Goal: Task Accomplishment & Management: Manage account settings

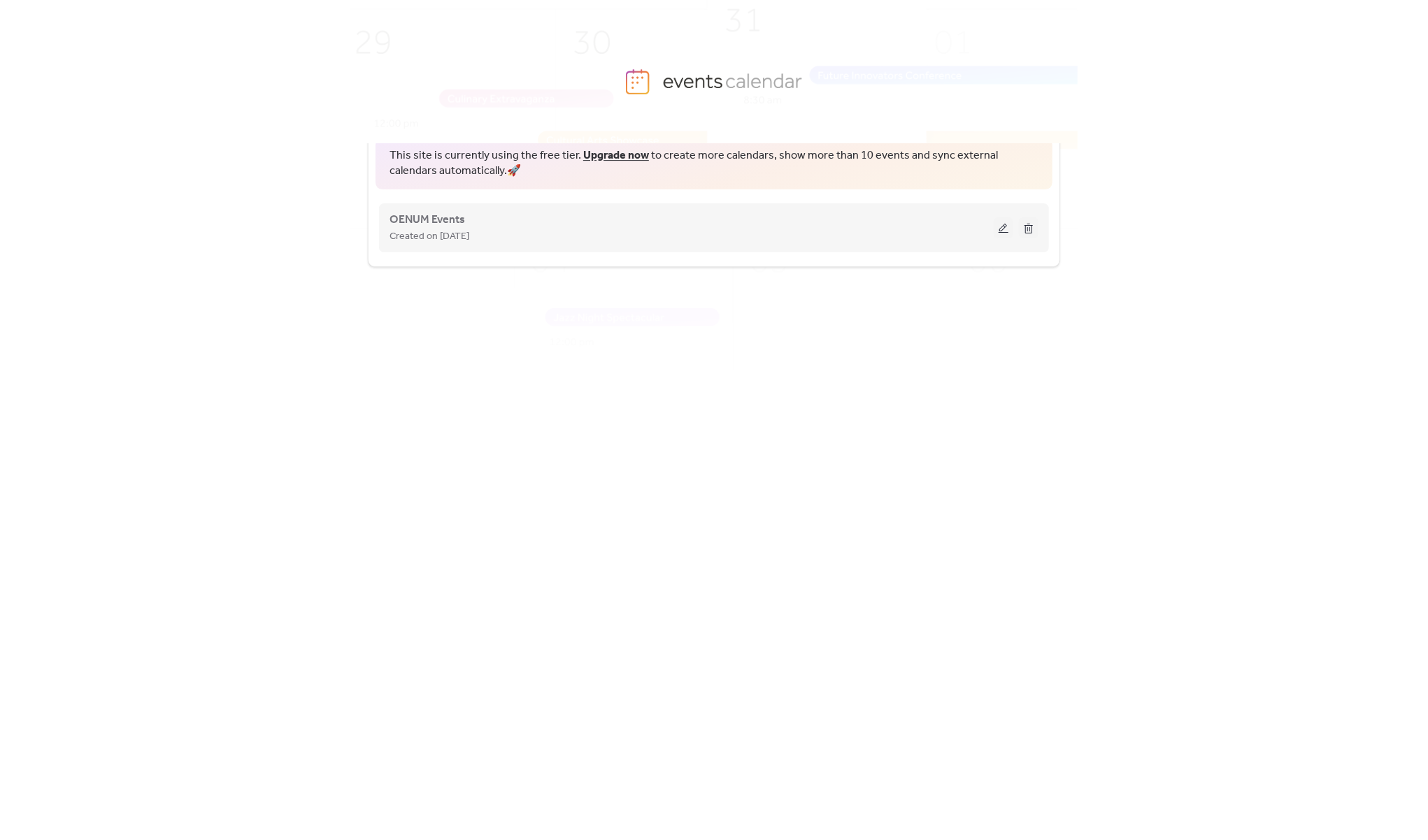
click at [622, 234] on div "Created on [DATE]" at bounding box center [692, 236] width 604 height 17
click at [429, 221] on span "OENUM Events" at bounding box center [426, 220] width 75 height 17
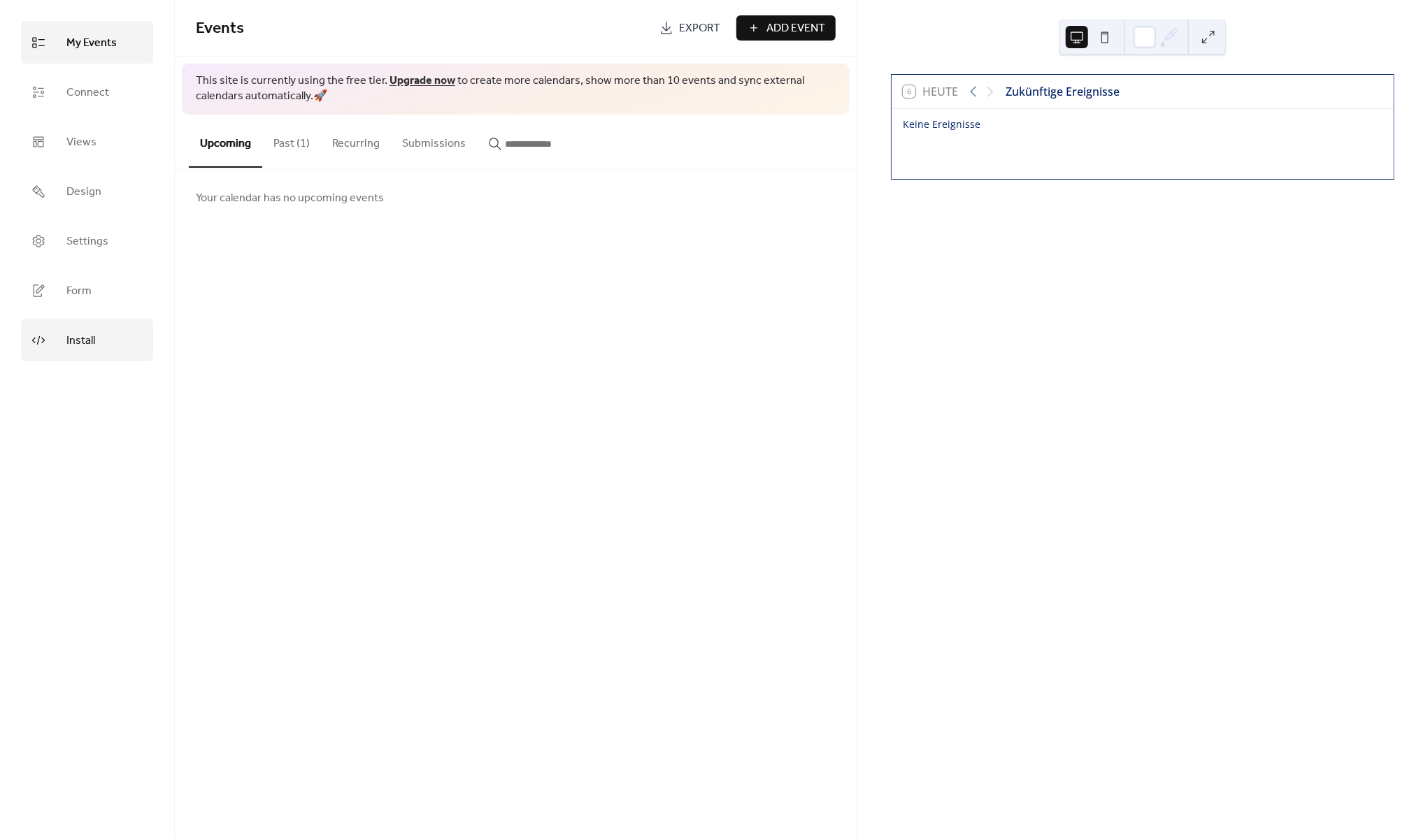
click at [92, 350] on span "Install" at bounding box center [80, 340] width 28 height 22
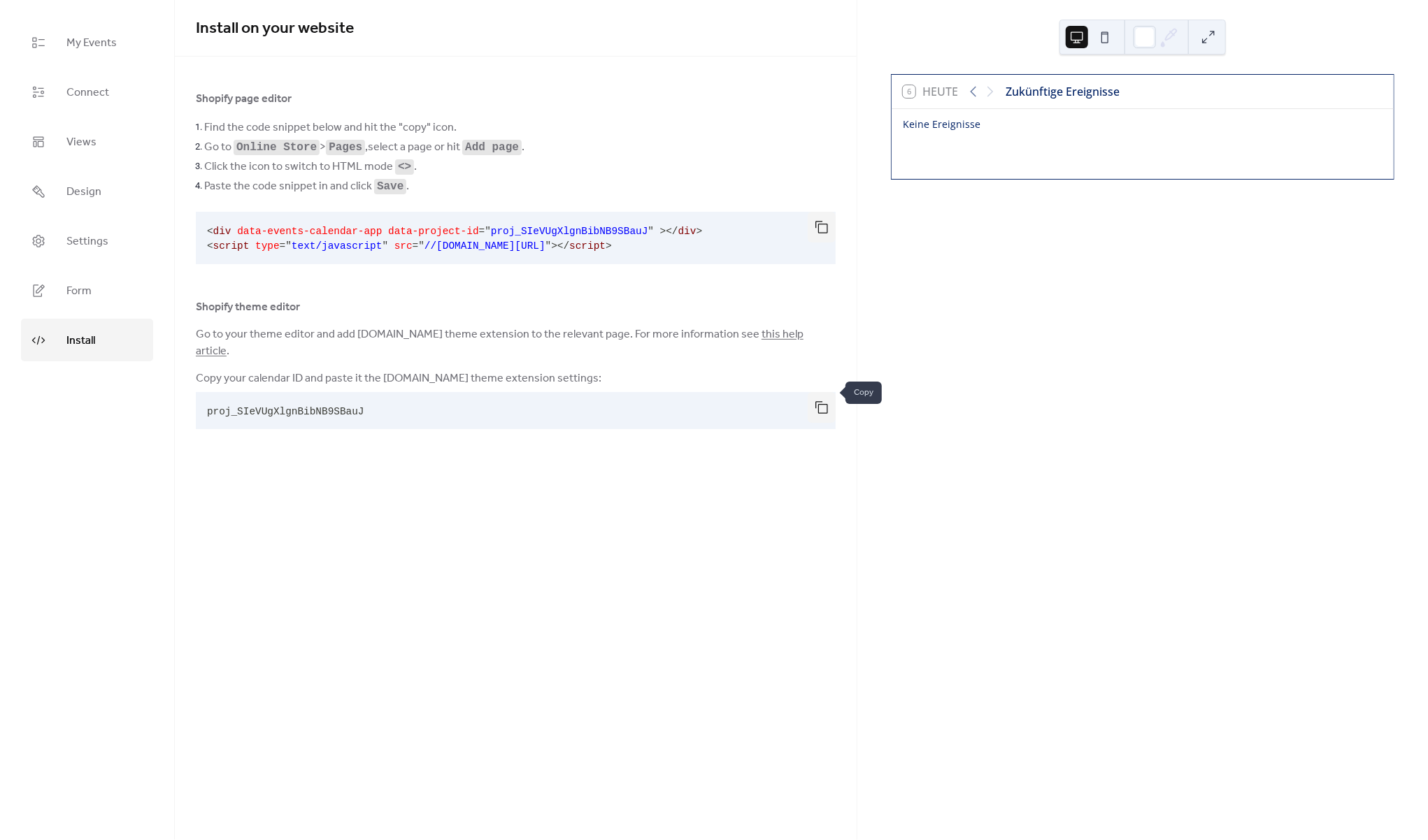
click at [821, 392] on button "button" at bounding box center [822, 407] width 28 height 30
click at [108, 235] on link "Settings" at bounding box center [86, 241] width 132 height 43
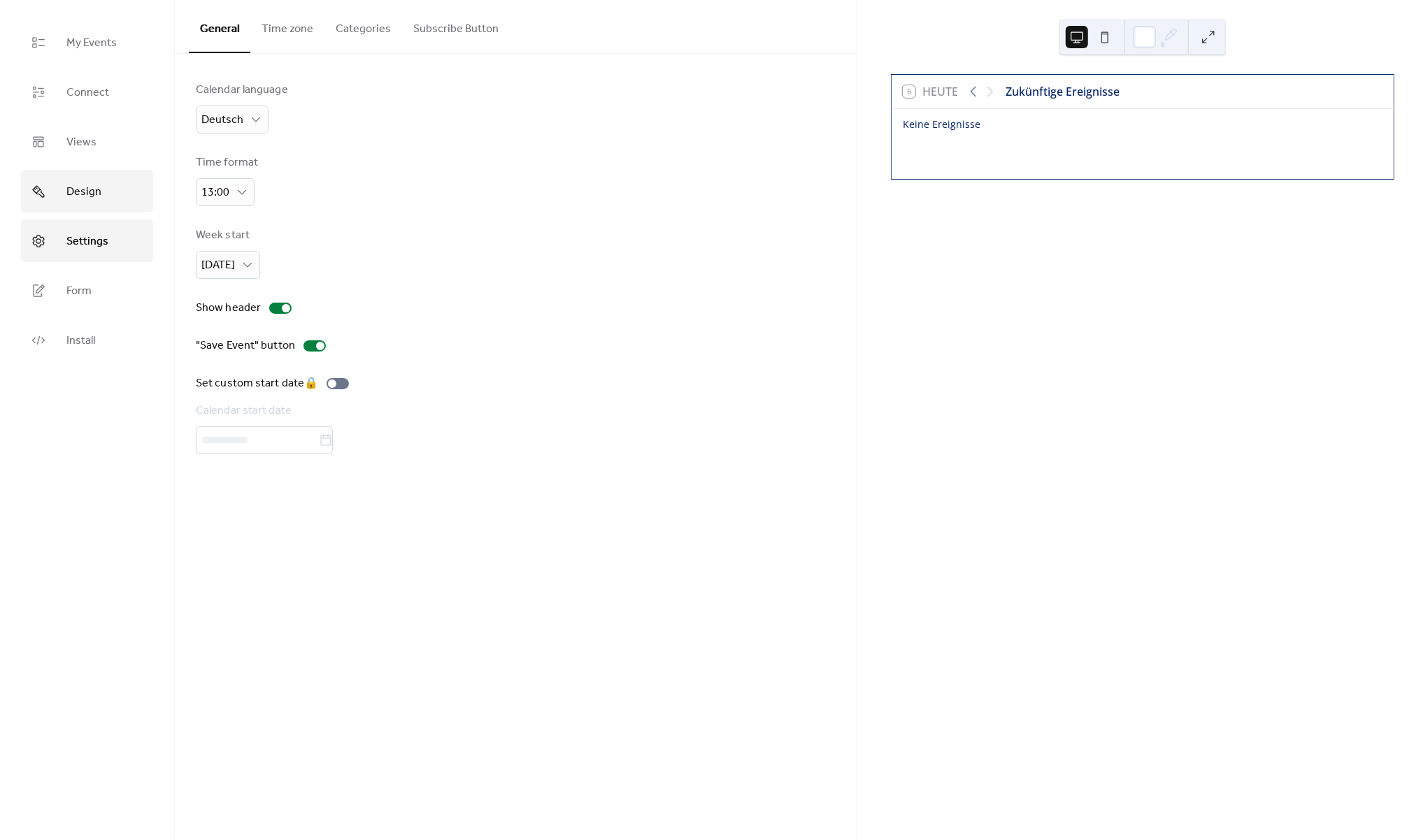
click at [106, 193] on link "Design" at bounding box center [86, 192] width 132 height 43
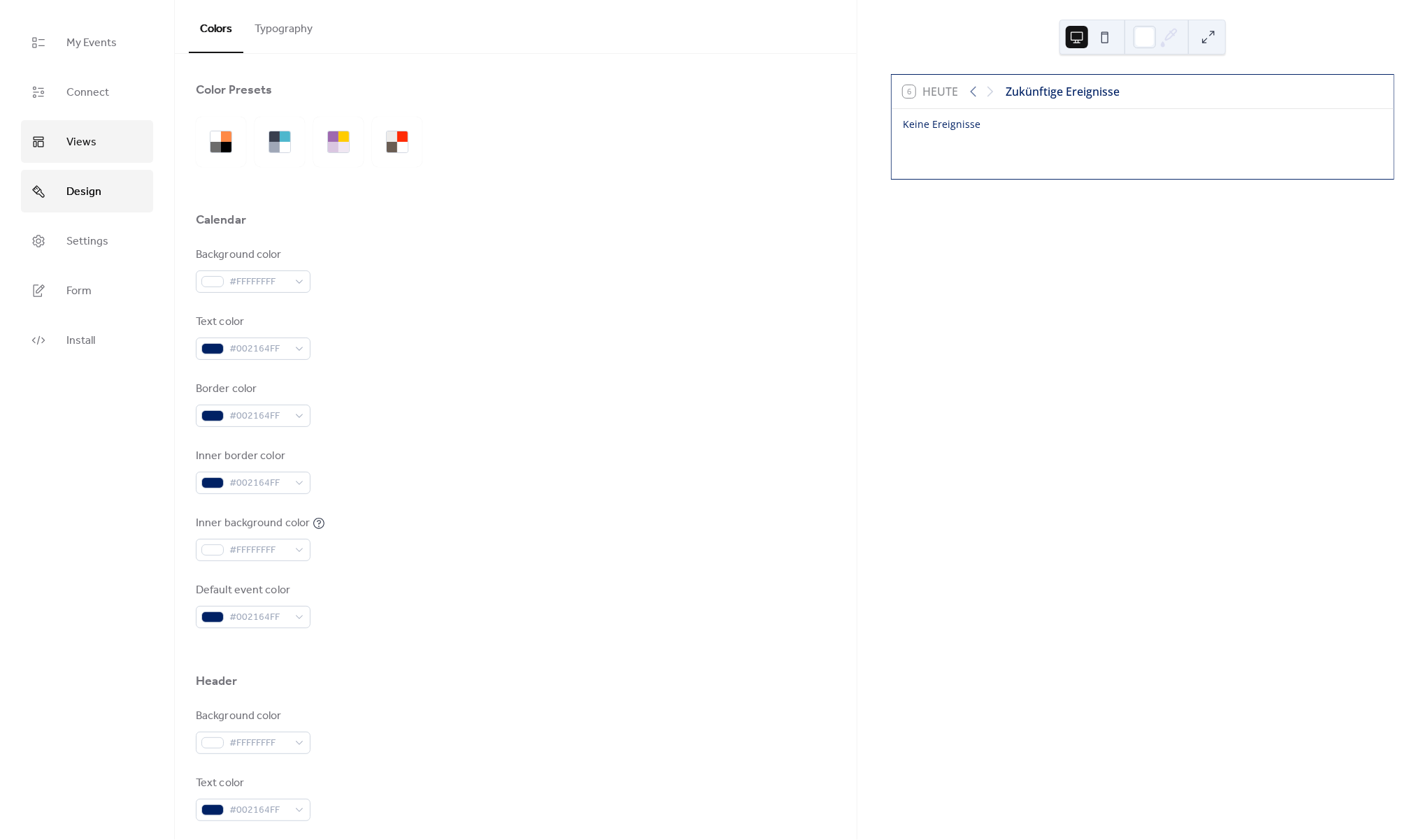
click at [108, 150] on link "Views" at bounding box center [86, 142] width 132 height 43
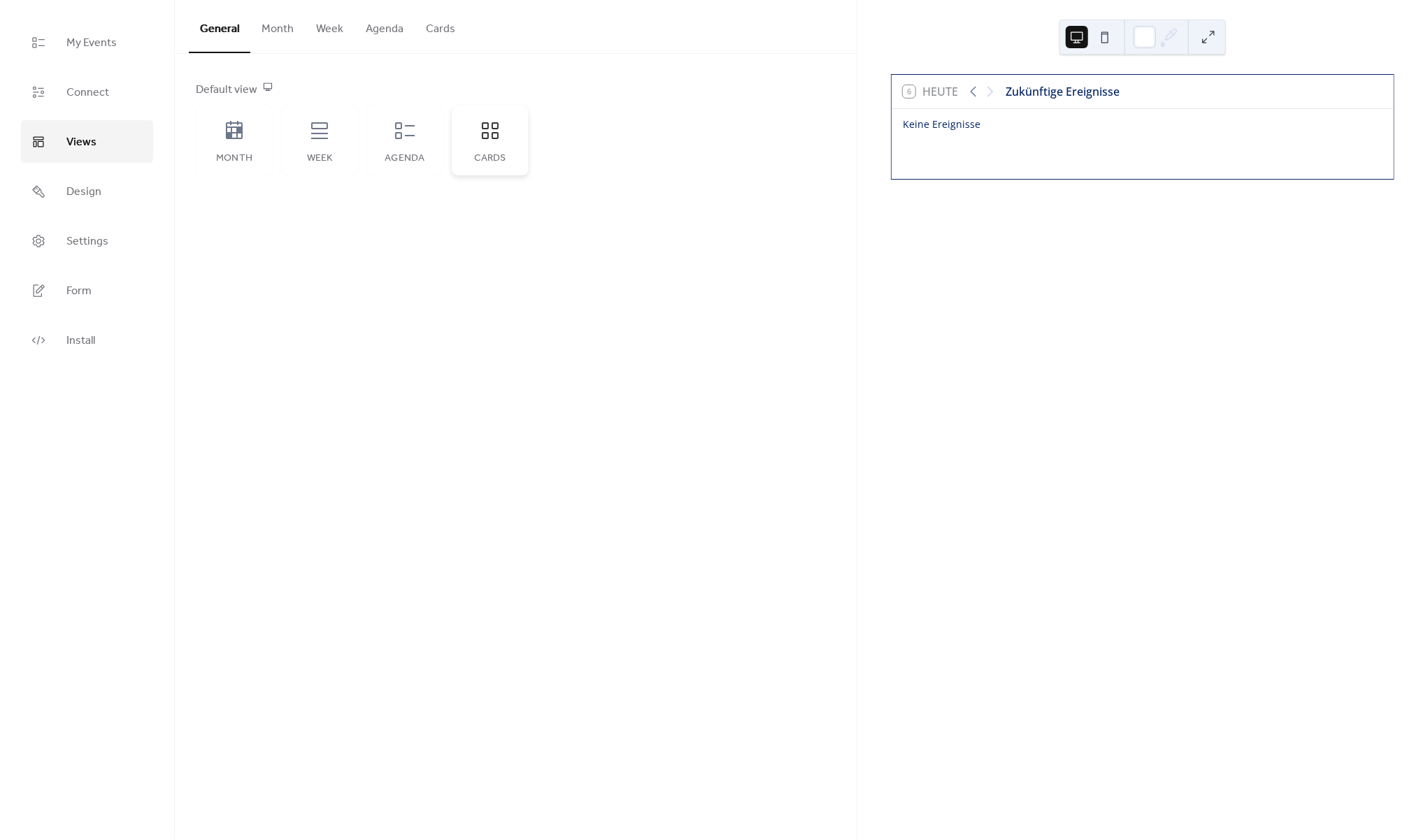
click at [483, 133] on icon at bounding box center [490, 130] width 22 height 22
click at [131, 89] on link "Connect" at bounding box center [86, 92] width 132 height 43
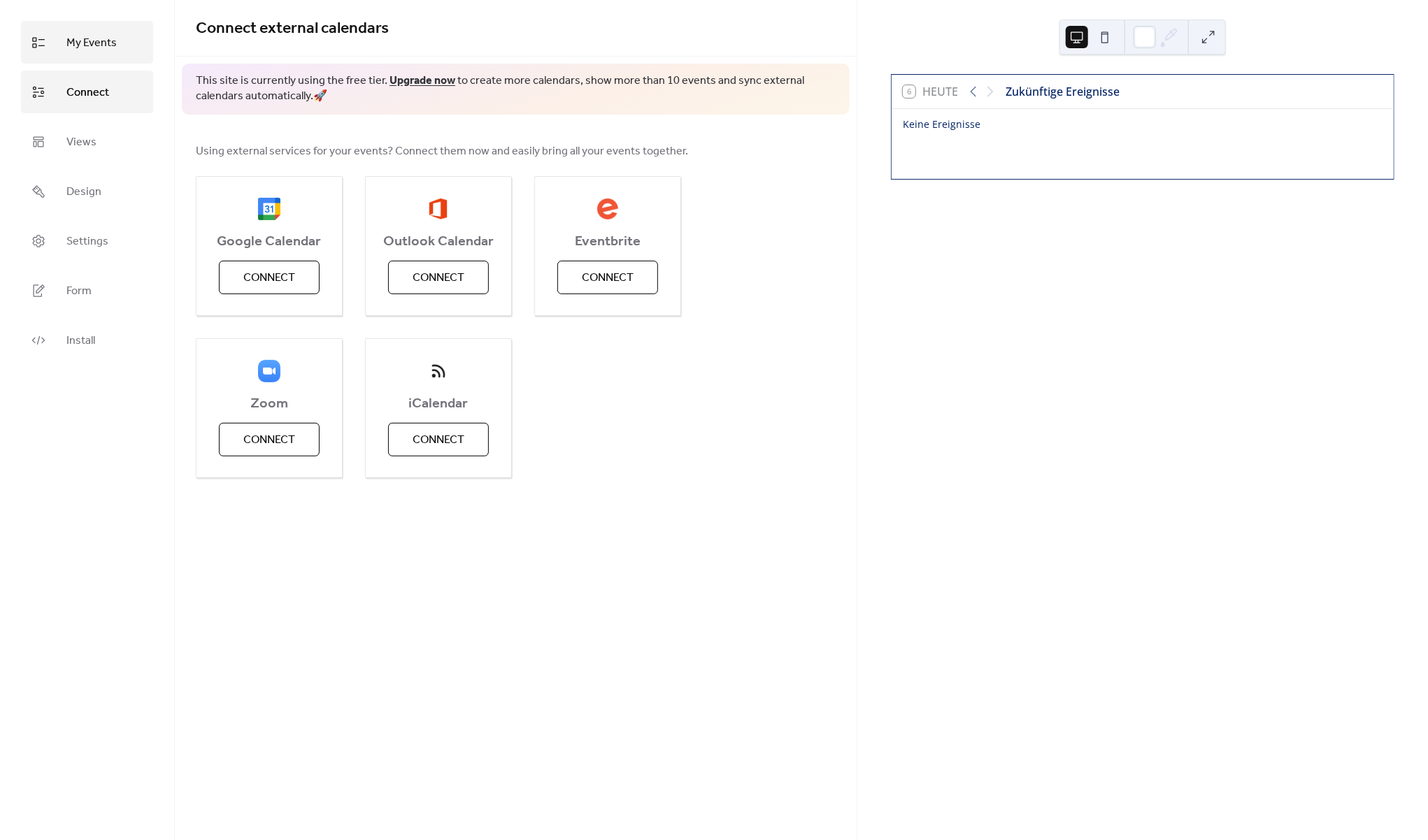
click at [87, 62] on link "My Events" at bounding box center [86, 42] width 132 height 43
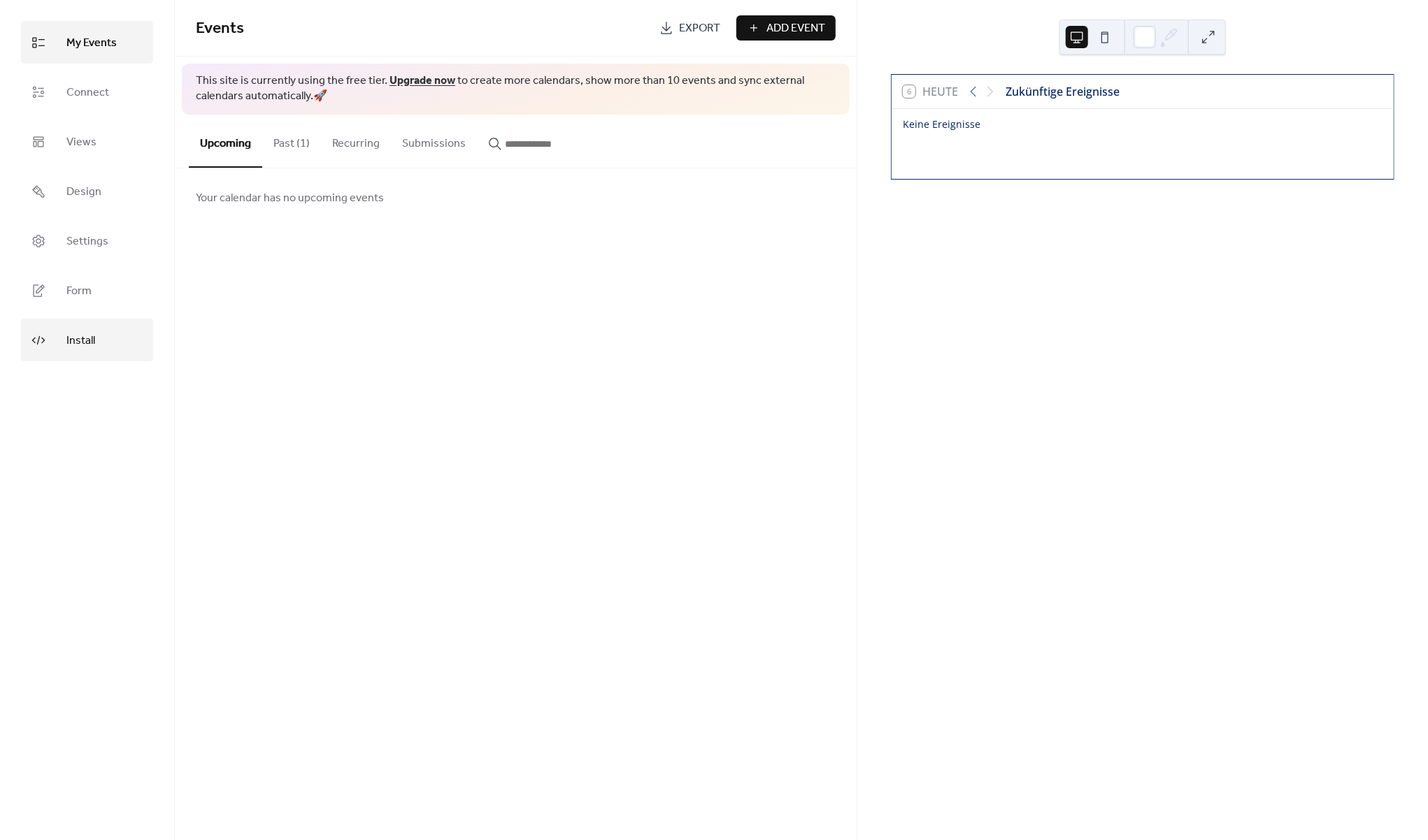
click at [75, 347] on span "Install" at bounding box center [80, 340] width 28 height 22
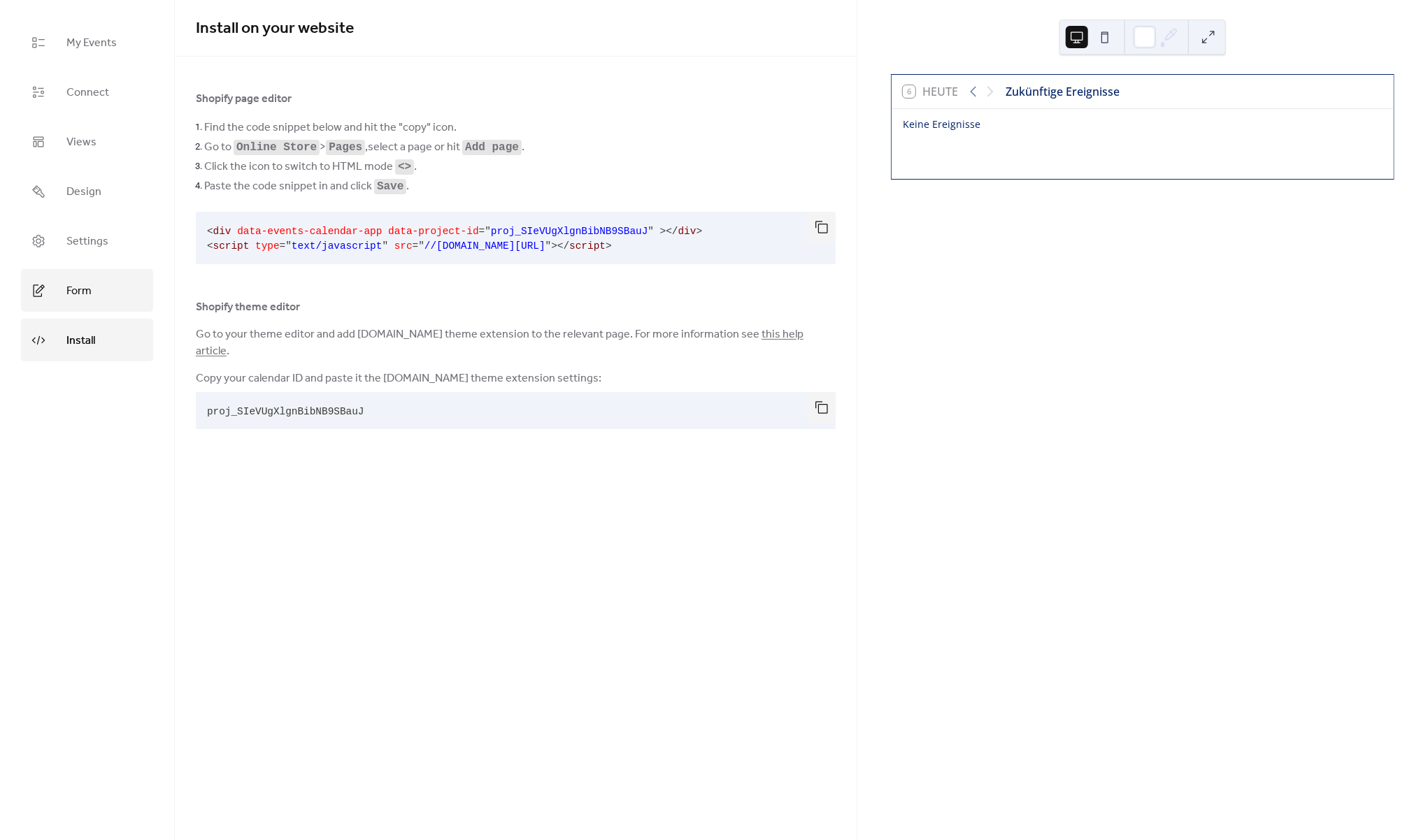
click at [96, 286] on link "Form" at bounding box center [86, 290] width 132 height 43
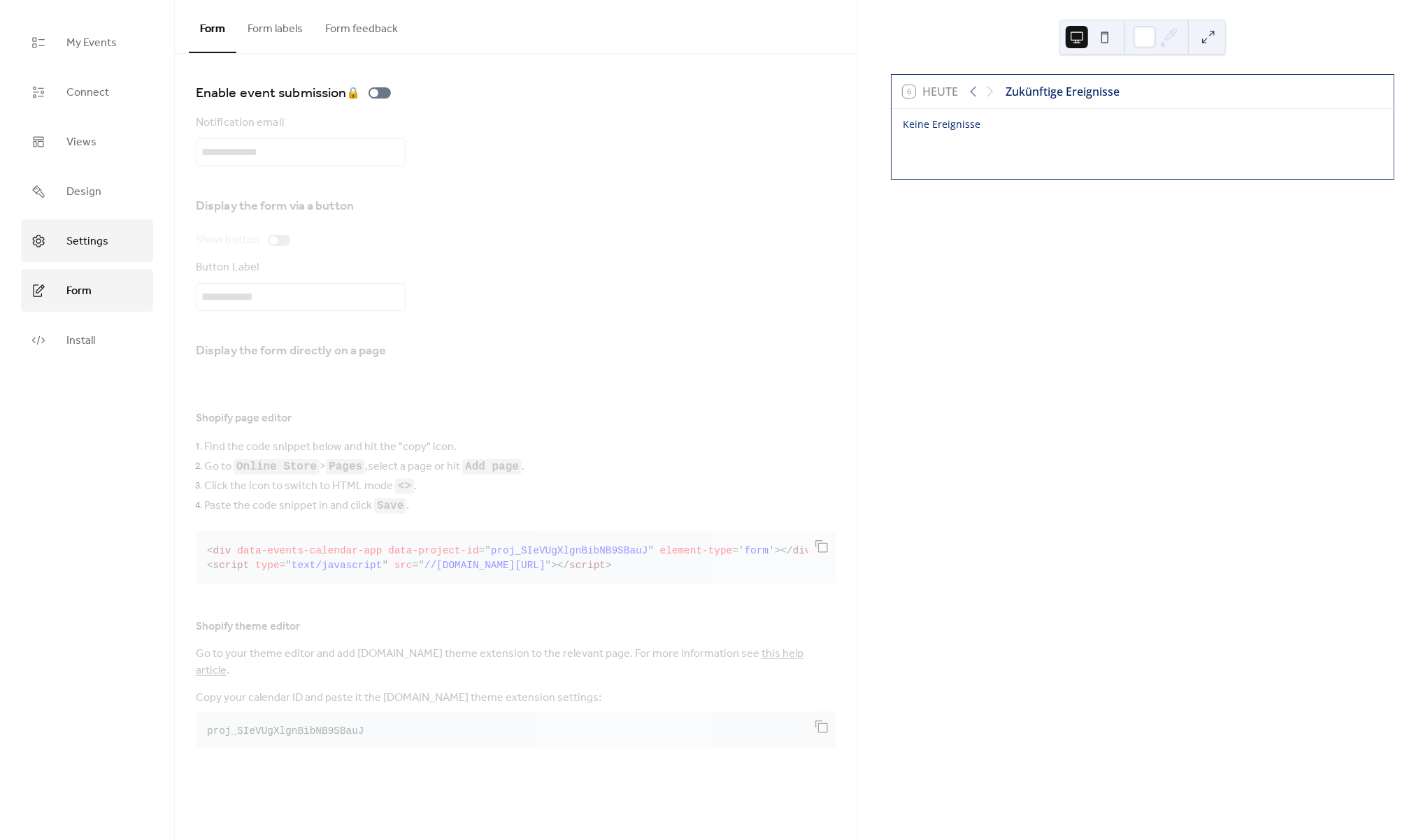
click at [72, 246] on span "Settings" at bounding box center [87, 242] width 42 height 22
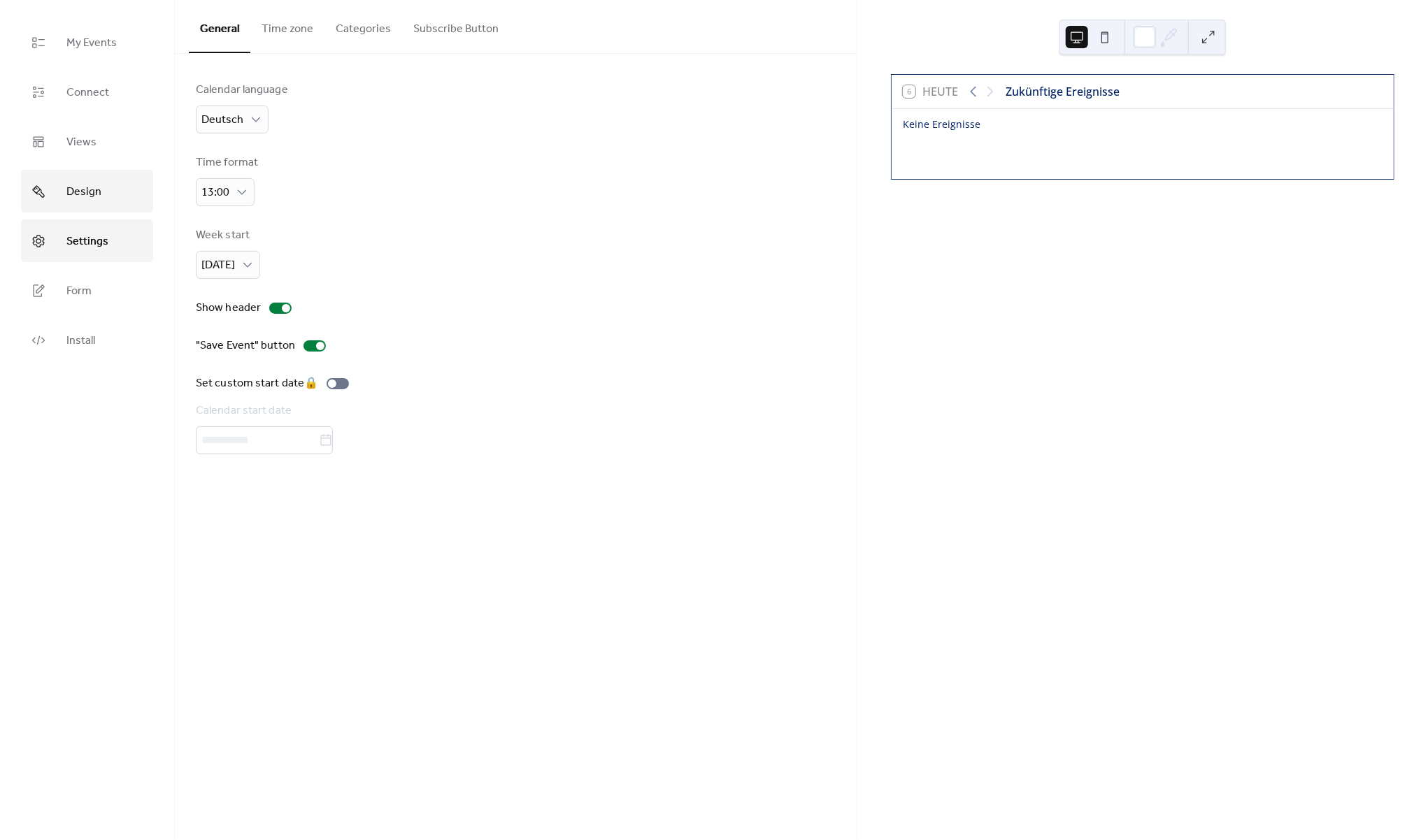
click at [90, 180] on link "Design" at bounding box center [86, 192] width 132 height 43
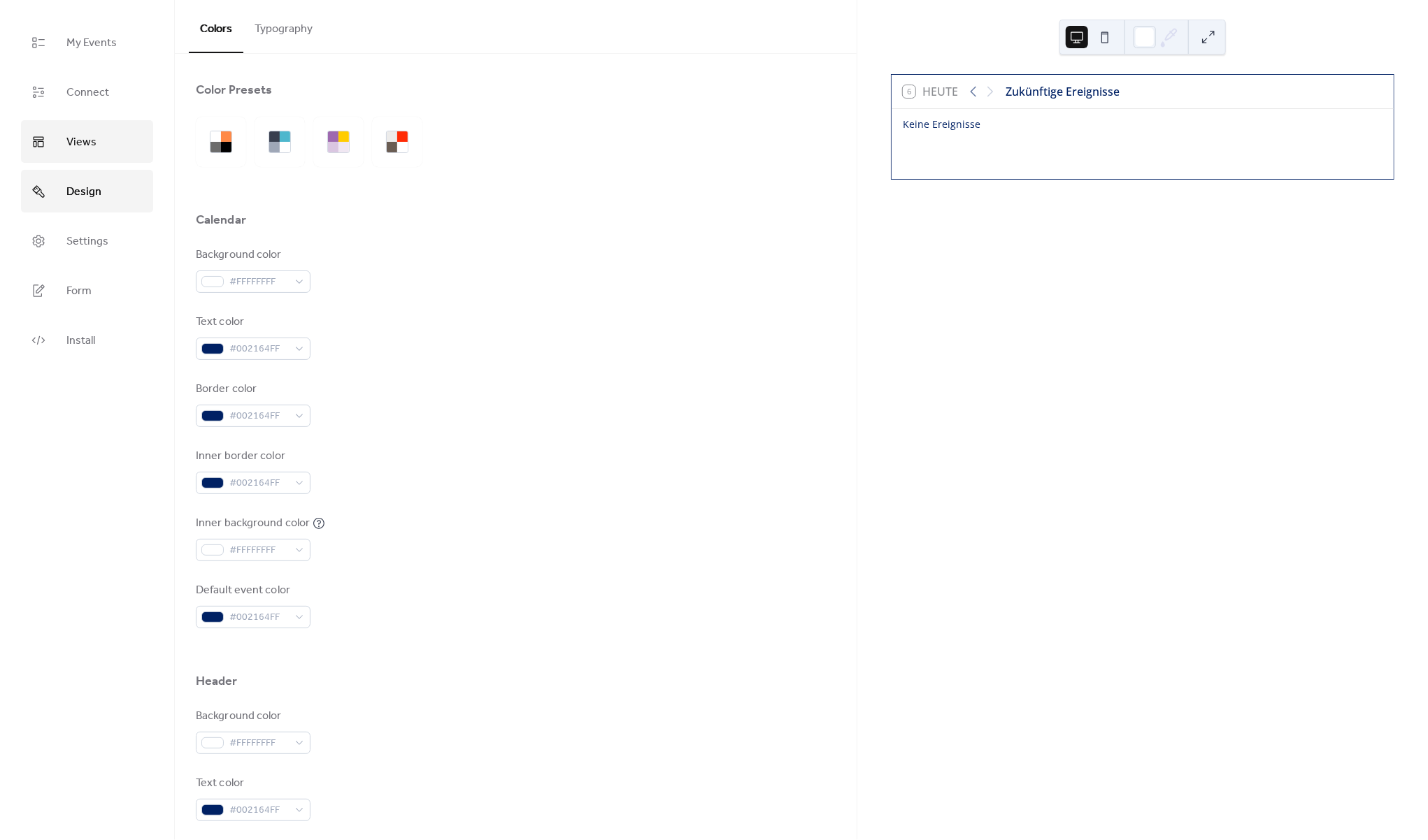
click at [95, 153] on link "Views" at bounding box center [86, 142] width 132 height 43
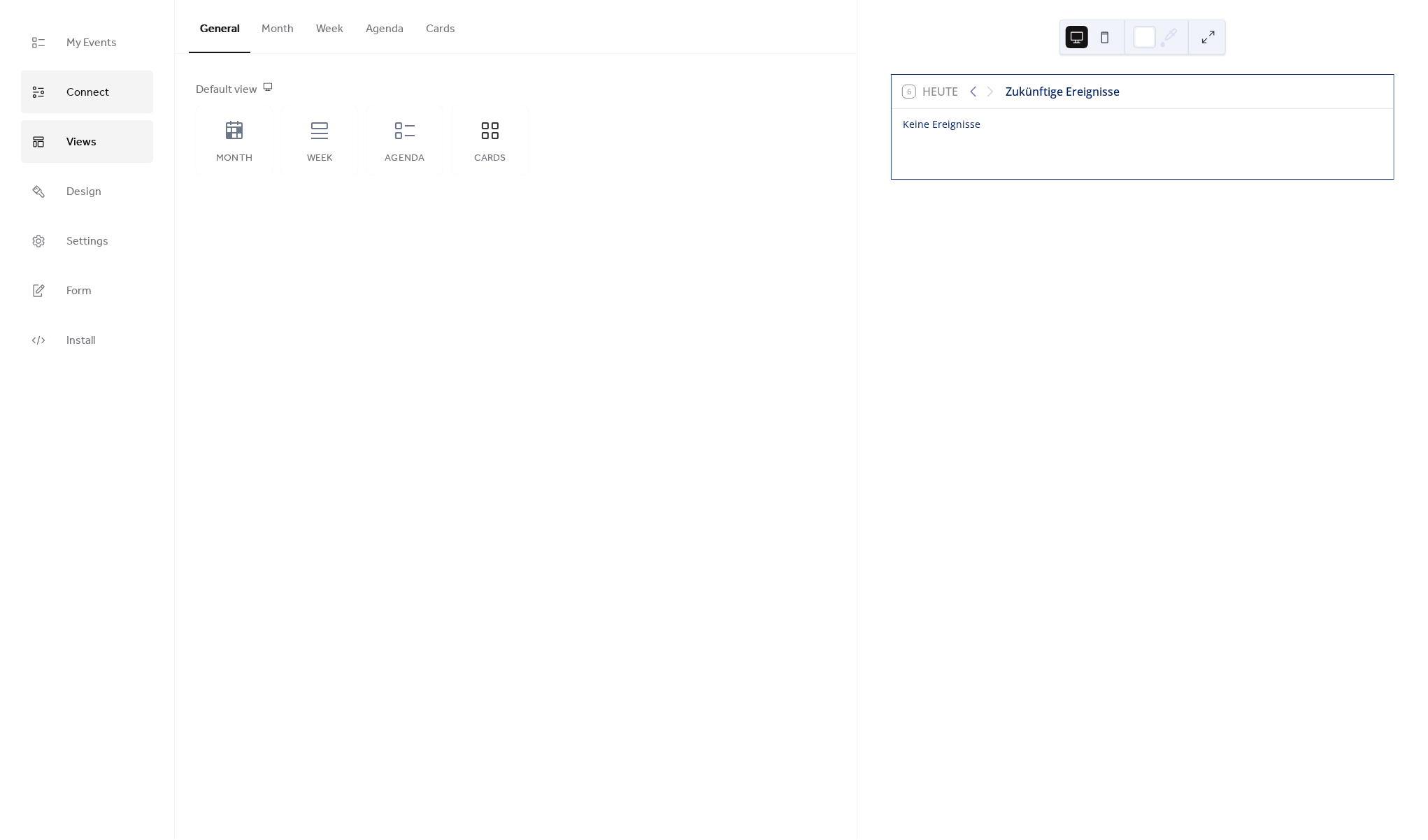
click at [107, 93] on span "Connect" at bounding box center [88, 93] width 43 height 22
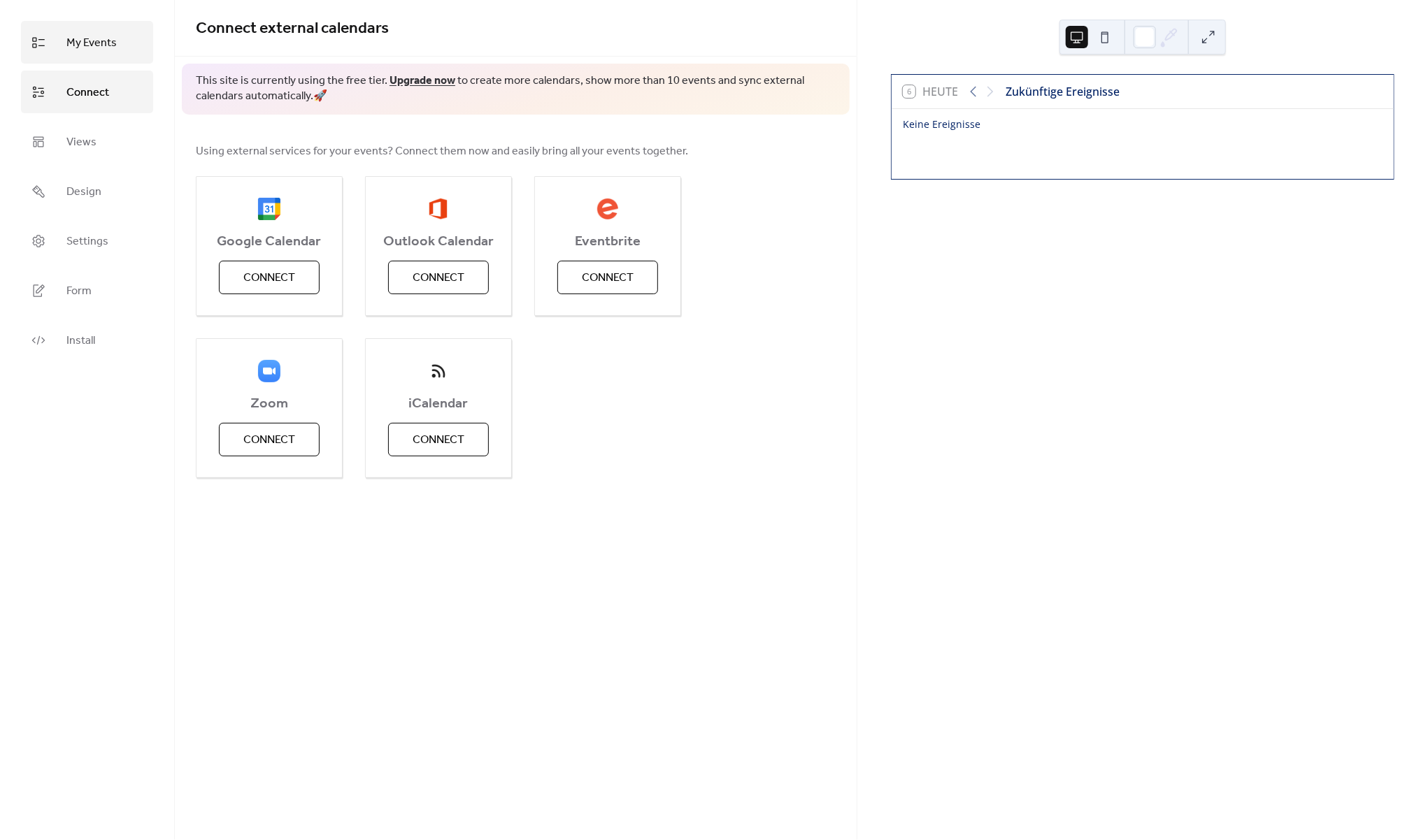
click at [107, 56] on link "My Events" at bounding box center [86, 42] width 132 height 43
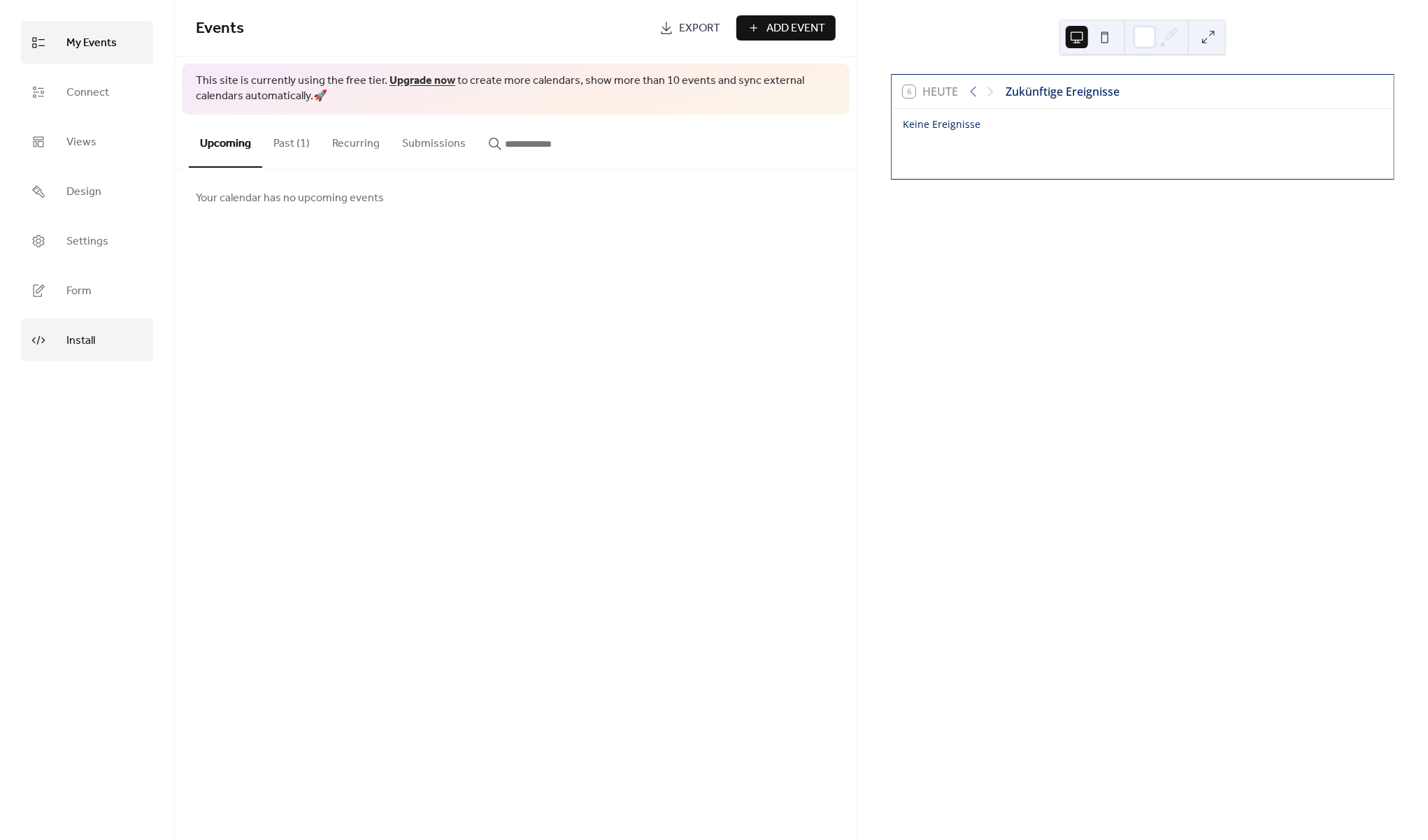
click at [85, 332] on span "Install" at bounding box center [80, 340] width 28 height 22
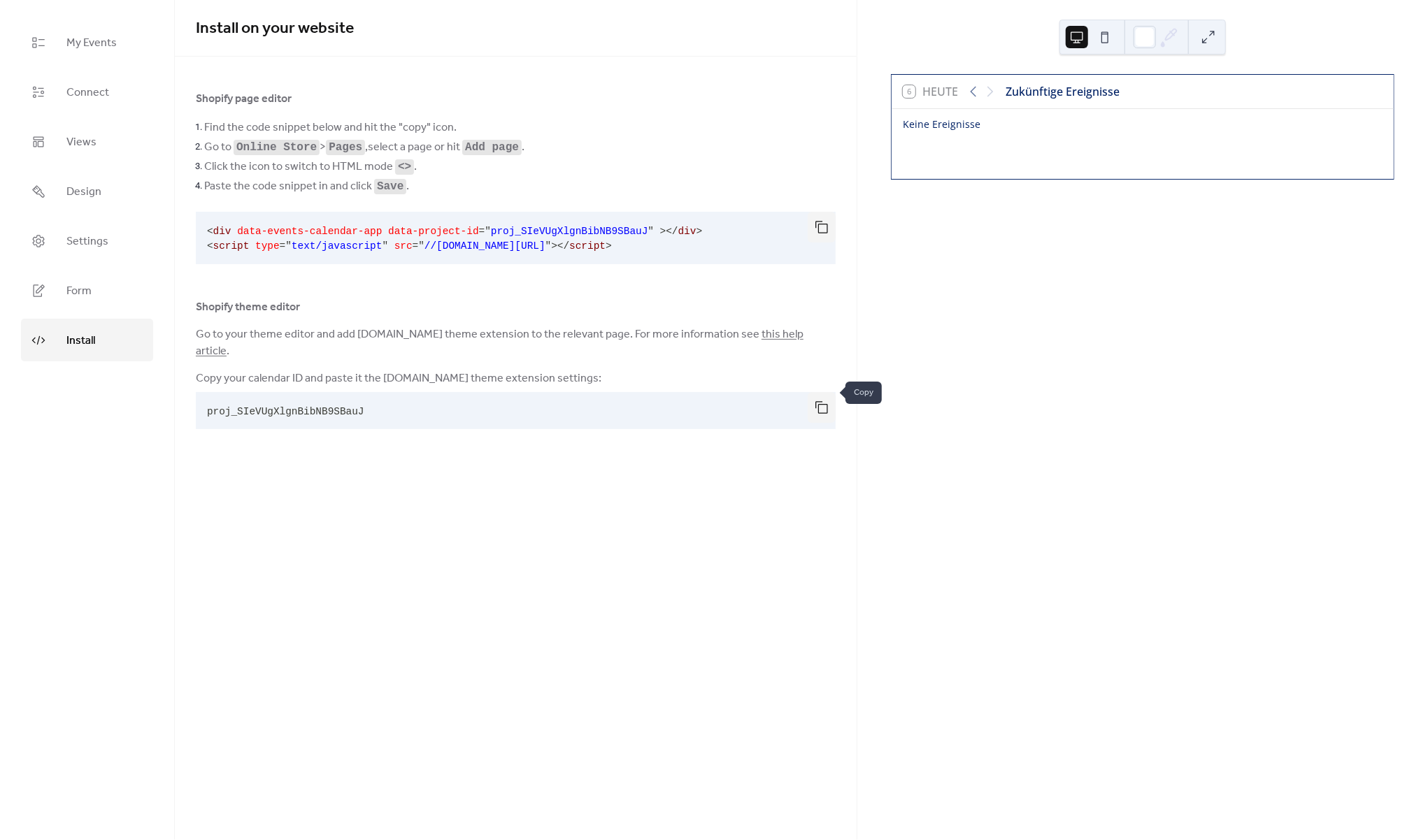
click at [815, 392] on button "button" at bounding box center [822, 407] width 28 height 30
click at [435, 397] on pre "proj_SIeVUgXlgnBibNB9SBauJ" at bounding box center [504, 411] width 617 height 37
click at [829, 395] on button "button" at bounding box center [822, 407] width 28 height 30
click at [112, 293] on link "Form" at bounding box center [86, 290] width 132 height 43
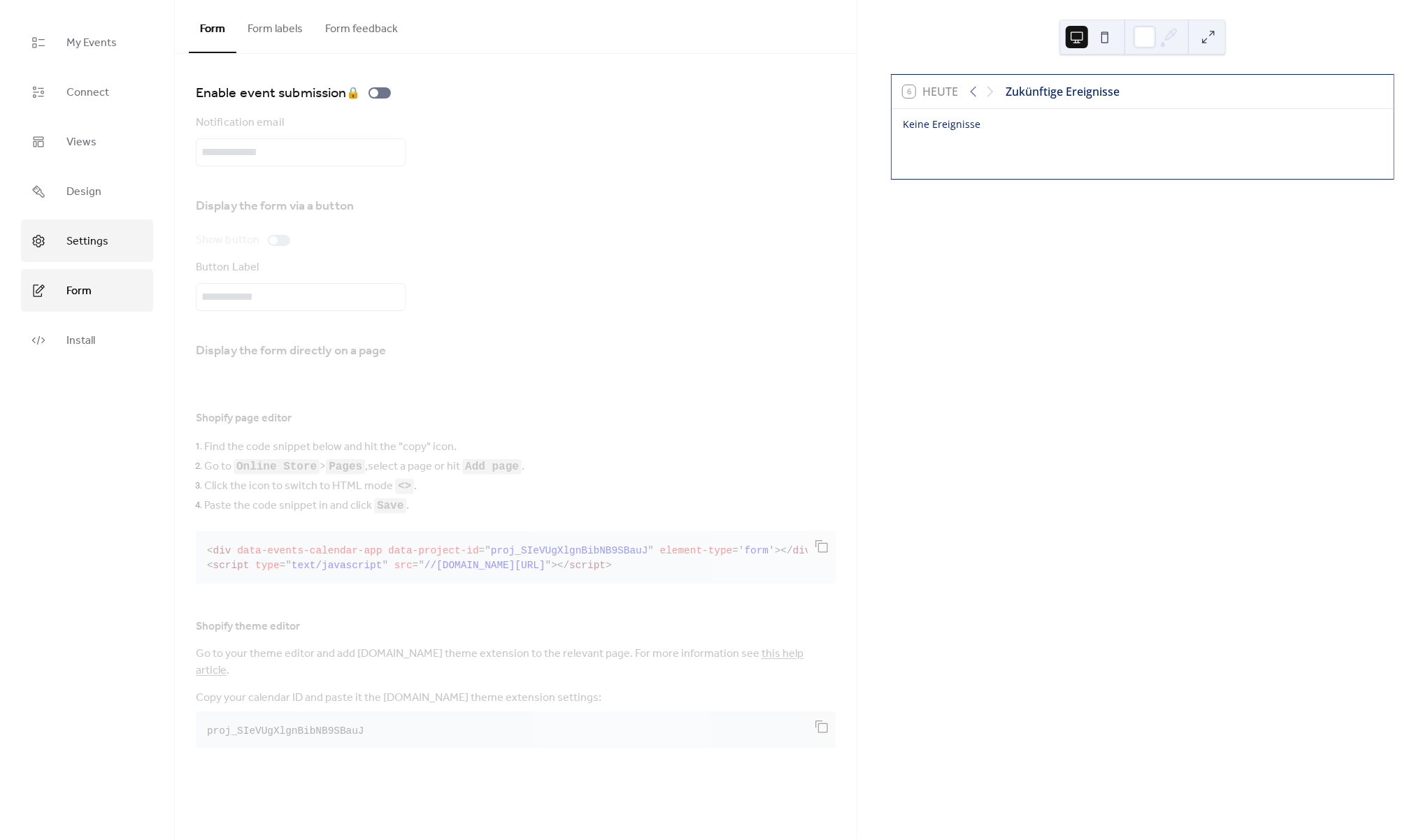
click at [112, 246] on link "Settings" at bounding box center [86, 241] width 132 height 43
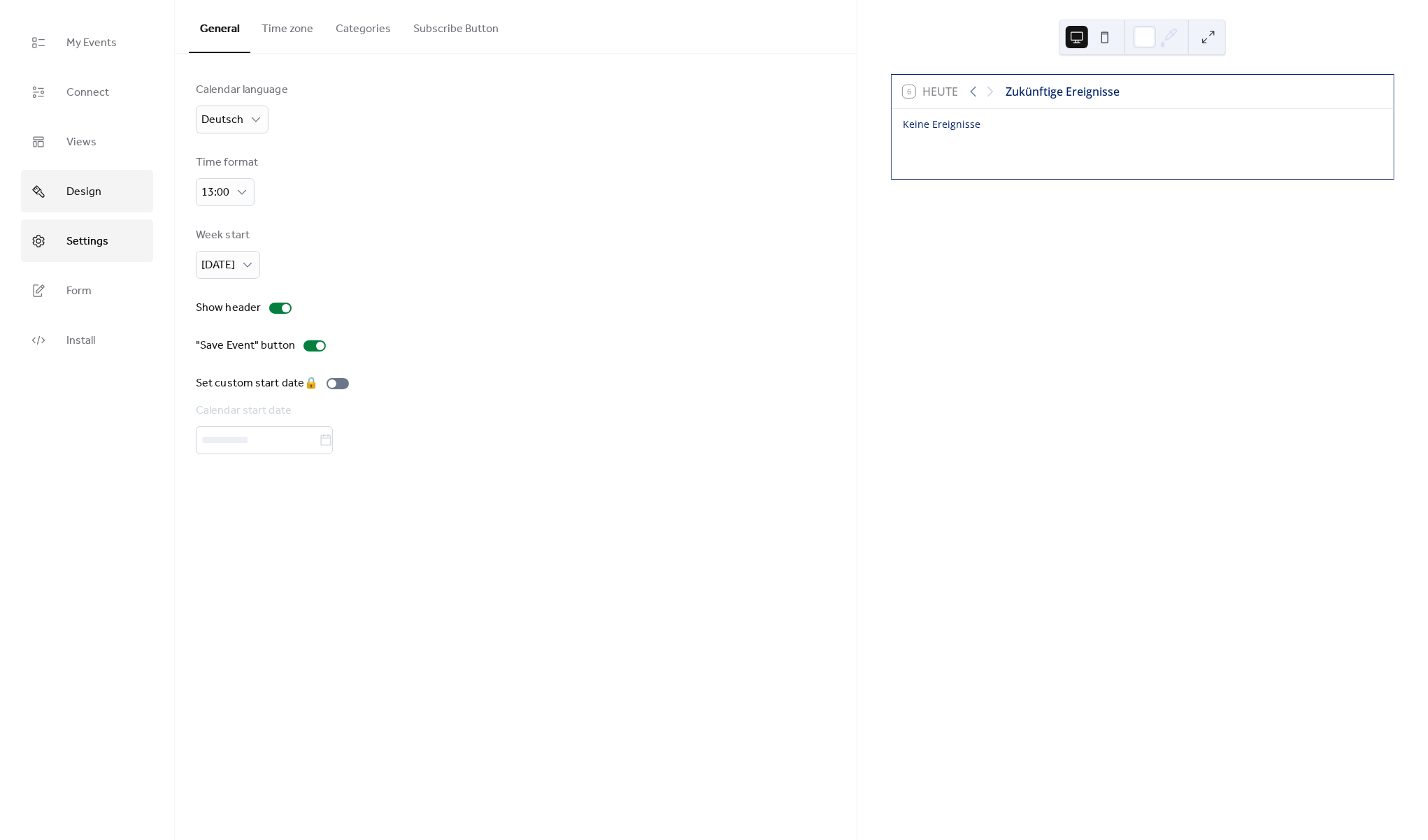
click at [110, 187] on link "Design" at bounding box center [86, 192] width 132 height 43
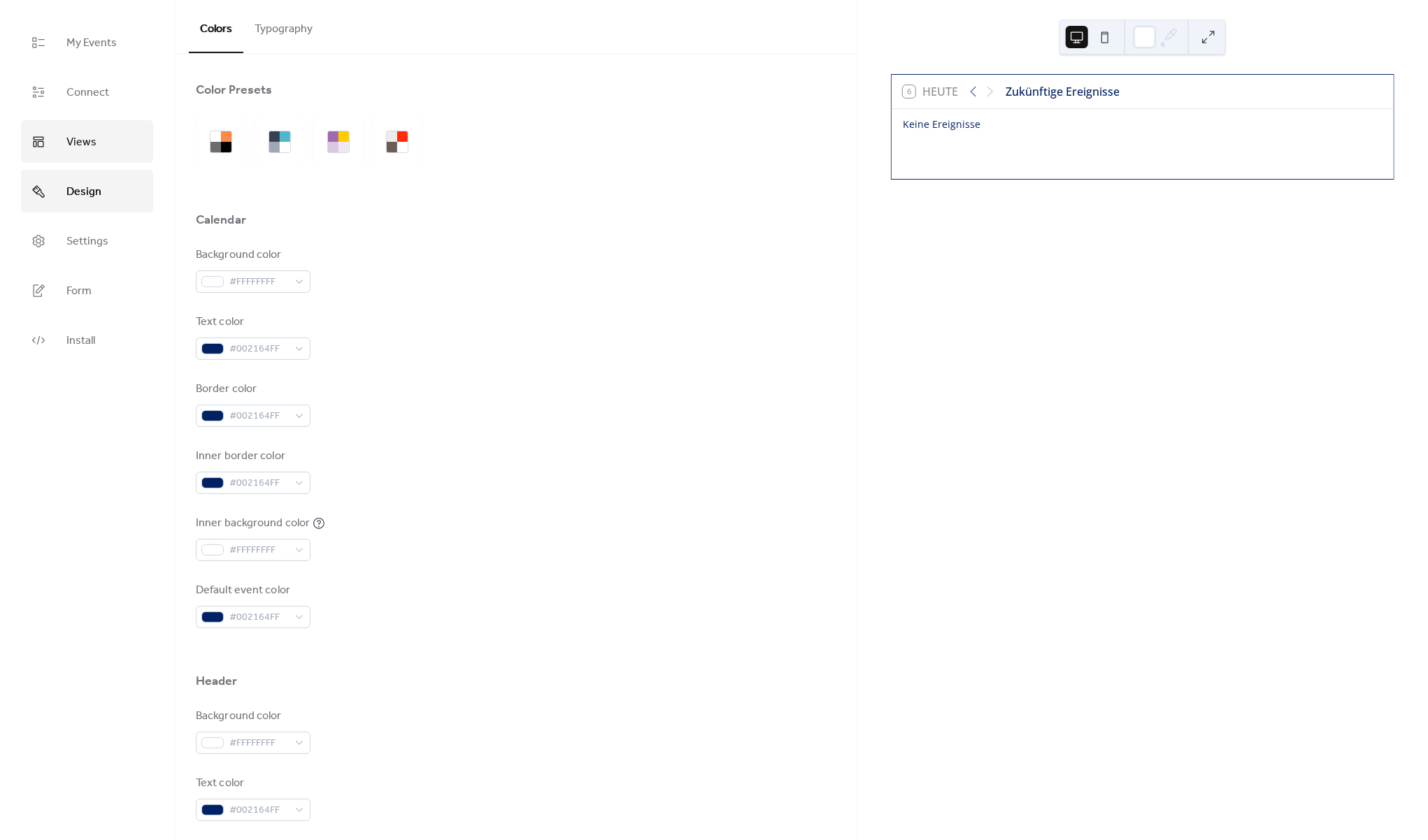
click at [105, 149] on link "Views" at bounding box center [86, 142] width 132 height 43
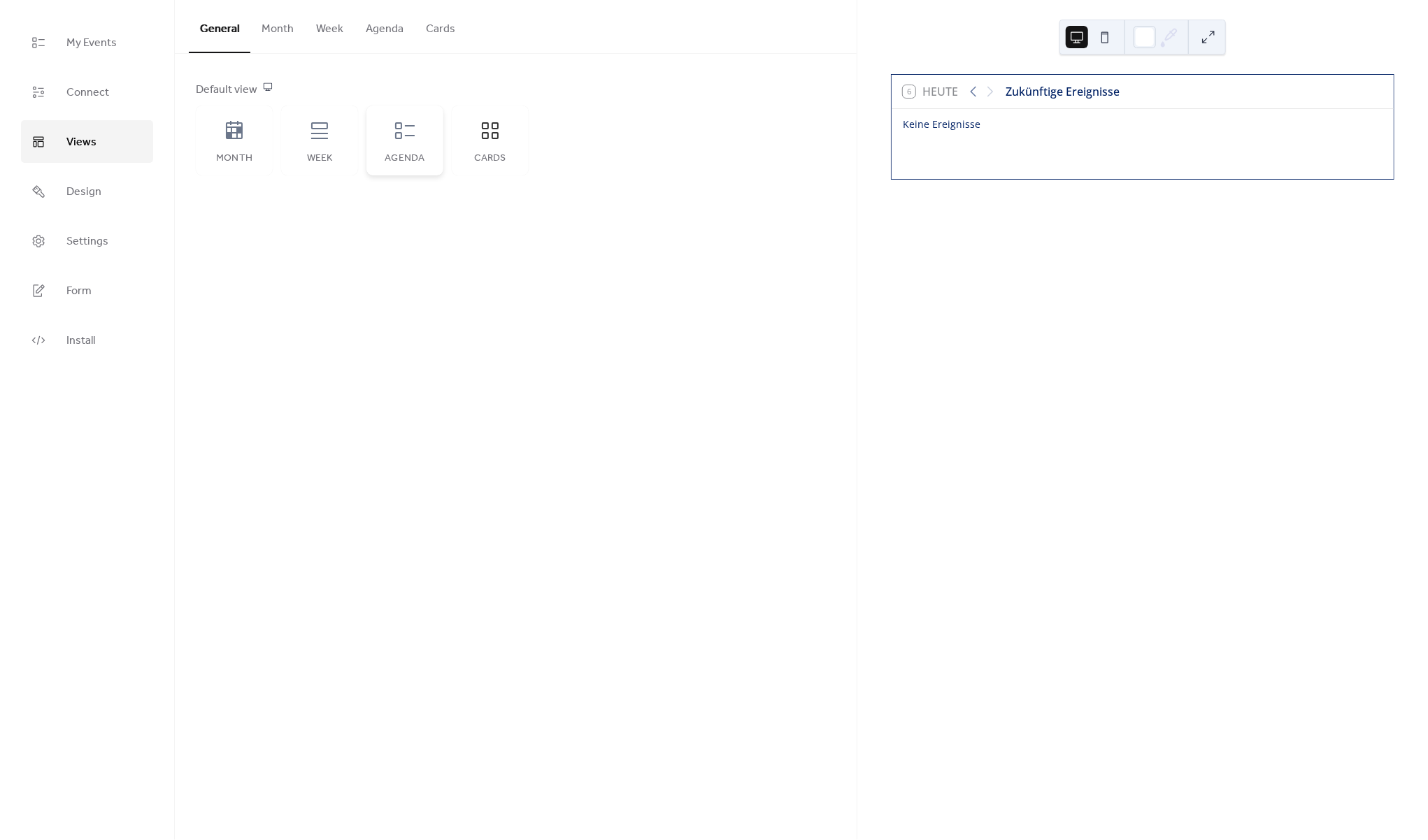
click at [418, 155] on div "Agenda" at bounding box center [405, 158] width 49 height 11
click at [512, 140] on div "Cards" at bounding box center [490, 140] width 77 height 69
click at [82, 91] on span "Connect" at bounding box center [88, 93] width 43 height 22
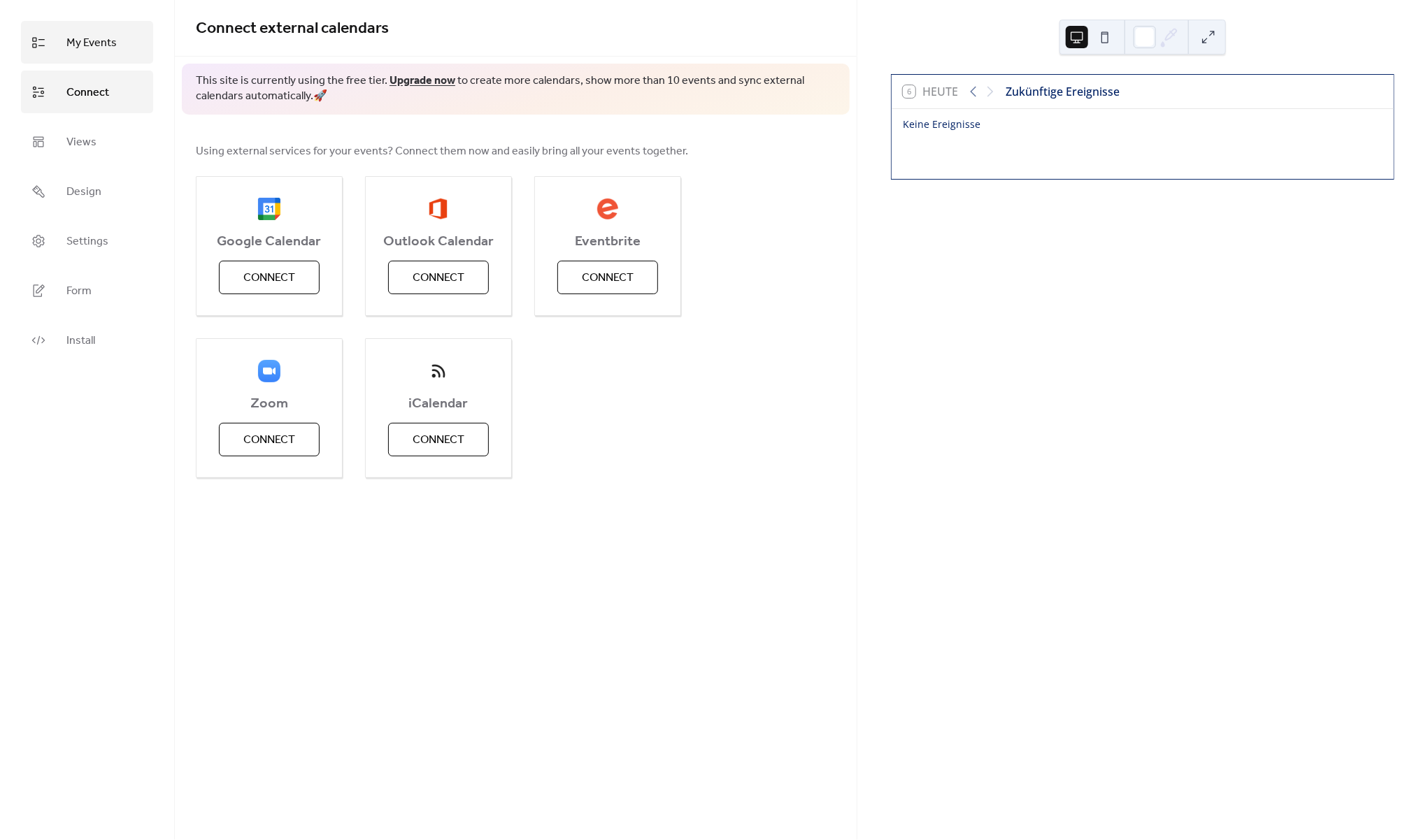
click at [112, 41] on span "My Events" at bounding box center [91, 43] width 50 height 22
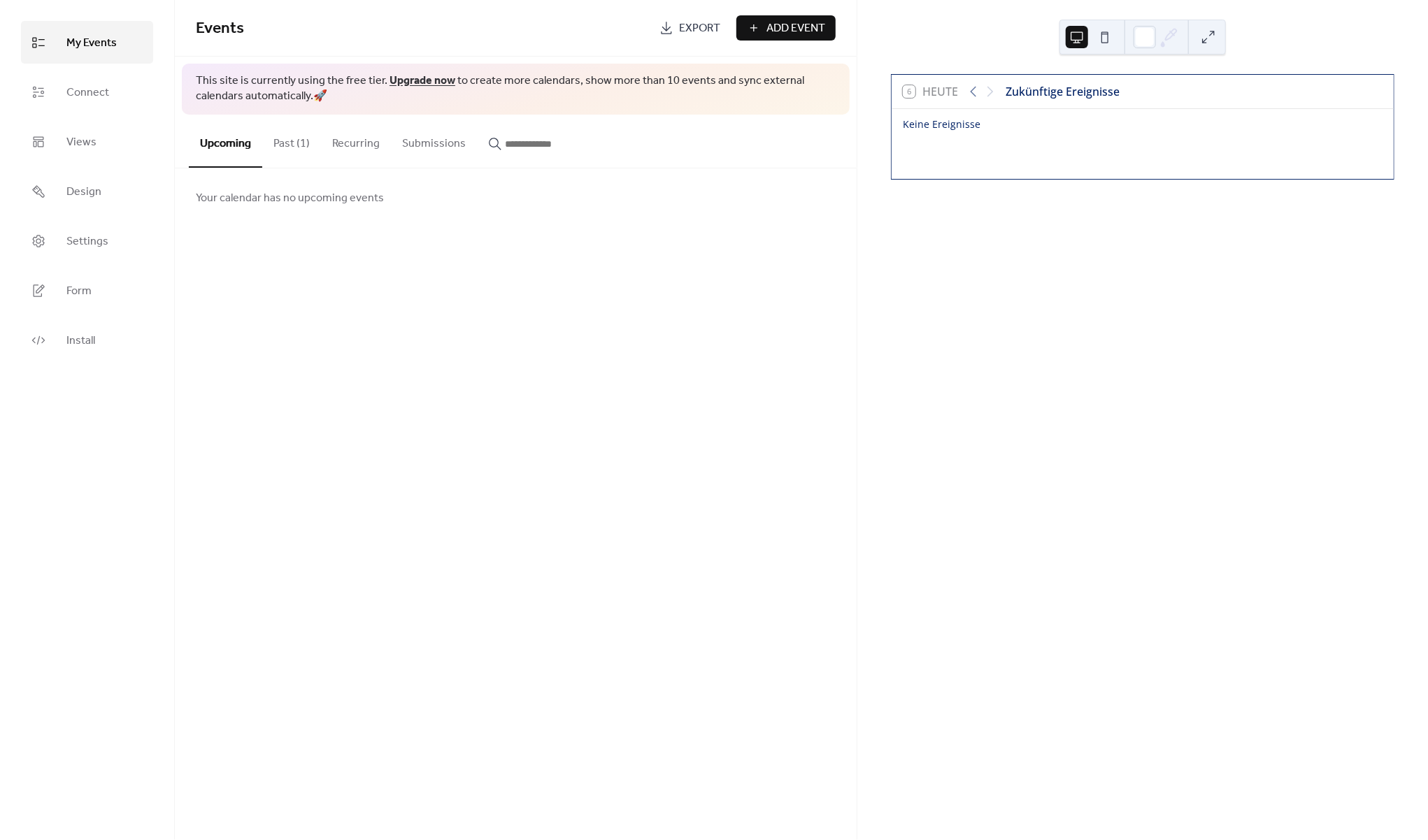
click at [305, 147] on button "Past (1)" at bounding box center [291, 140] width 59 height 52
click at [764, 33] on button "Add Event" at bounding box center [786, 28] width 100 height 25
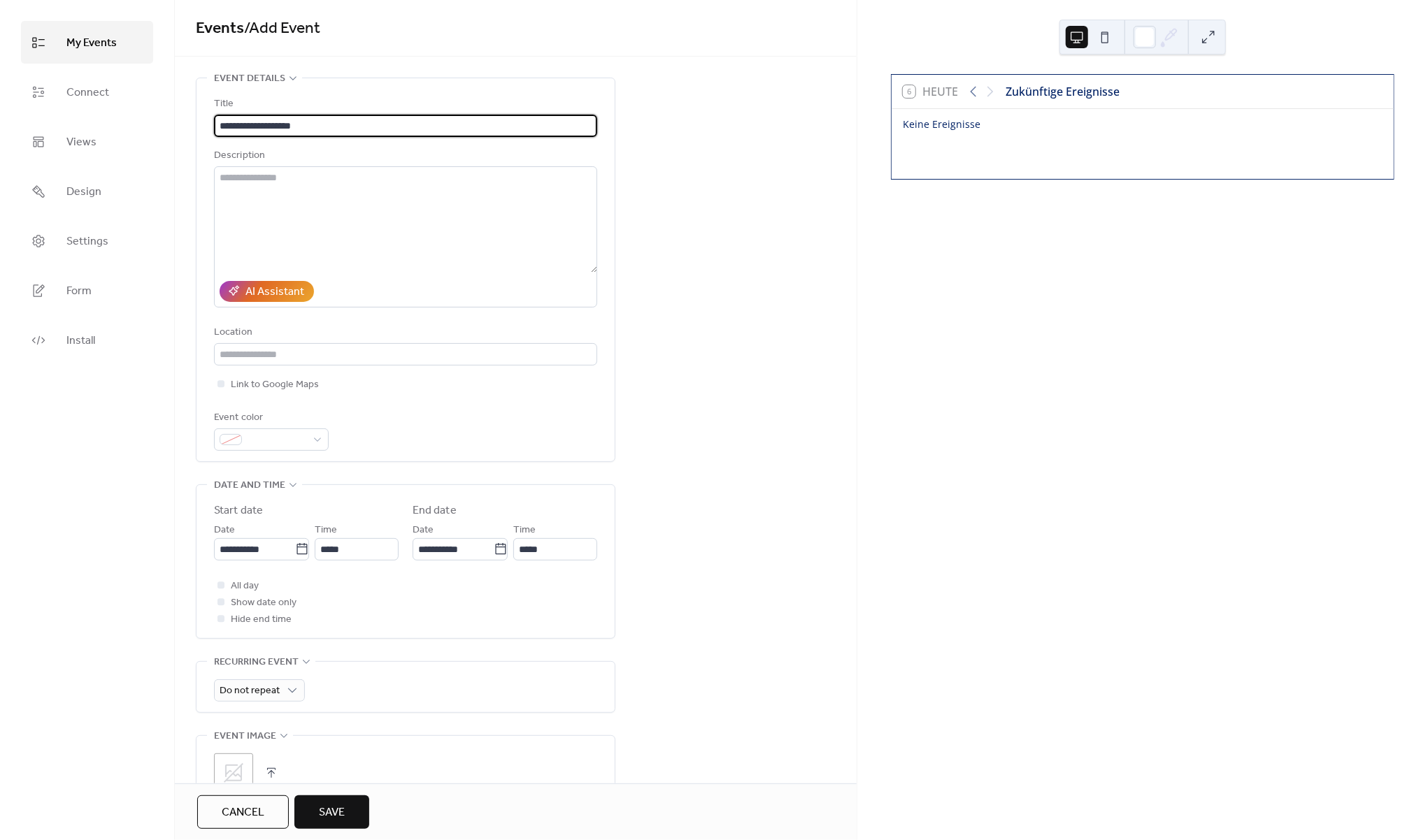
type input "**********"
drag, startPoint x: 260, startPoint y: 376, endPoint x: 263, endPoint y: 364, distance: 12.4
click at [260, 374] on div "**********" at bounding box center [406, 273] width 383 height 355
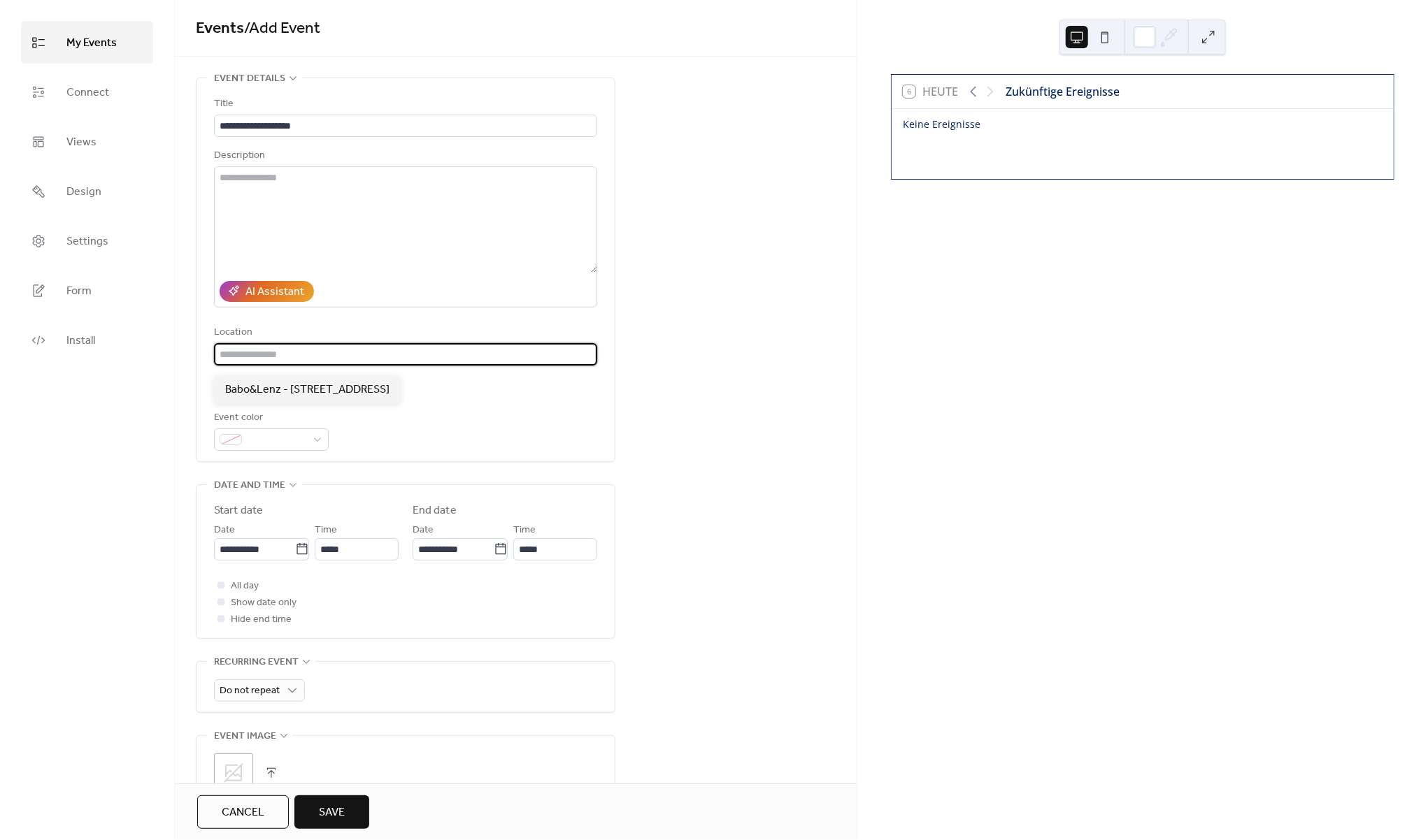
click at [263, 364] on input "text" at bounding box center [406, 354] width 383 height 22
type input "**********"
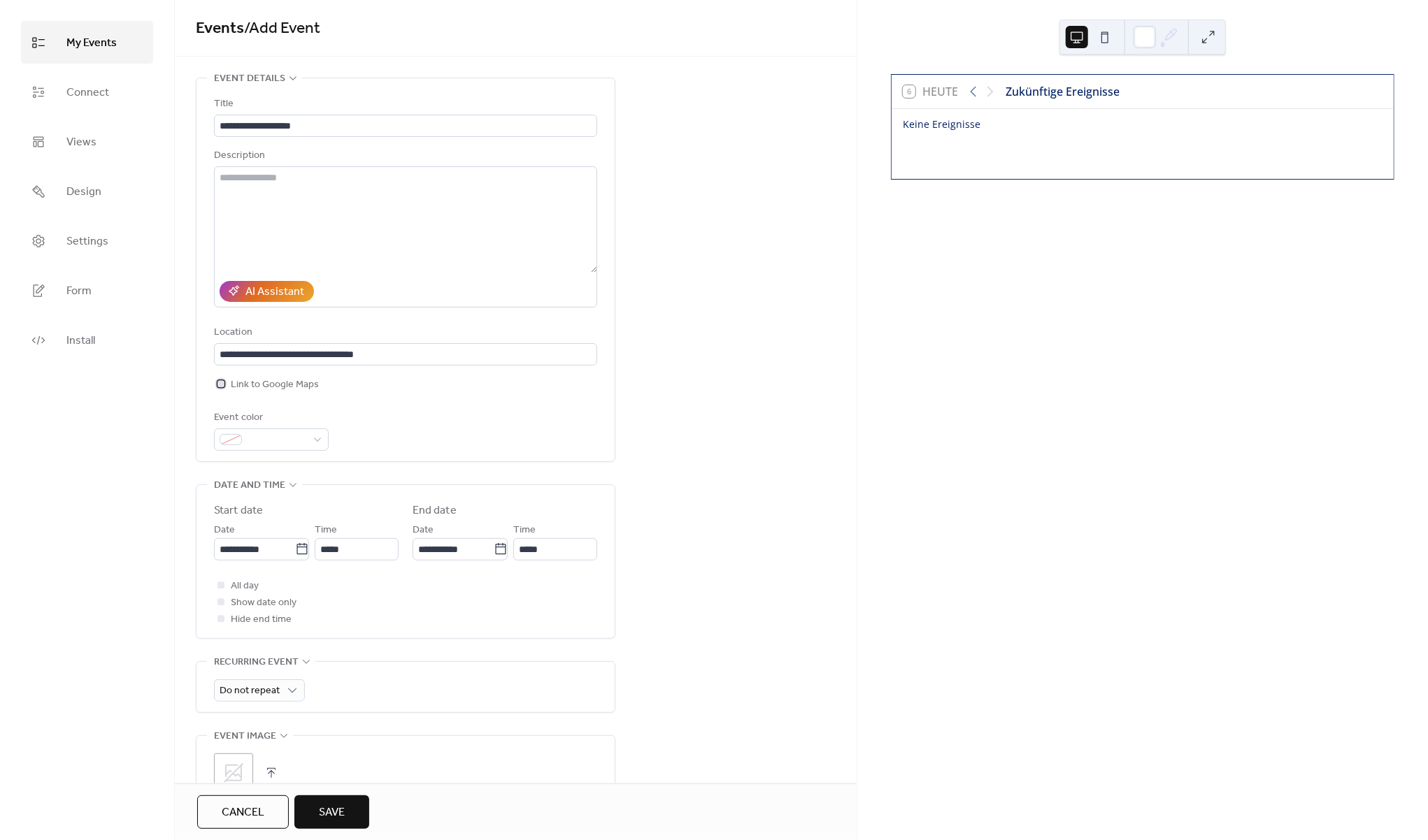
click at [227, 389] on div at bounding box center [221, 383] width 14 height 14
click at [258, 560] on input "**********" at bounding box center [254, 549] width 81 height 22
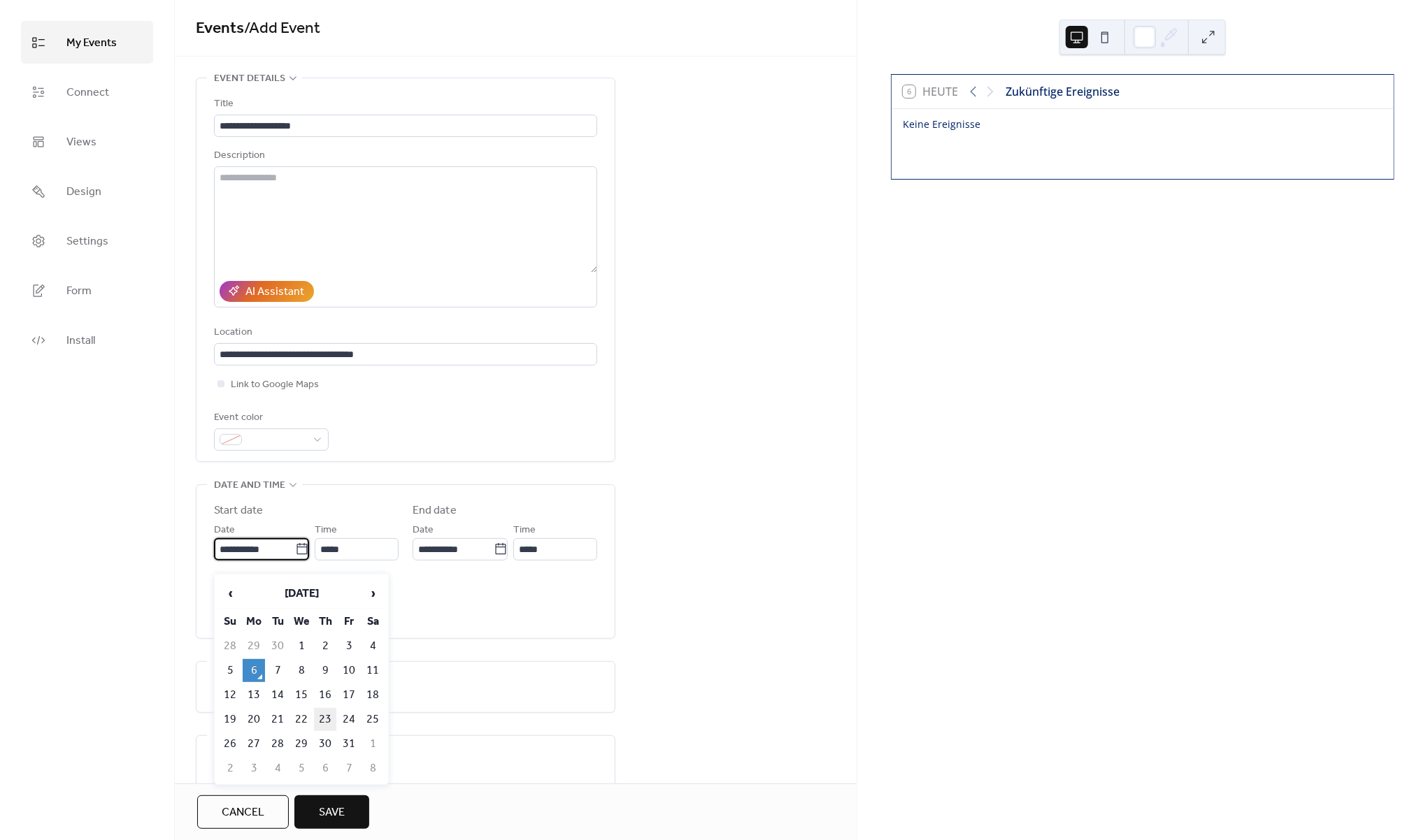
click at [334, 722] on td "23" at bounding box center [325, 720] width 22 height 23
type input "**********"
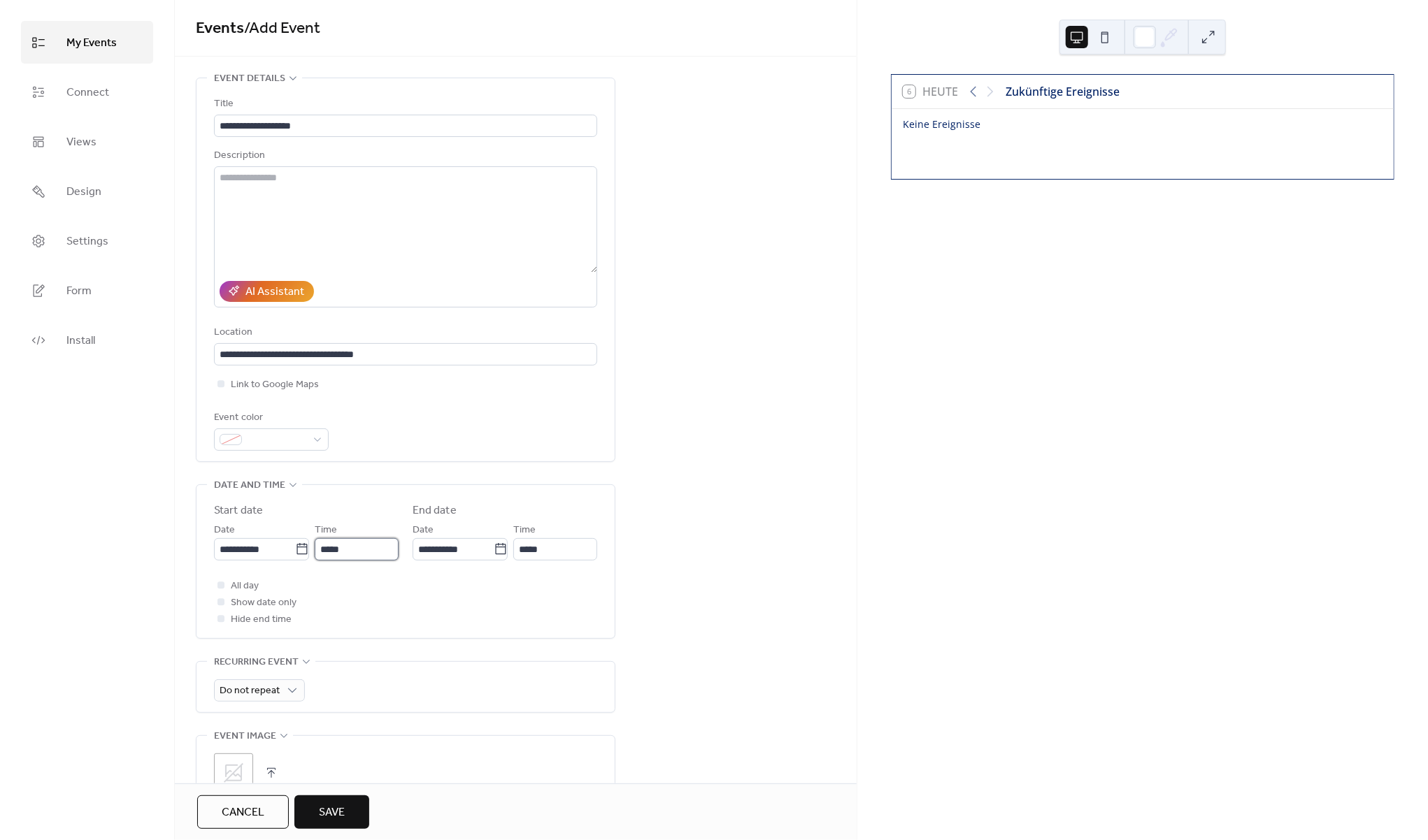
click at [335, 557] on input "*****" at bounding box center [357, 549] width 84 height 22
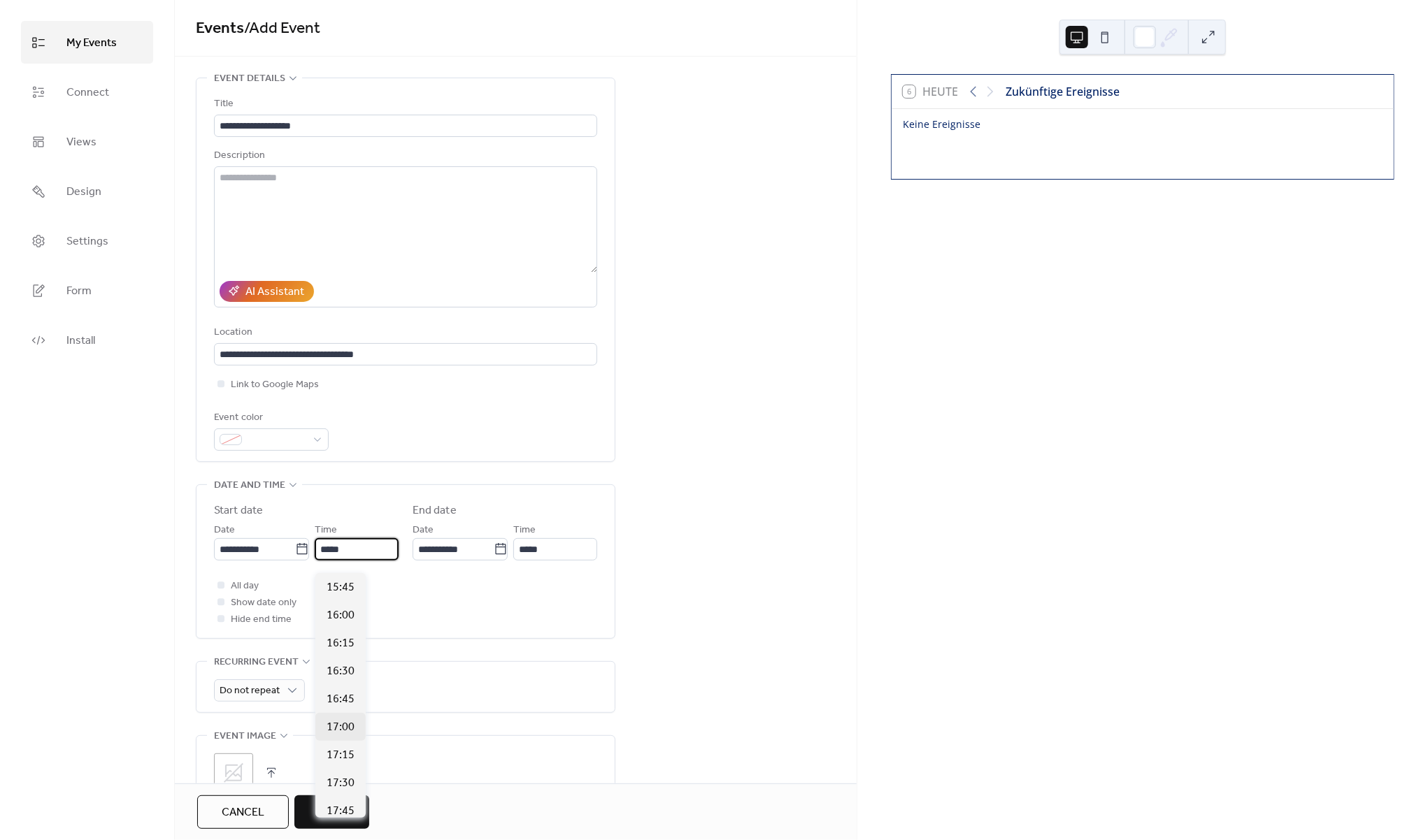
scroll to position [1779, 0]
click at [339, 770] on span "17:30" at bounding box center [340, 767] width 28 height 17
type input "*****"
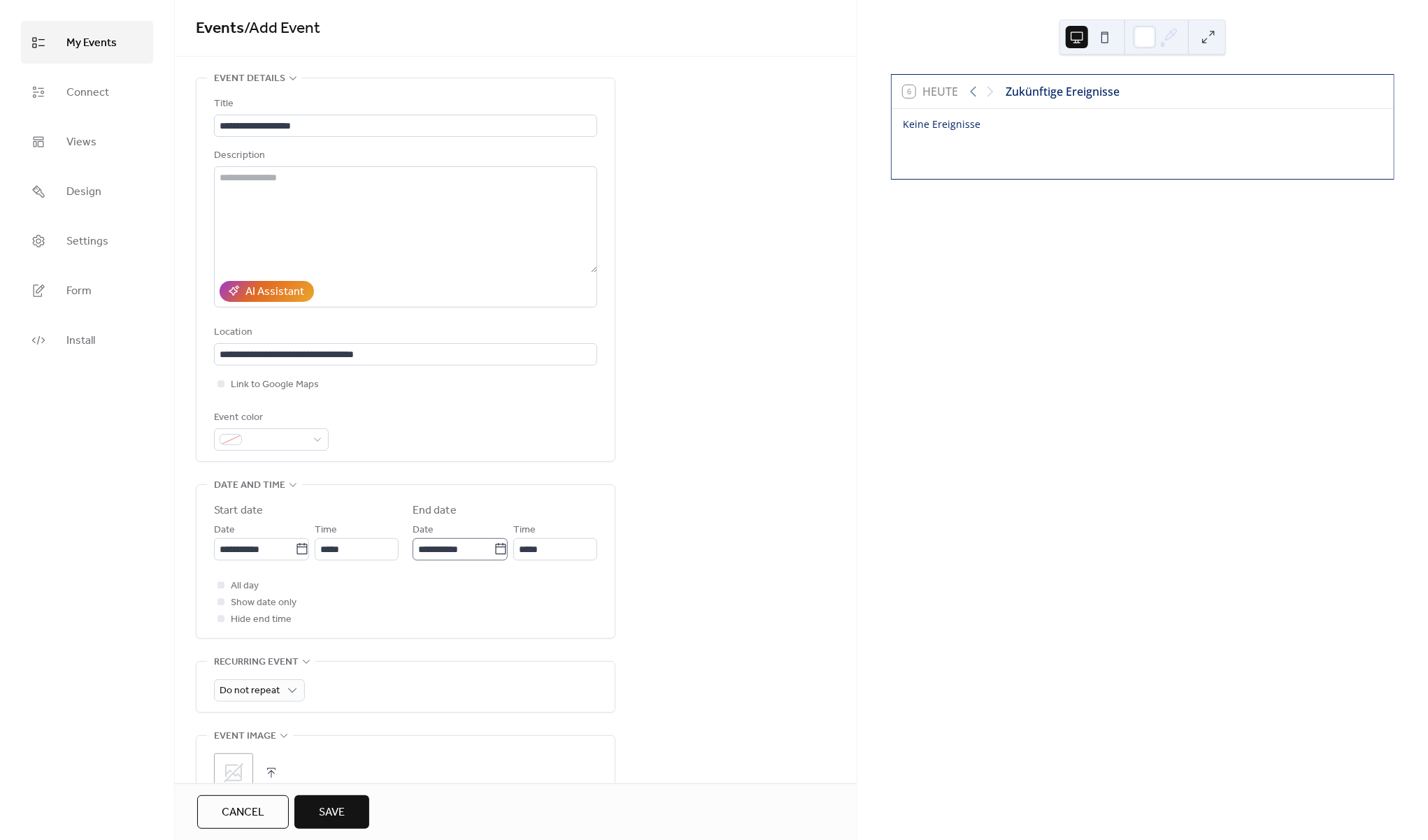
scroll to position [1, 0]
click at [541, 553] on input "*****" at bounding box center [556, 548] width 84 height 22
click at [528, 778] on span "20:30" at bounding box center [539, 779] width 28 height 17
type input "*****"
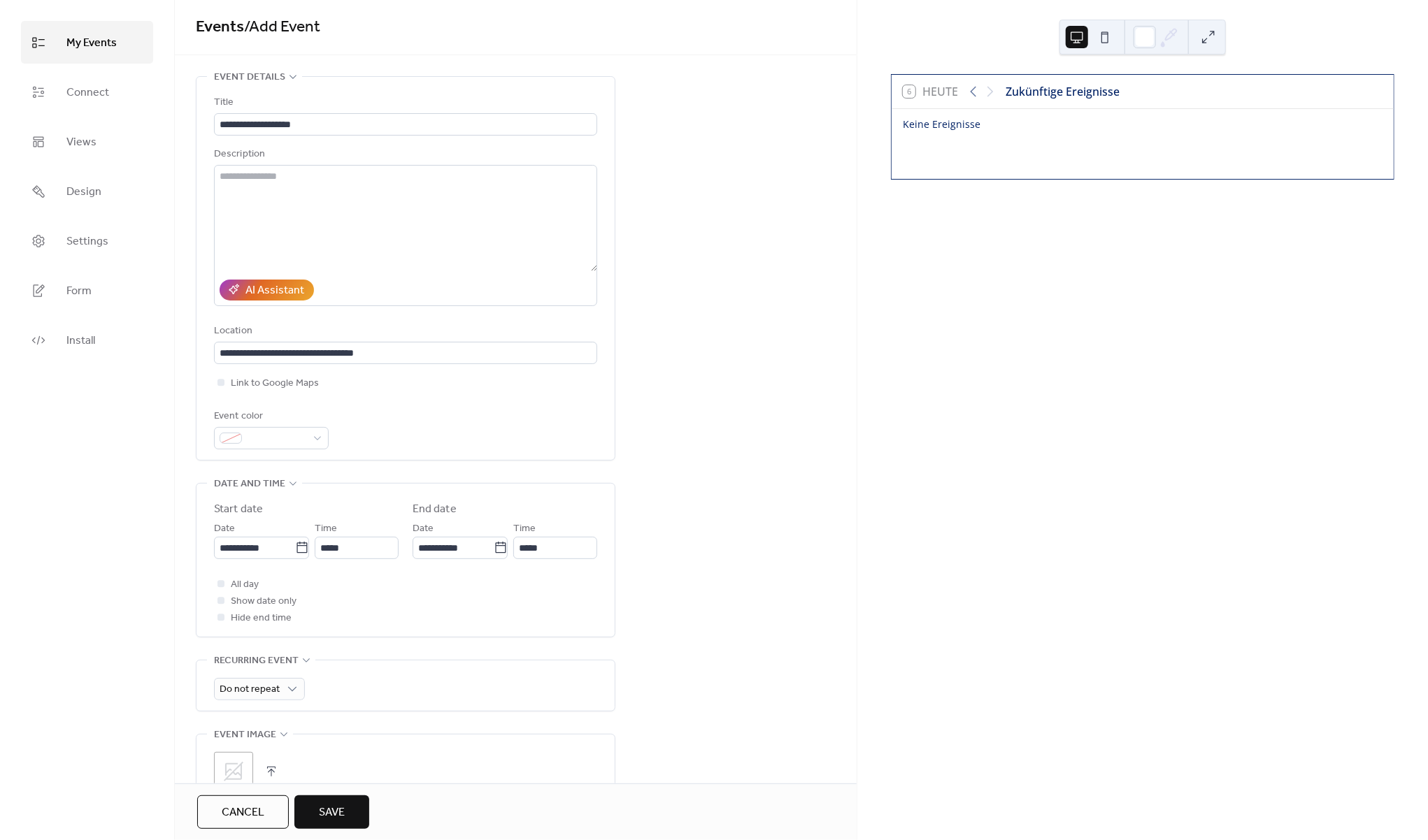
click at [725, 560] on div "**********" at bounding box center [515, 641] width 682 height 1130
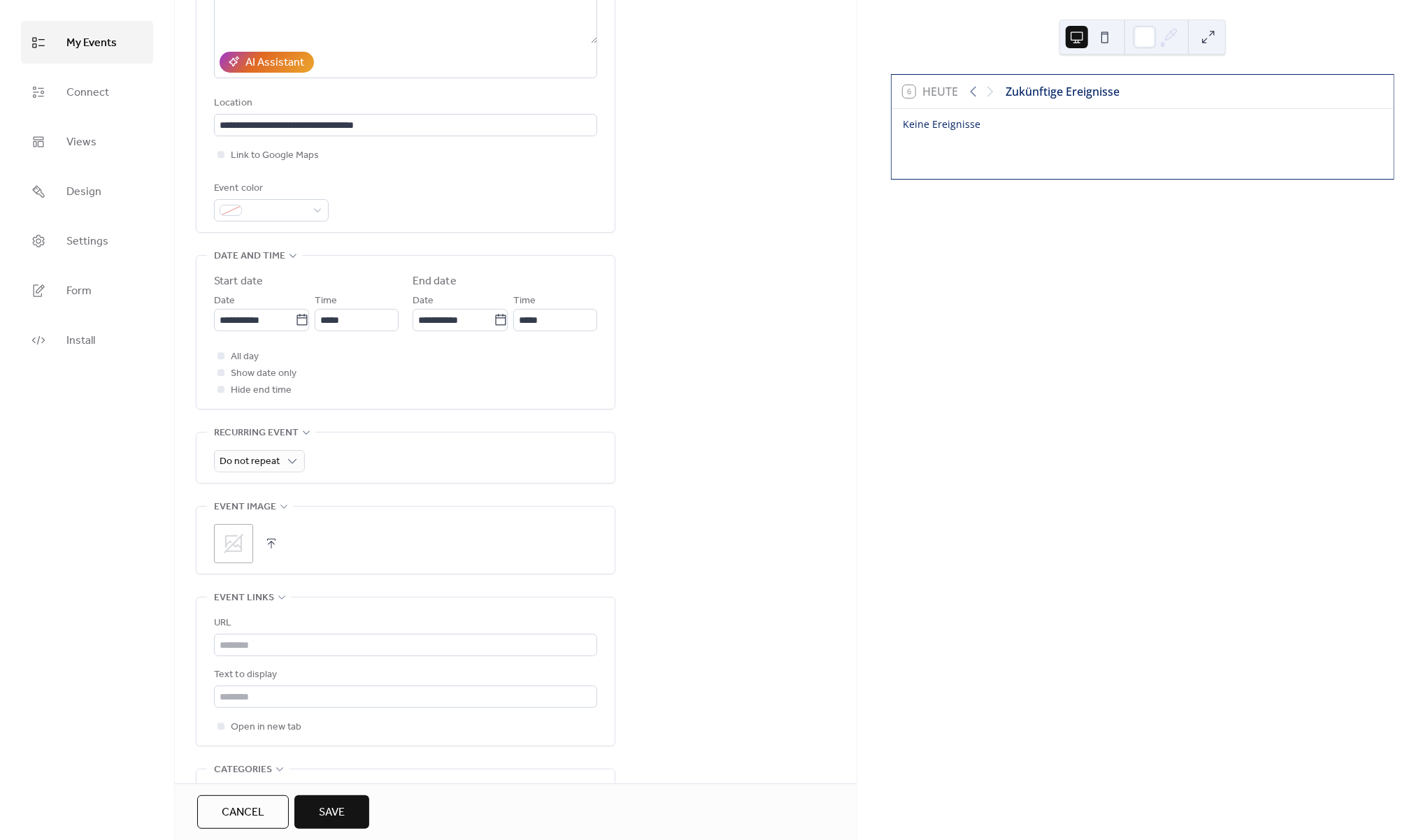
scroll to position [233, 0]
click at [228, 552] on icon at bounding box center [233, 540] width 22 height 22
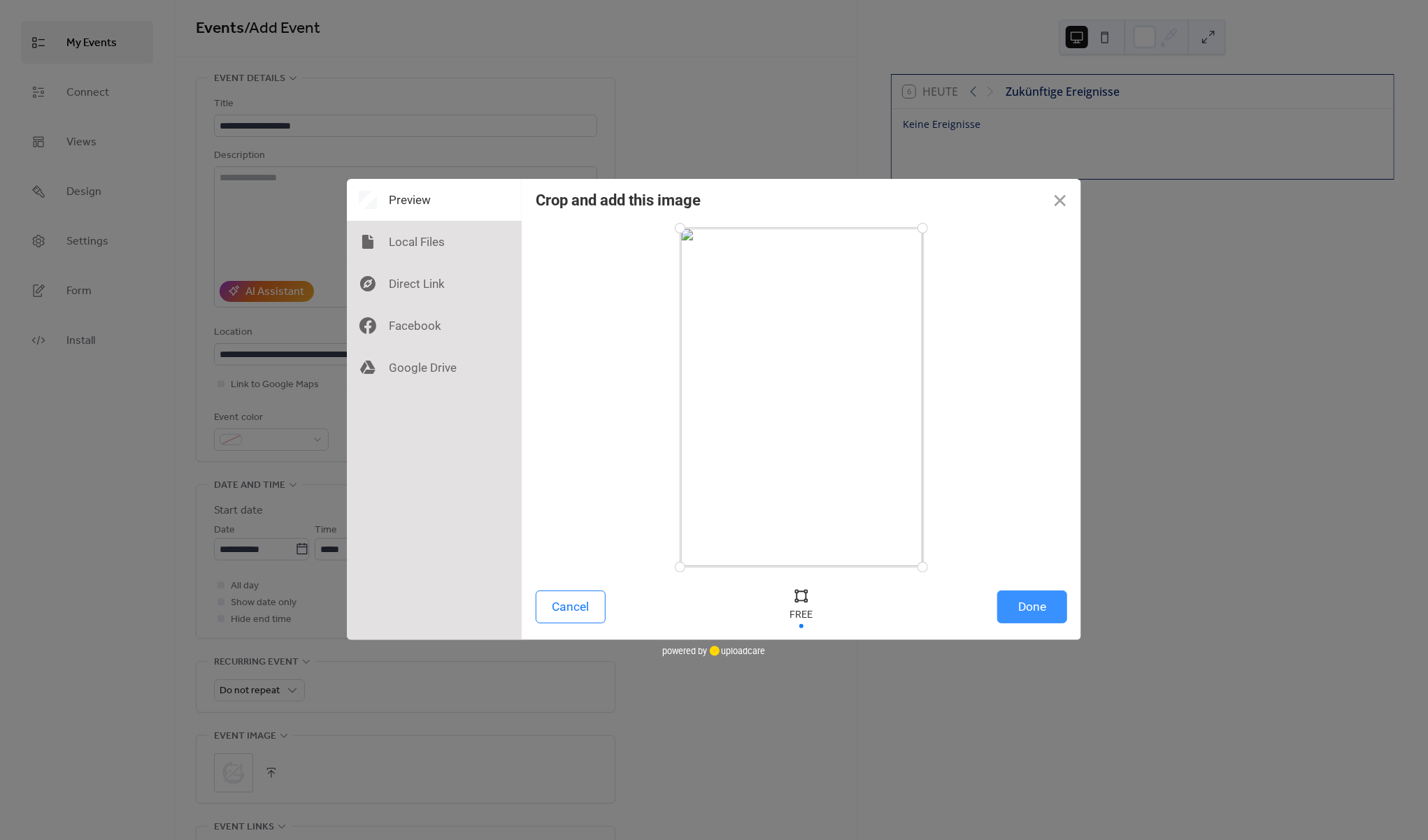
click at [1044, 610] on button "Done" at bounding box center [1031, 607] width 69 height 33
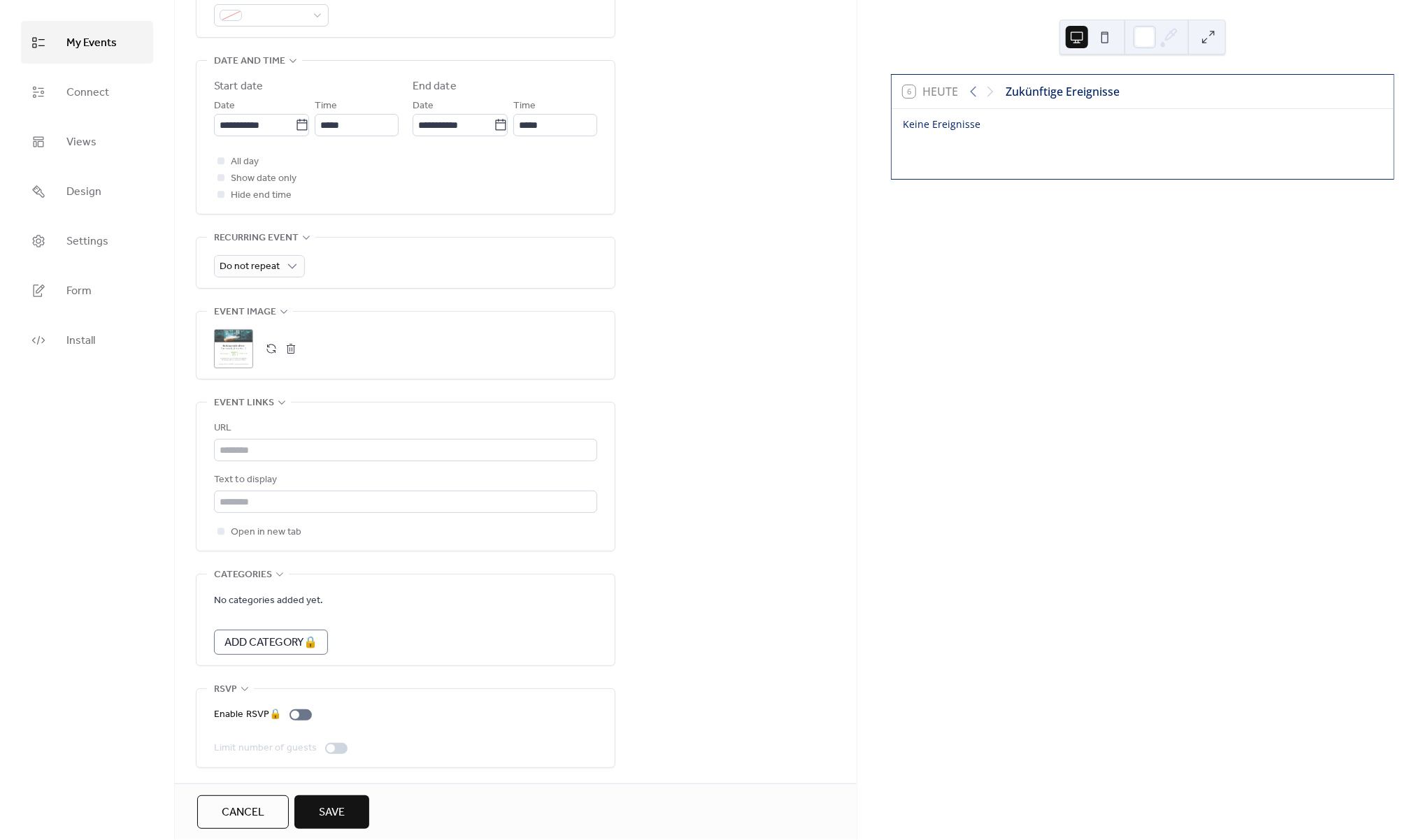
scroll to position [445, 0]
click at [339, 809] on span "Save" at bounding box center [332, 813] width 25 height 17
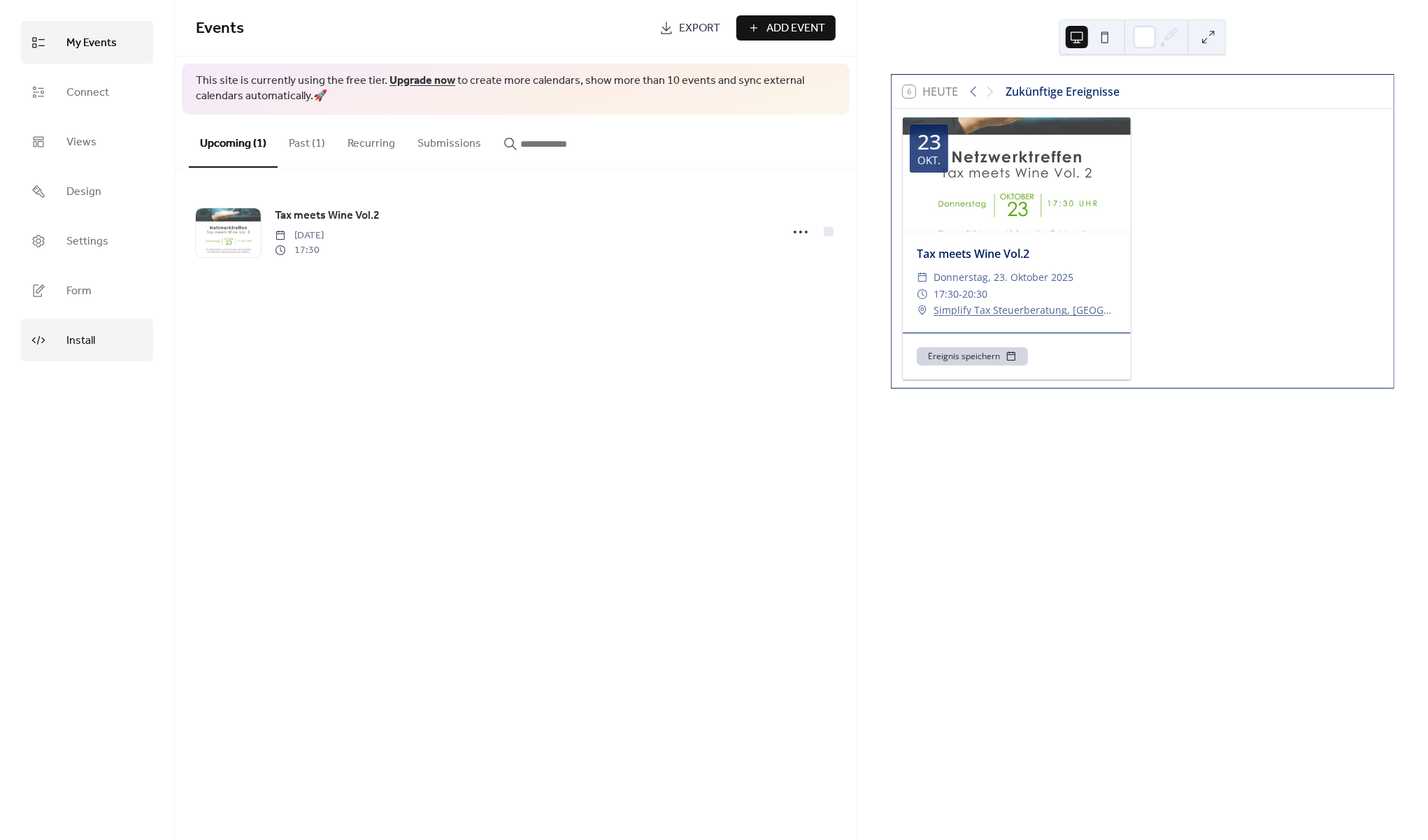
click at [114, 352] on link "Install" at bounding box center [86, 340] width 132 height 43
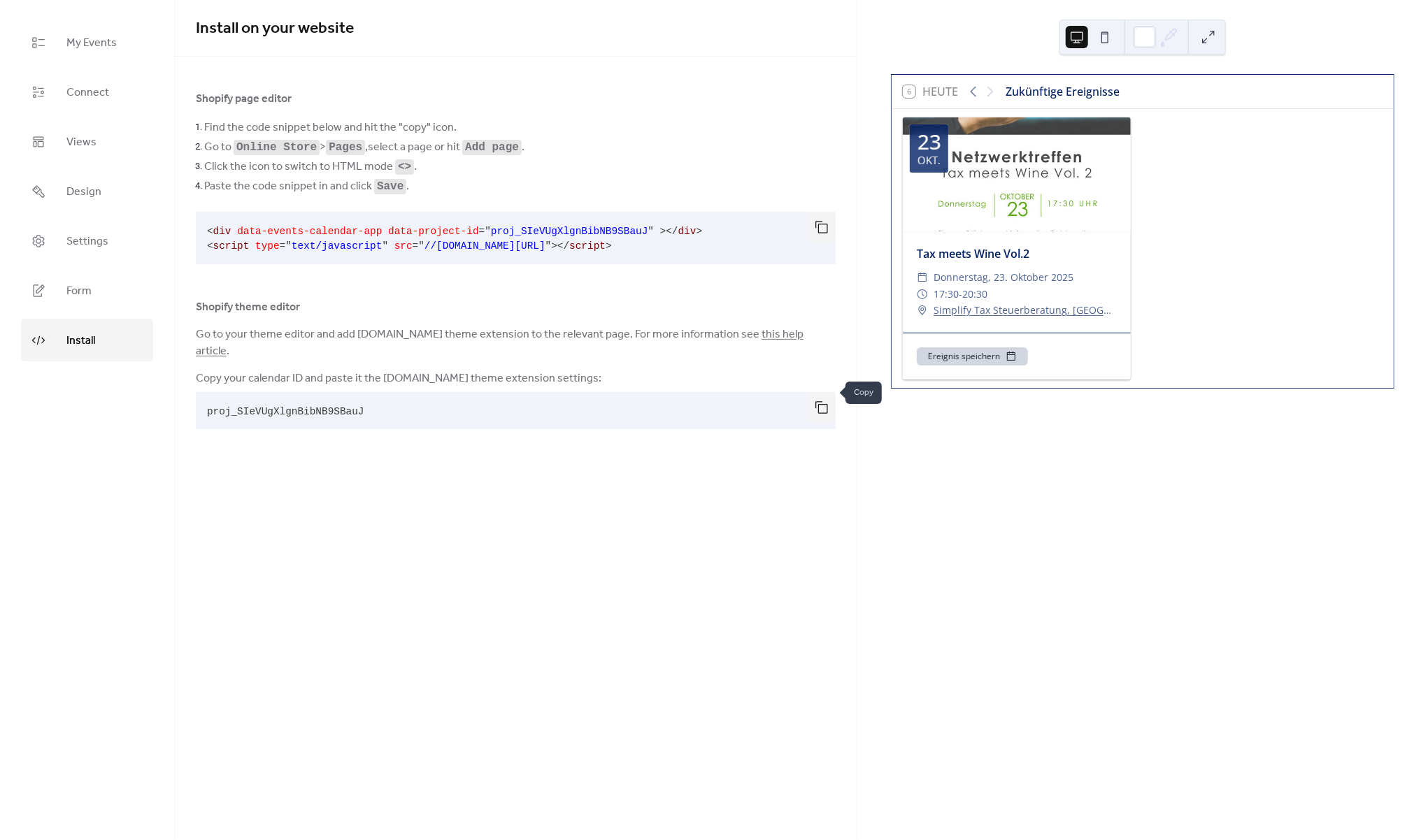
click at [823, 392] on button "button" at bounding box center [822, 407] width 28 height 30
click at [79, 288] on span "Form" at bounding box center [79, 291] width 25 height 22
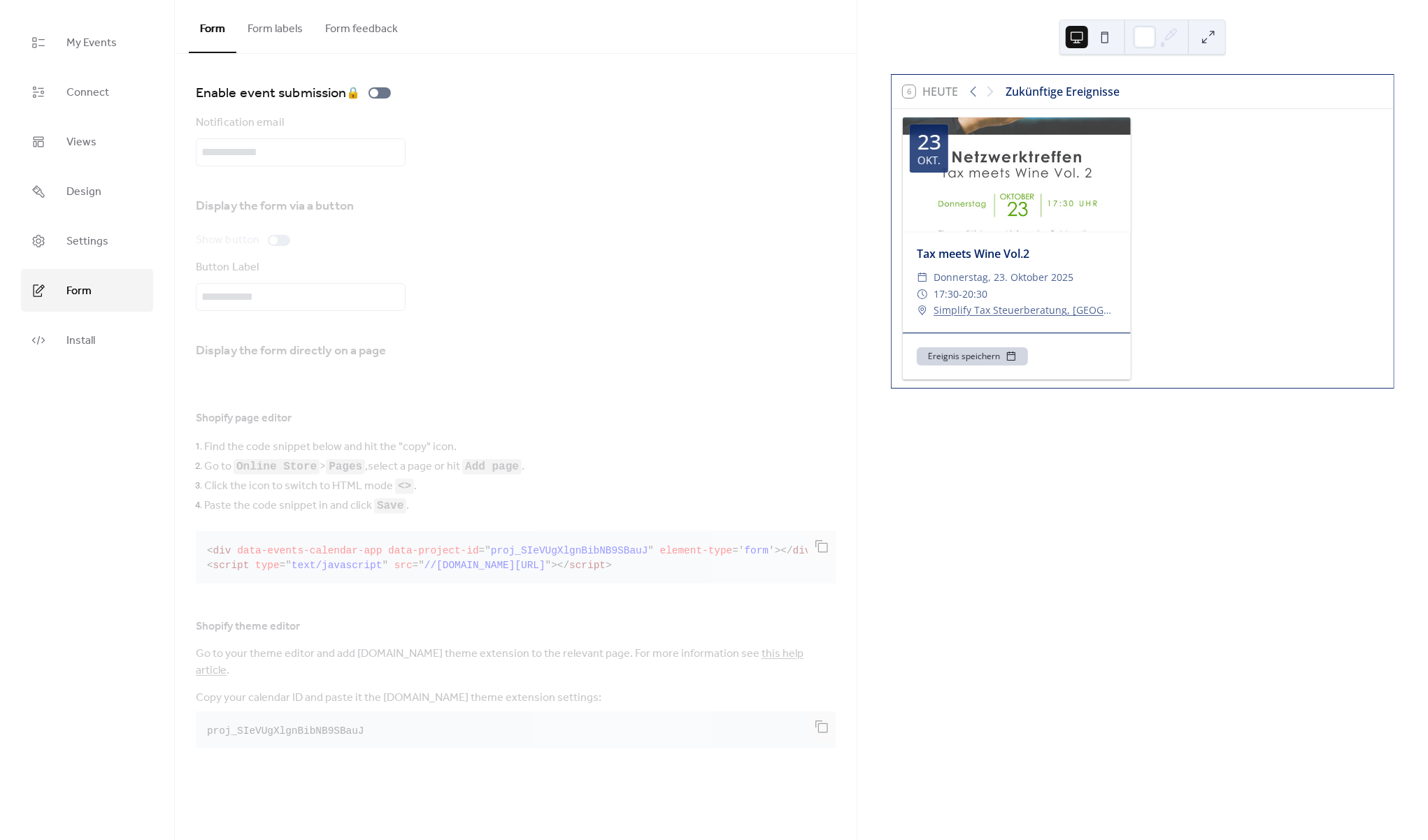
click at [266, 39] on button "Form labels" at bounding box center [275, 25] width 77 height 52
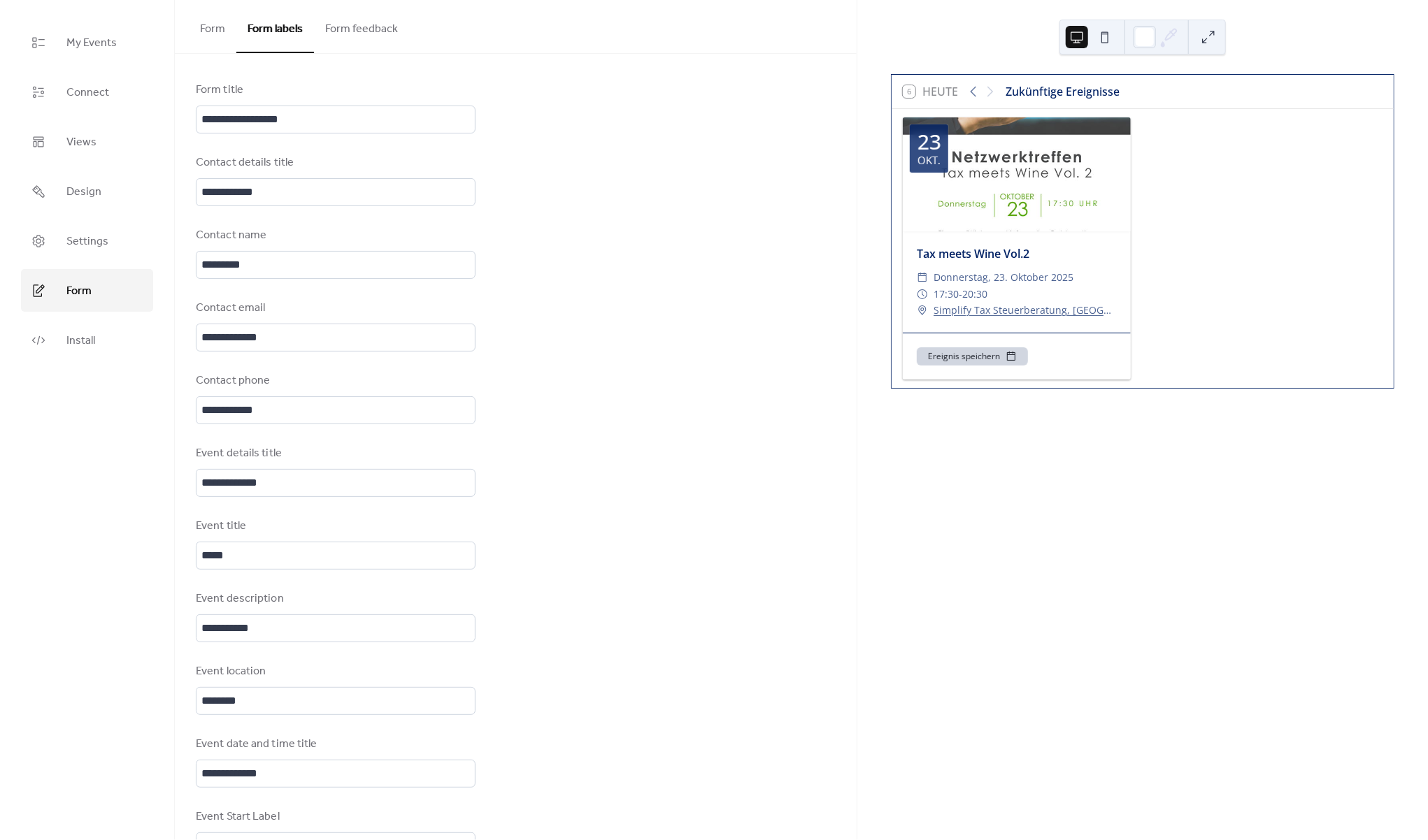
click at [347, 24] on button "Form feedback" at bounding box center [361, 25] width 95 height 52
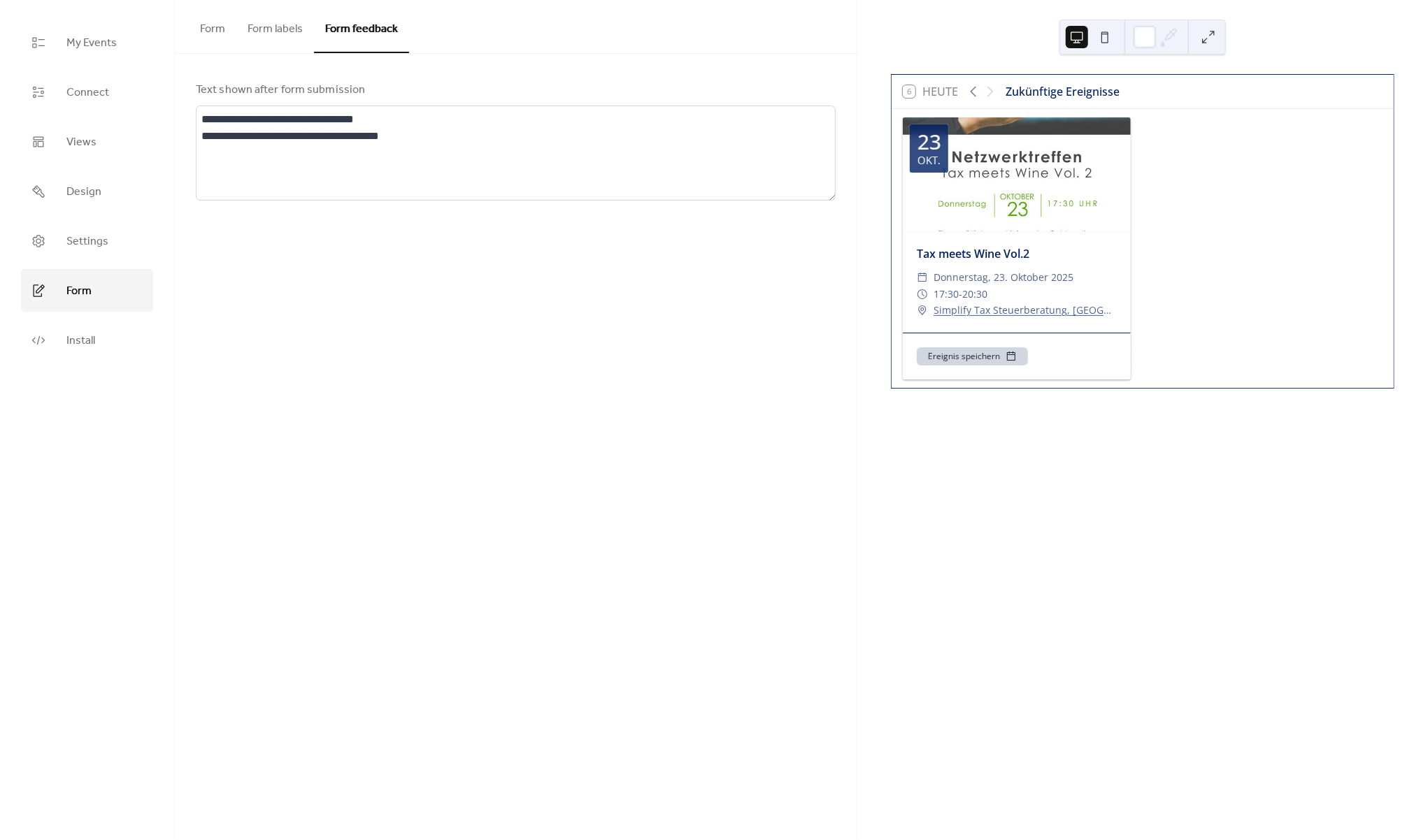
click at [213, 27] on button "Form" at bounding box center [212, 25] width 48 height 52
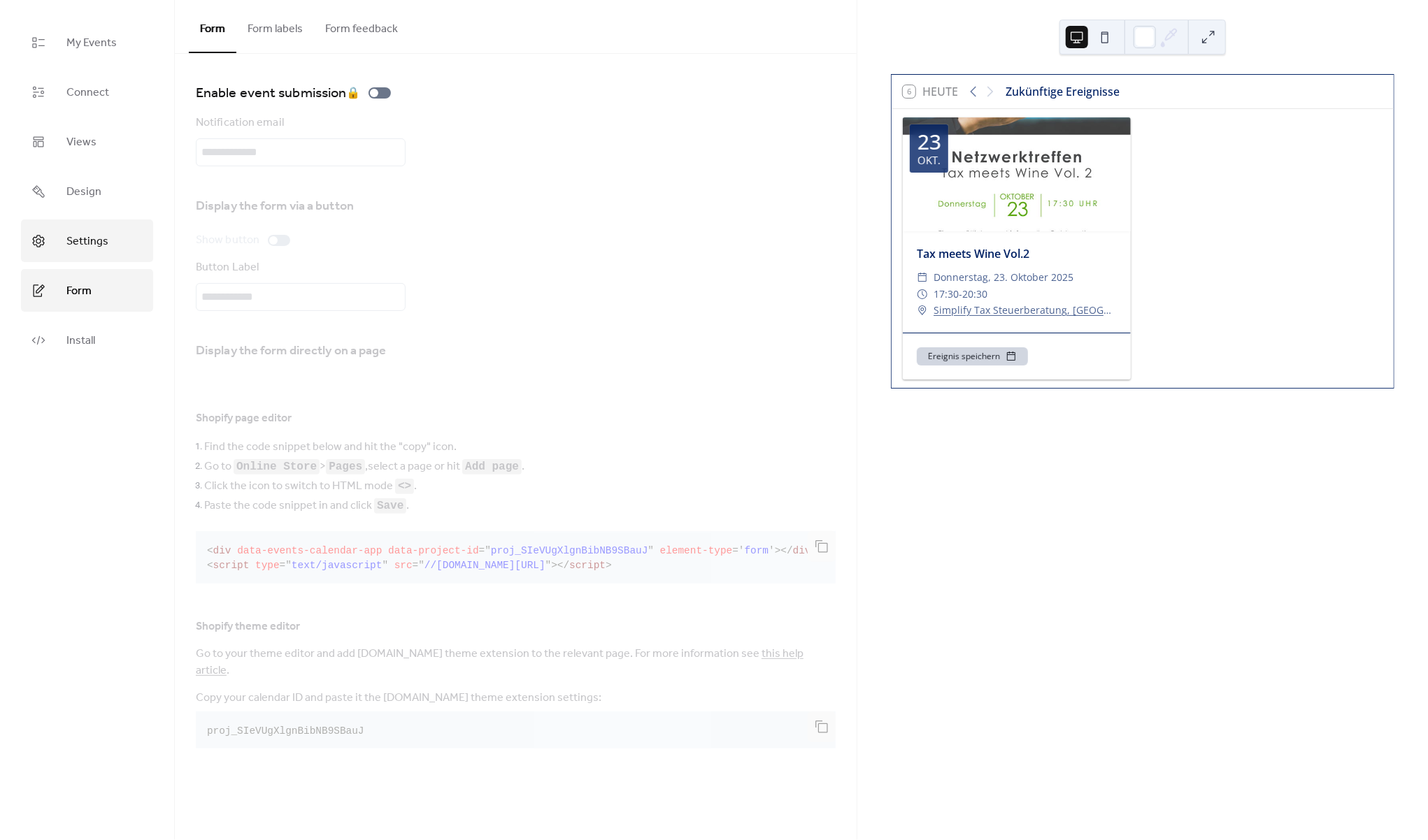
click at [80, 243] on span "Settings" at bounding box center [87, 242] width 42 height 22
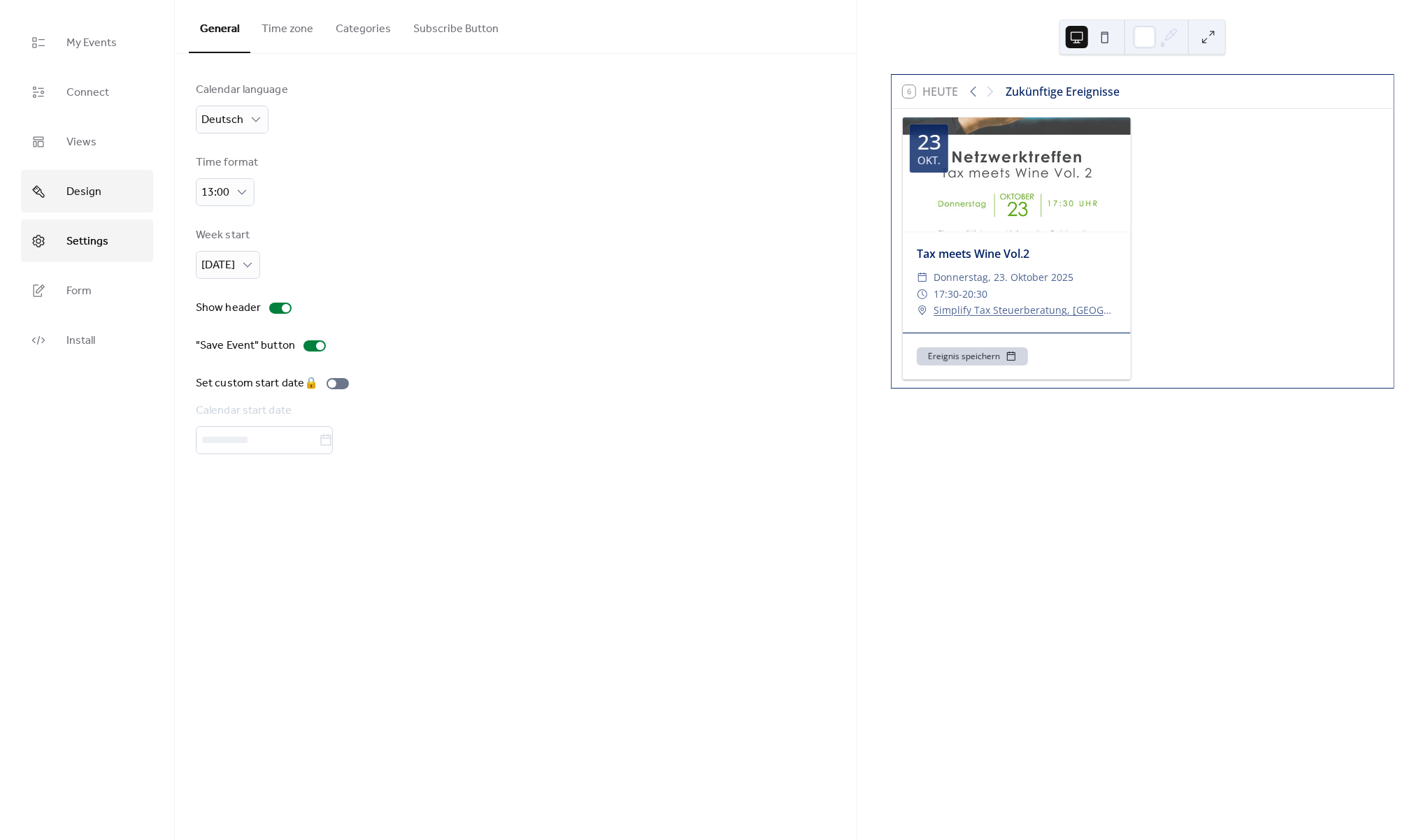
click at [85, 201] on span "Design" at bounding box center [84, 192] width 35 height 22
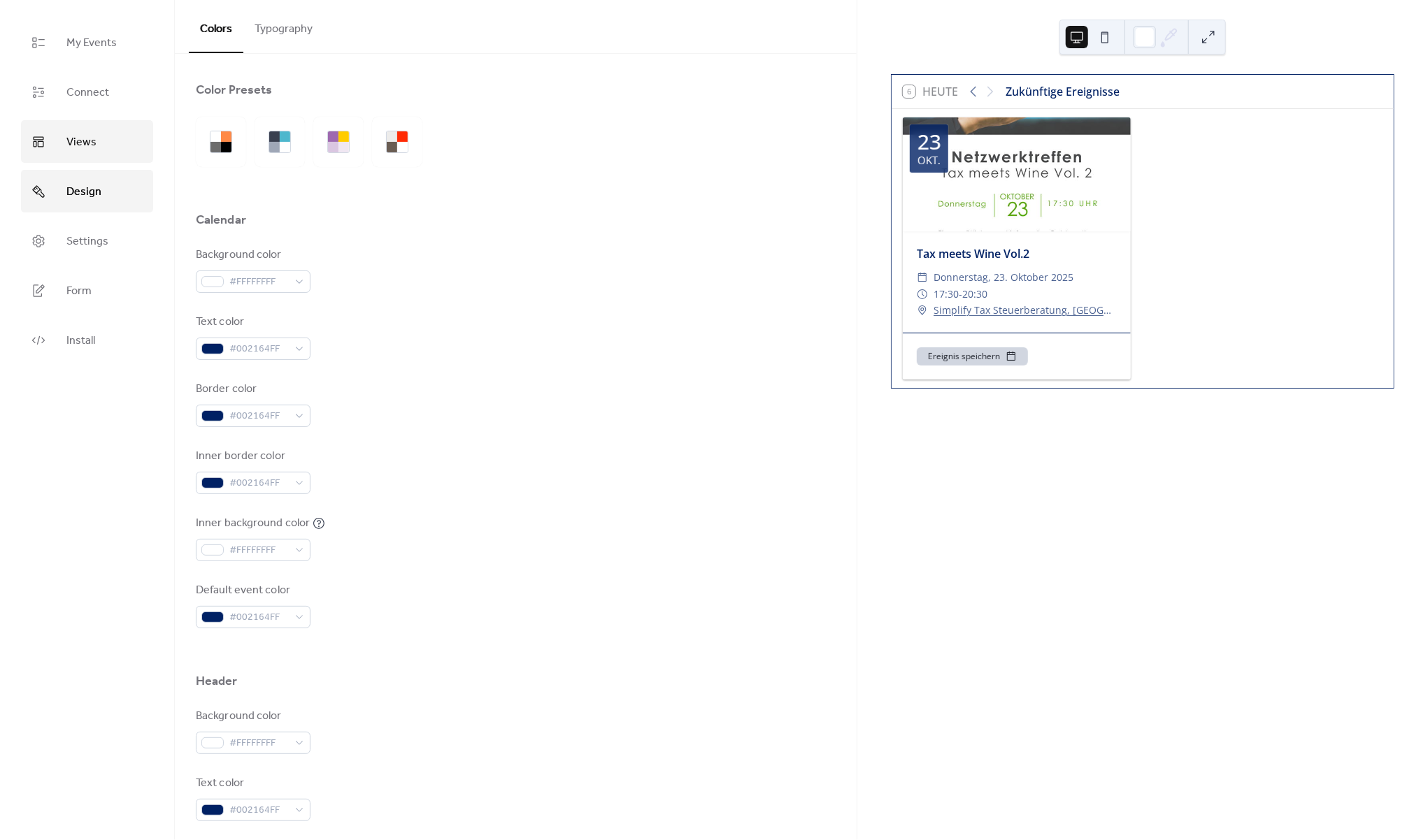
click at [82, 142] on span "Views" at bounding box center [81, 142] width 30 height 22
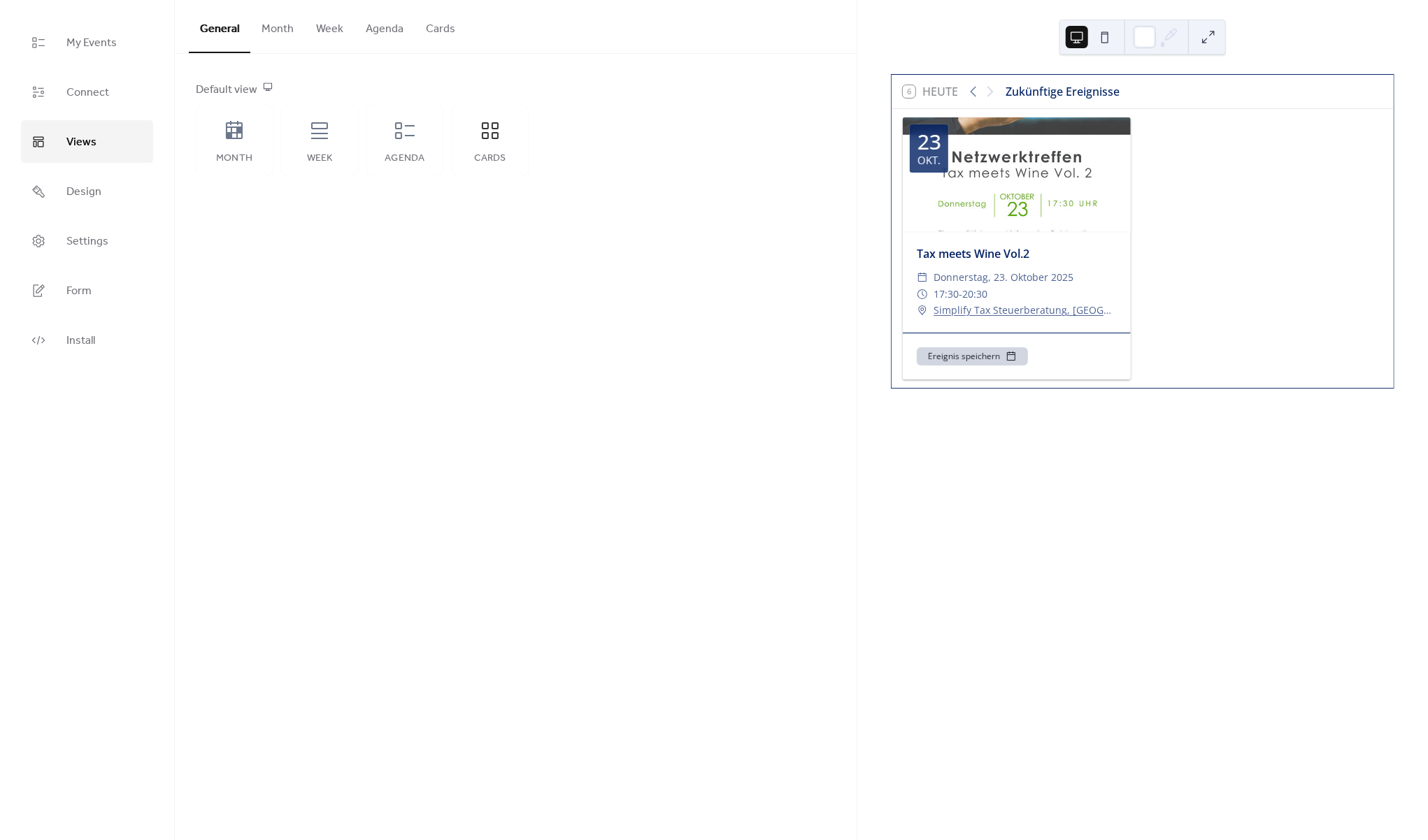
click at [434, 20] on button "Cards" at bounding box center [440, 25] width 52 height 52
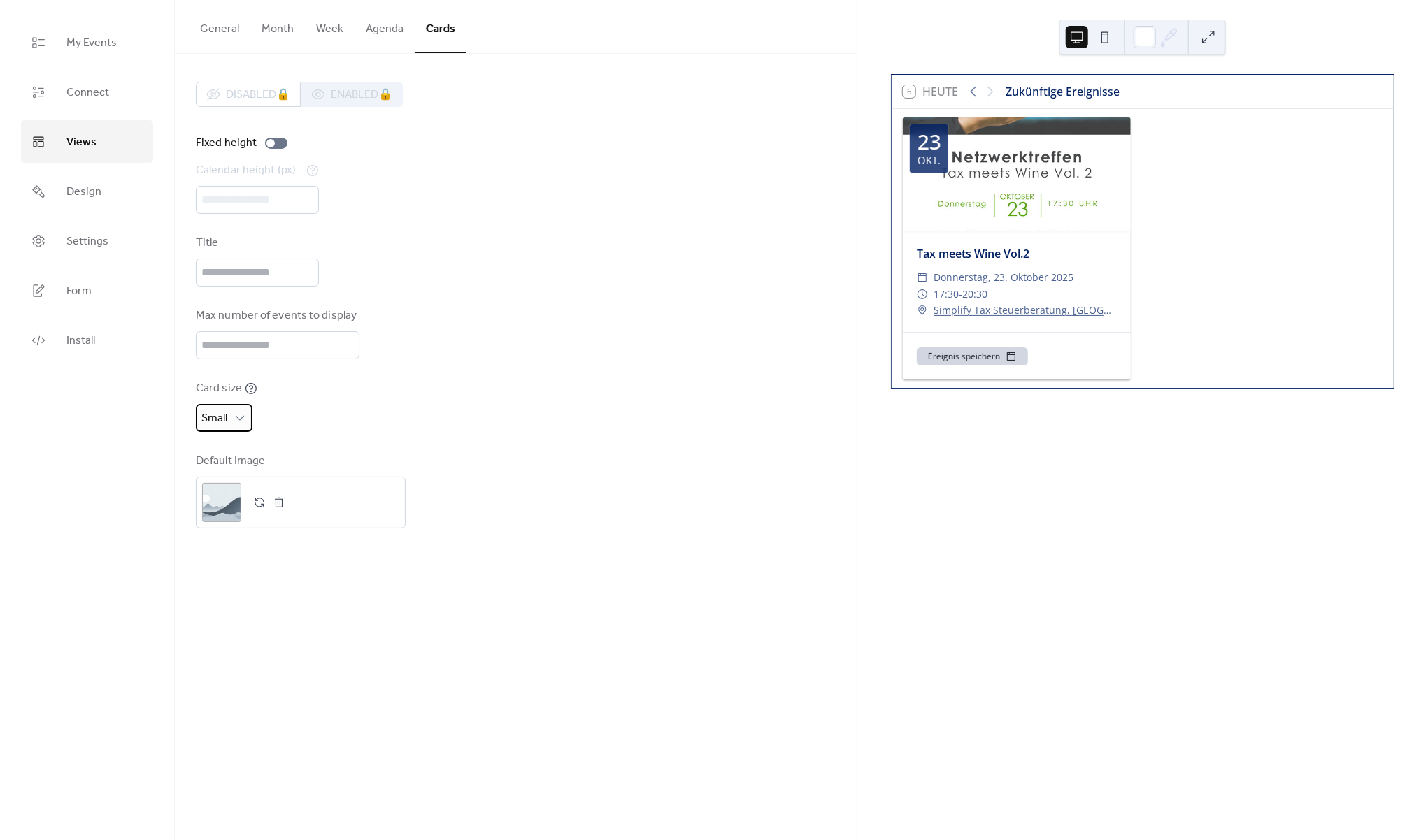
click at [232, 432] on div "Small" at bounding box center [224, 418] width 57 height 28
click at [233, 524] on span "Medium" at bounding box center [227, 519] width 40 height 17
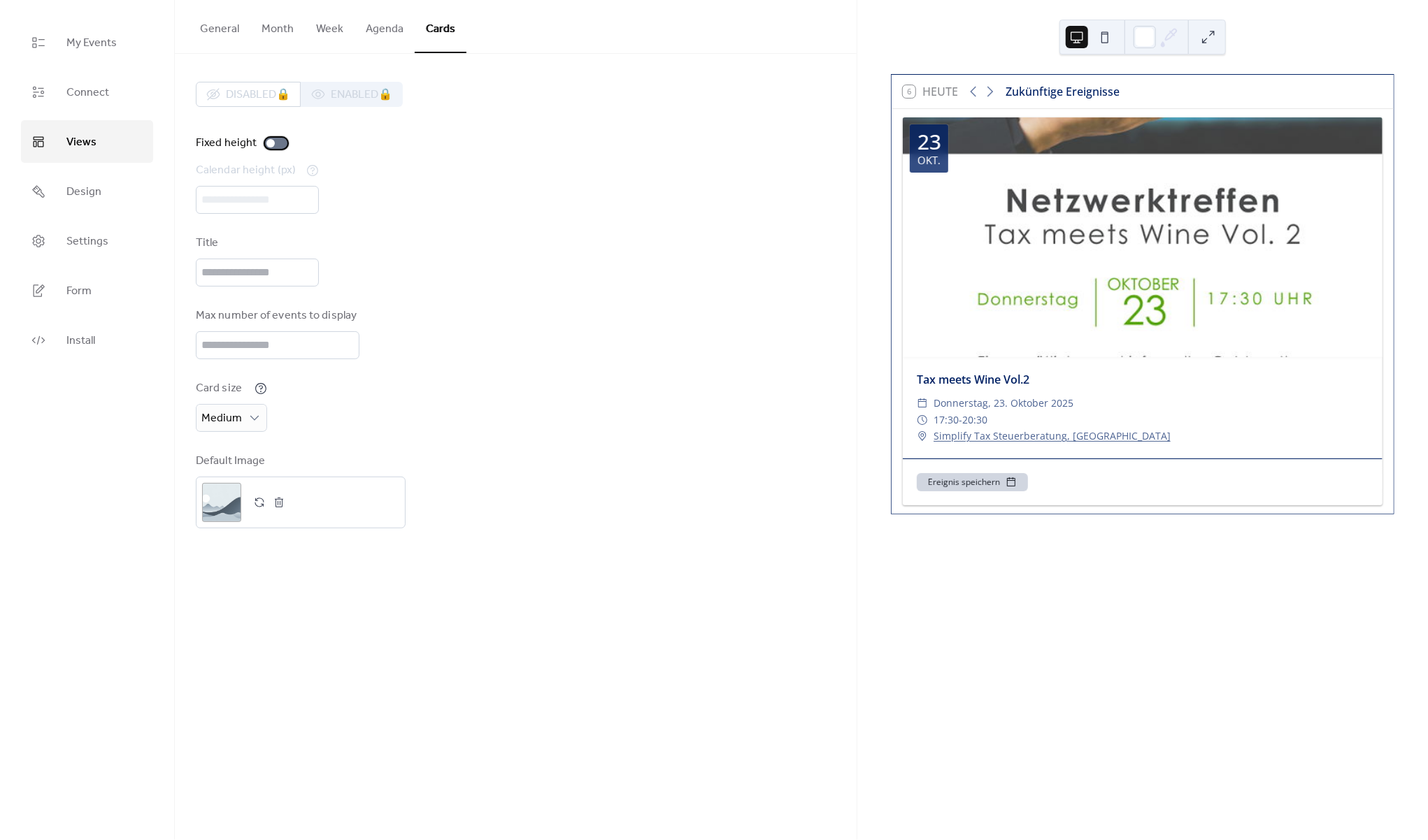
click at [273, 142] on div at bounding box center [270, 143] width 9 height 9
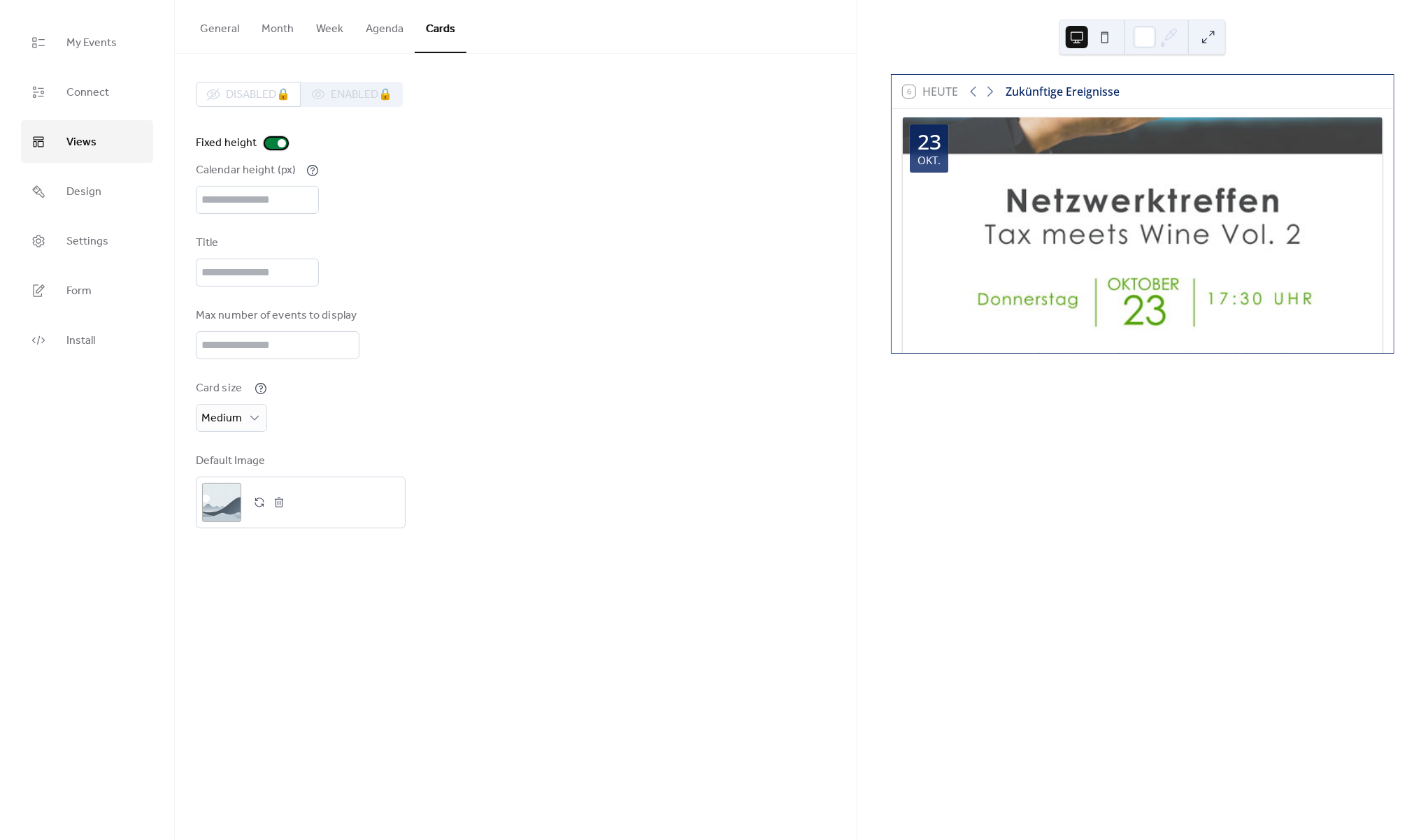
click at [278, 146] on div at bounding box center [282, 143] width 9 height 9
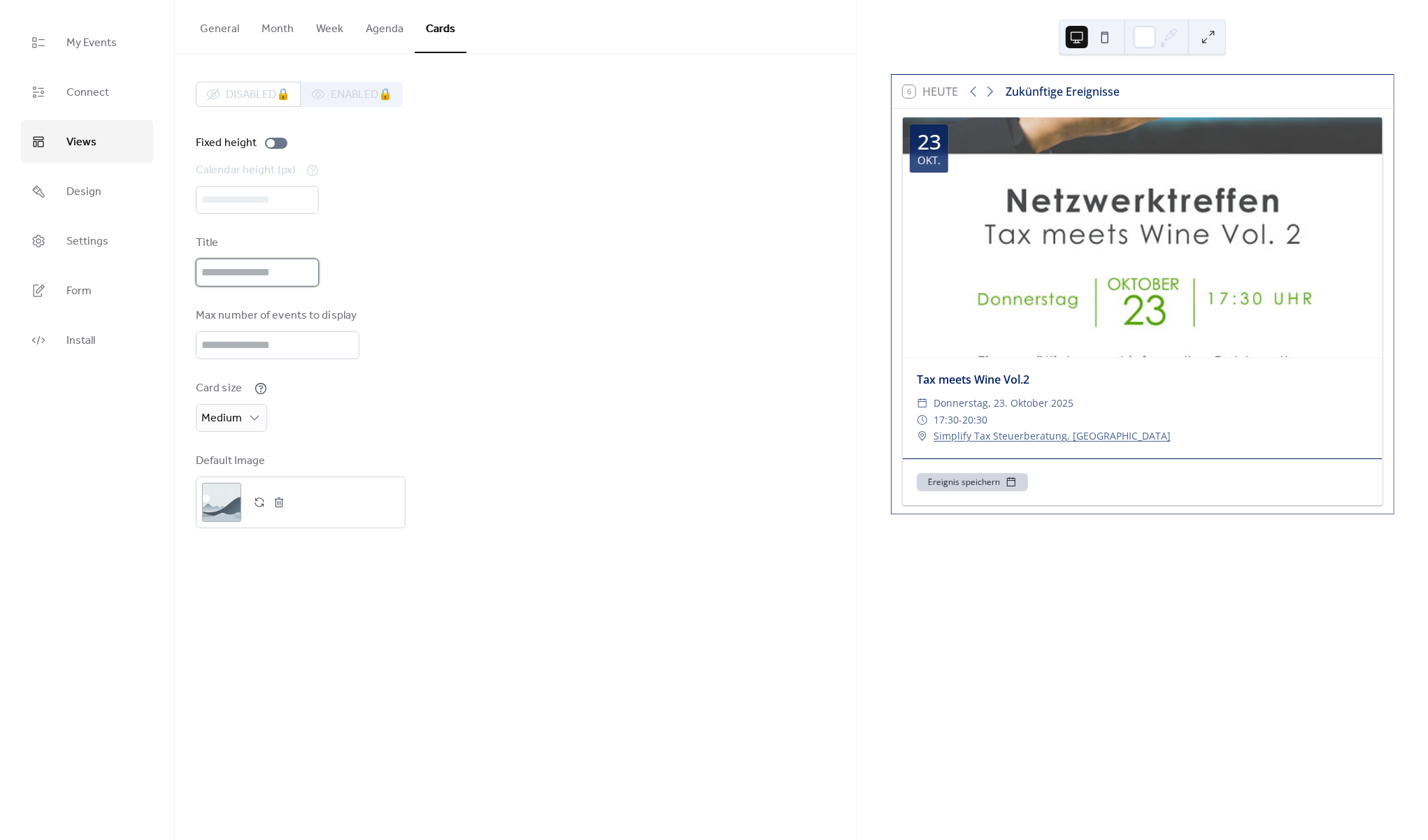
click at [220, 287] on input "text" at bounding box center [257, 273] width 123 height 28
click at [235, 429] on span "Medium" at bounding box center [221, 419] width 40 height 22
click at [234, 494] on div "Small" at bounding box center [234, 491] width 76 height 28
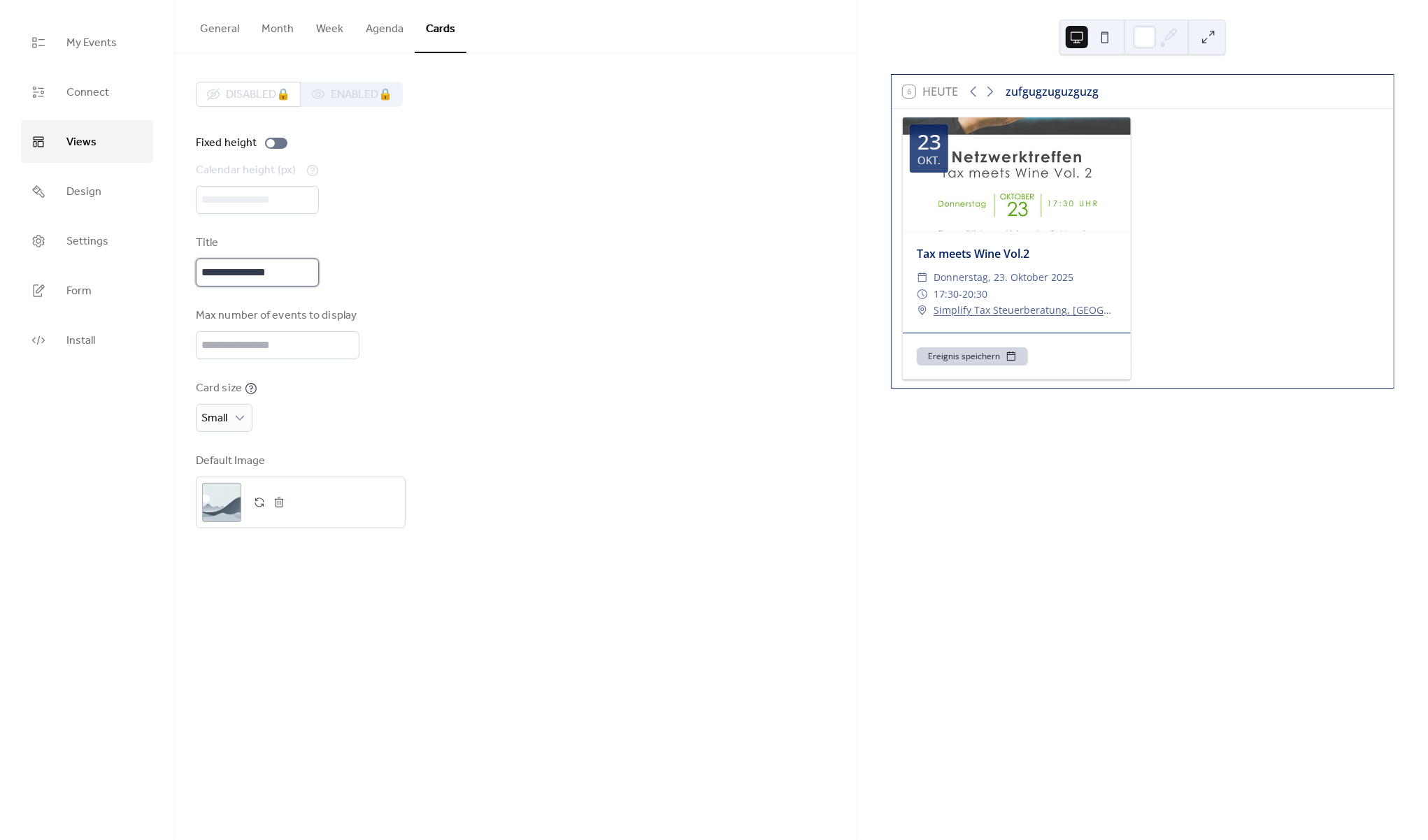
click at [258, 281] on input "**********" at bounding box center [257, 273] width 123 height 28
type input "*"
click at [529, 428] on div "Card size Small" at bounding box center [515, 406] width 640 height 52
click at [298, 276] on input "**********" at bounding box center [257, 273] width 123 height 28
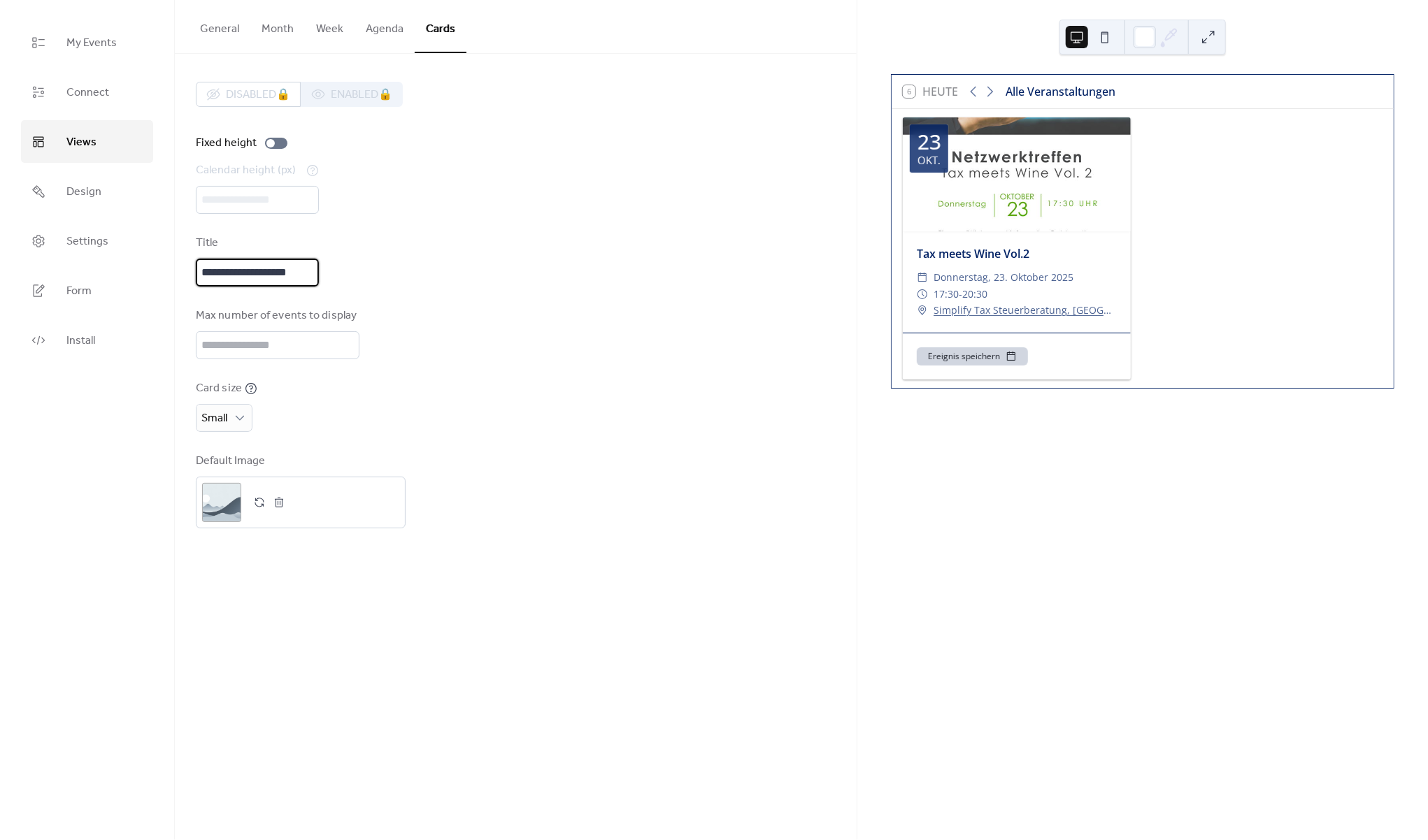
click at [298, 276] on input "**********" at bounding box center [257, 273] width 123 height 28
type input "*"
type input "**********"
click at [414, 269] on div "**********" at bounding box center [515, 260] width 640 height 52
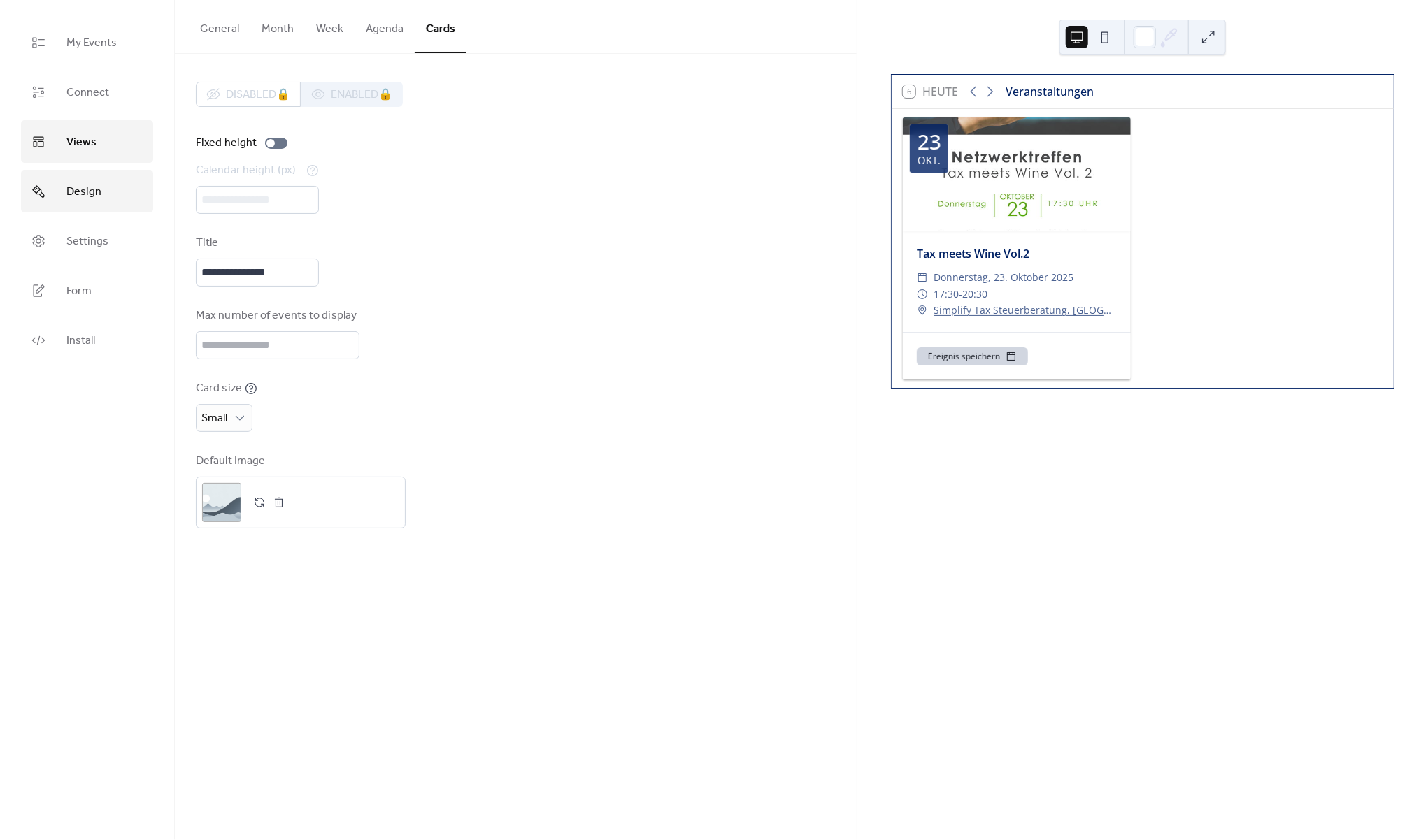
click at [60, 194] on link "Design" at bounding box center [86, 192] width 132 height 43
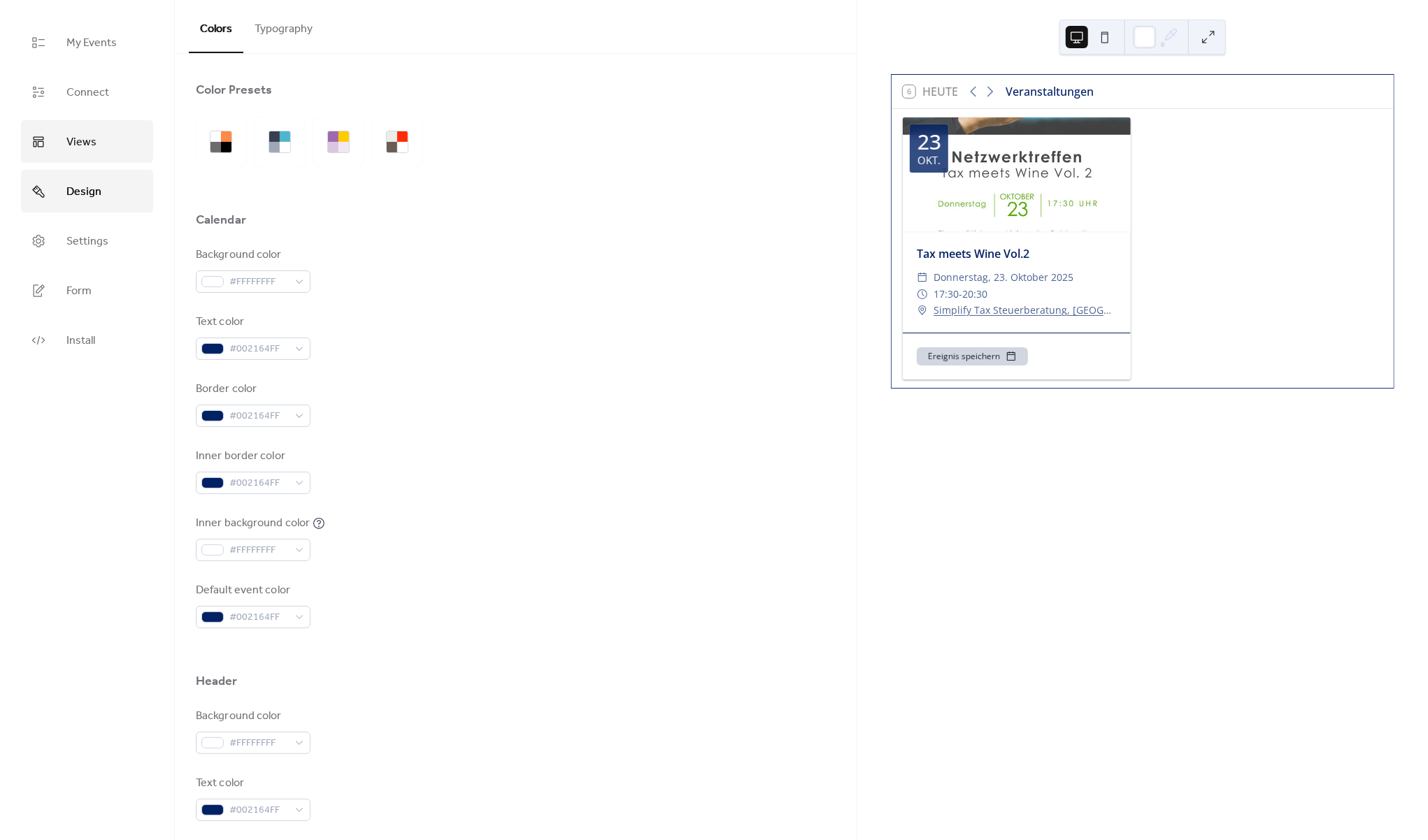
click at [88, 146] on span "Views" at bounding box center [81, 142] width 30 height 22
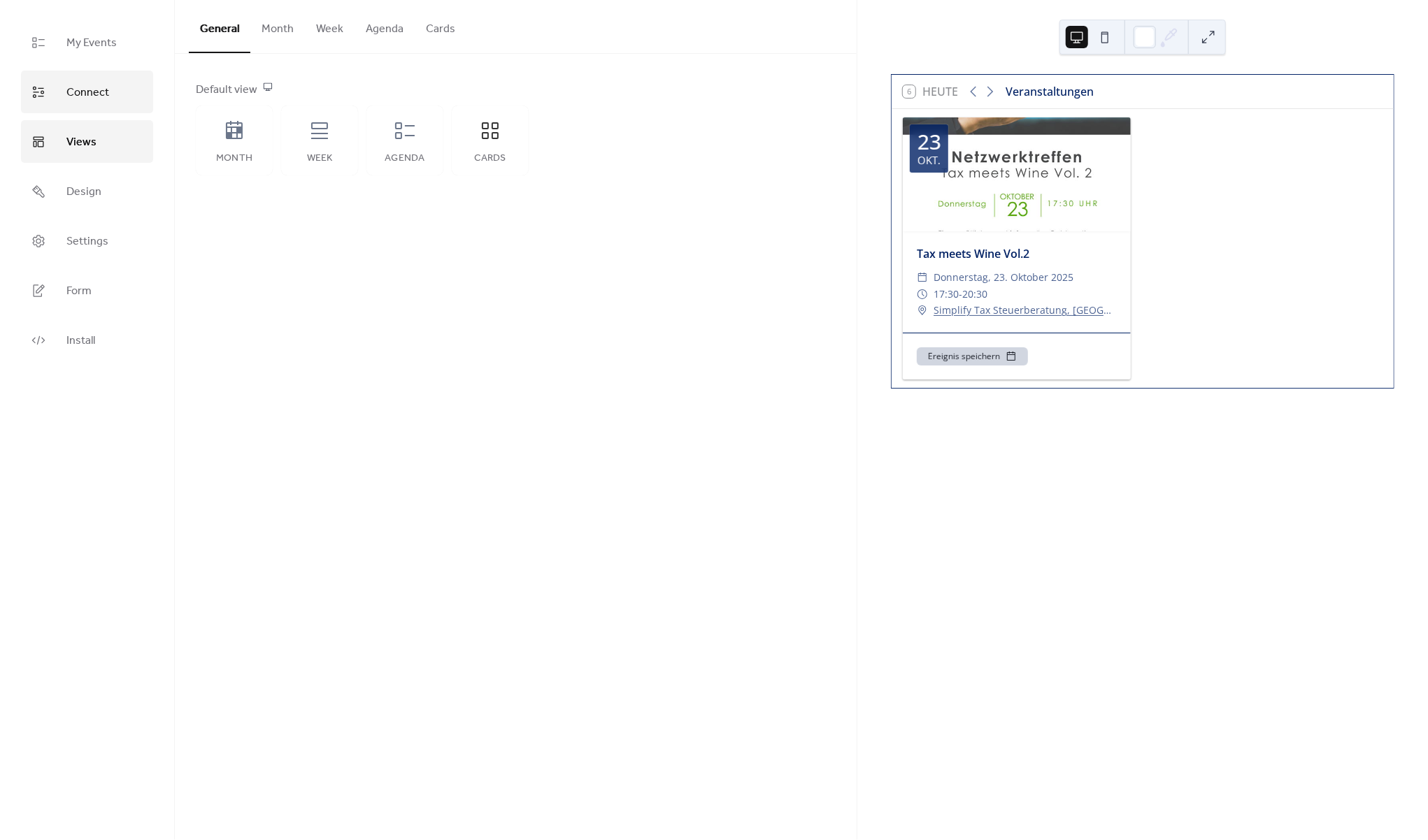
click at [87, 95] on span "Connect" at bounding box center [88, 93] width 43 height 22
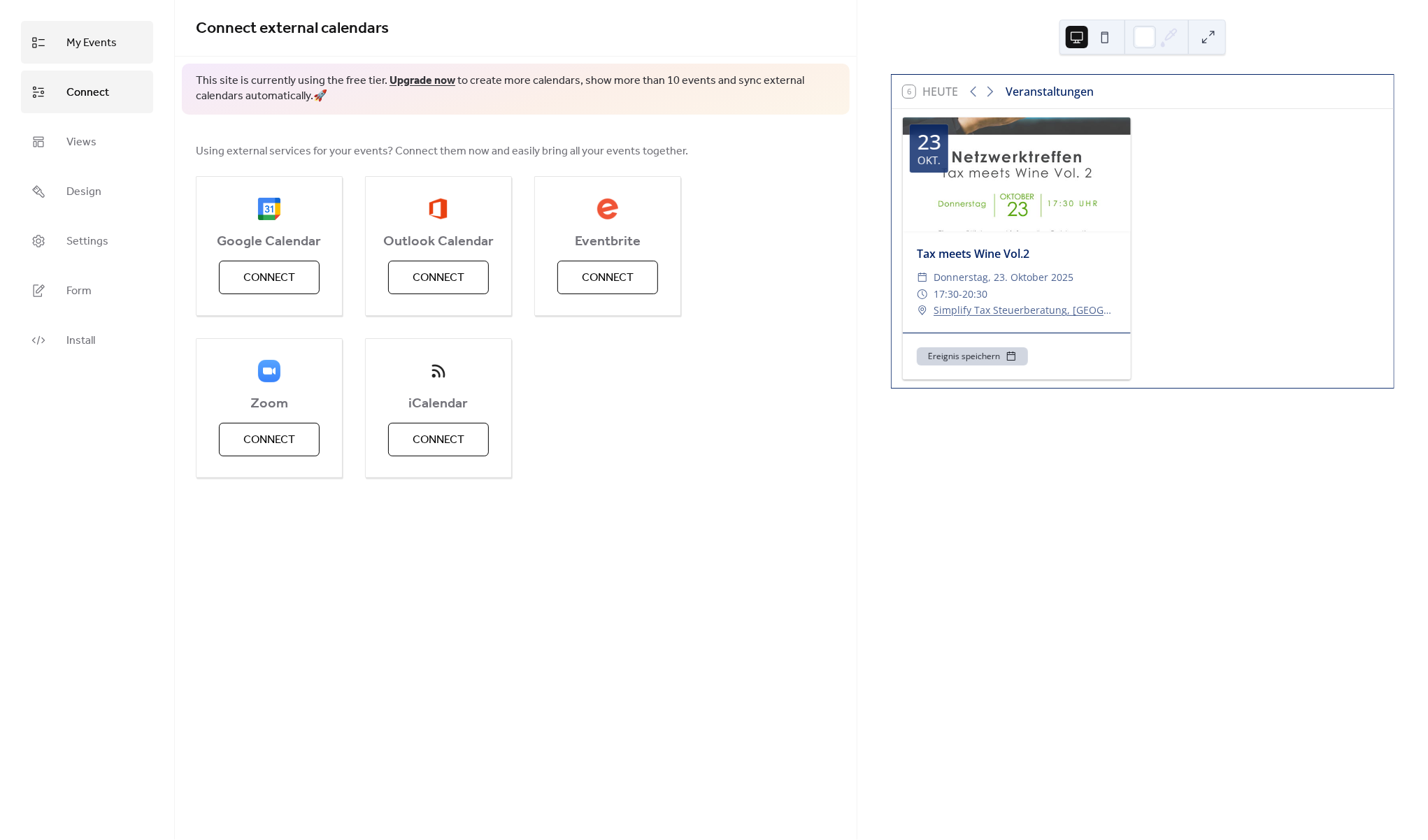
drag, startPoint x: 87, startPoint y: 53, endPoint x: 73, endPoint y: 48, distance: 14.9
click at [82, 51] on span "My Events" at bounding box center [91, 43] width 50 height 22
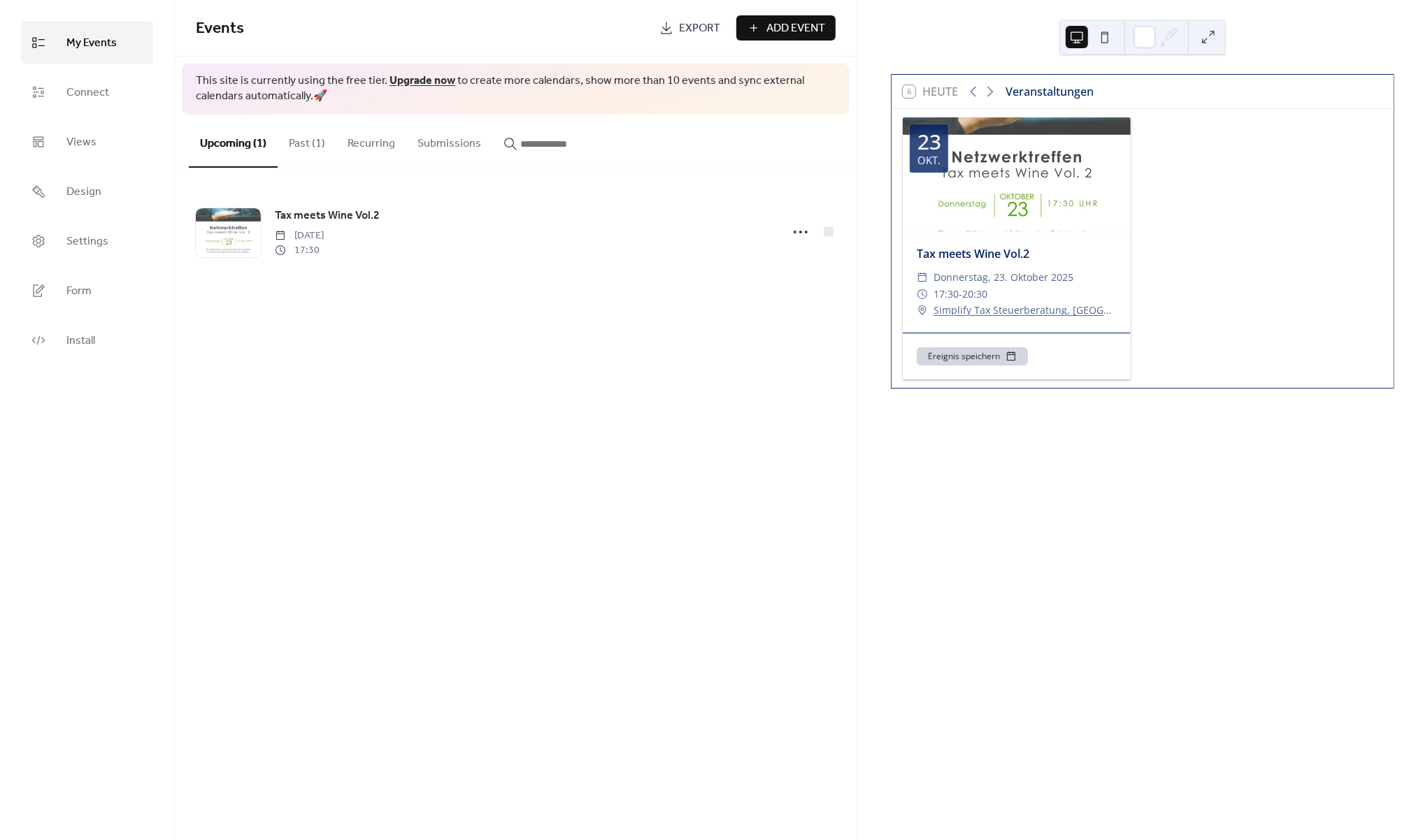
click at [294, 140] on button "Past (1)" at bounding box center [307, 140] width 59 height 52
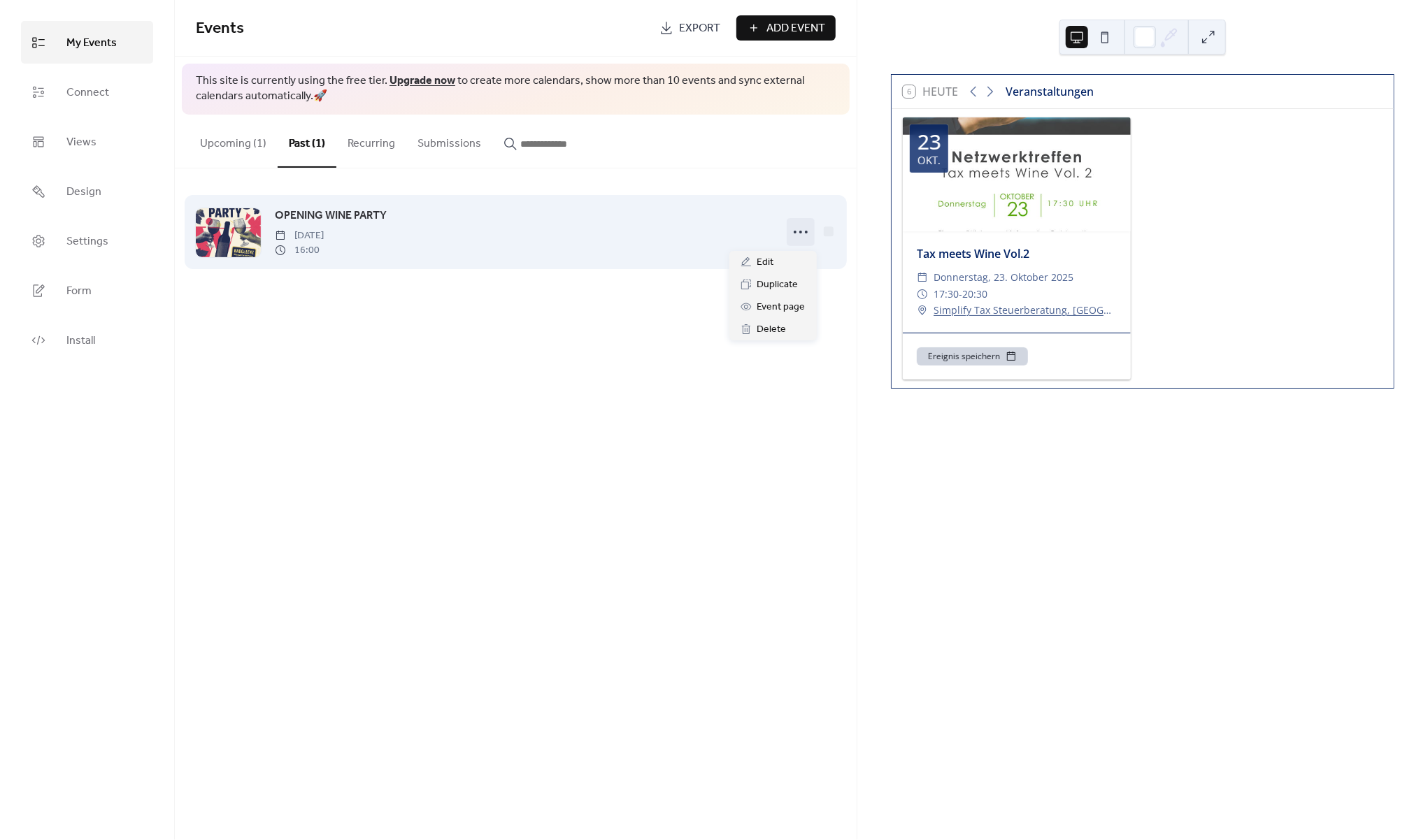
drag, startPoint x: 796, startPoint y: 232, endPoint x: 781, endPoint y: 229, distance: 15.3
click at [796, 232] on icon at bounding box center [800, 232] width 22 height 22
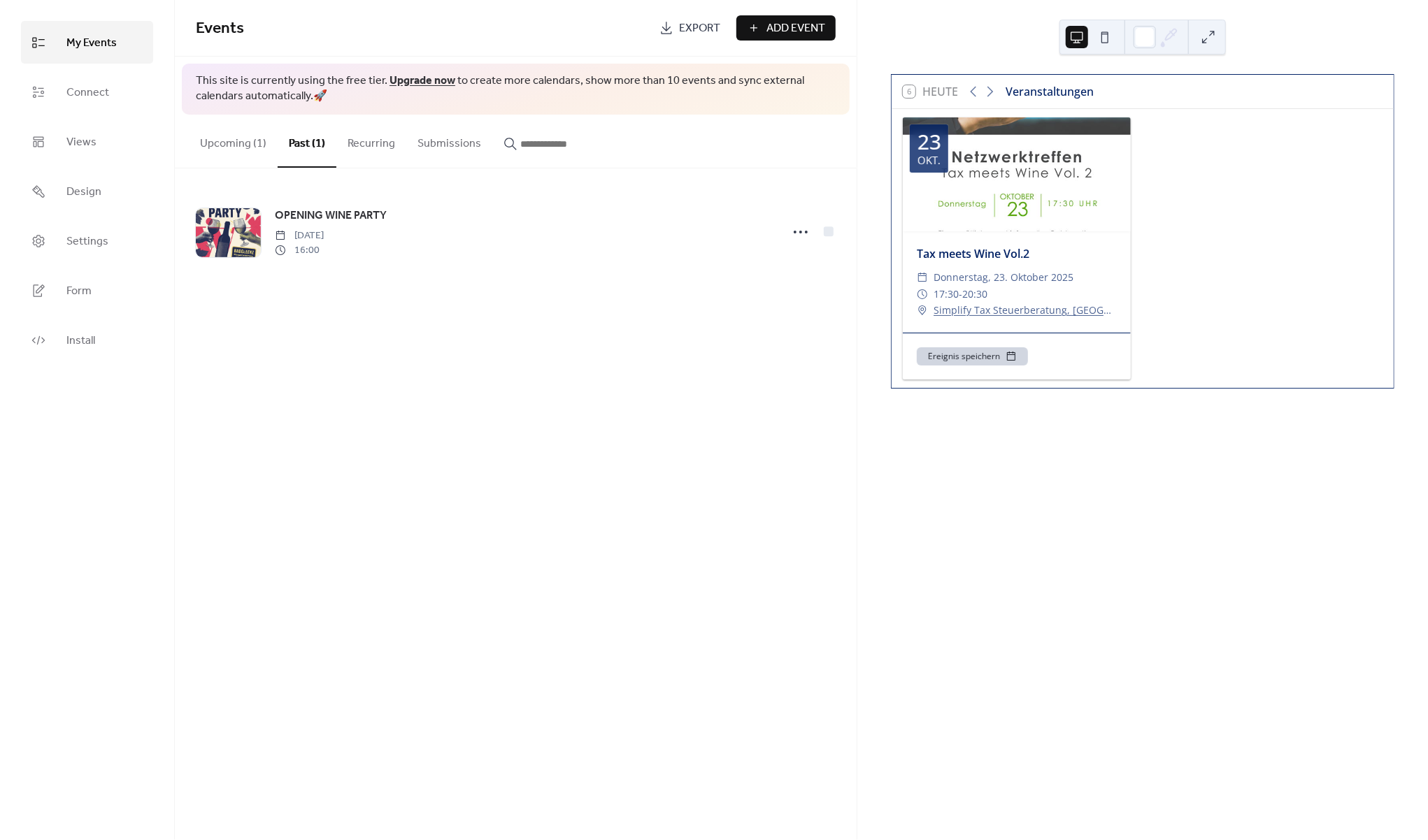
click at [546, 327] on div "Events Export Add Event This site is currently using the free tier. Upgrade now…" at bounding box center [515, 420] width 682 height 840
click at [109, 277] on link "Form" at bounding box center [86, 290] width 132 height 43
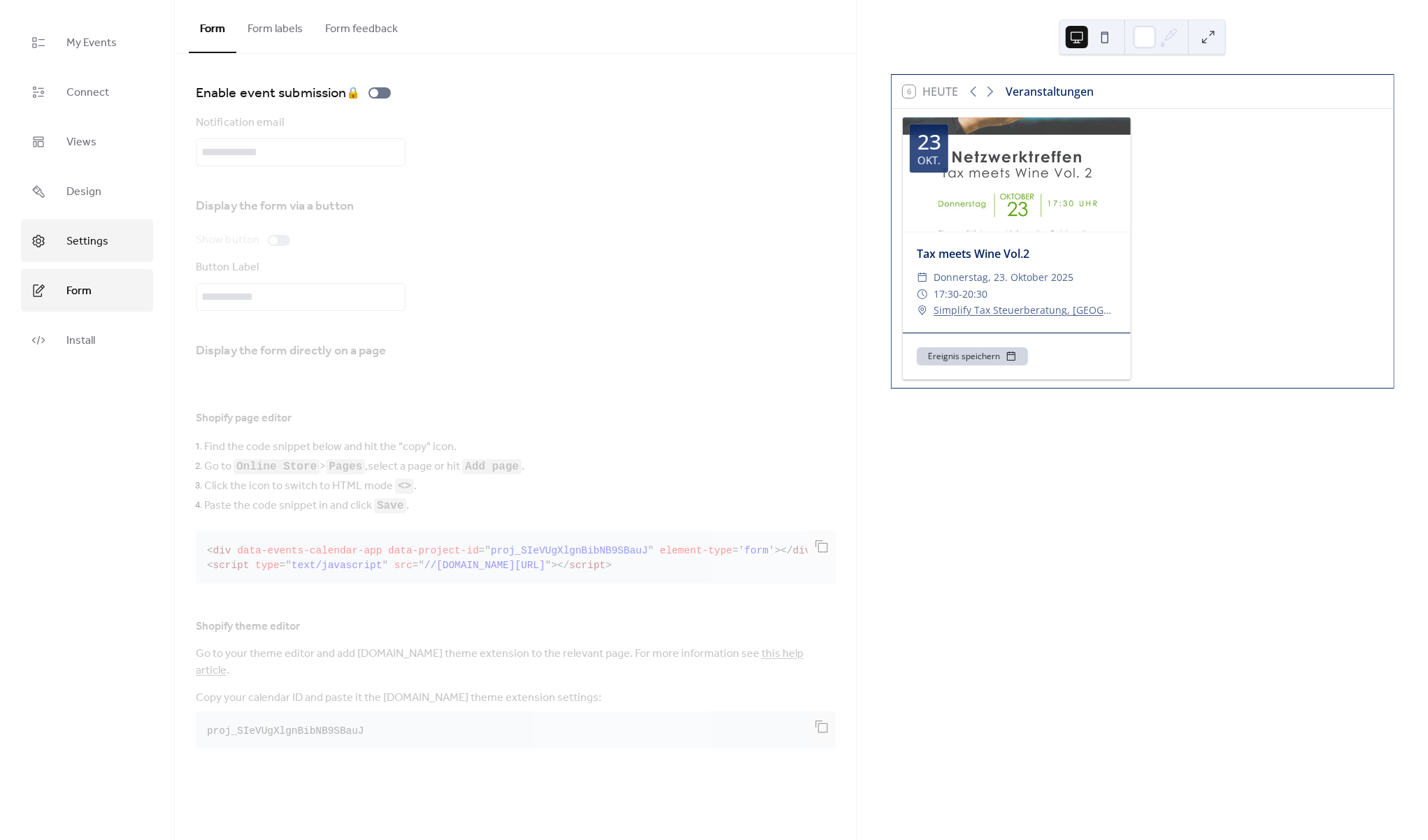
click at [107, 243] on span "Settings" at bounding box center [87, 242] width 42 height 22
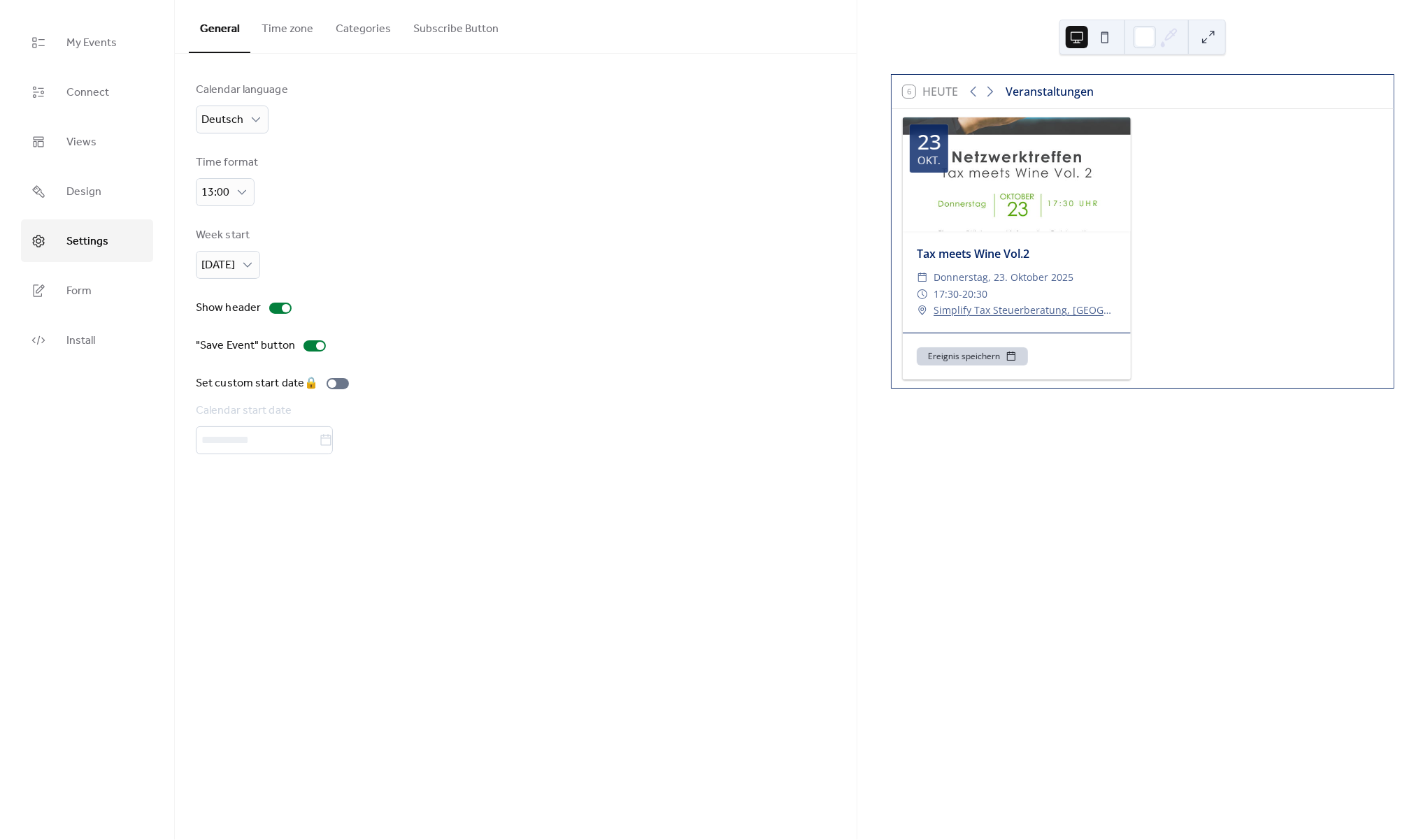
click at [291, 28] on button "Time zone" at bounding box center [288, 25] width 74 height 52
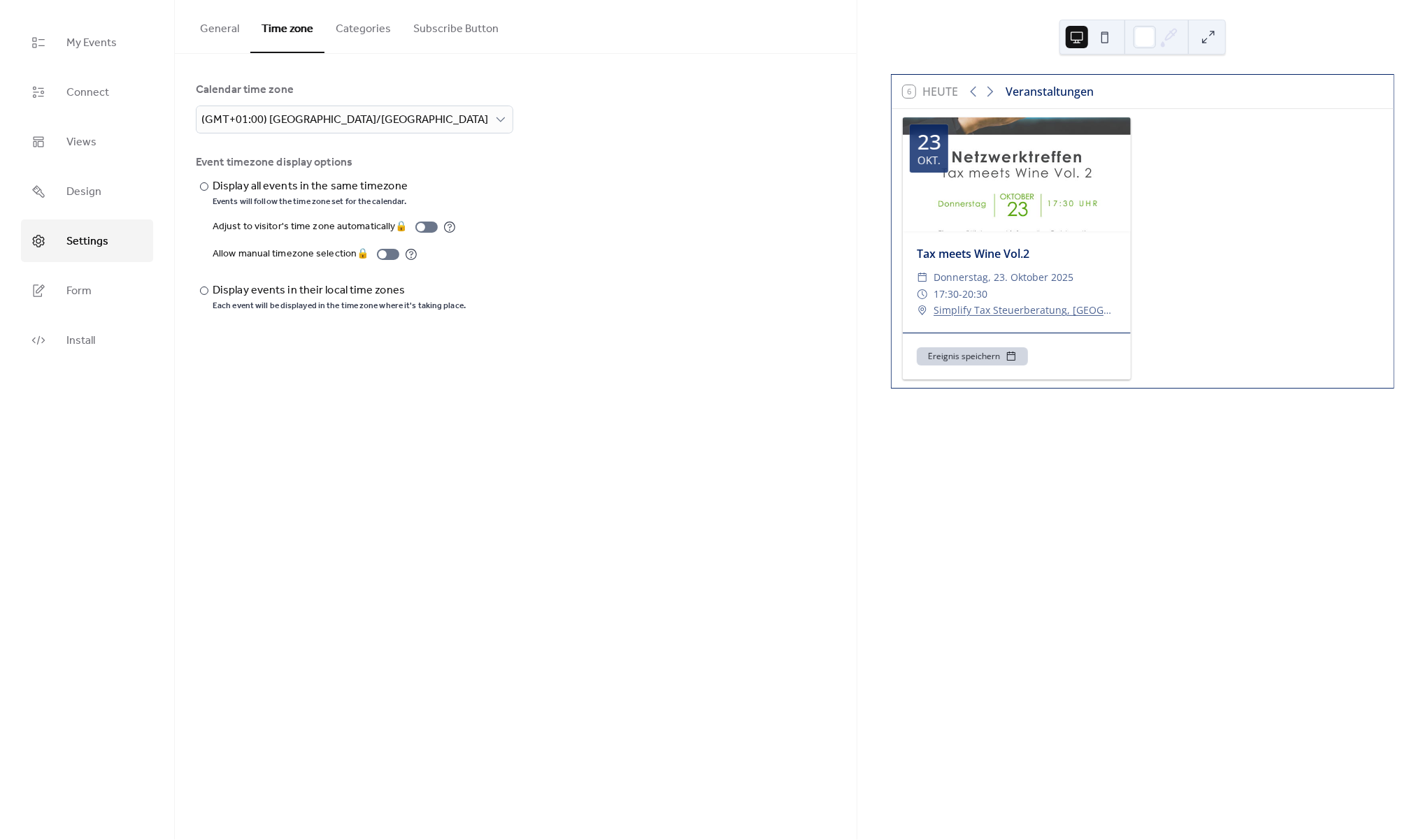
click at [357, 28] on button "Categories" at bounding box center [363, 25] width 77 height 52
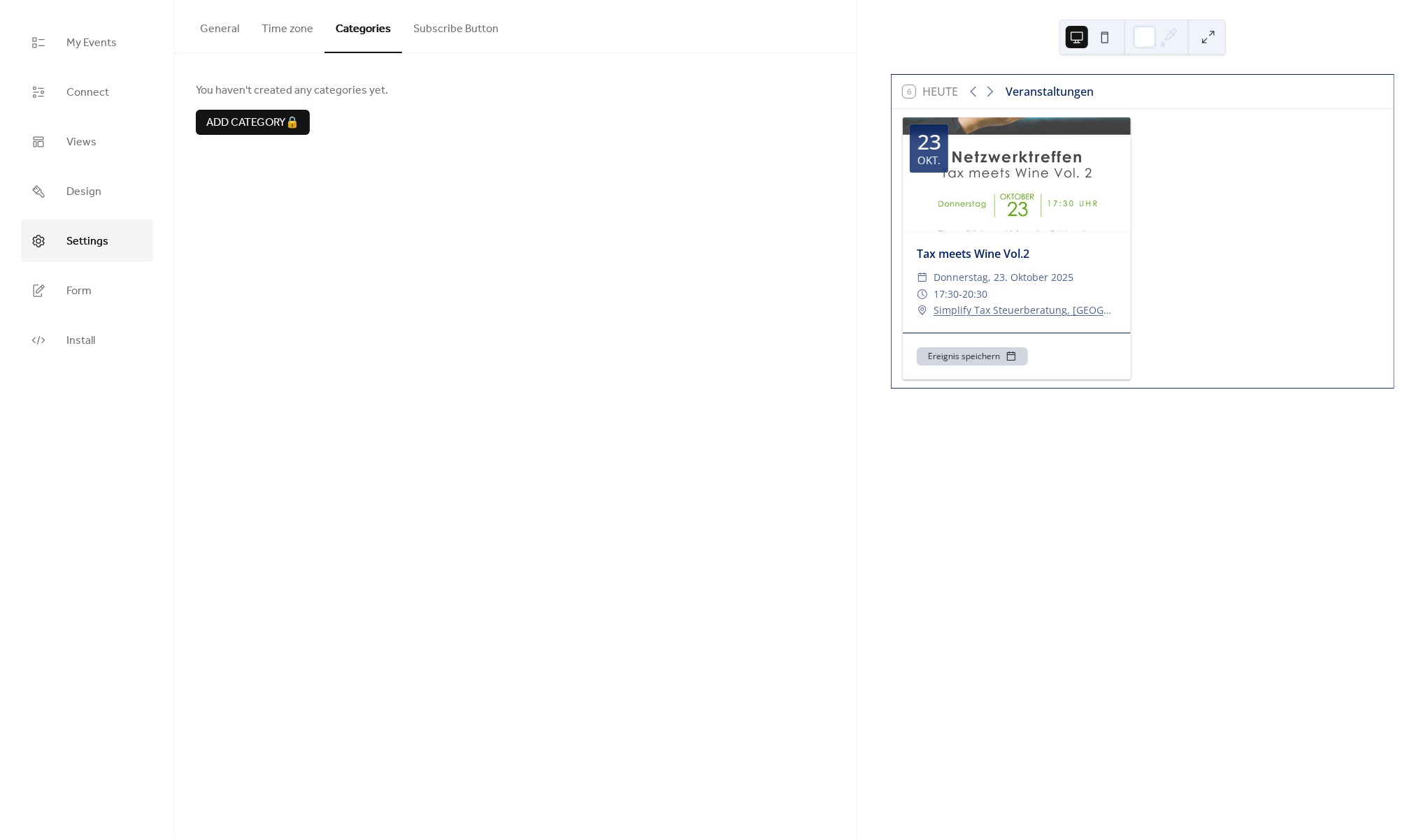
click at [450, 33] on button "Subscribe Button" at bounding box center [456, 25] width 108 height 52
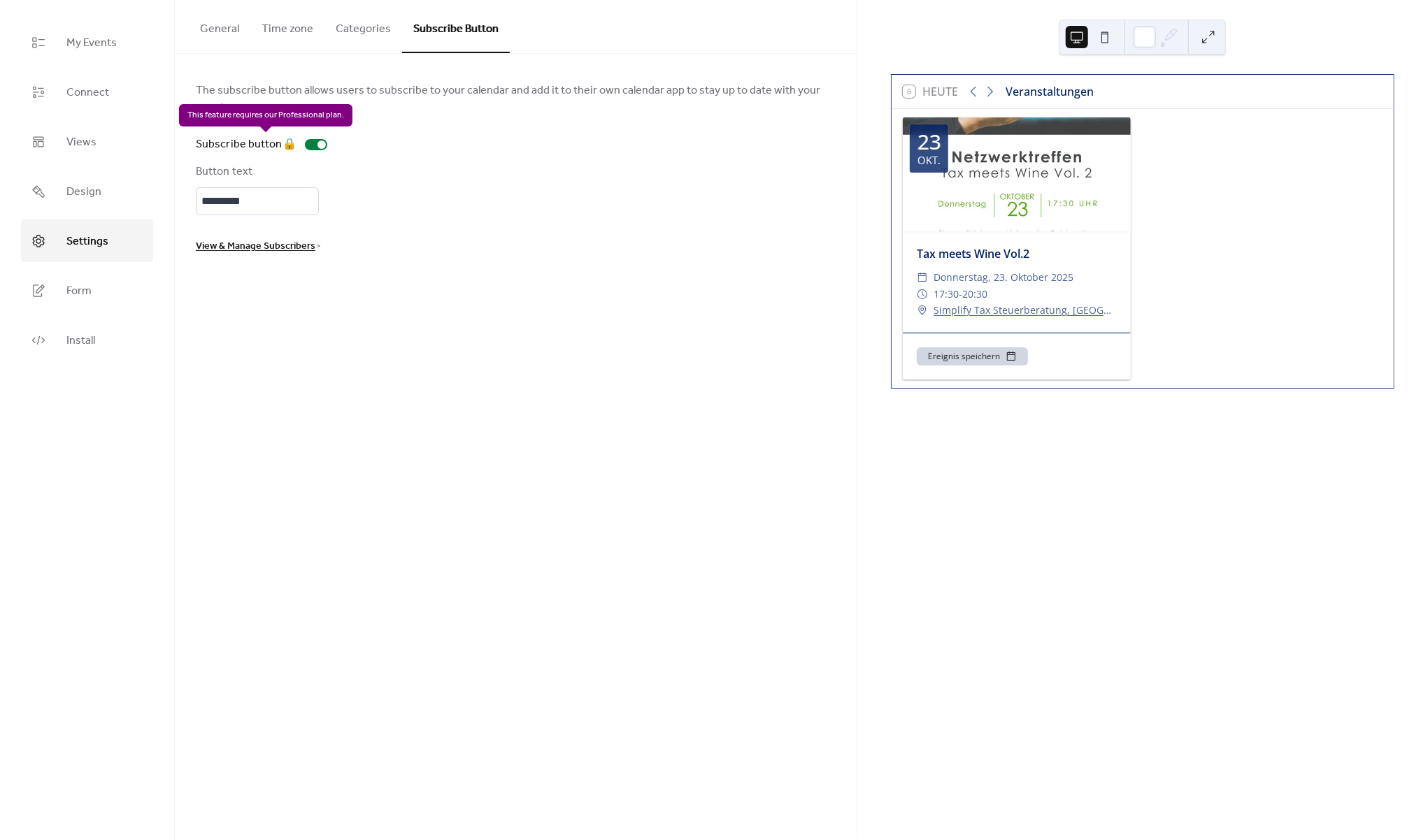
click at [317, 146] on div "Subscribe button 🔒" at bounding box center [264, 144] width 137 height 17
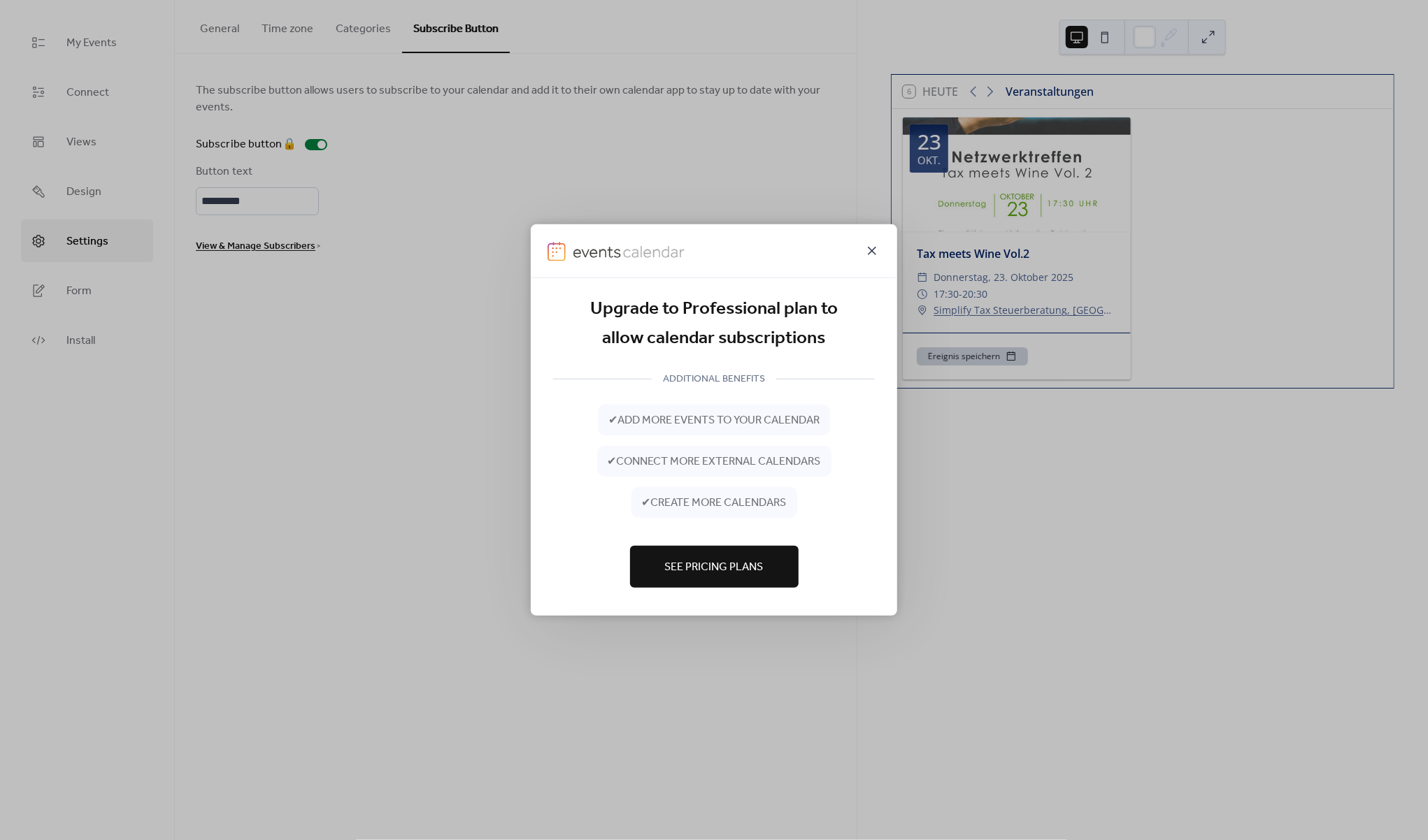
click at [871, 253] on icon at bounding box center [871, 250] width 17 height 17
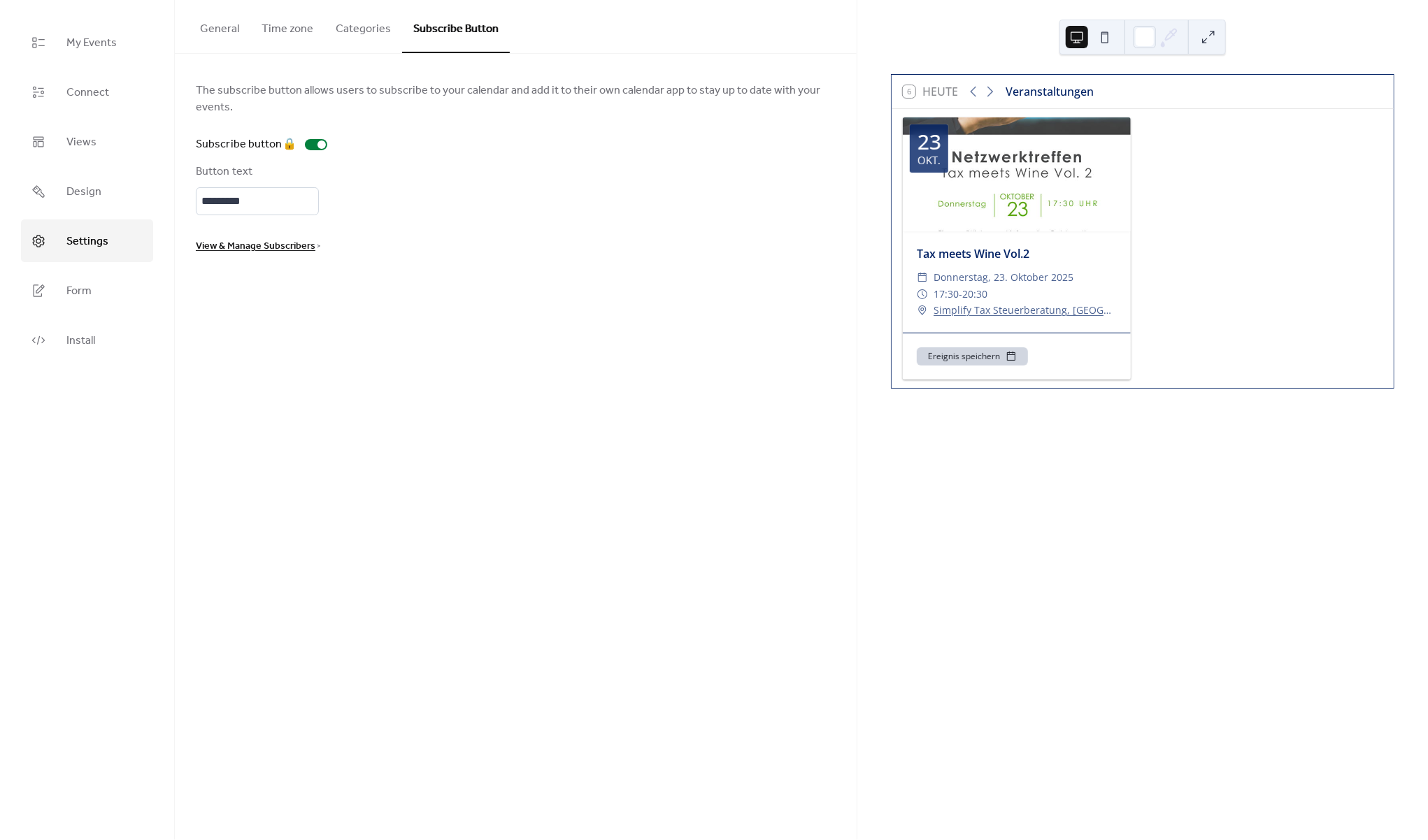
click at [223, 35] on button "General" at bounding box center [219, 25] width 62 height 52
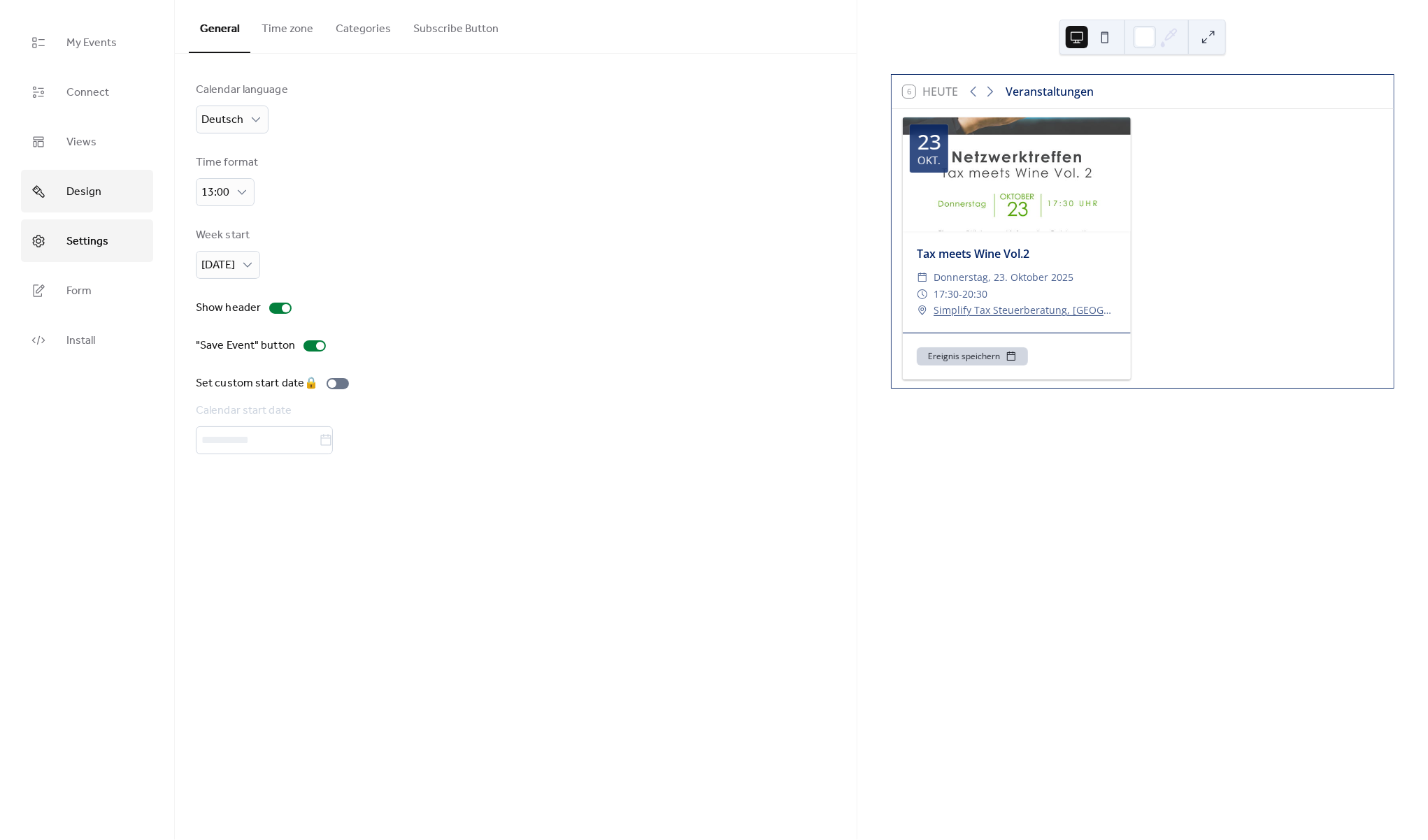
click at [72, 199] on span "Design" at bounding box center [84, 192] width 35 height 22
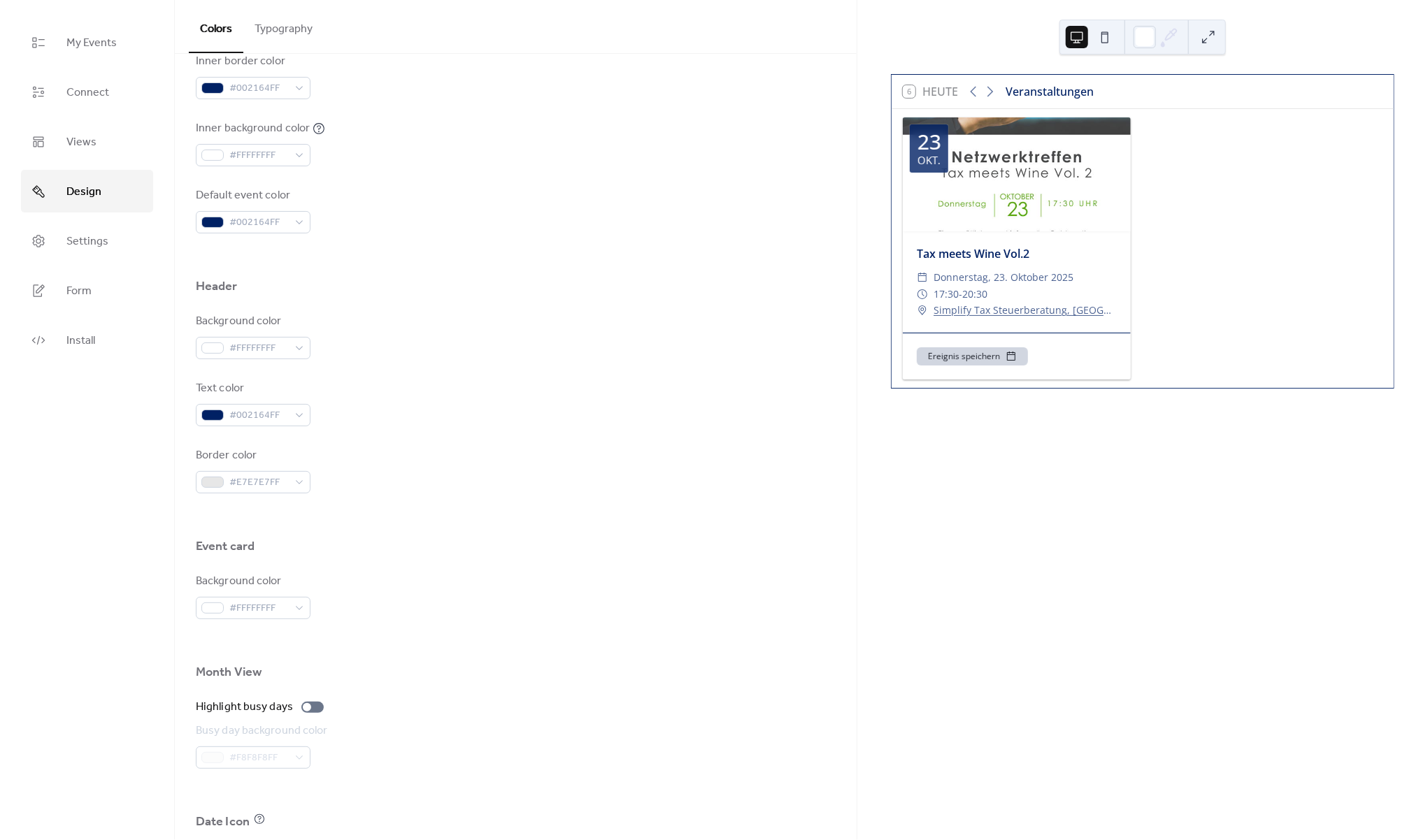
scroll to position [396, 0]
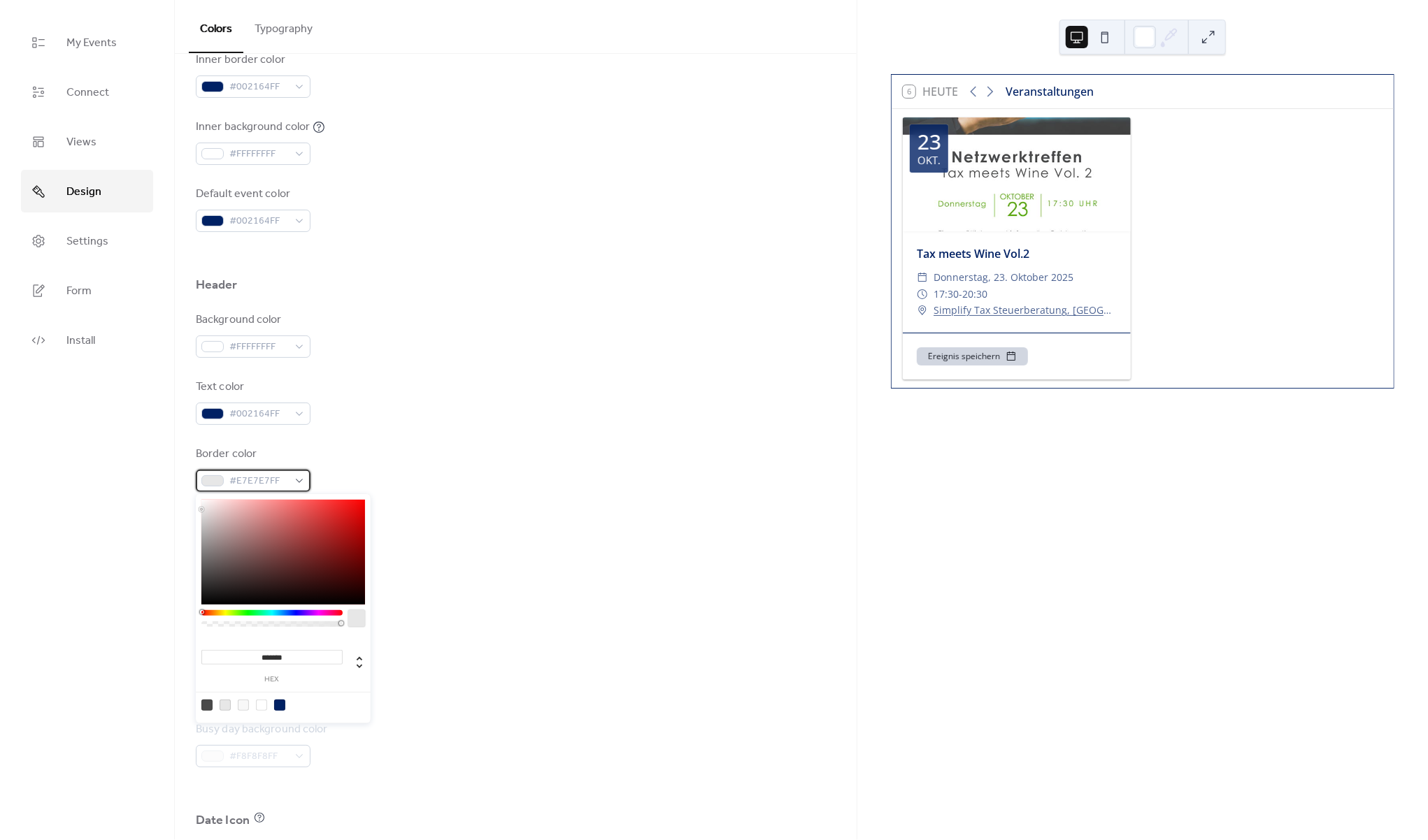
click at [279, 477] on span "#E7E7E7FF" at bounding box center [258, 481] width 59 height 17
click at [281, 709] on div at bounding box center [279, 705] width 11 height 11
type input "*******"
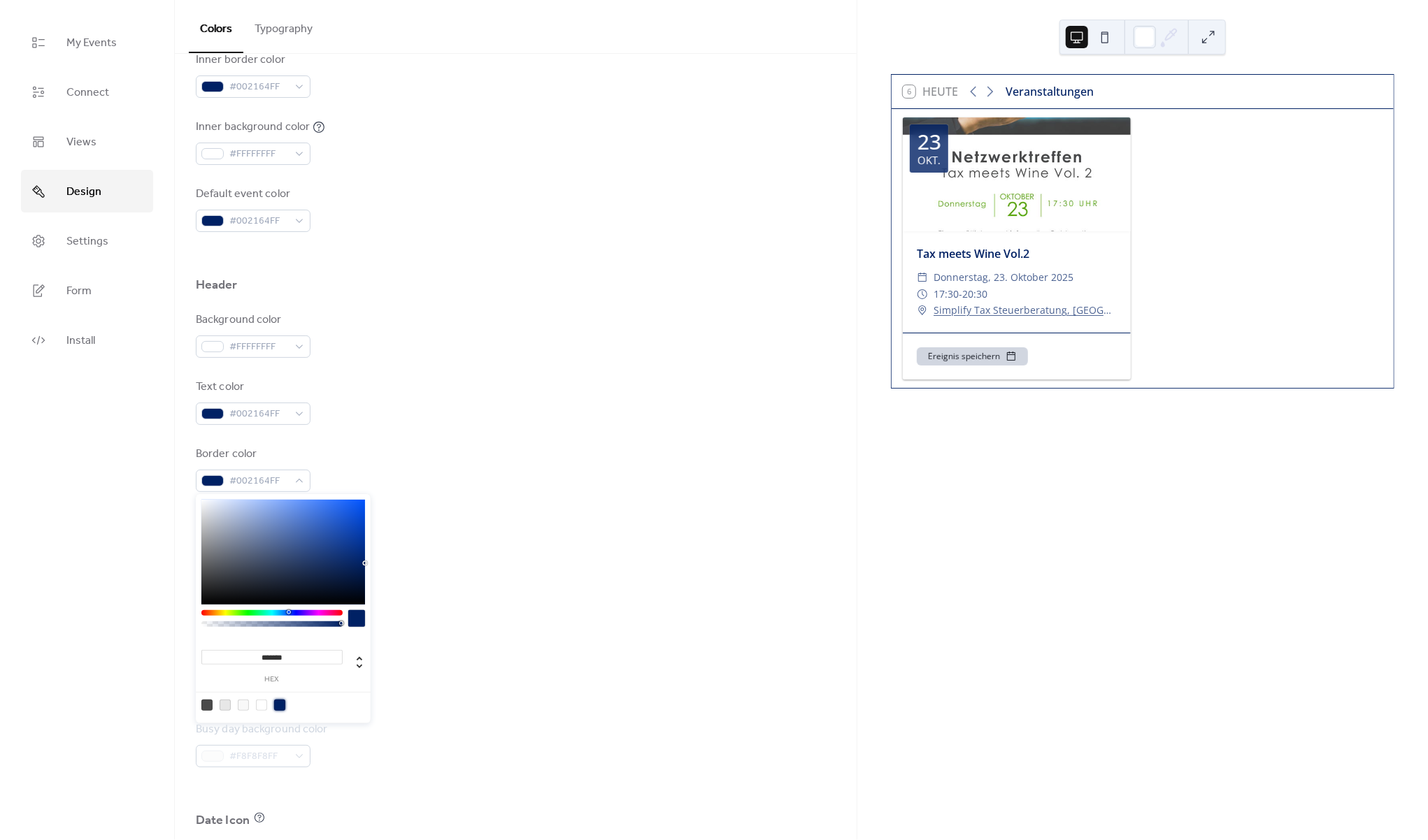
click at [469, 616] on div "Background color #FFFFFFFF" at bounding box center [515, 595] width 640 height 46
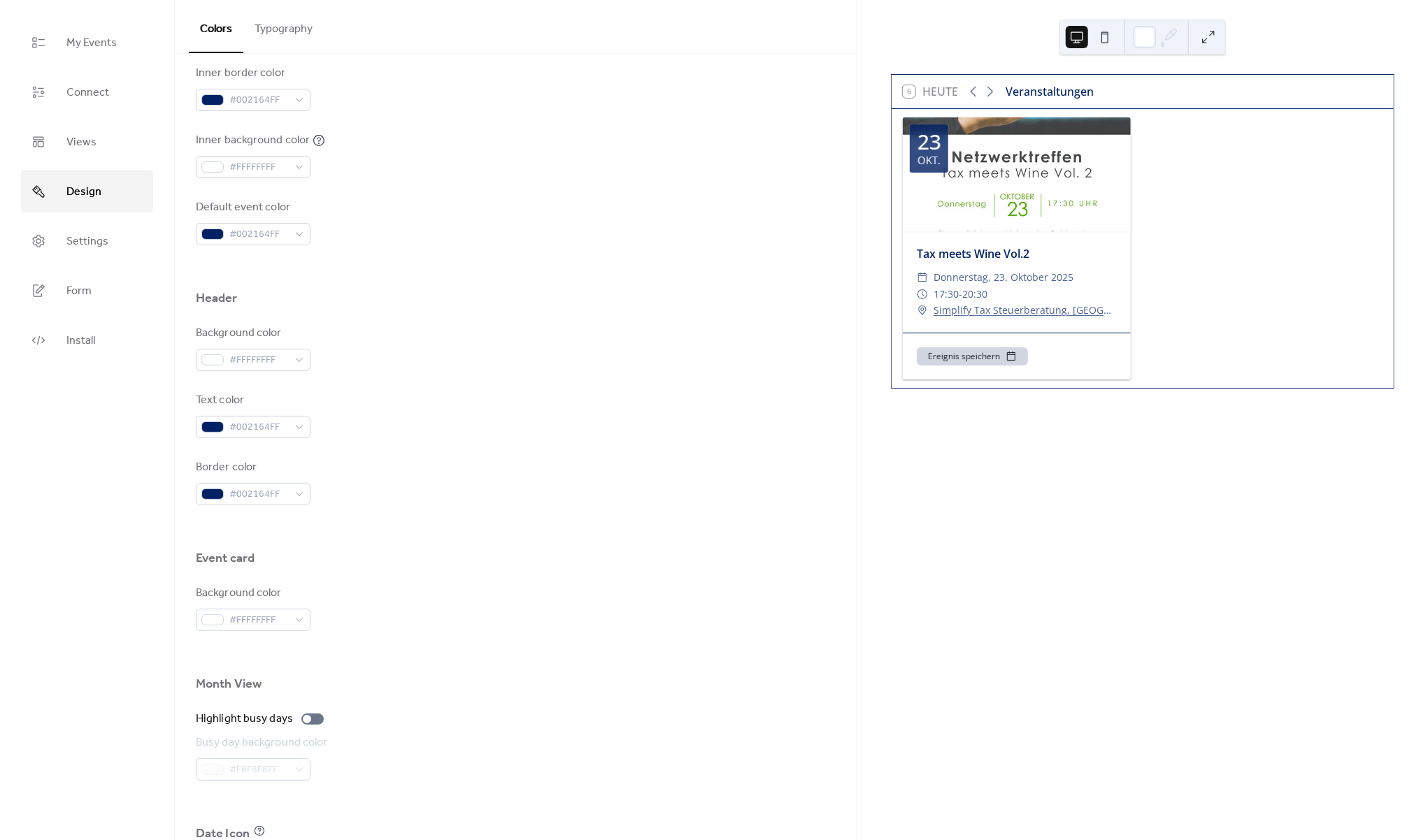
scroll to position [567, 0]
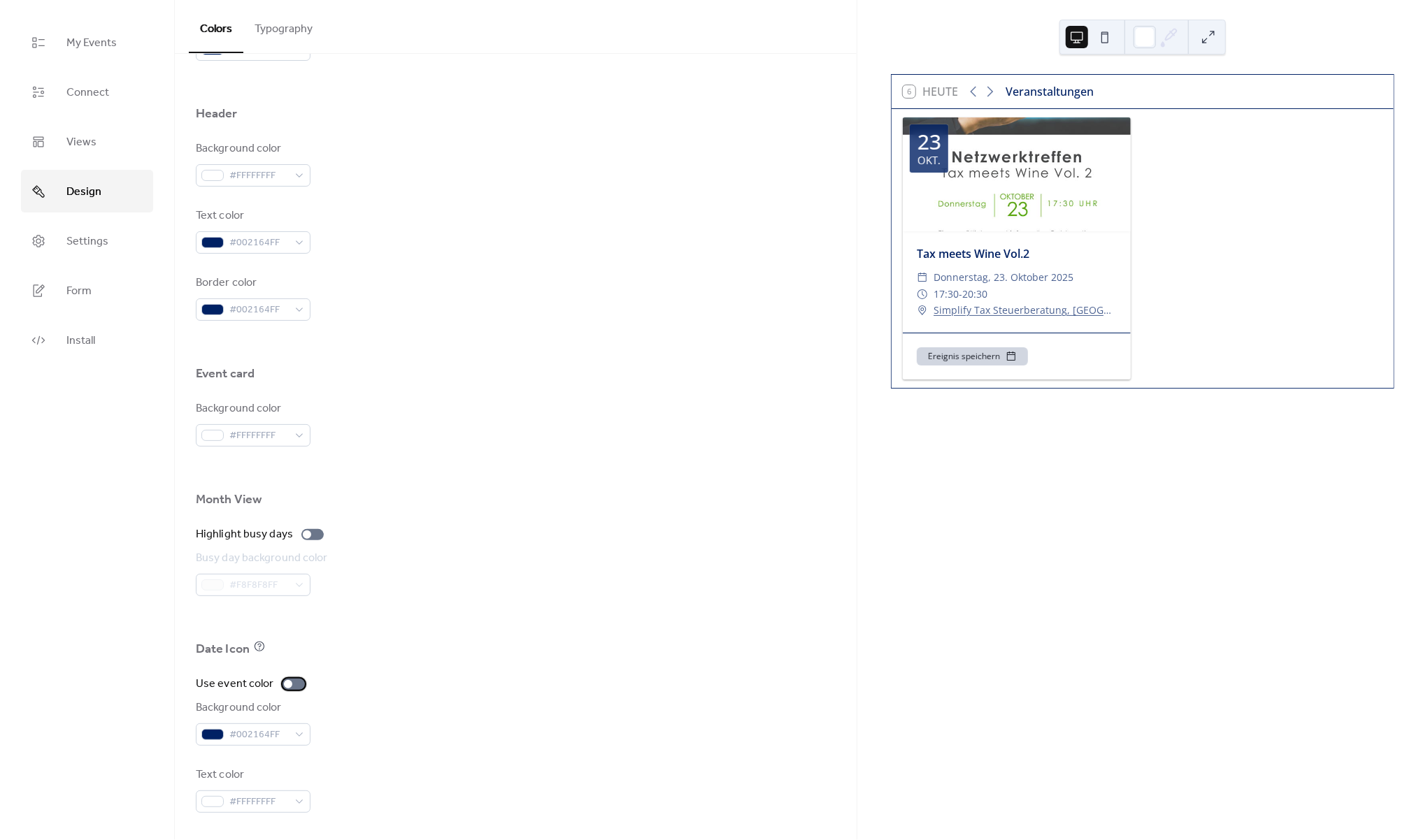
click at [289, 685] on div at bounding box center [288, 685] width 9 height 9
click at [290, 733] on div "#002164FF" at bounding box center [252, 734] width 114 height 22
click at [295, 735] on div "#002164FF" at bounding box center [252, 734] width 114 height 22
click at [295, 682] on div at bounding box center [299, 685] width 9 height 9
click at [1095, 355] on div "Ereignis speichern" at bounding box center [1016, 356] width 228 height 47
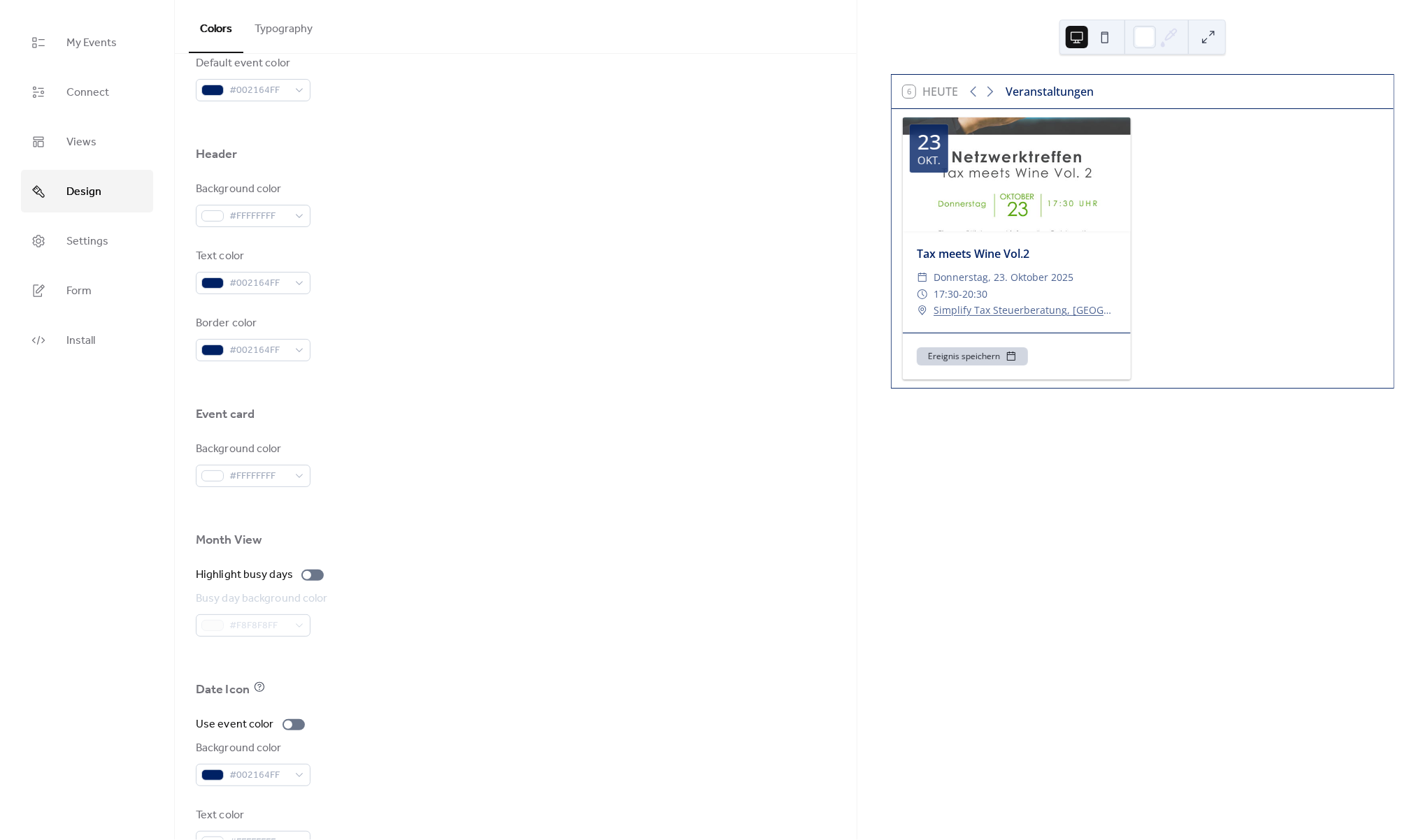
scroll to position [286, 0]
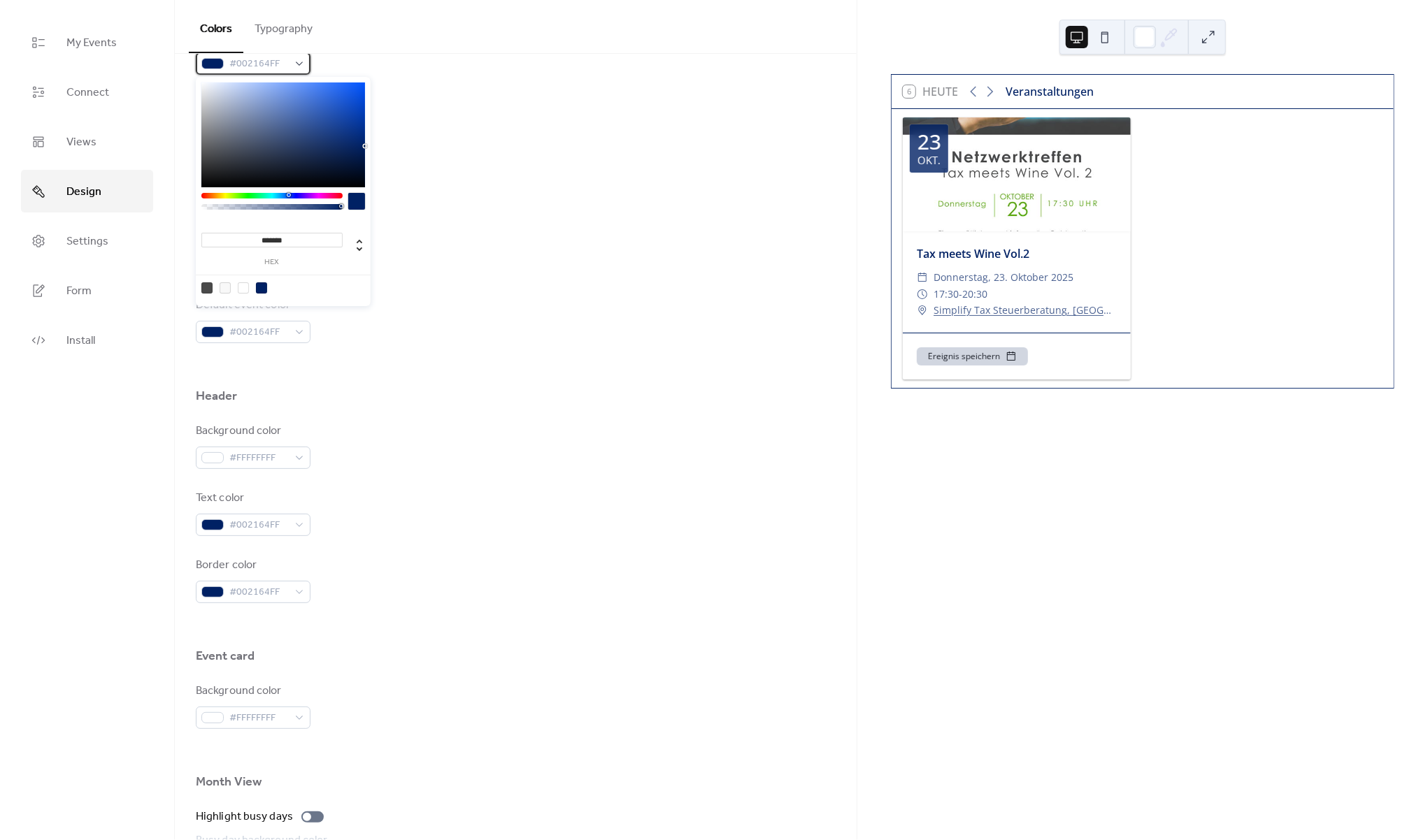
click at [286, 67] on span "#002164FF" at bounding box center [258, 64] width 59 height 17
click at [303, 240] on input "*******" at bounding box center [272, 240] width 141 height 15
click at [299, 267] on div "******* hex" at bounding box center [283, 245] width 163 height 58
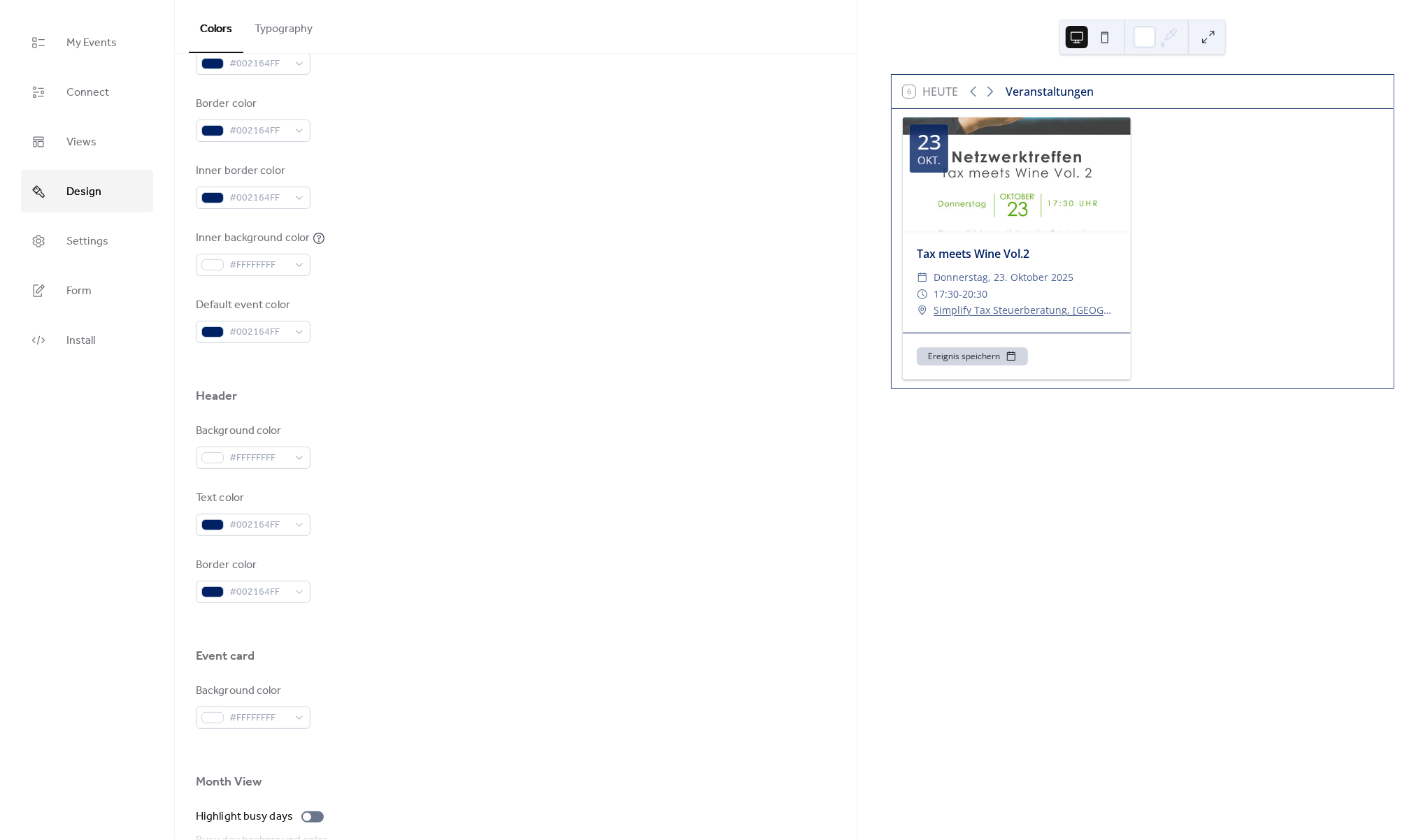
click at [462, 273] on div "Inner background color #FFFFFFFF" at bounding box center [515, 252] width 640 height 46
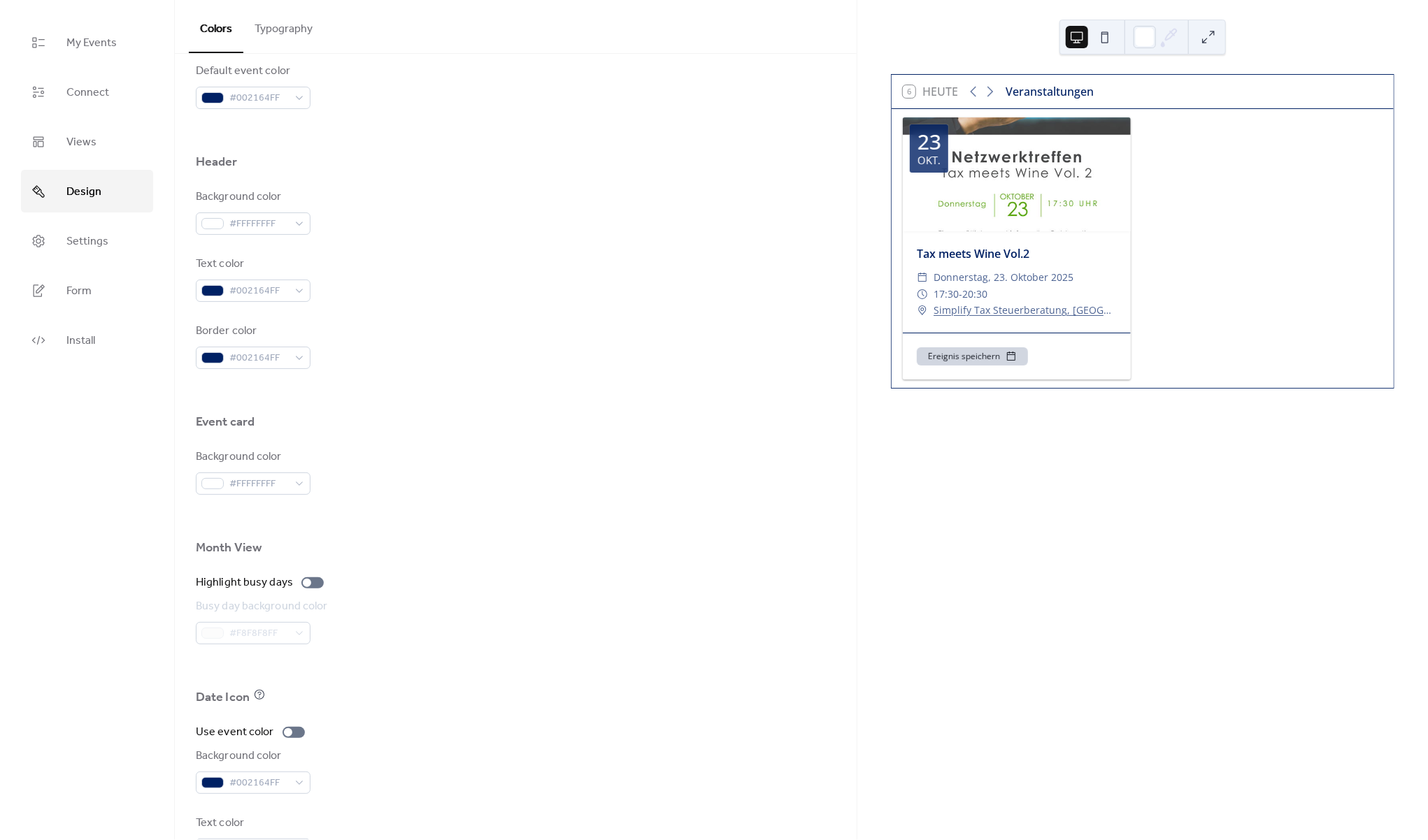
scroll to position [567, 0]
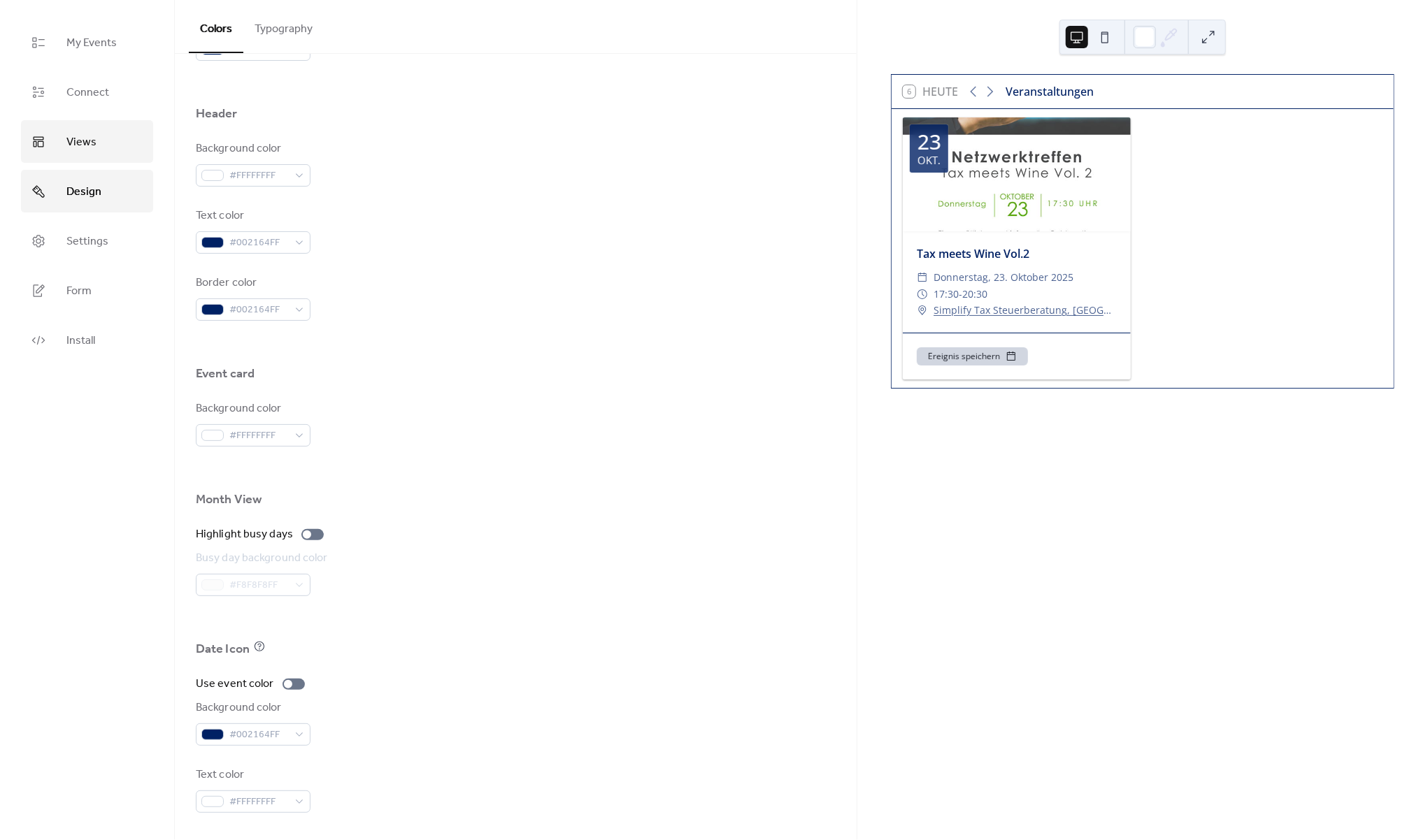
click at [117, 141] on link "Views" at bounding box center [86, 142] width 132 height 43
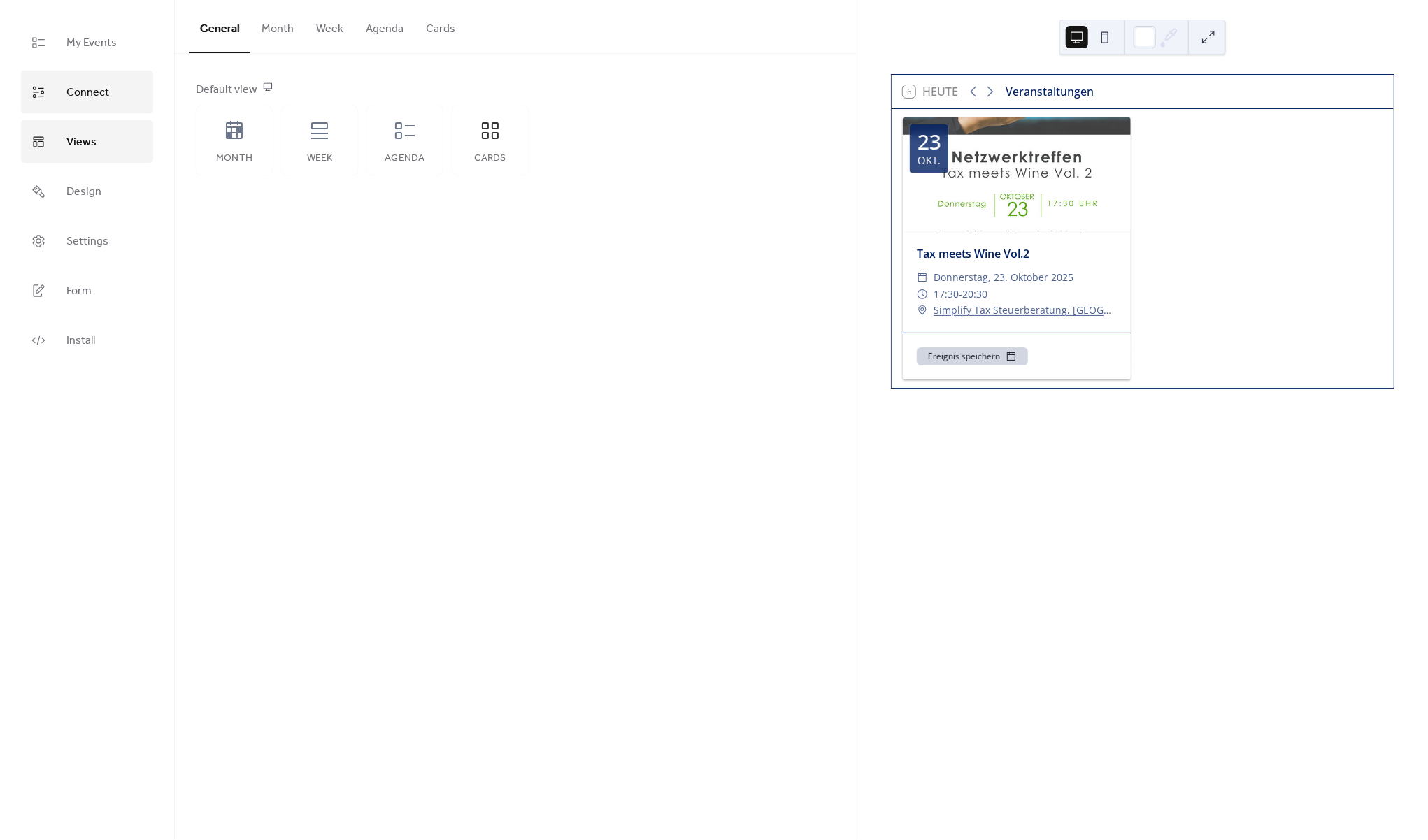
click at [109, 94] on link "Connect" at bounding box center [86, 92] width 132 height 43
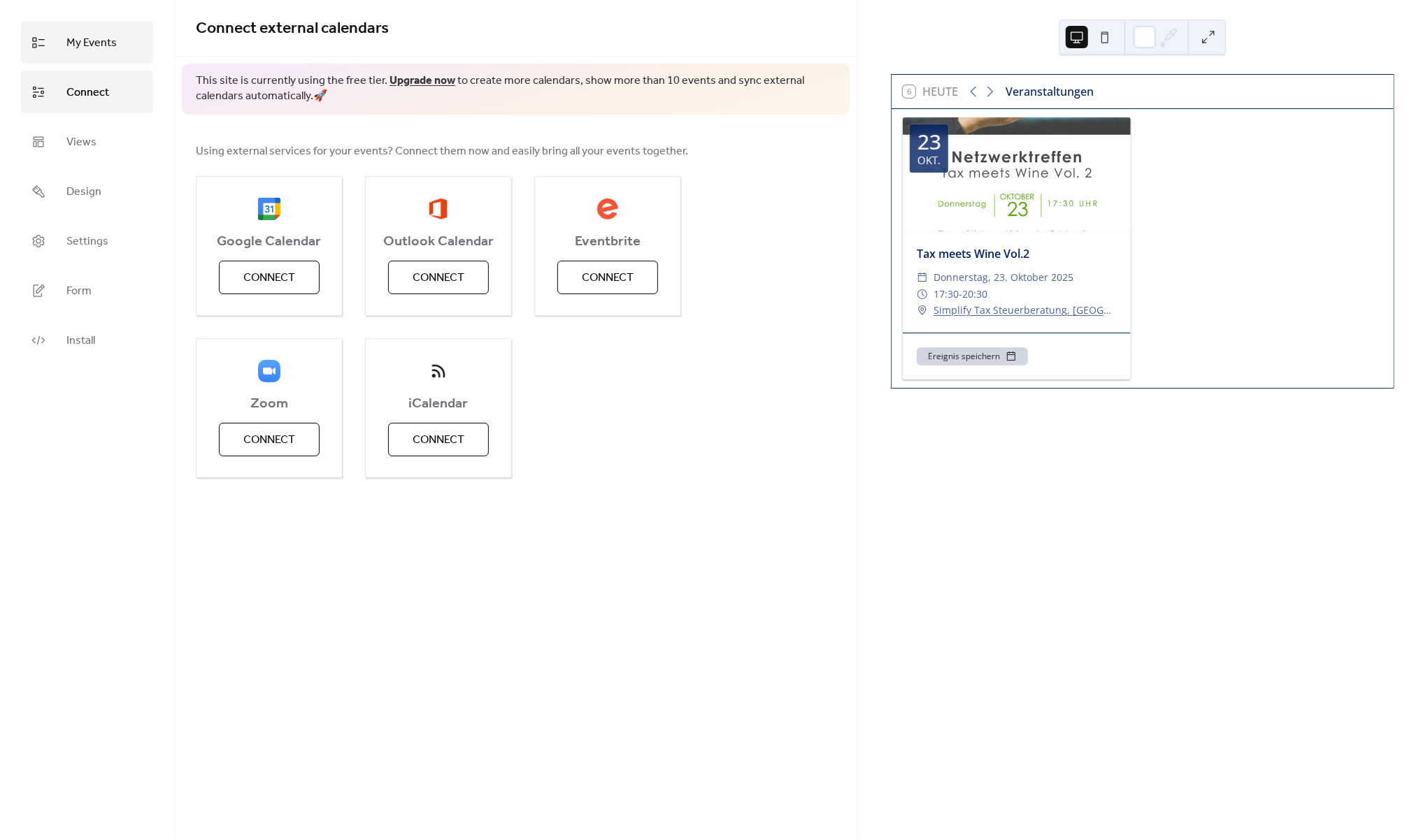
click at [106, 45] on span "My Events" at bounding box center [91, 43] width 50 height 22
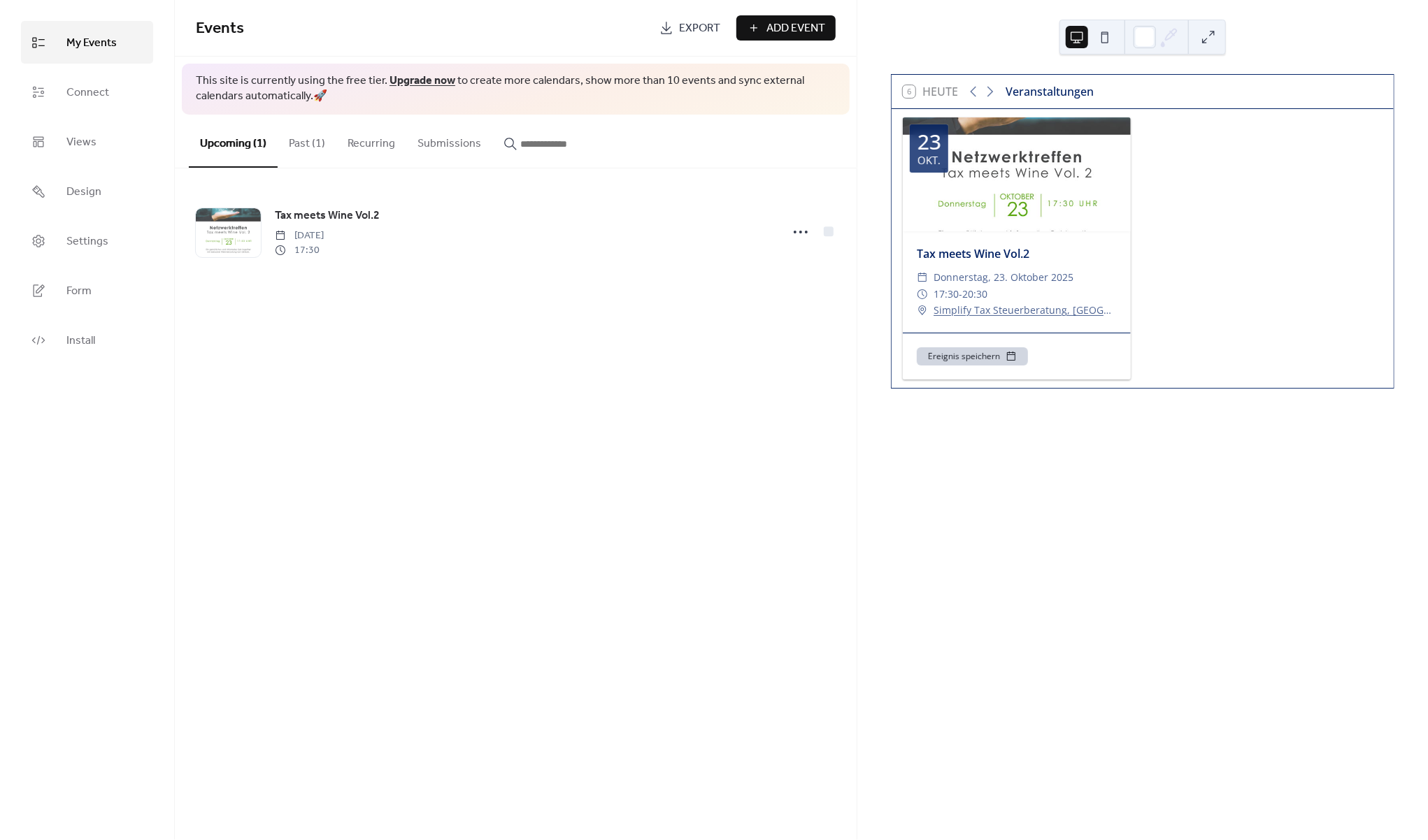
click at [442, 143] on button "Submissions" at bounding box center [449, 140] width 86 height 52
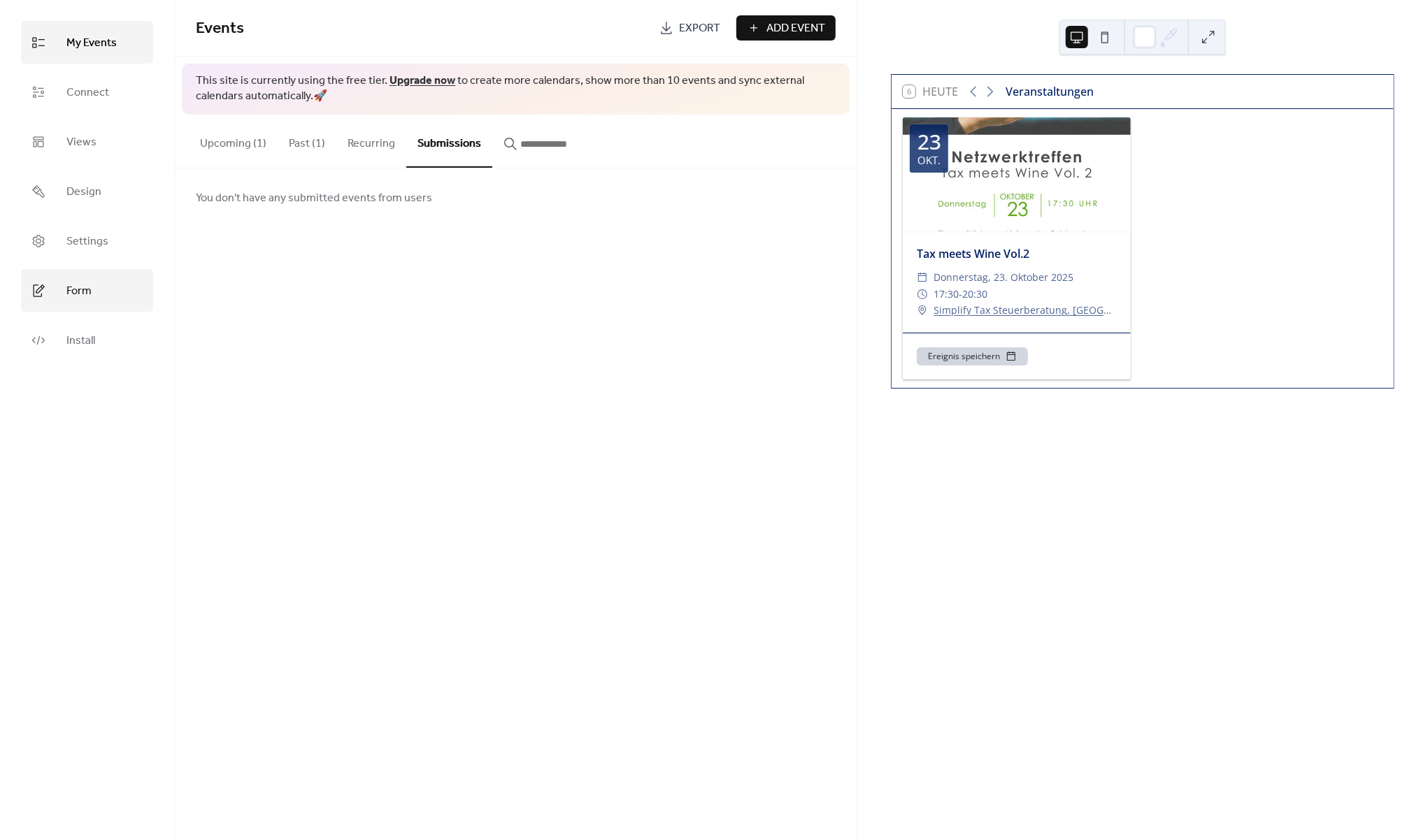
click at [91, 300] on span "Form" at bounding box center [79, 291] width 25 height 22
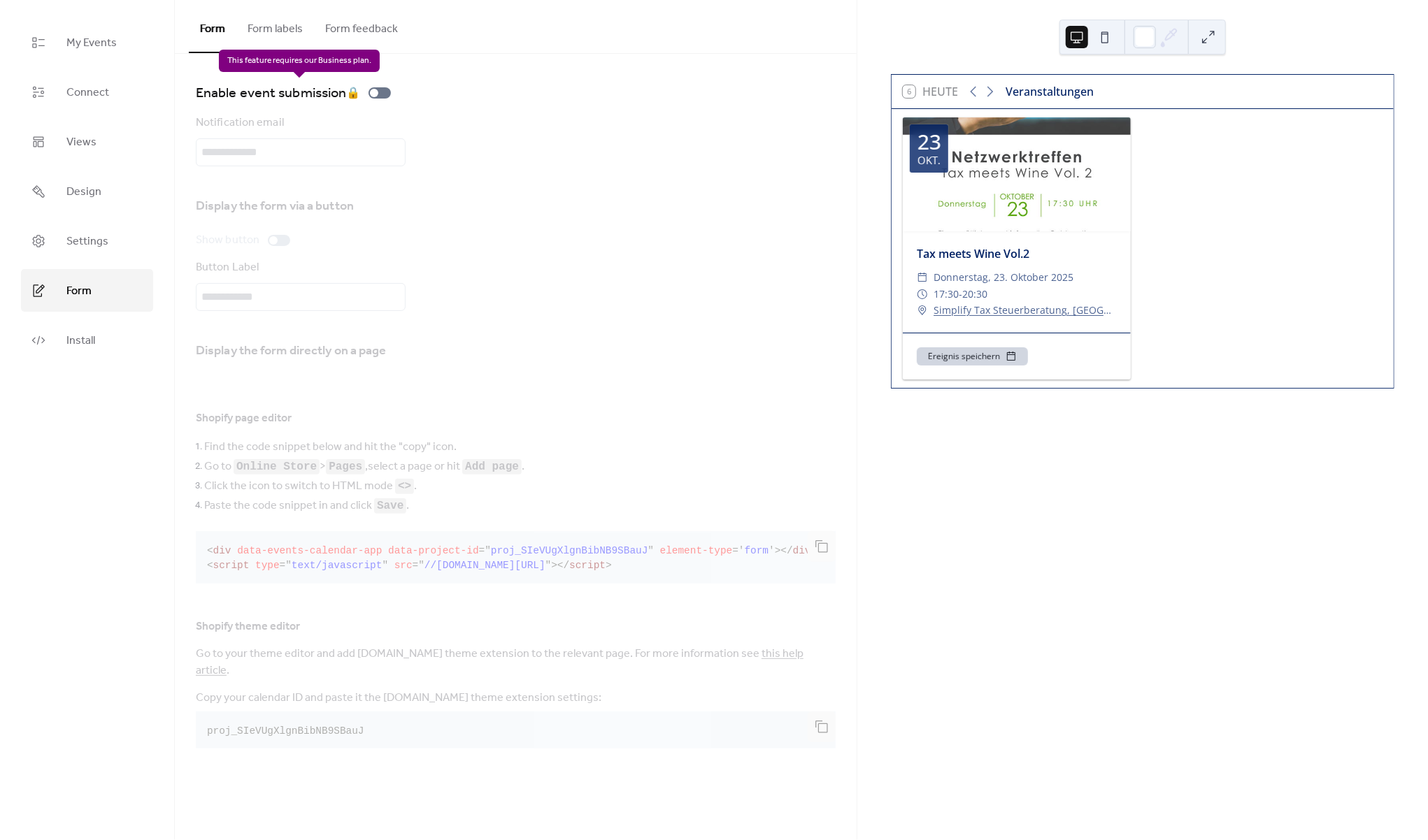
click at [379, 93] on div "Enable event submission 🔒" at bounding box center [295, 93] width 201 height 22
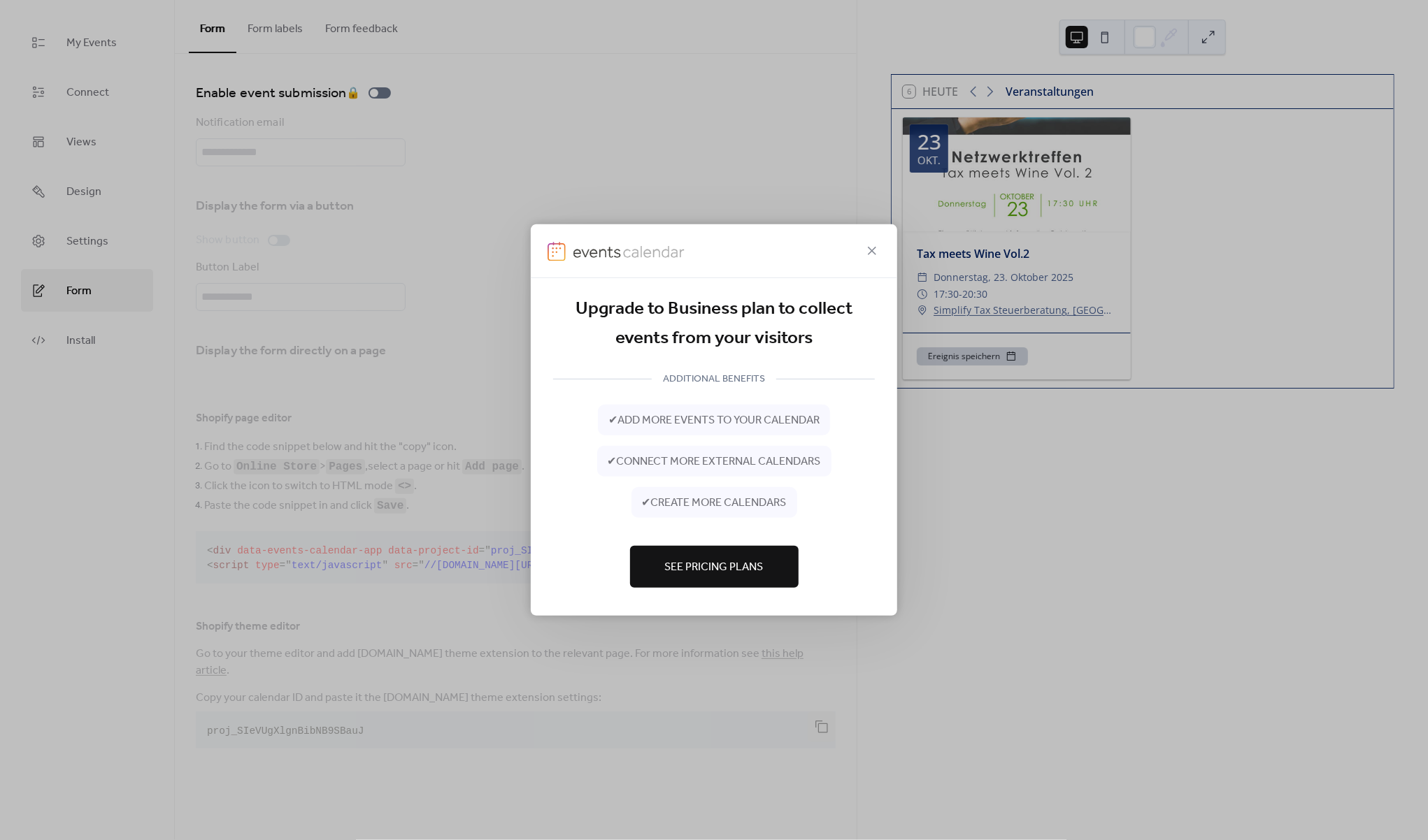
click at [702, 562] on span "See Pricing Plans" at bounding box center [714, 567] width 99 height 17
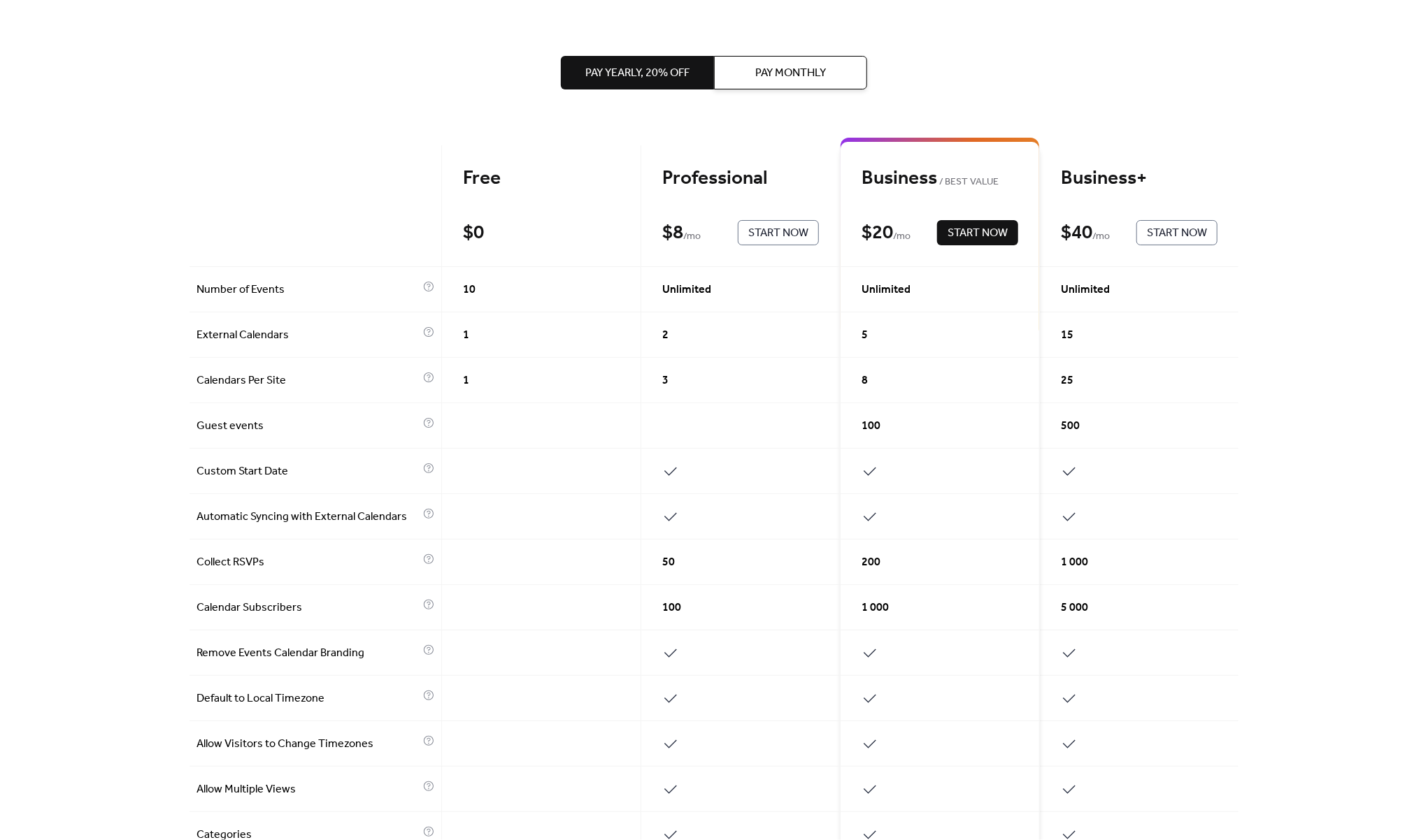
click at [747, 66] on button "Pay Monthly" at bounding box center [790, 72] width 154 height 33
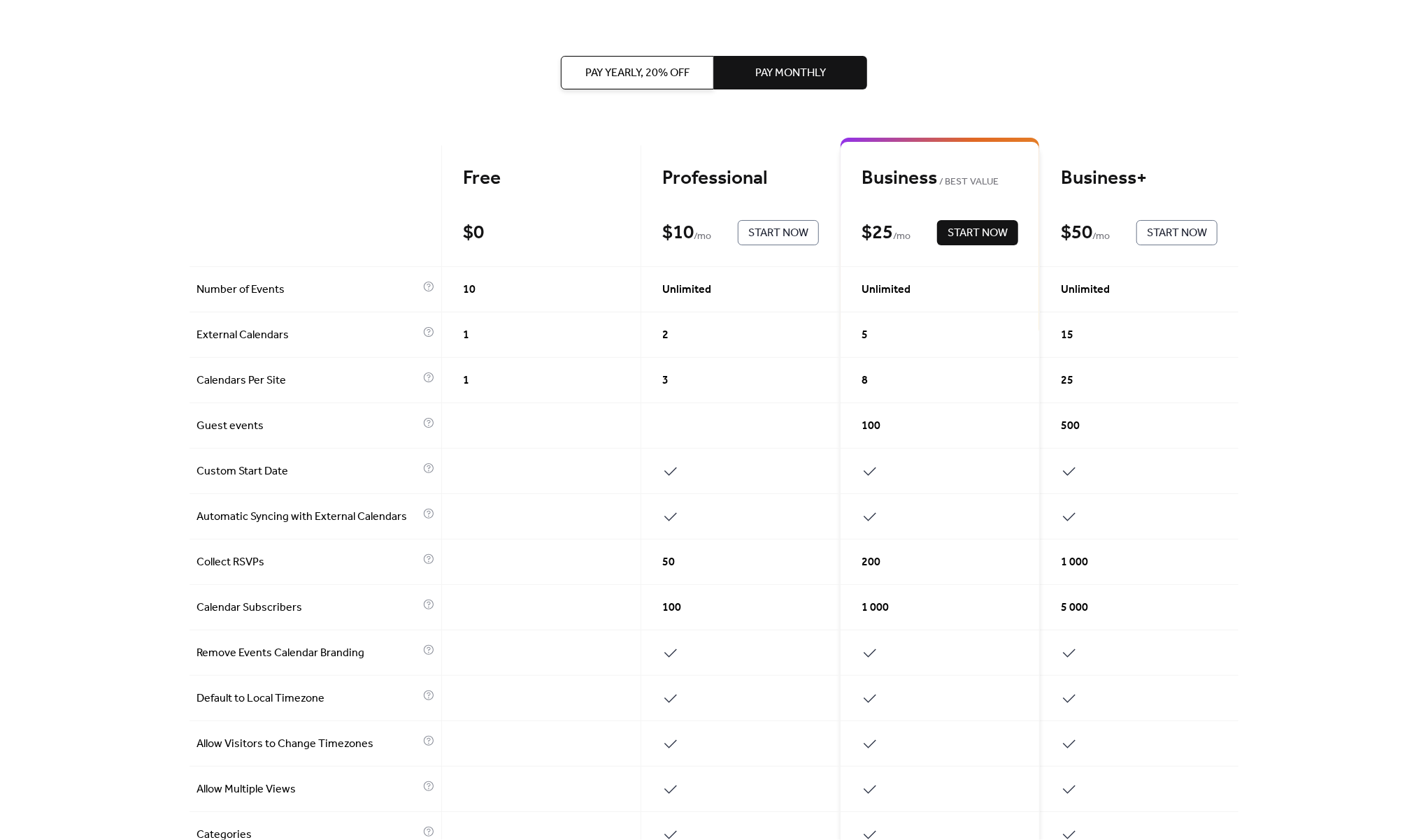
click at [643, 80] on span "Pay Yearly, 20% off" at bounding box center [637, 72] width 105 height 17
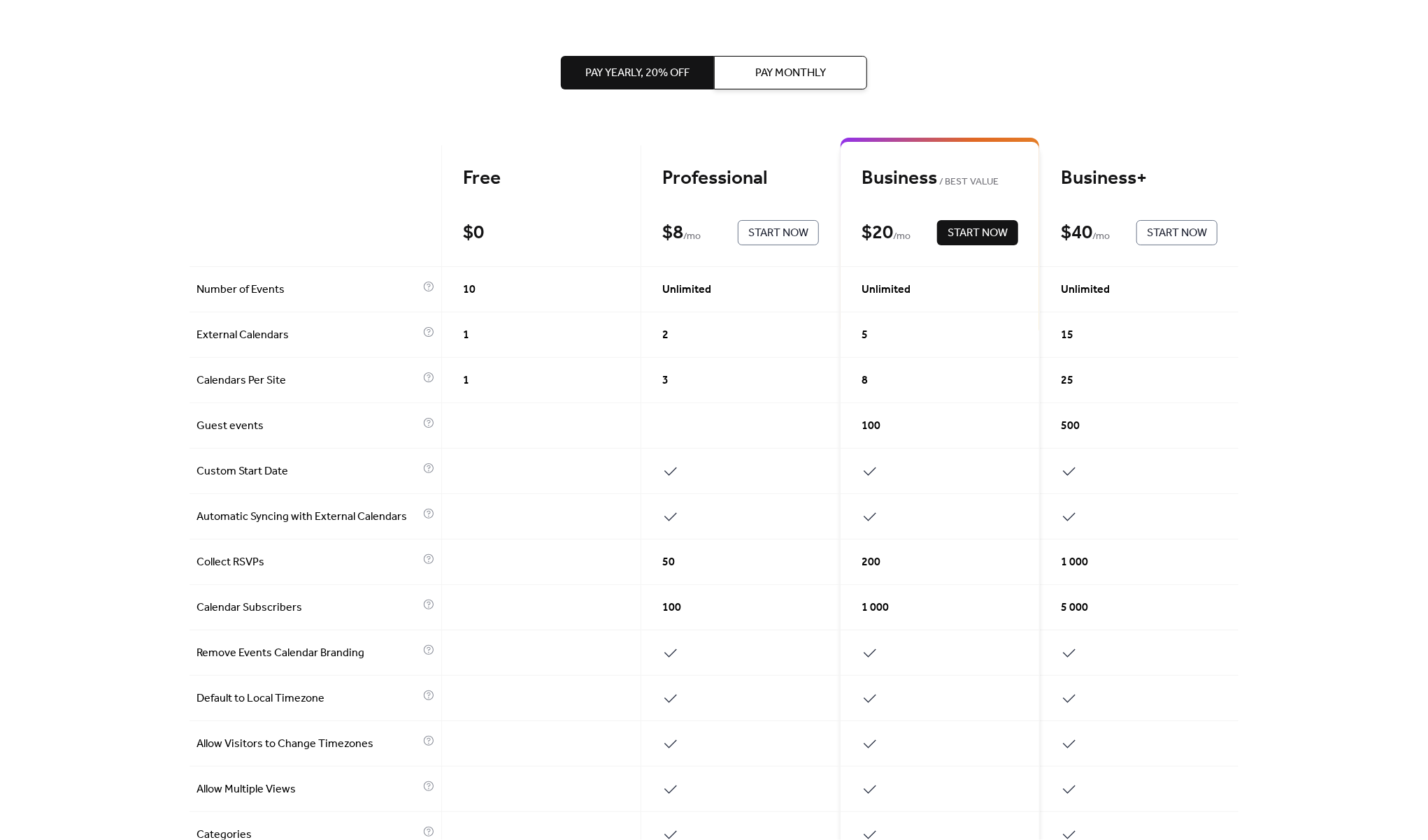
click at [646, 75] on span "Pay Yearly, 20% off" at bounding box center [637, 72] width 105 height 17
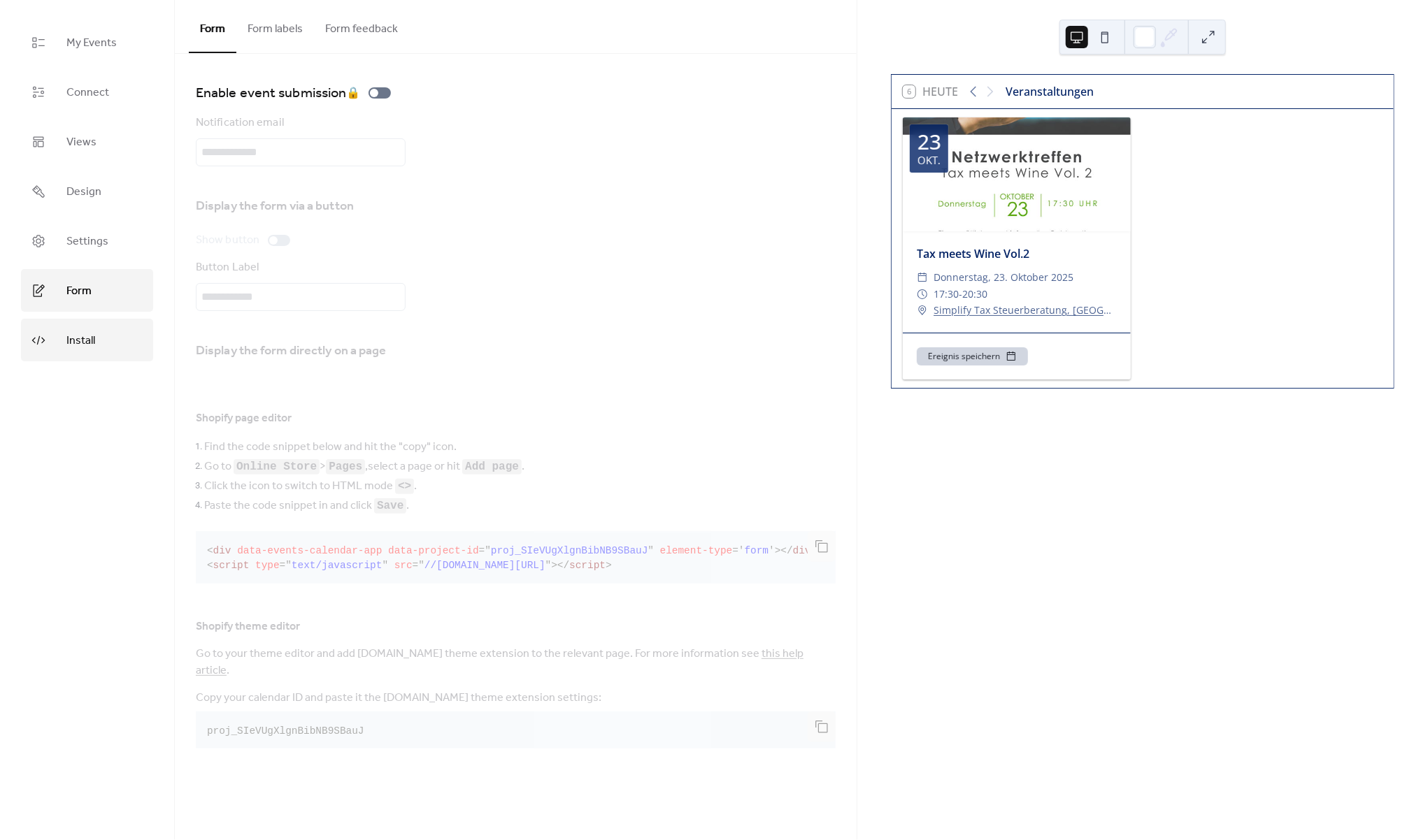
click at [68, 346] on span "Install" at bounding box center [80, 340] width 28 height 22
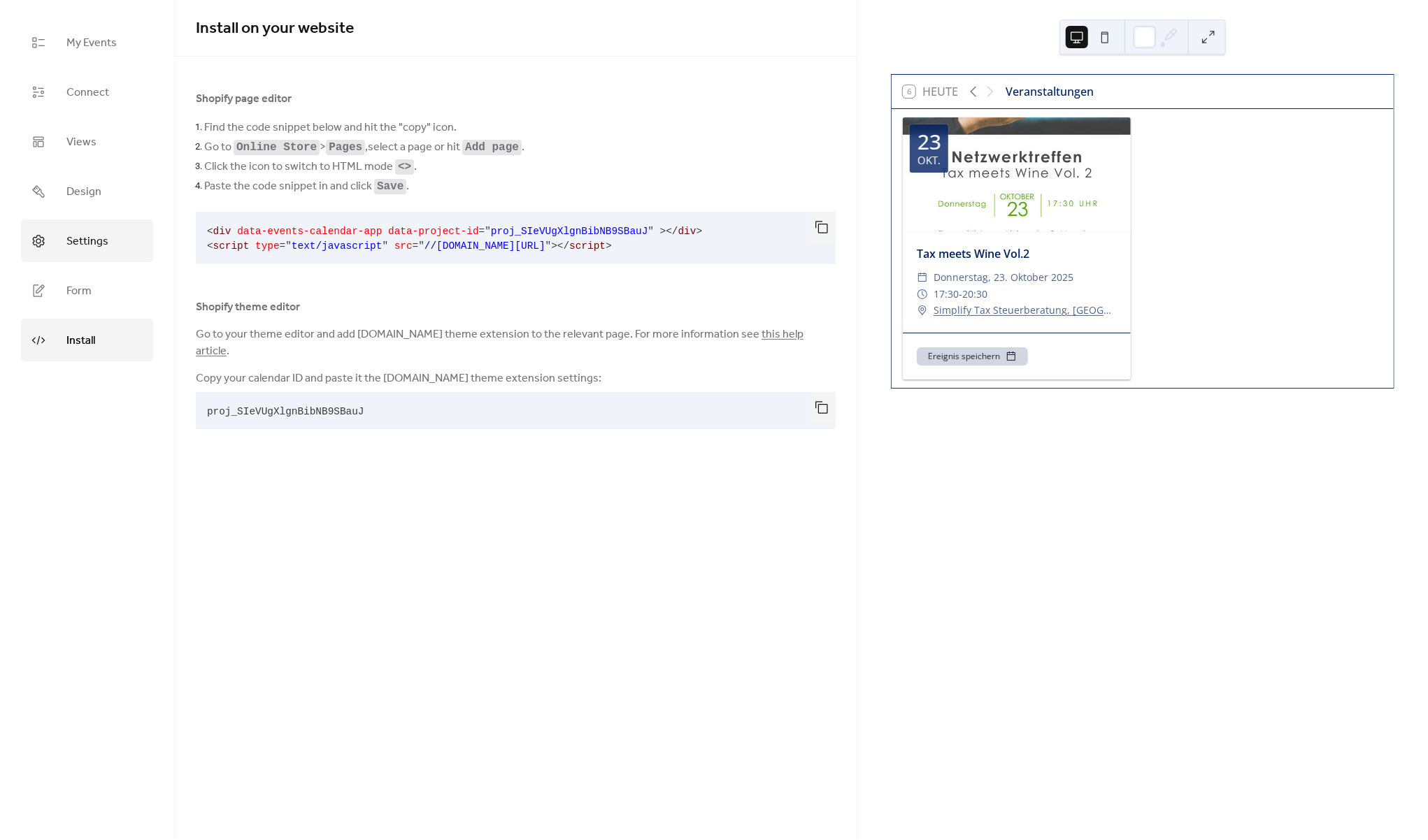
click at [77, 243] on span "Settings" at bounding box center [87, 242] width 42 height 22
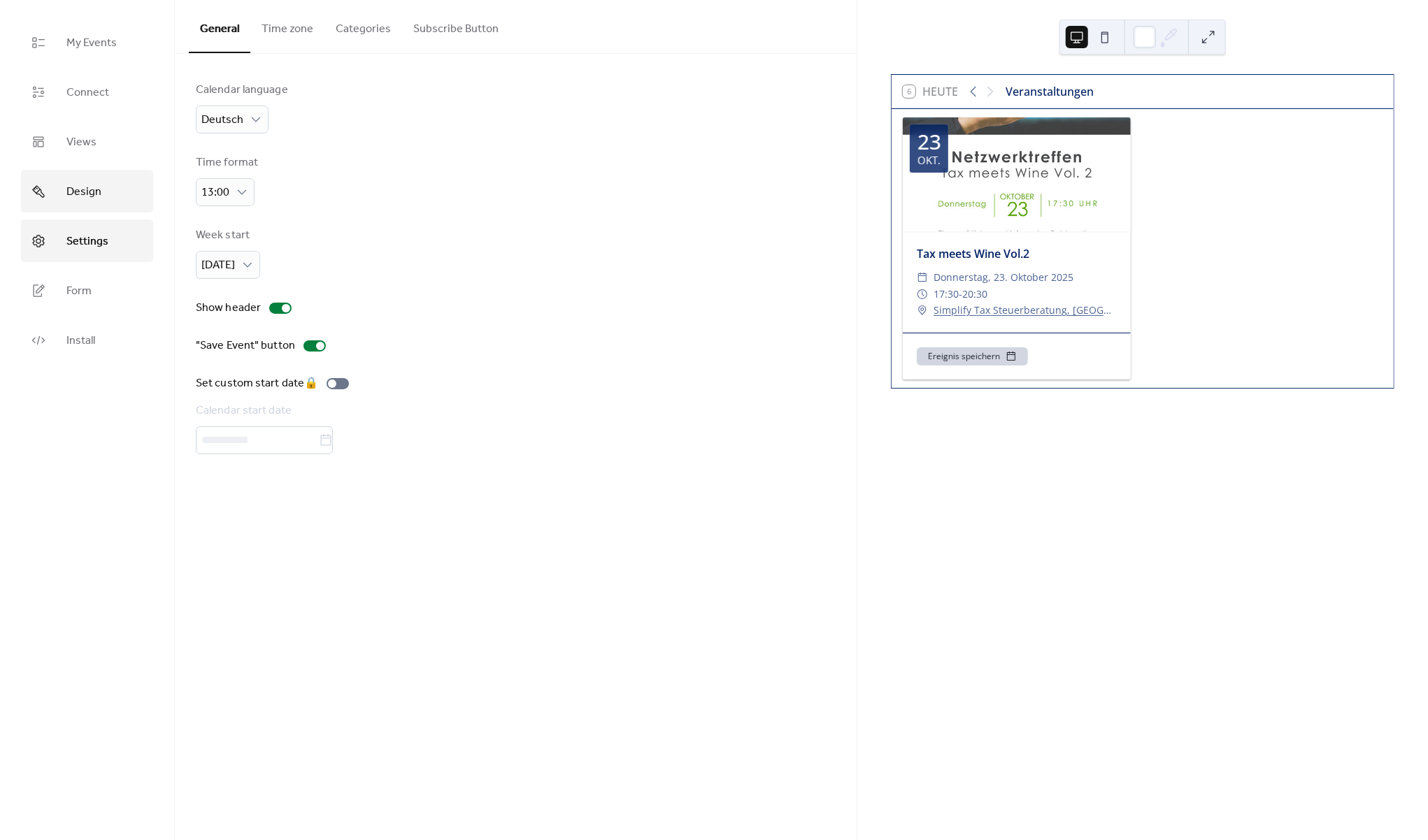
click at [92, 199] on span "Design" at bounding box center [84, 192] width 35 height 22
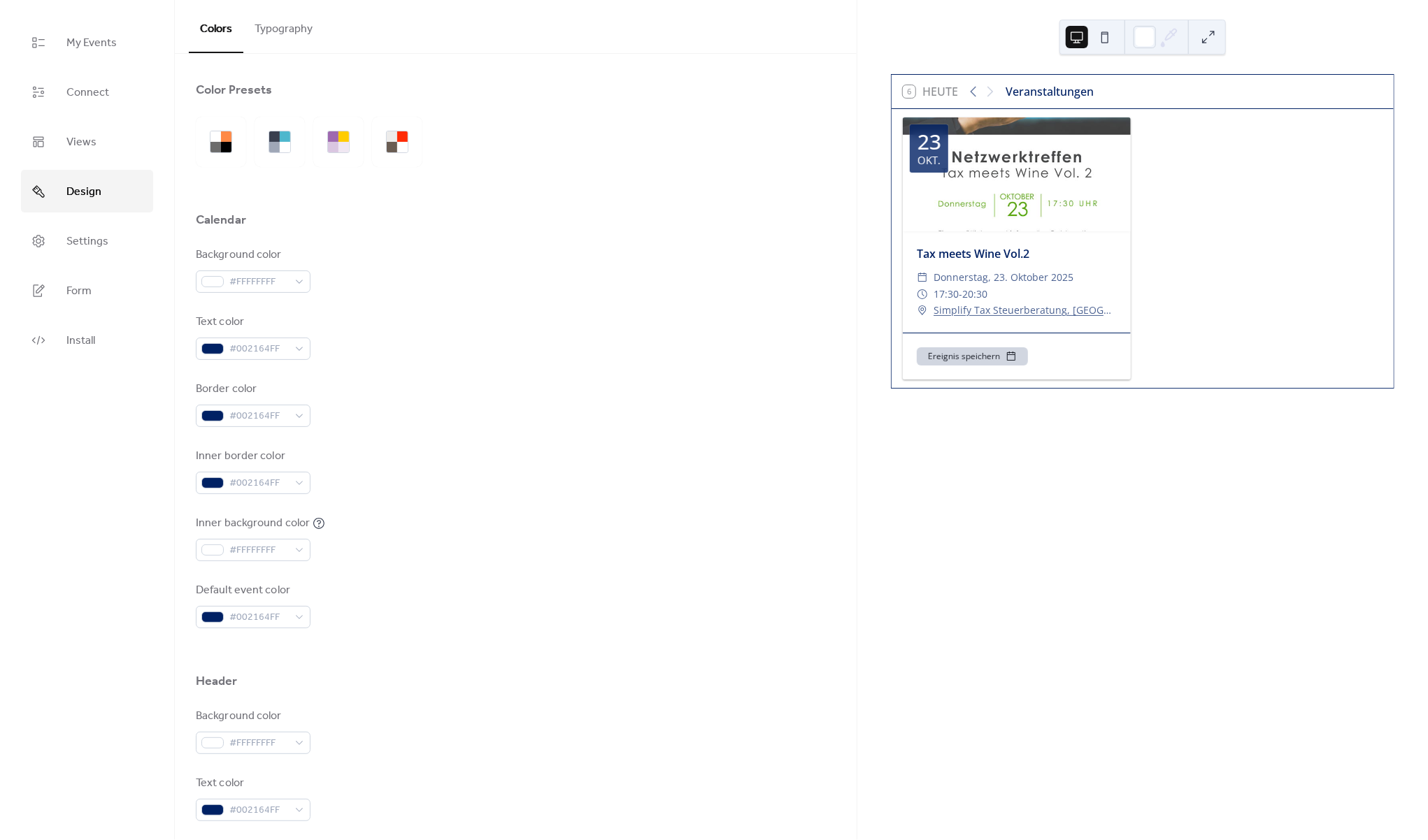
click at [289, 19] on button "Typography" at bounding box center [284, 25] width 80 height 52
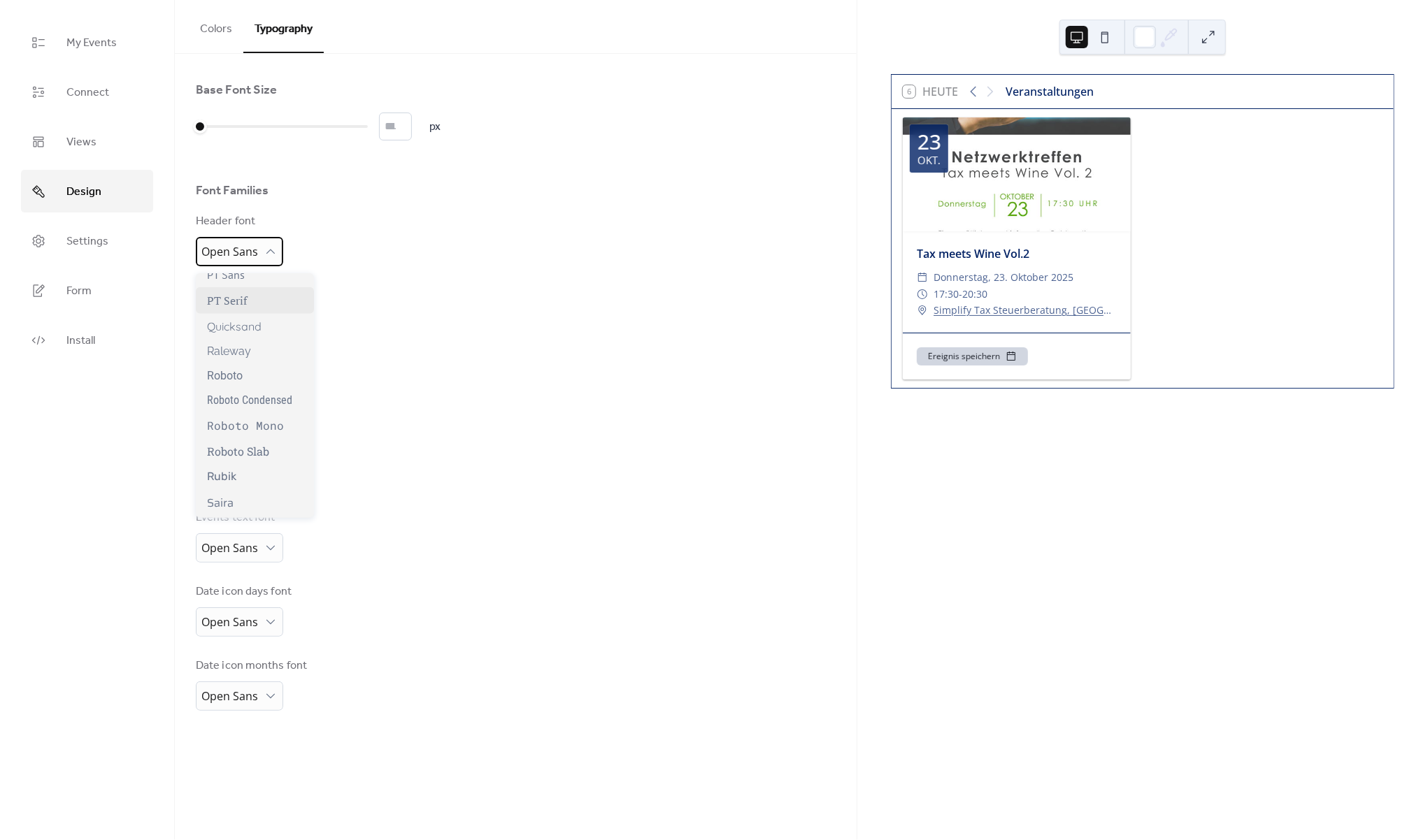
scroll to position [1051, 0]
click at [252, 363] on div "Raleway" at bounding box center [254, 350] width 118 height 24
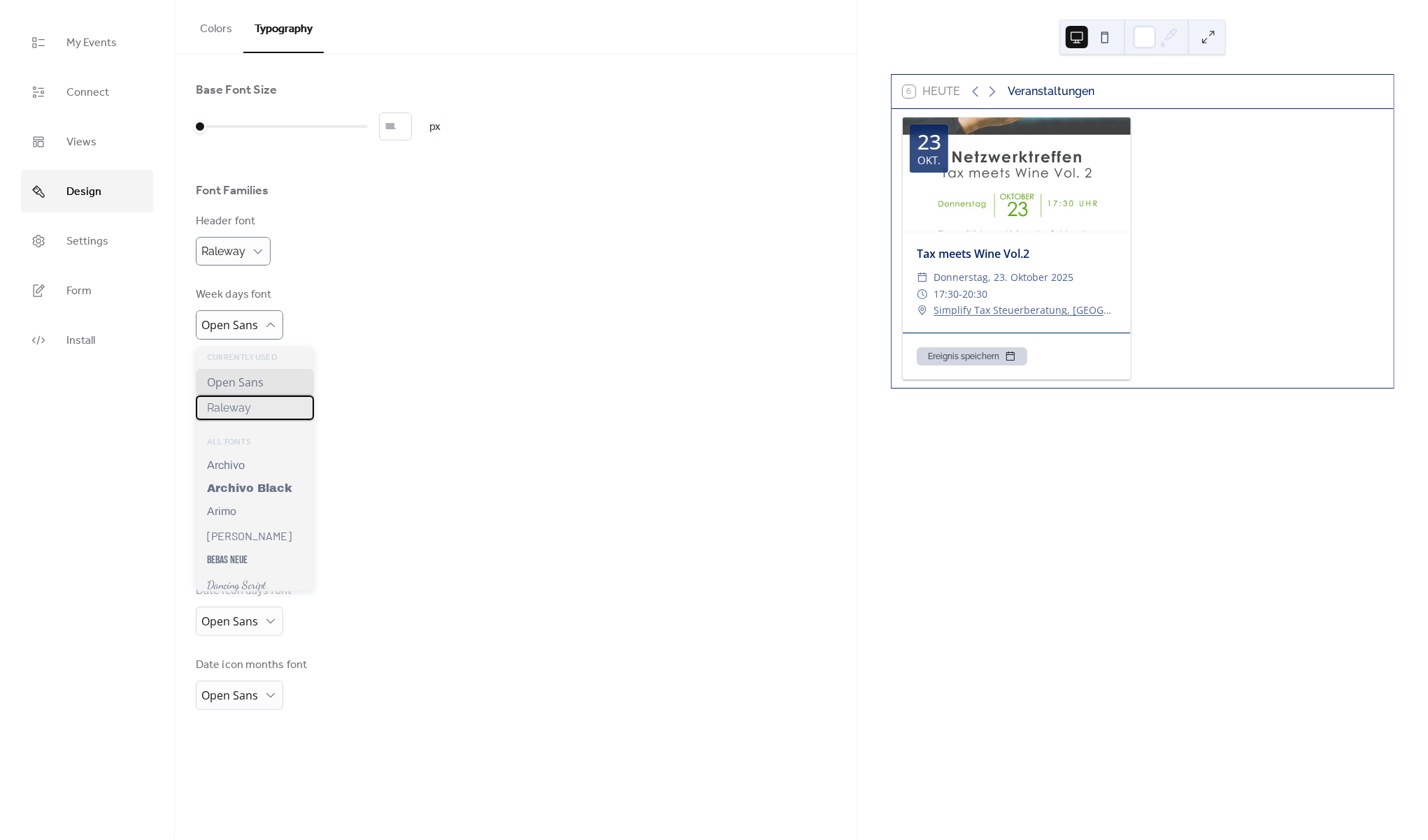
click at [248, 406] on span "Raleway" at bounding box center [229, 408] width 44 height 14
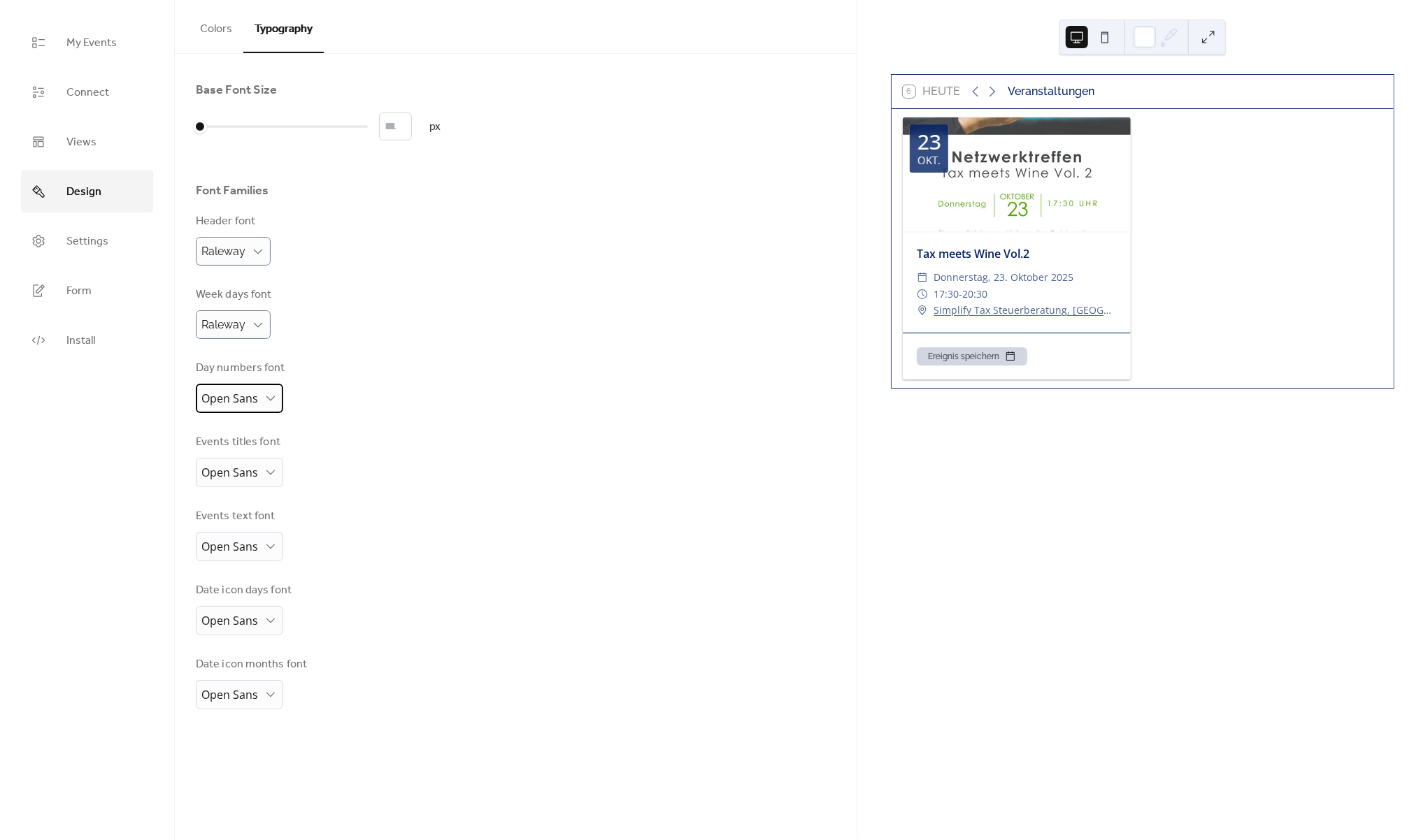
click at [248, 403] on span "Open Sans" at bounding box center [230, 399] width 57 height 16
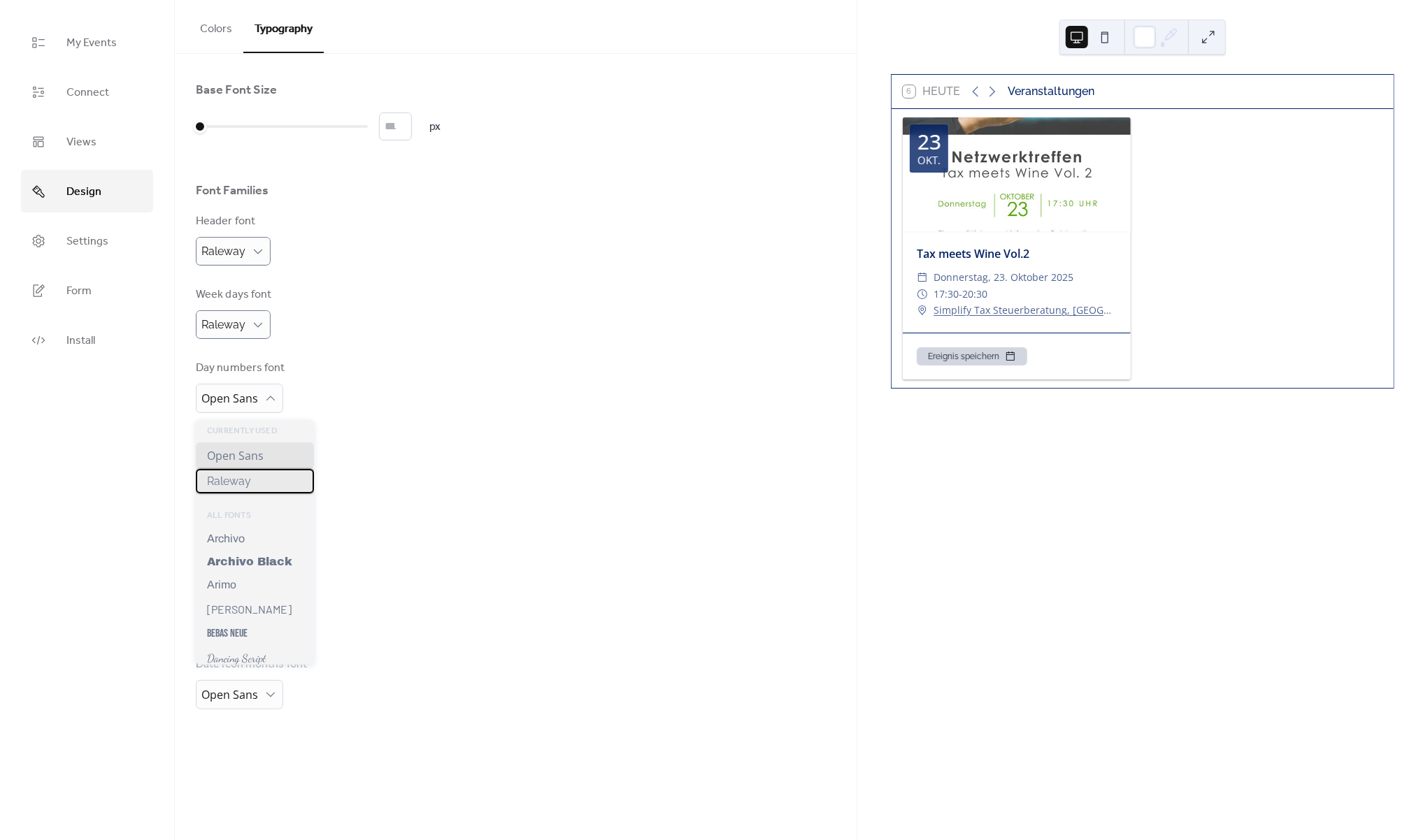
click at [241, 481] on span "Raleway" at bounding box center [229, 481] width 44 height 14
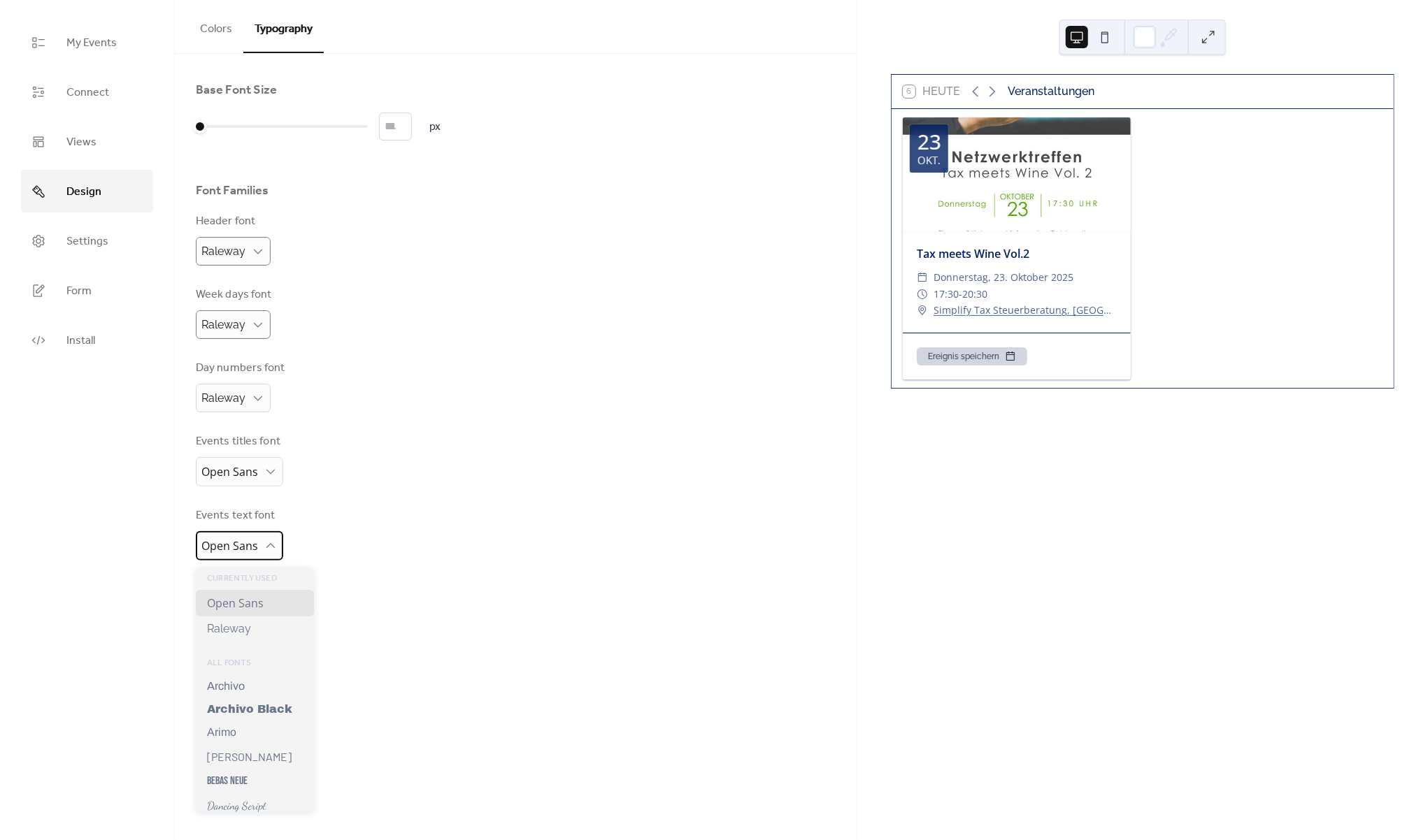
drag, startPoint x: 256, startPoint y: 549, endPoint x: 246, endPoint y: 546, distance: 10.4
click at [256, 549] on span "Open Sans" at bounding box center [230, 546] width 57 height 16
click at [249, 636] on span "Raleway" at bounding box center [229, 629] width 44 height 14
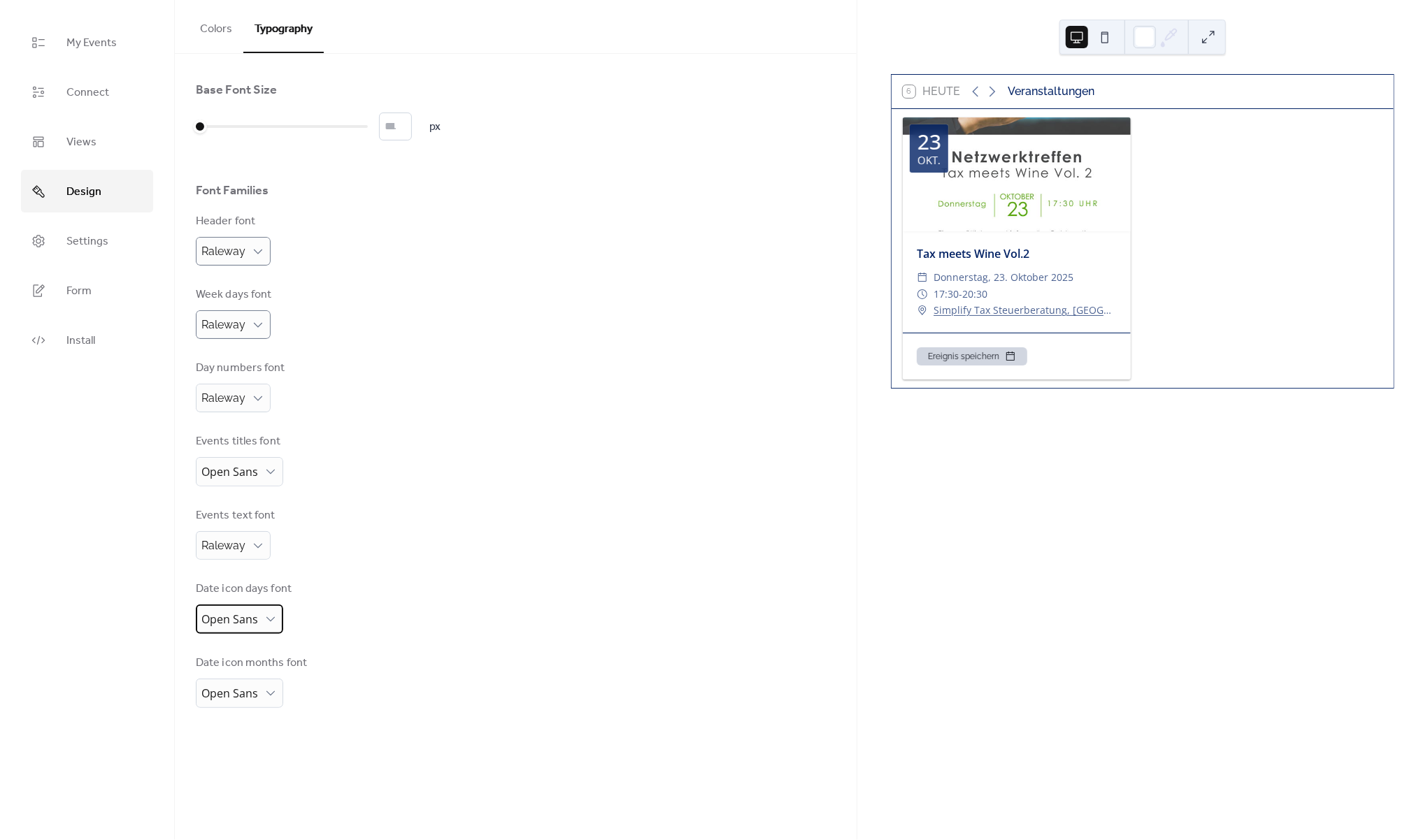
click at [256, 624] on span "Open Sans" at bounding box center [230, 620] width 57 height 16
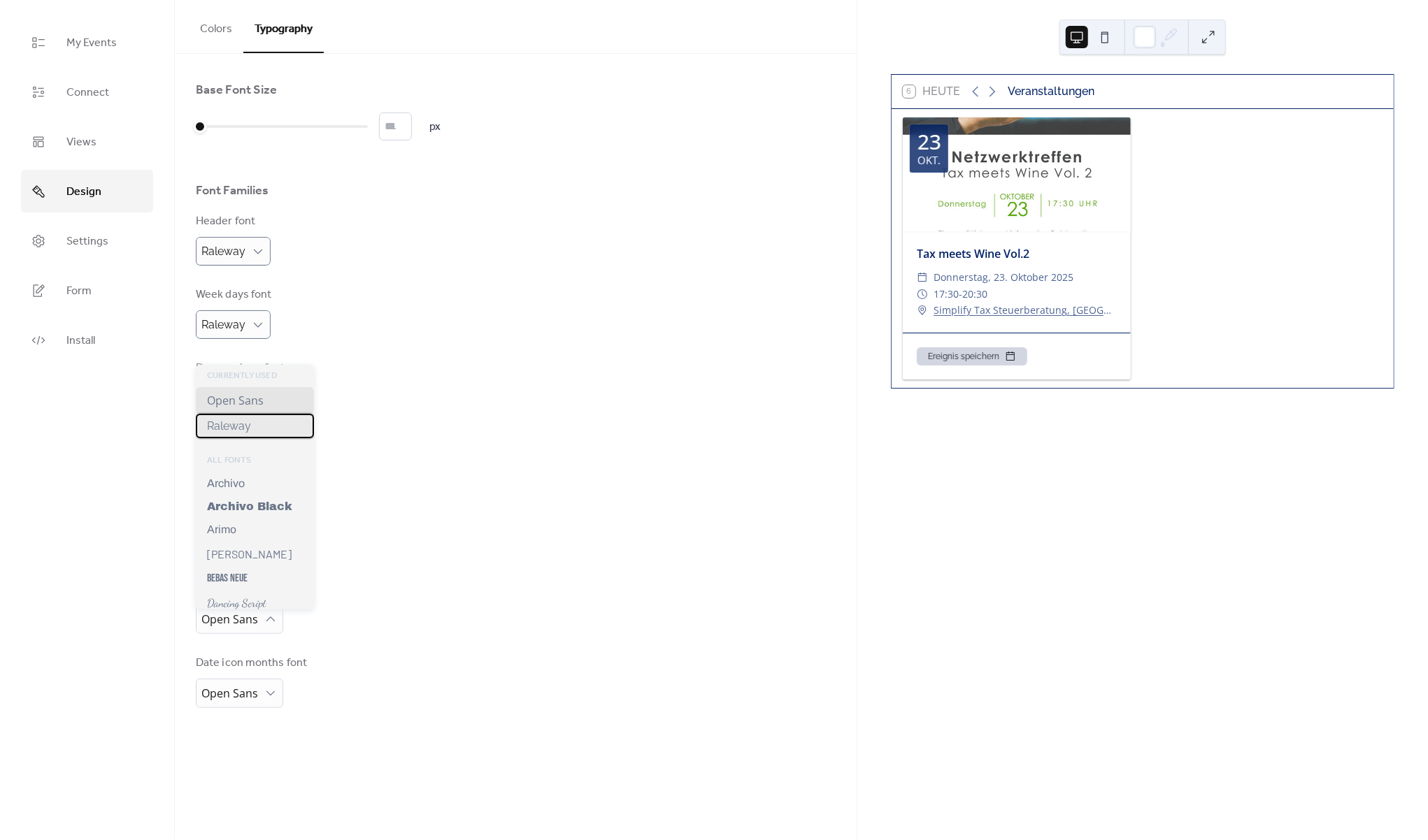
click at [259, 428] on div "Raleway" at bounding box center [254, 425] width 118 height 24
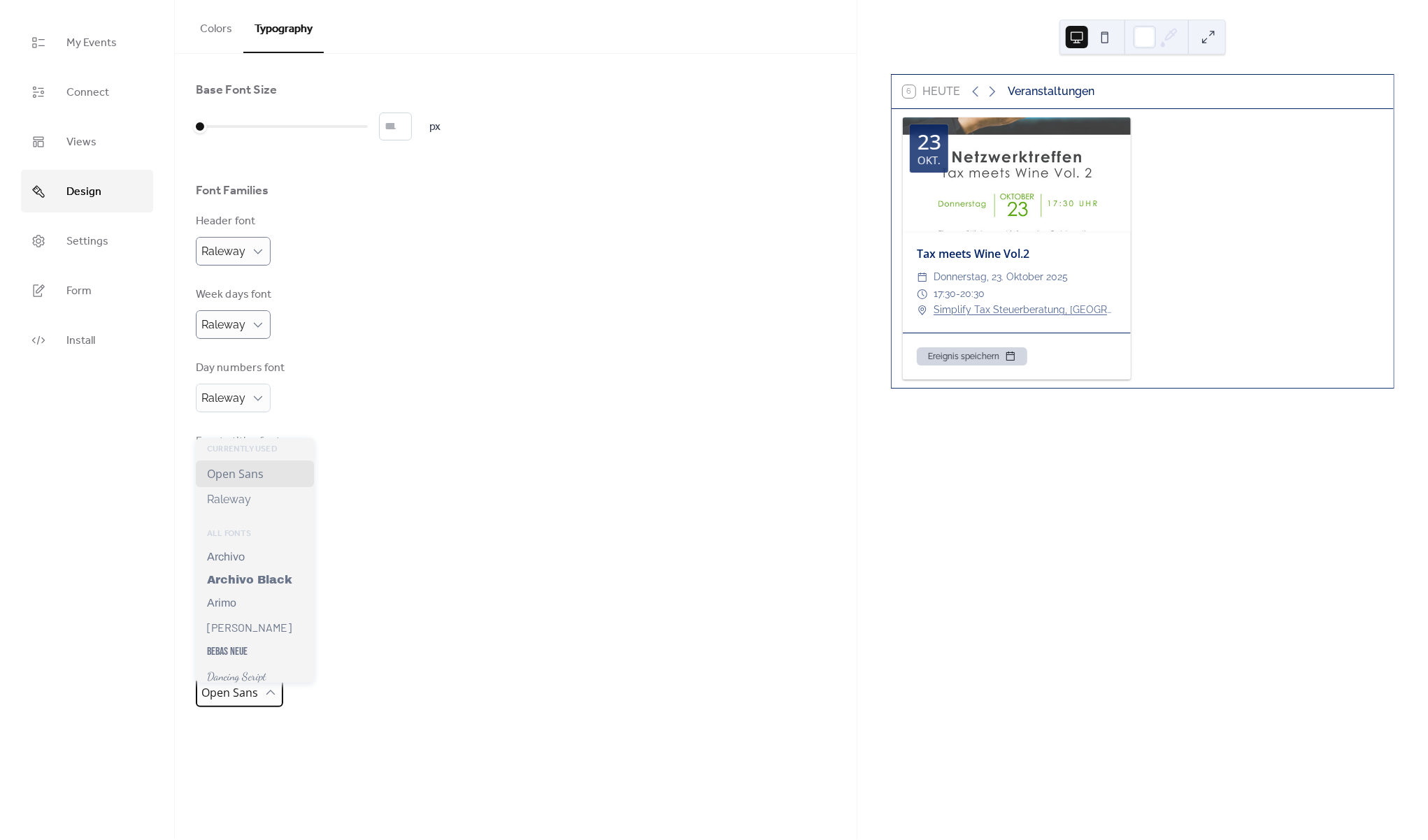
click at [261, 701] on div "Open Sans" at bounding box center [239, 692] width 87 height 29
click at [280, 501] on div "Raleway" at bounding box center [254, 499] width 118 height 24
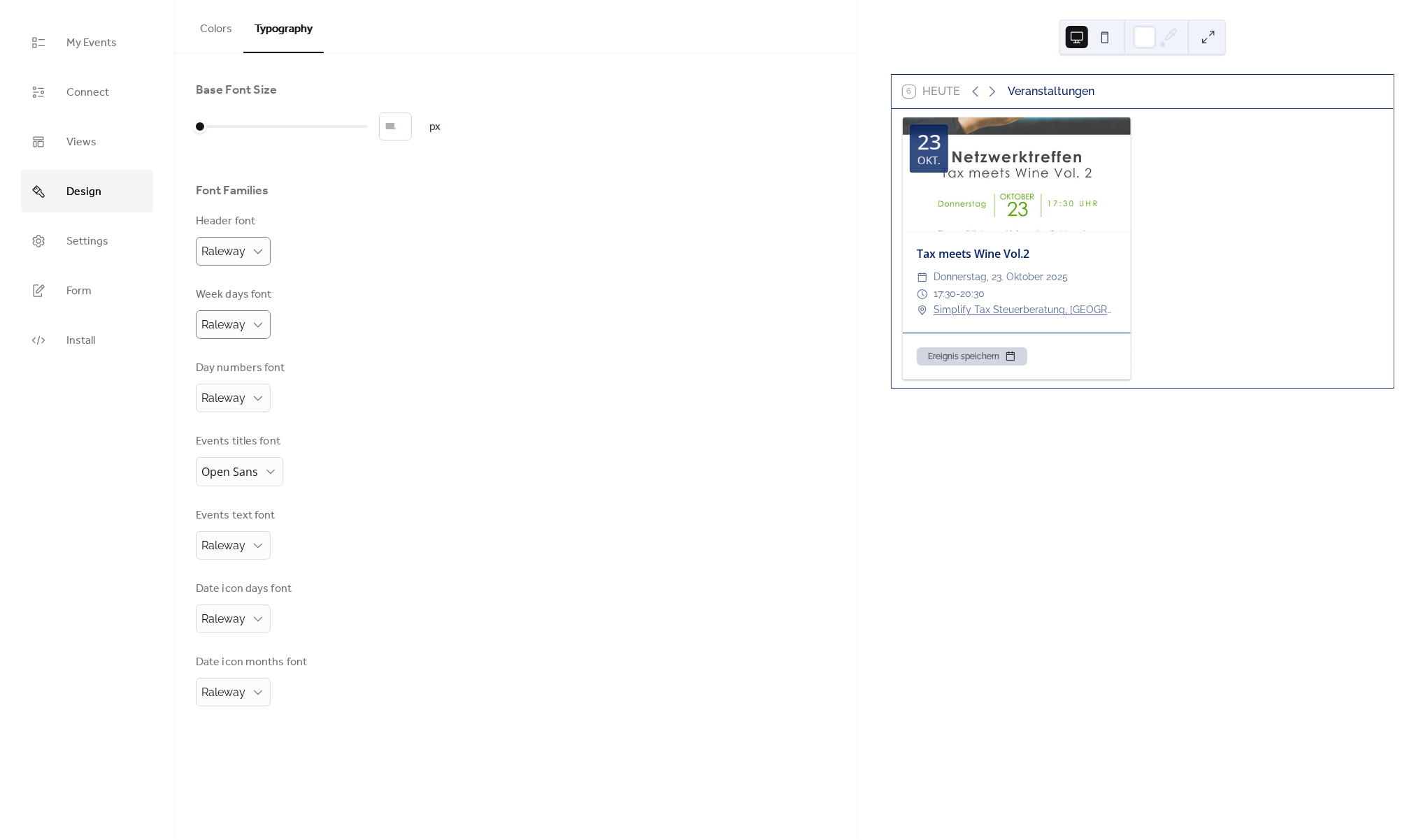
click at [453, 604] on div "Date icon days font Raleway" at bounding box center [515, 607] width 640 height 53
click at [222, 28] on button "Colors" at bounding box center [216, 25] width 55 height 52
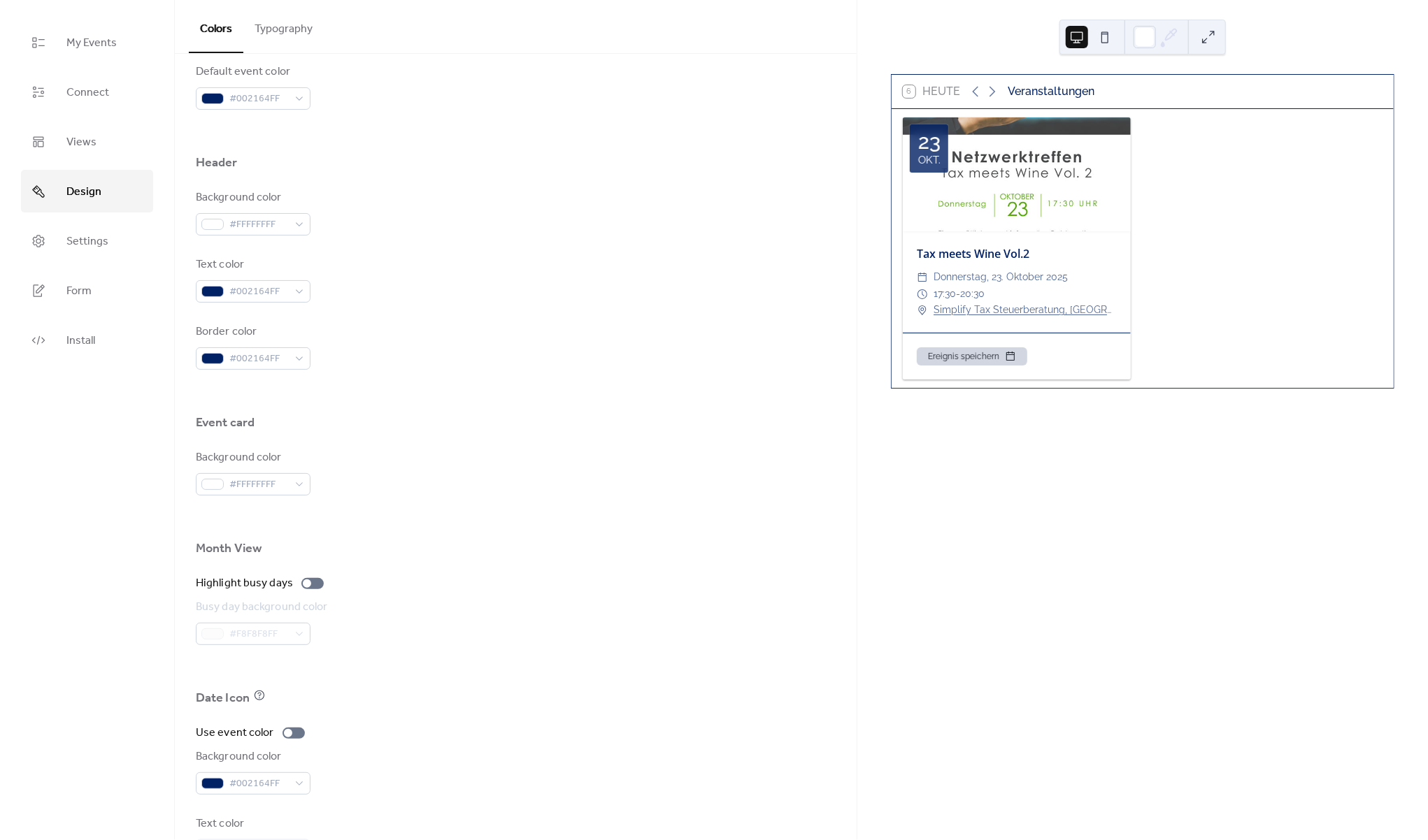
scroll to position [567, 0]
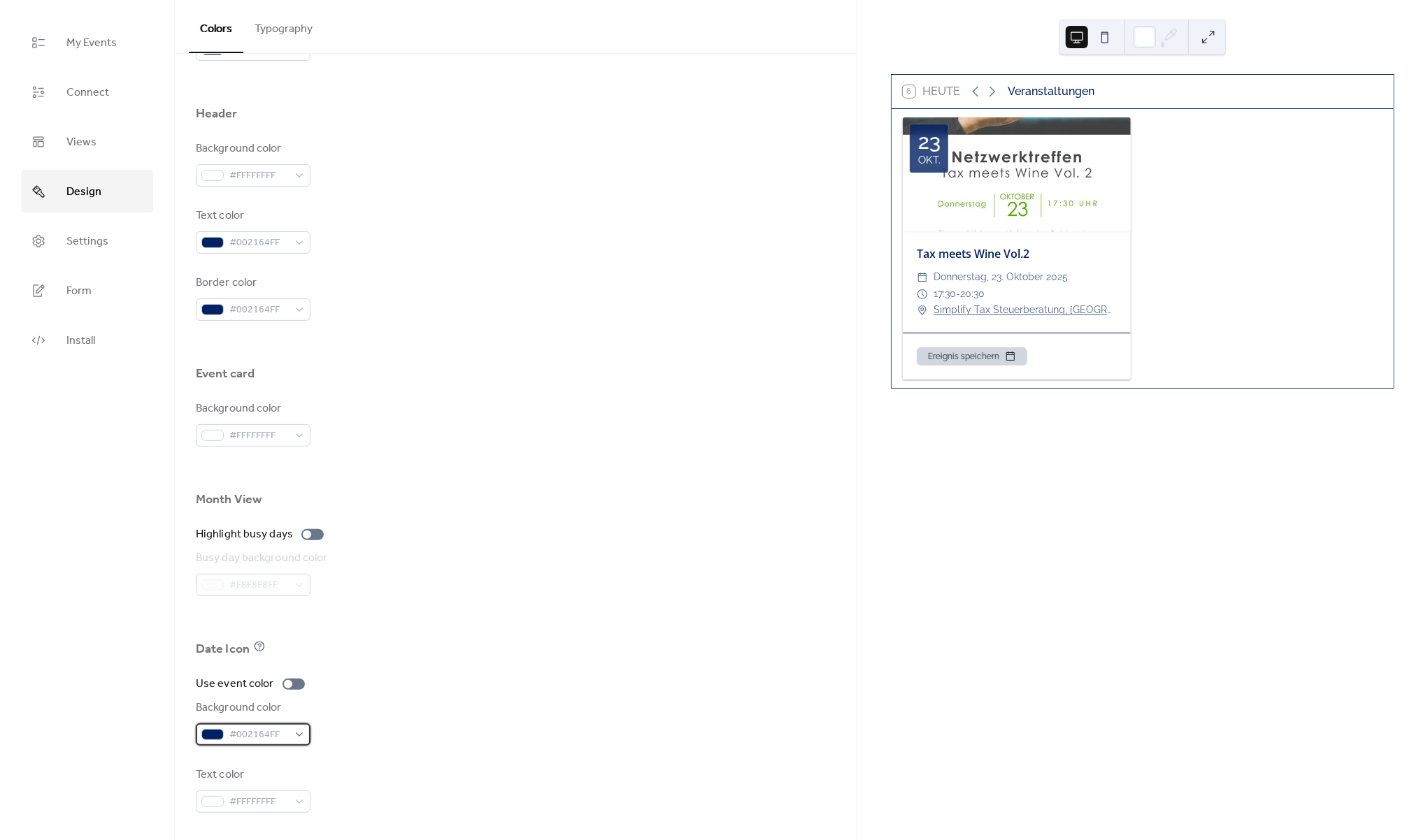
click at [295, 736] on div "#002164FF" at bounding box center [252, 734] width 114 height 22
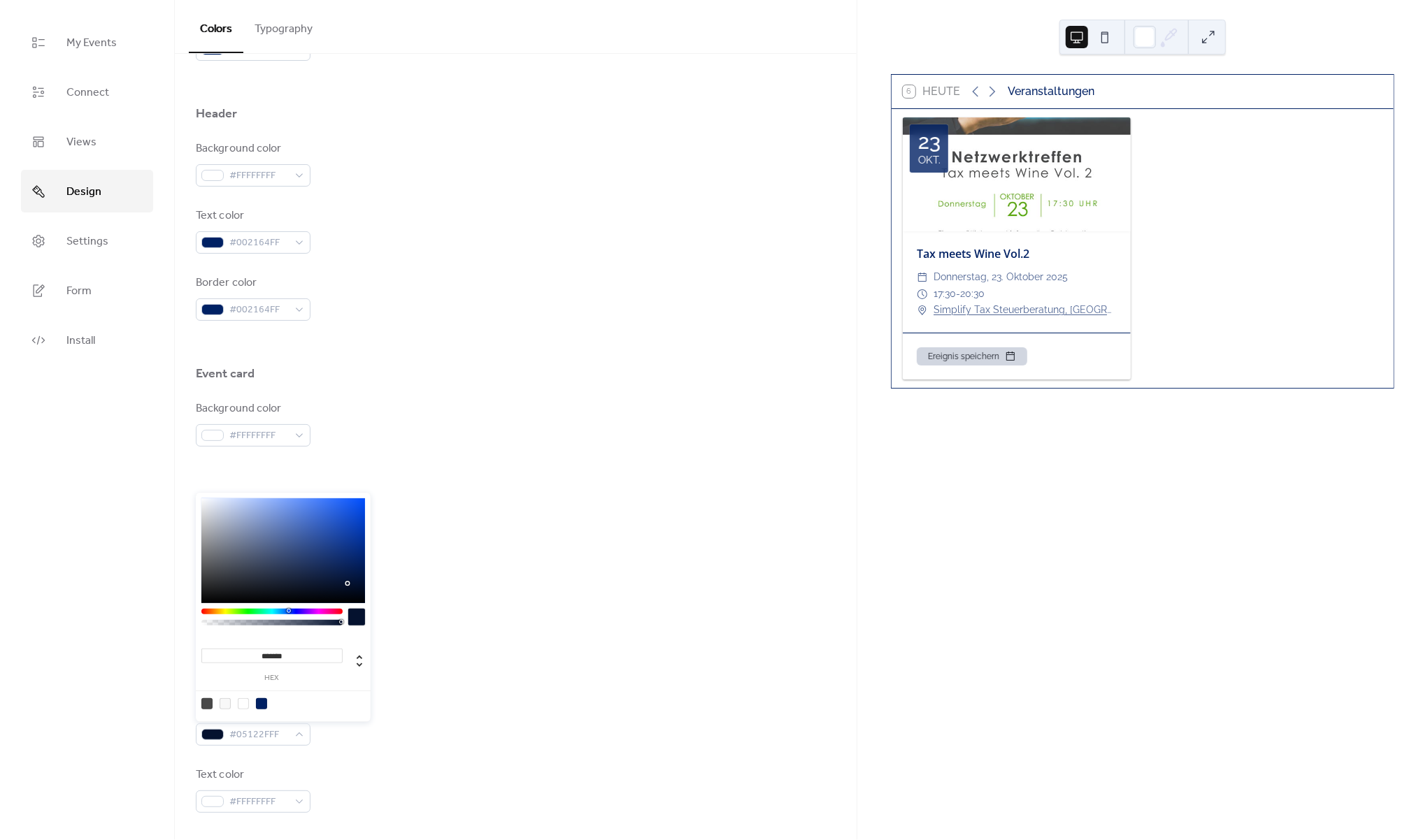
drag, startPoint x: 363, startPoint y: 562, endPoint x: 348, endPoint y: 584, distance: 26.6
click at [348, 584] on div at bounding box center [283, 551] width 163 height 105
drag, startPoint x: 348, startPoint y: 584, endPoint x: 381, endPoint y: 584, distance: 33.0
click at [381, 584] on body "My Events Connect Views Design Settings Form Install Design Colors Typography C…" at bounding box center [714, 420] width 1428 height 840
drag, startPoint x: 355, startPoint y: 580, endPoint x: 376, endPoint y: 557, distance: 31.1
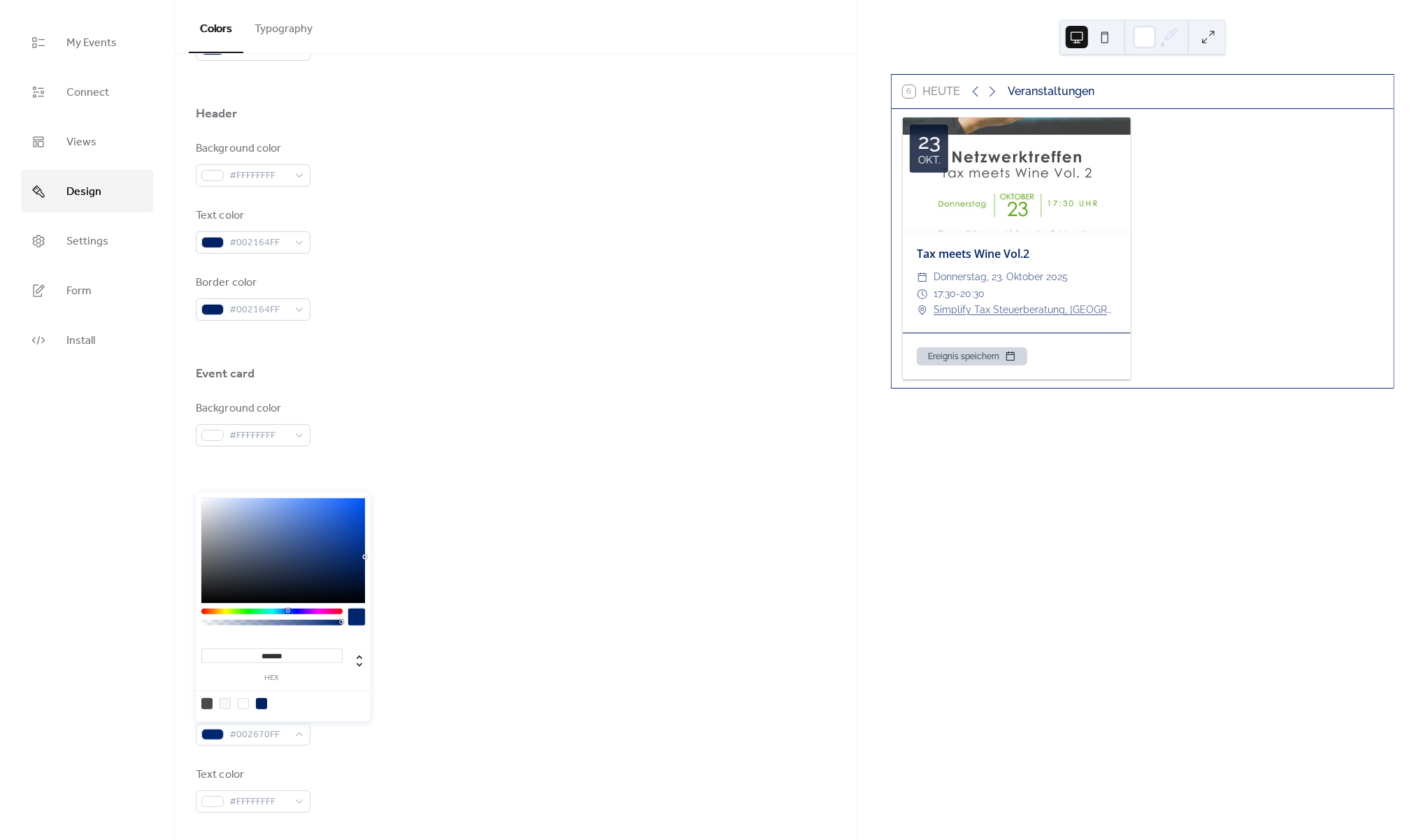
click at [376, 557] on body "My Events Connect Views Design Settings Form Install Design Colors Typography C…" at bounding box center [714, 420] width 1428 height 840
drag, startPoint x: 366, startPoint y: 554, endPoint x: 366, endPoint y: 537, distance: 17.0
click at [366, 537] on div "******* hex" at bounding box center [283, 607] width 175 height 229
click at [364, 543] on div at bounding box center [283, 551] width 163 height 105
type input "*******"
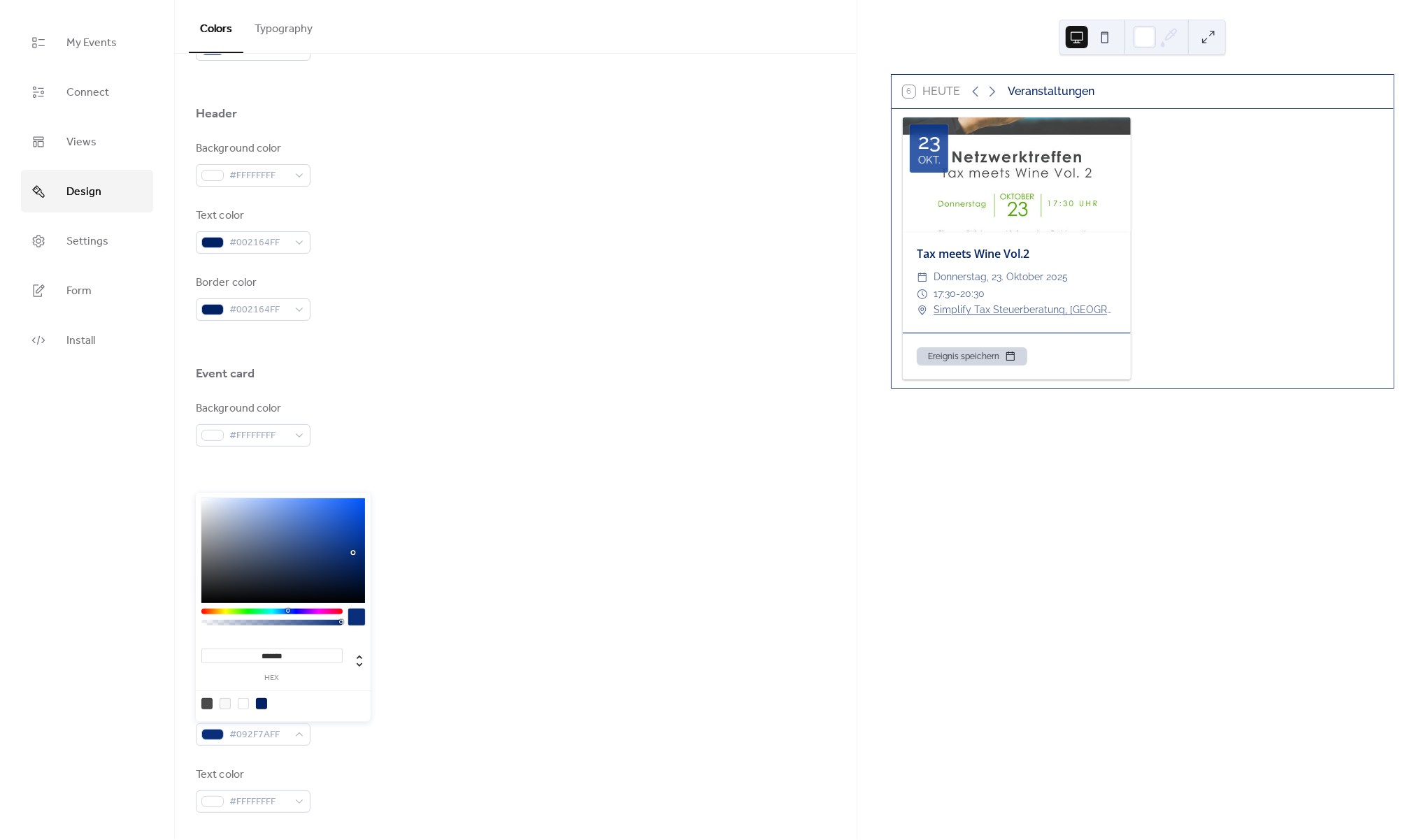
drag, startPoint x: 357, startPoint y: 547, endPoint x: 353, endPoint y: 553, distance: 7.2
click at [353, 553] on div at bounding box center [283, 551] width 163 height 105
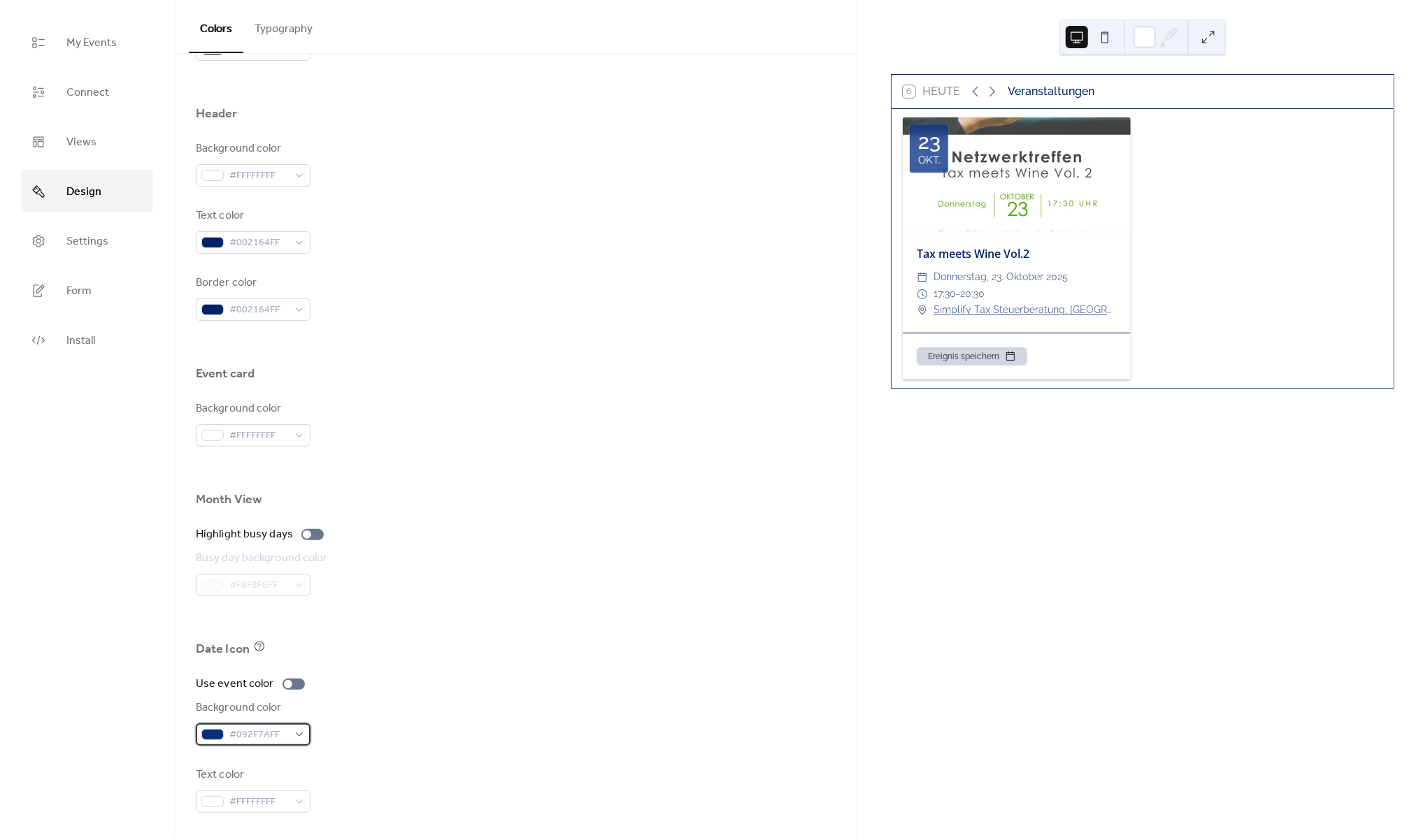
click at [279, 738] on span "#092F7AFF" at bounding box center [258, 734] width 59 height 17
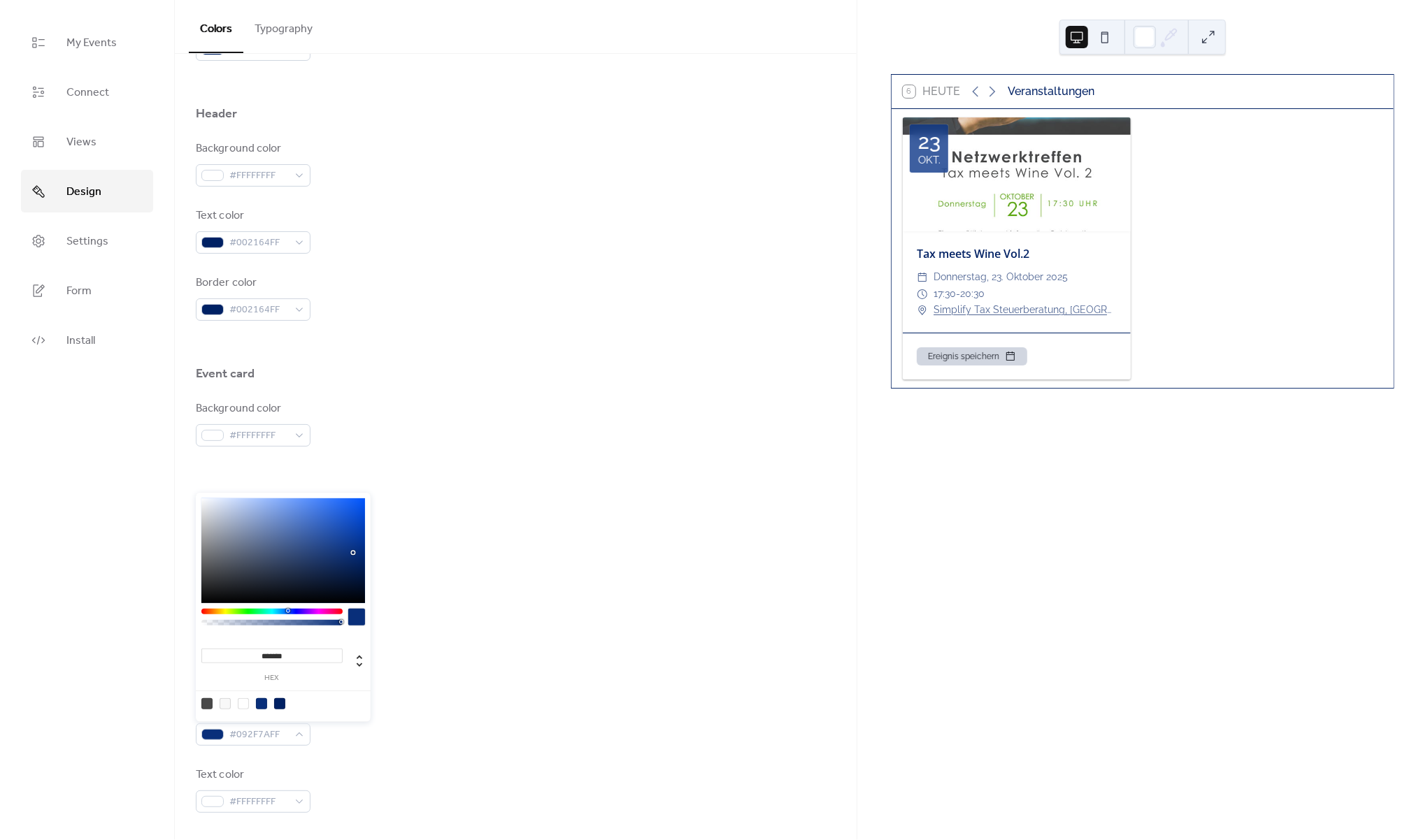
click at [282, 653] on input "*******" at bounding box center [272, 655] width 141 height 15
paste input
type input "*******"
click at [345, 684] on div "******* hex" at bounding box center [283, 662] width 163 height 58
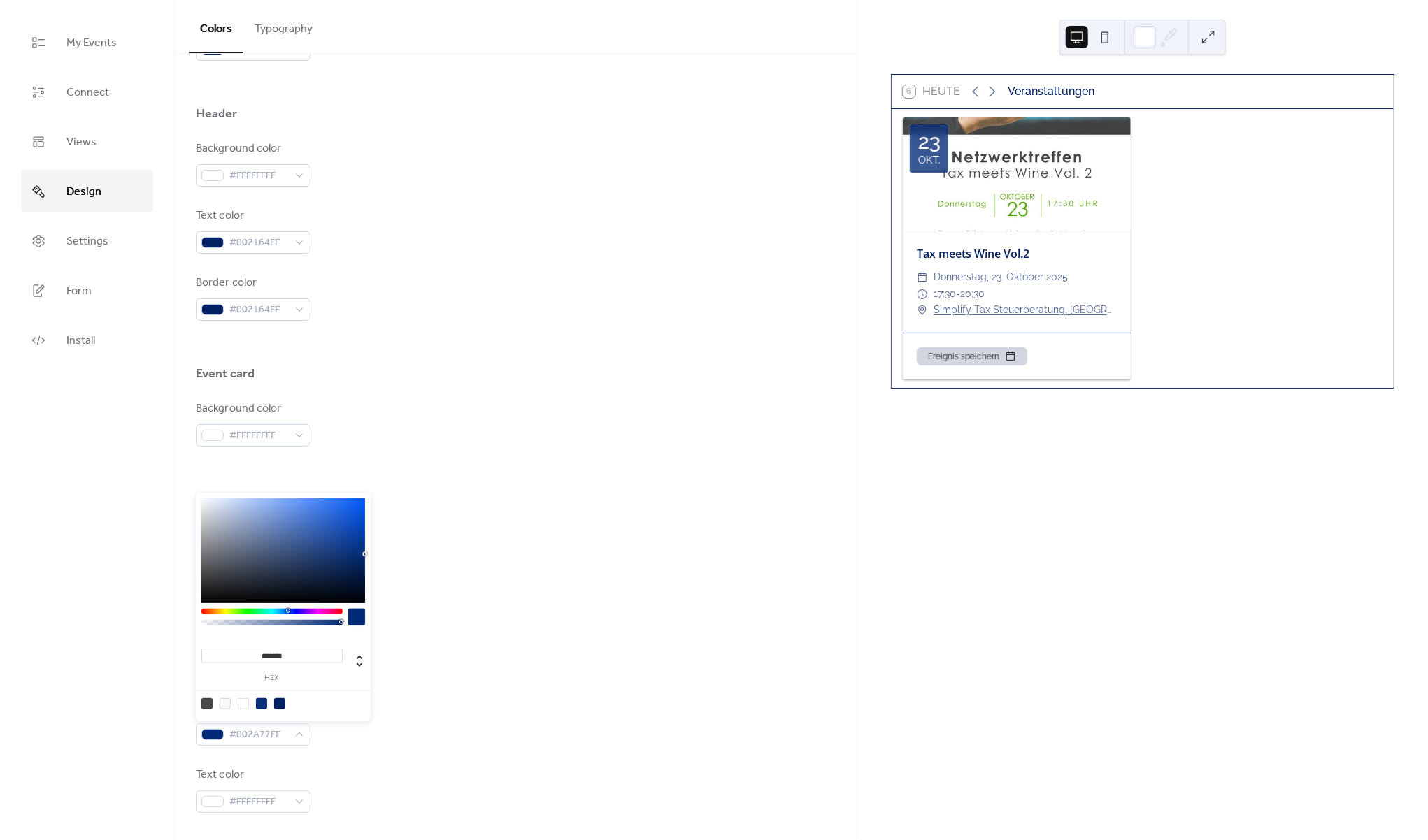
click at [445, 662] on div "Date Icon" at bounding box center [515, 653] width 640 height 23
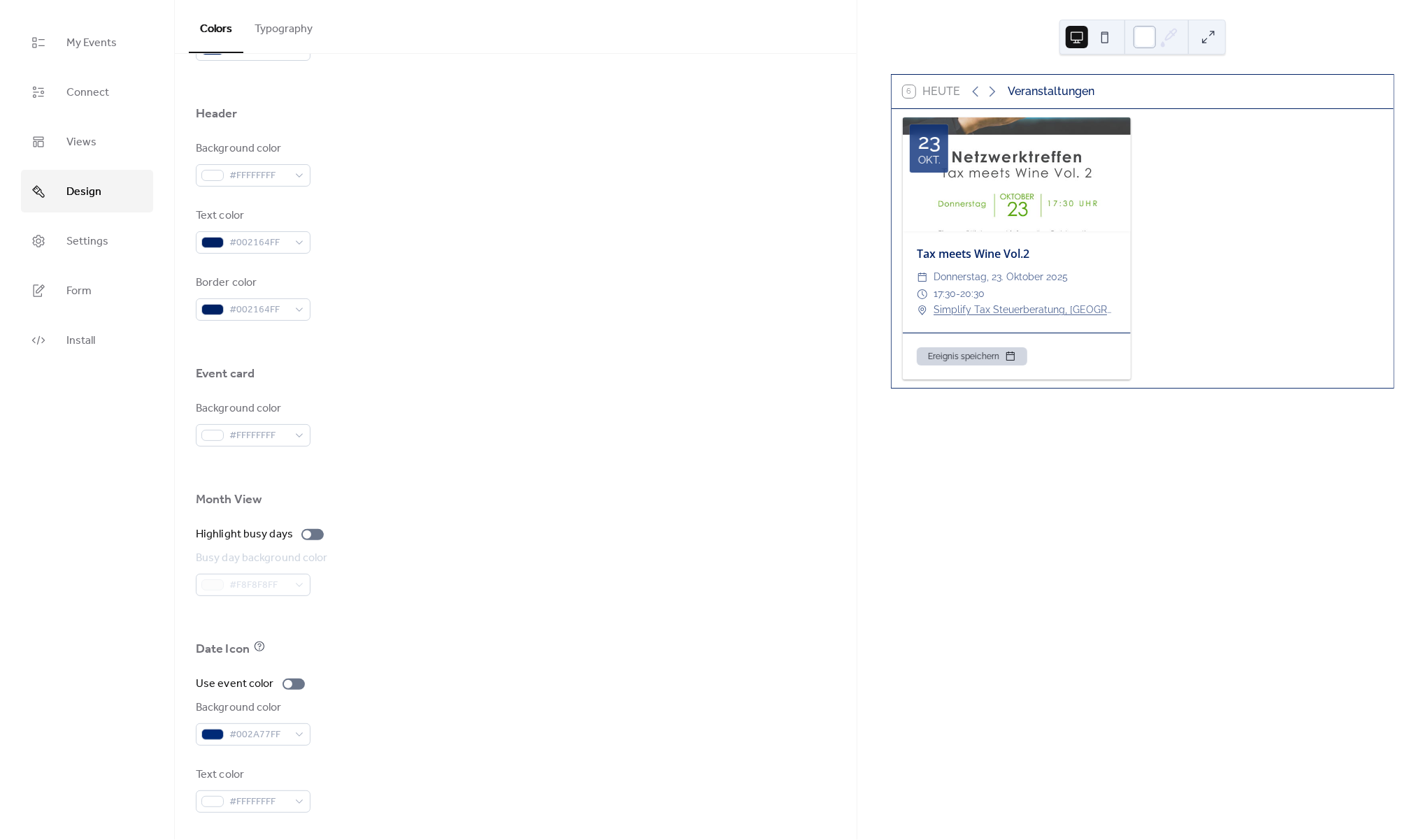
click at [1149, 41] on div at bounding box center [1144, 36] width 22 height 22
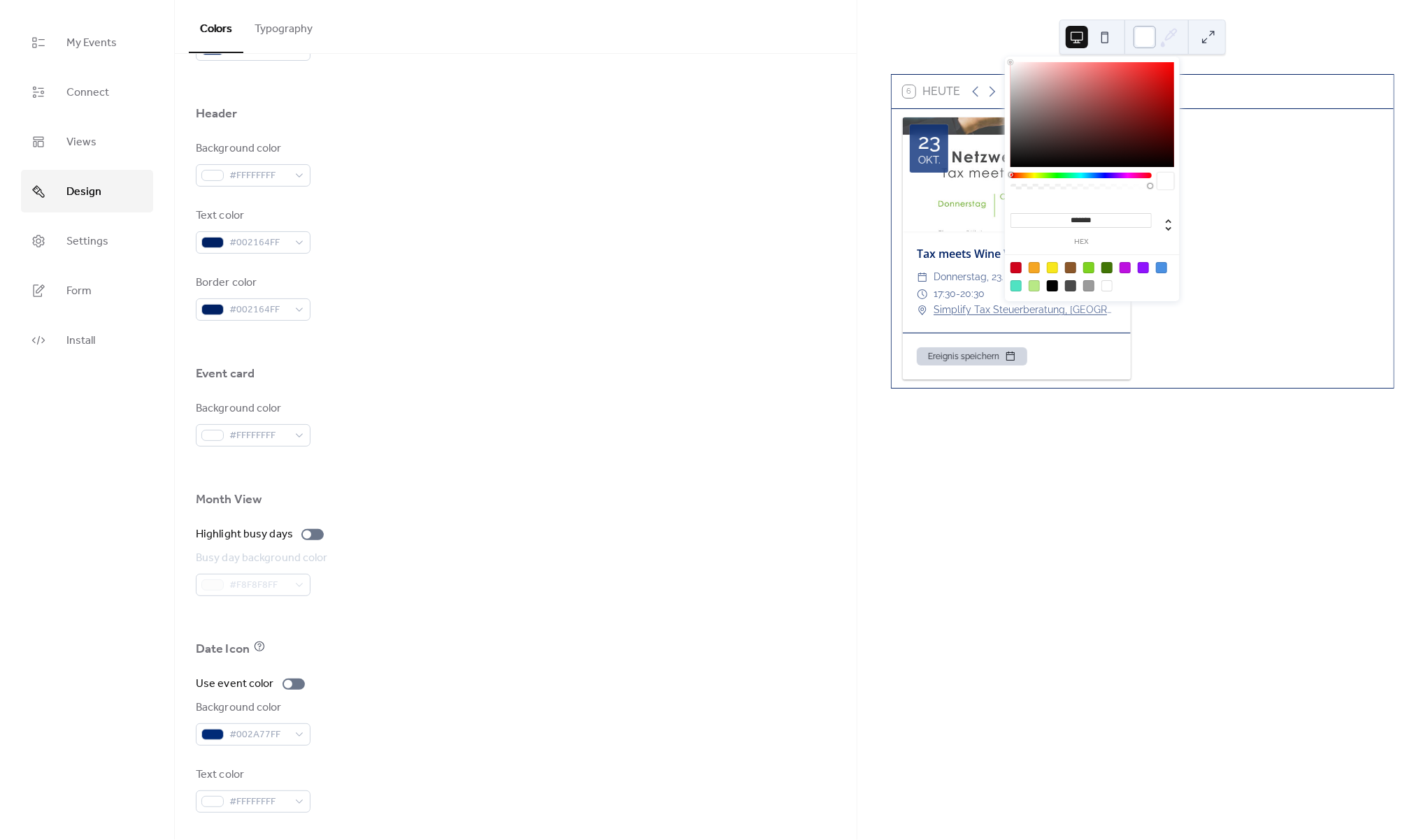
click at [1149, 41] on div at bounding box center [1144, 36] width 22 height 22
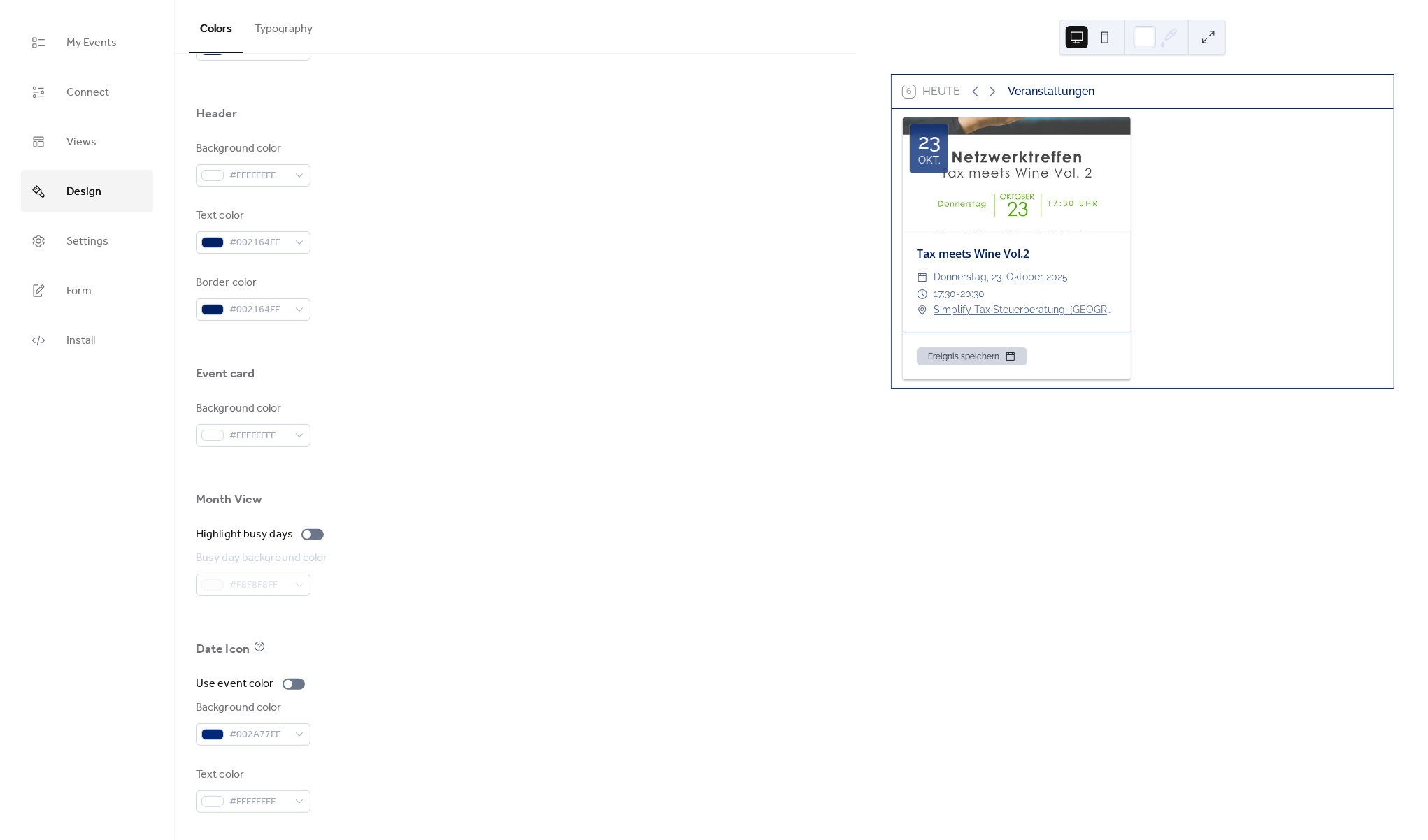
click at [1102, 32] on button at bounding box center [1104, 36] width 22 height 22
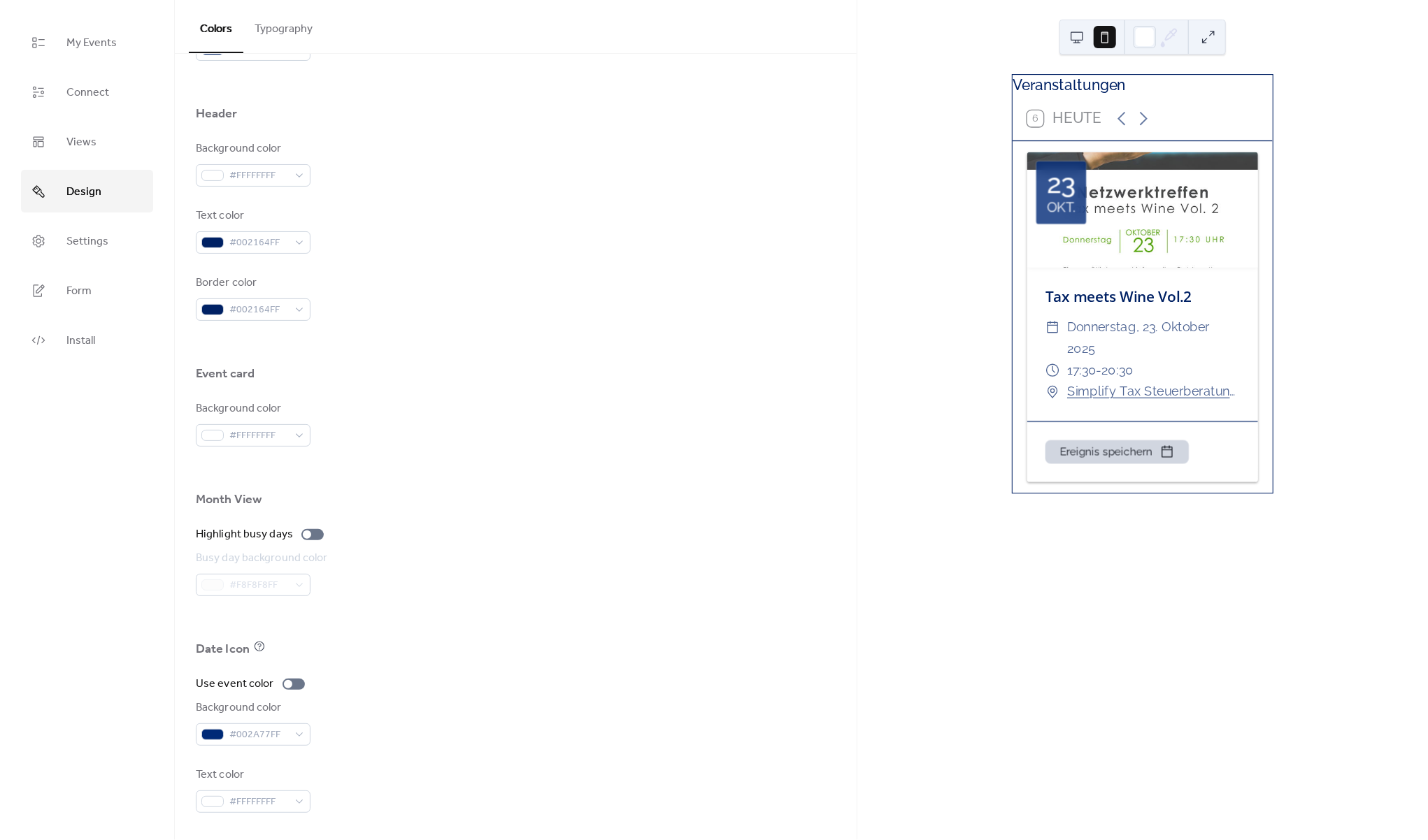
click at [1078, 42] on button at bounding box center [1077, 36] width 22 height 22
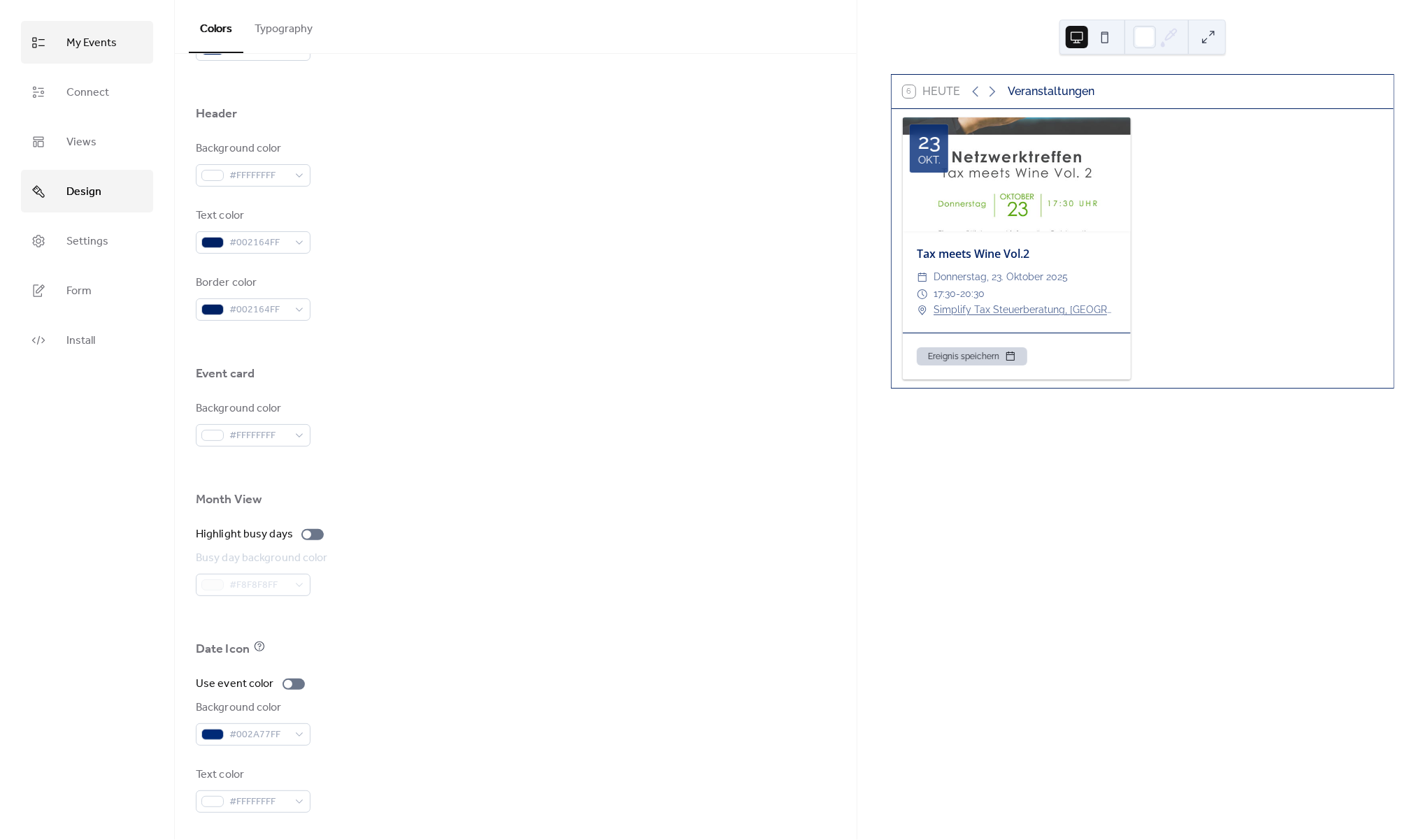
click at [55, 38] on link "My Events" at bounding box center [86, 42] width 132 height 43
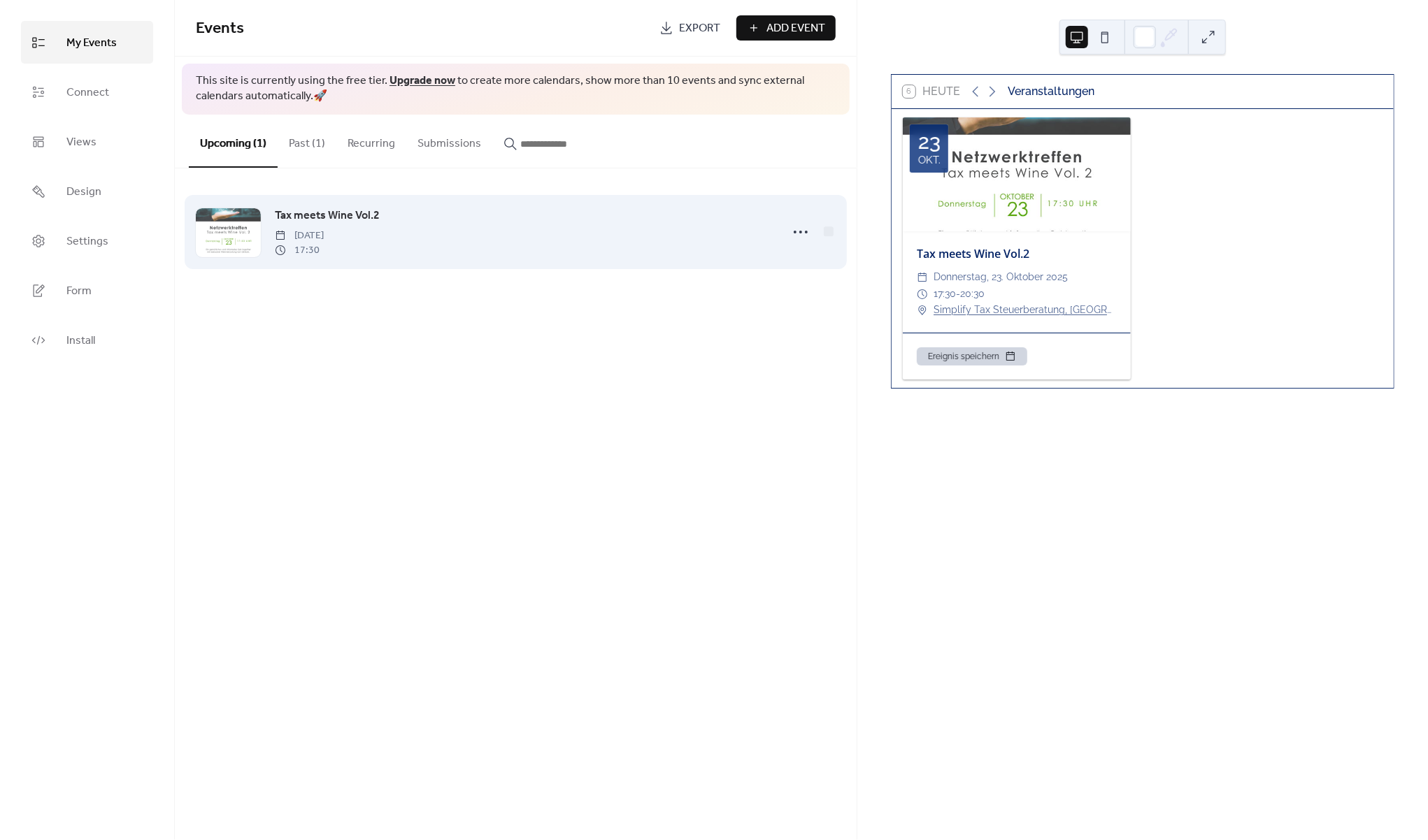
click at [324, 249] on span "17:30" at bounding box center [299, 250] width 49 height 15
click at [808, 232] on icon at bounding box center [800, 232] width 22 height 22
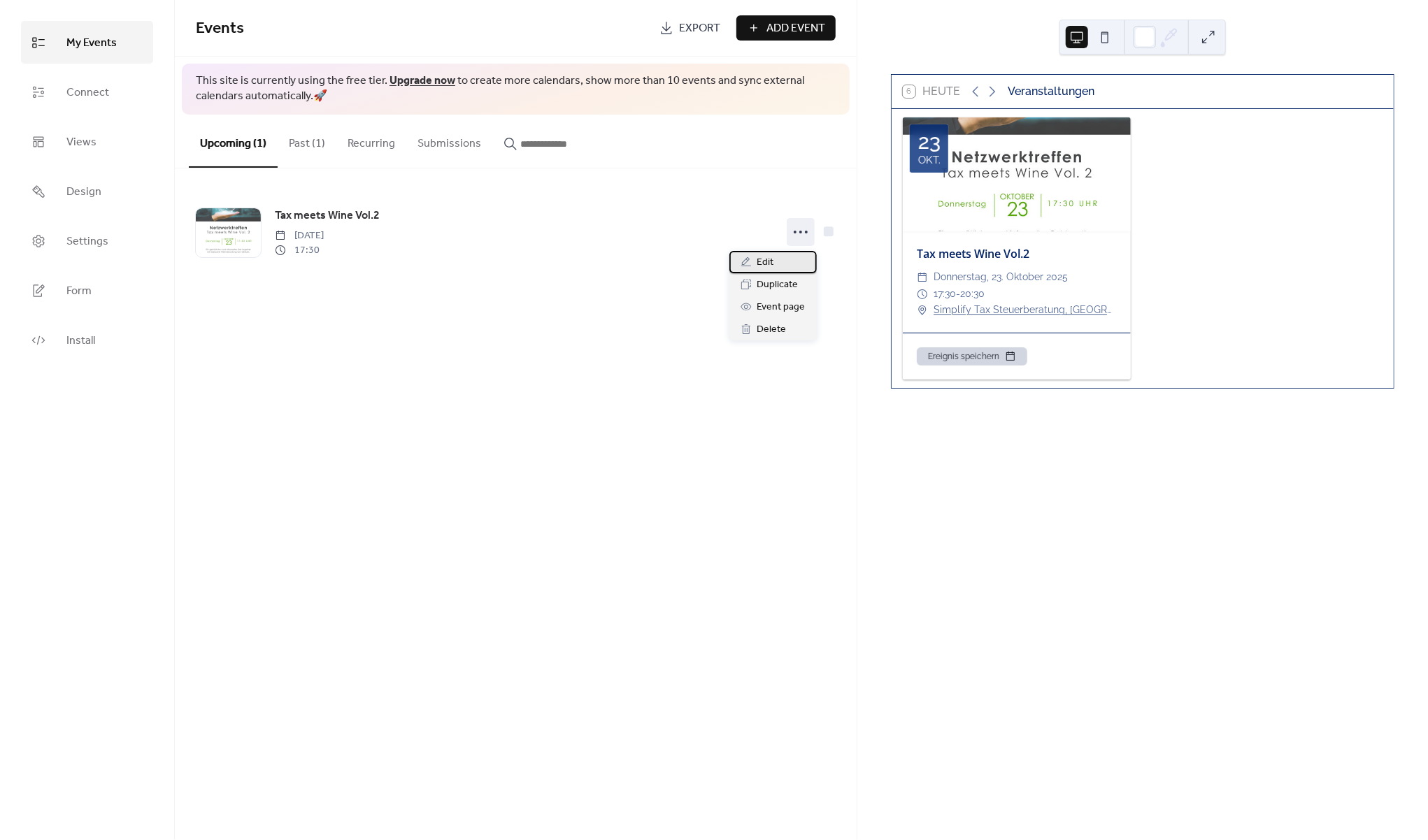
click at [794, 264] on div "Edit" at bounding box center [773, 262] width 87 height 22
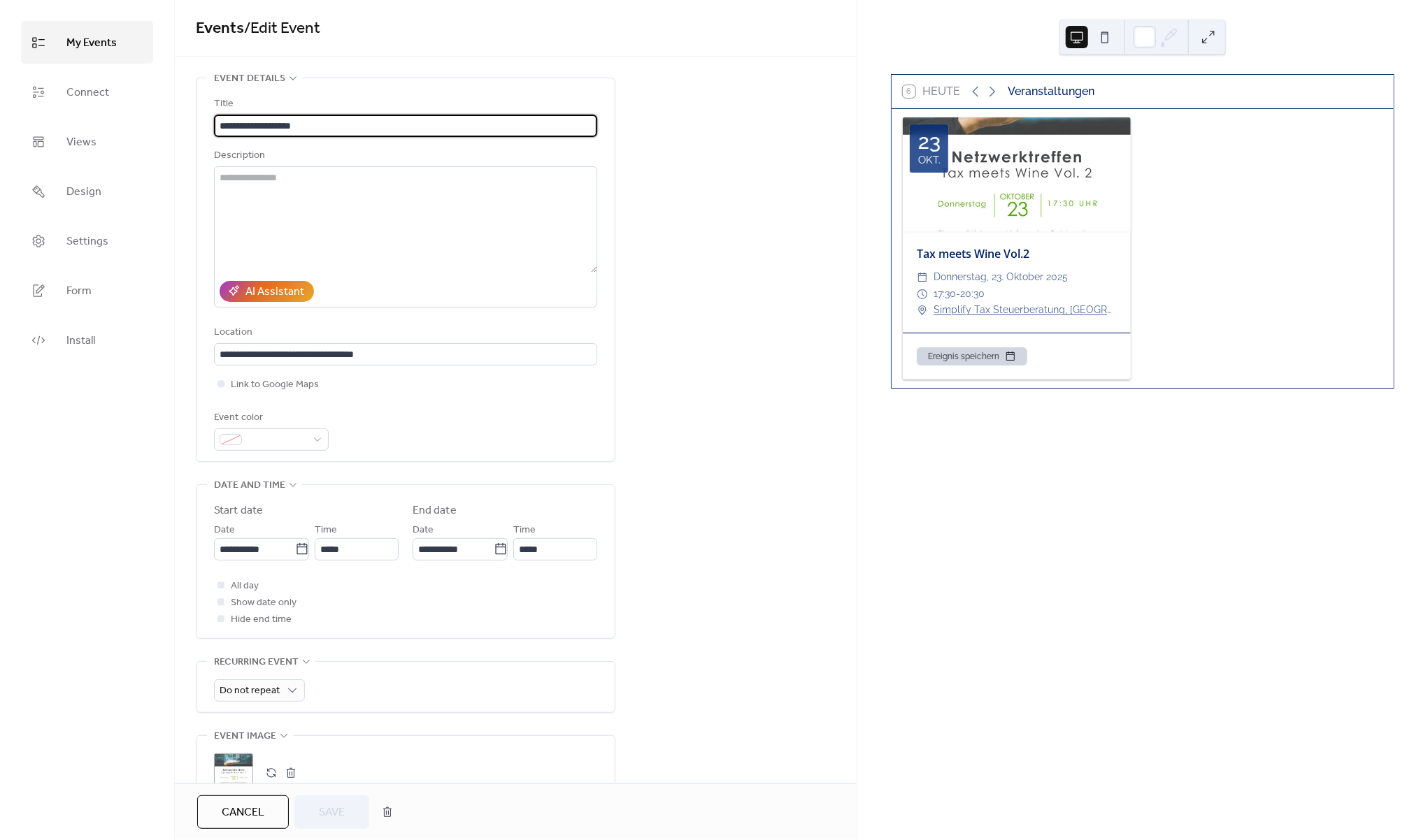
scroll to position [445, 0]
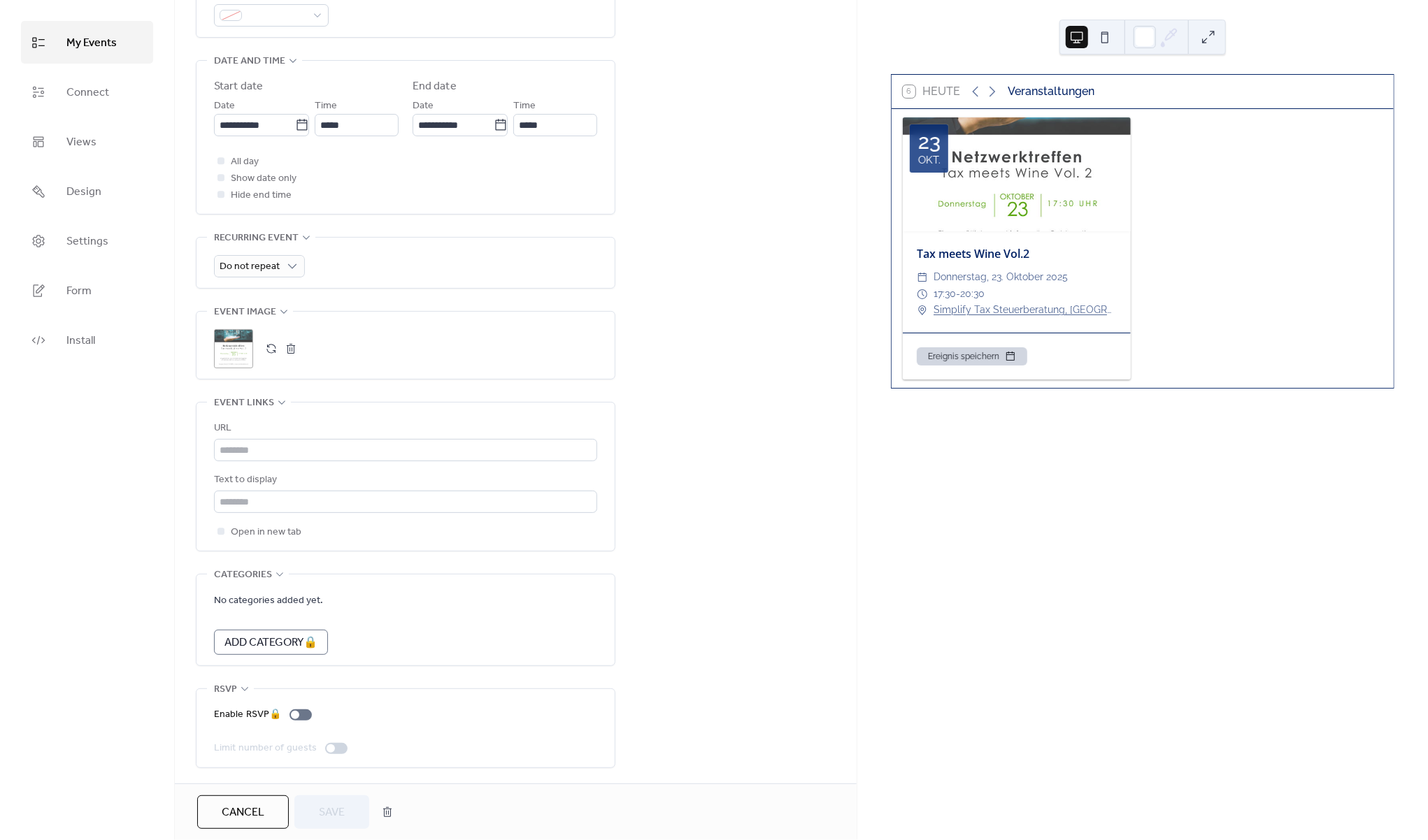
click at [228, 334] on div ";" at bounding box center [234, 349] width 39 height 39
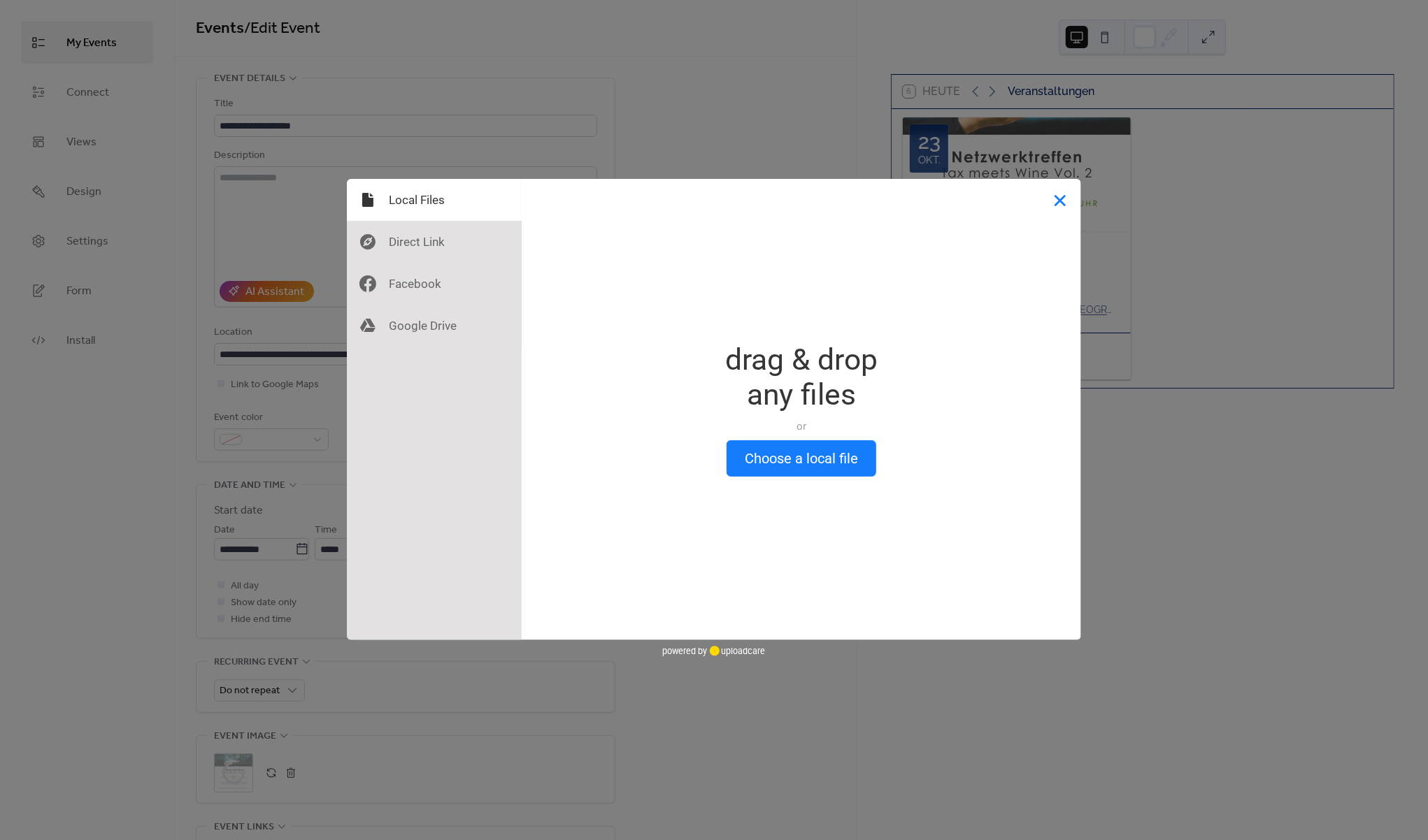
click at [1076, 196] on button "Close" at bounding box center [1059, 199] width 42 height 42
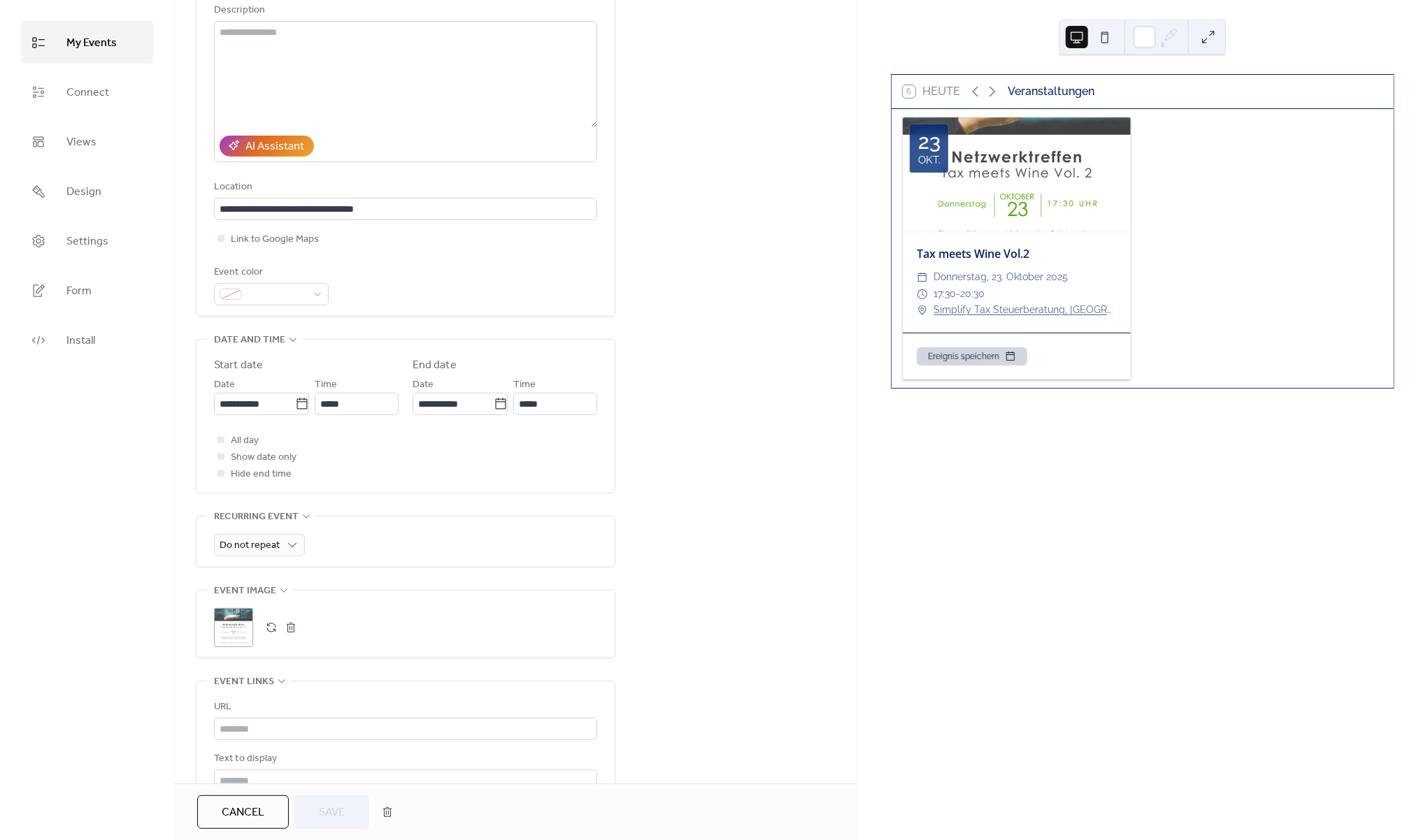
scroll to position [149, 0]
click at [273, 635] on button "button" at bounding box center [271, 625] width 20 height 20
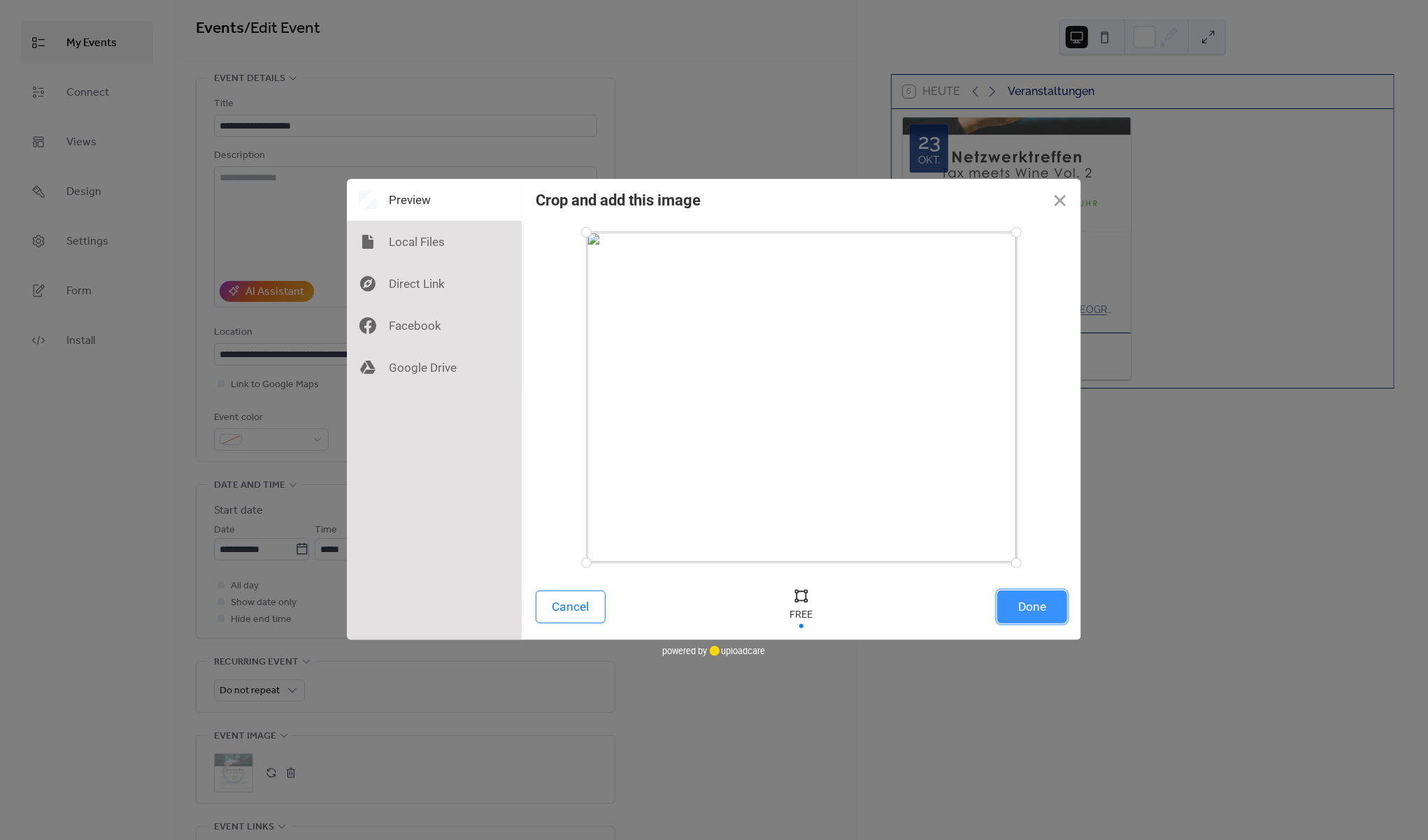
click at [1053, 614] on button "Done" at bounding box center [1031, 607] width 69 height 33
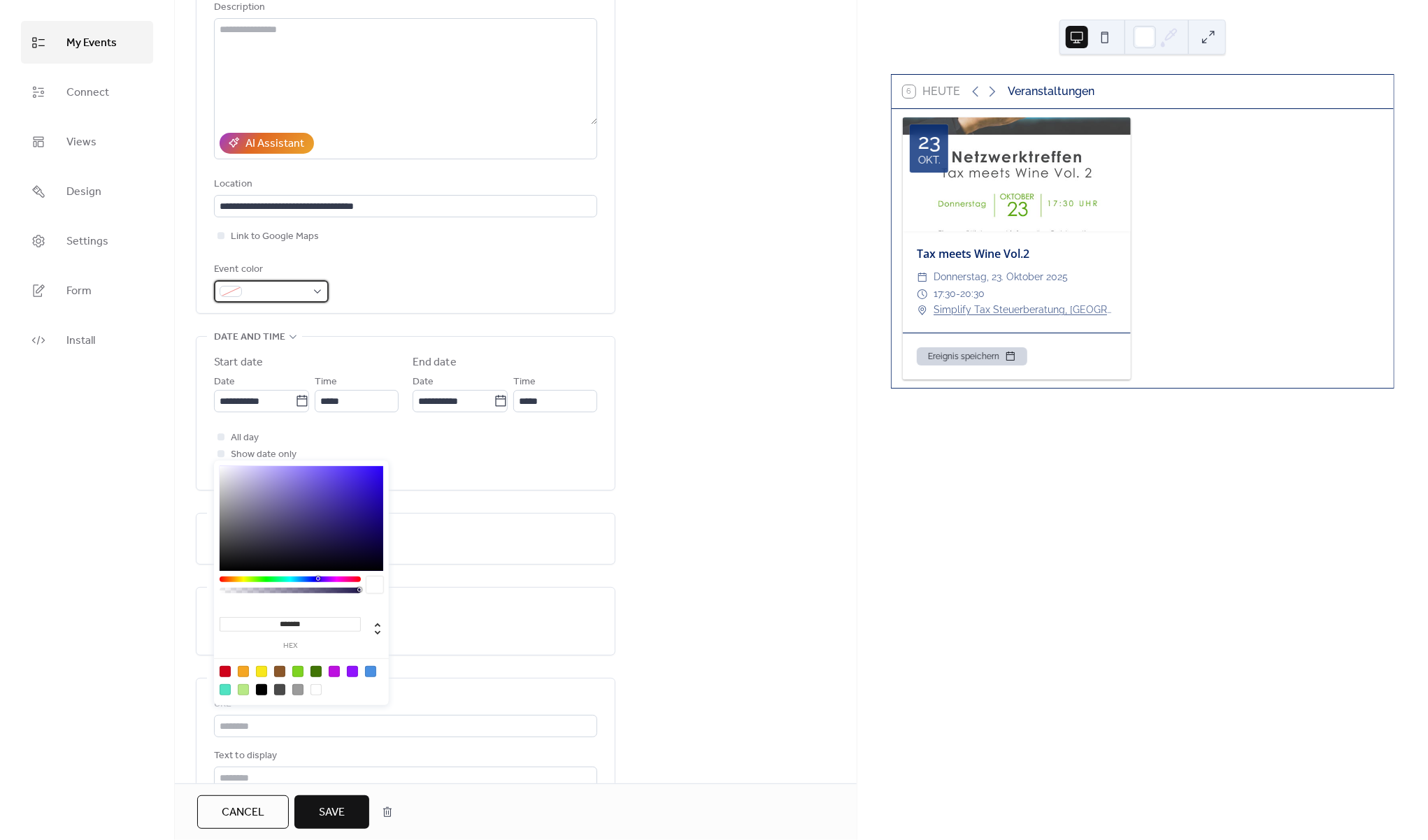
click at [269, 300] on span at bounding box center [277, 291] width 59 height 17
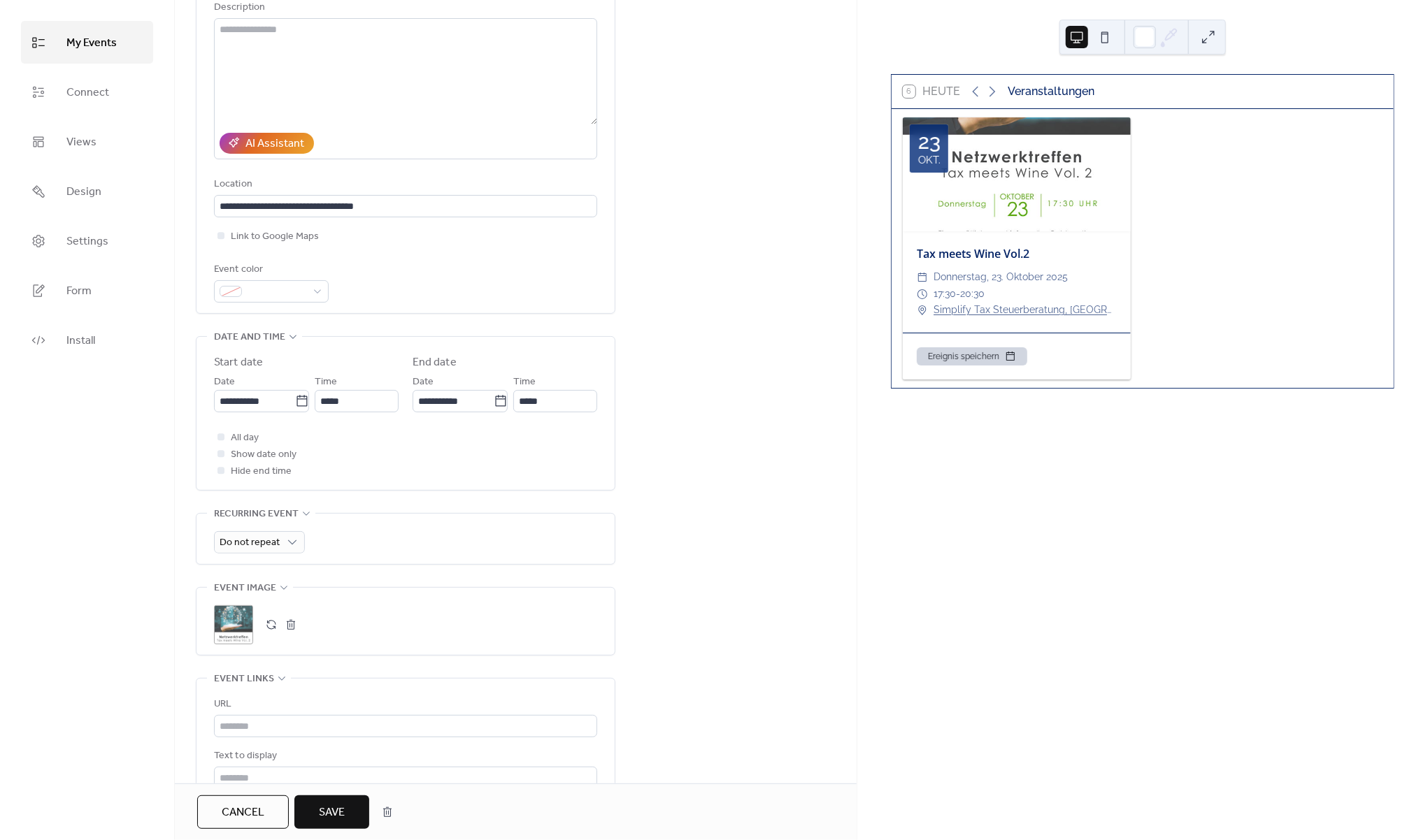
click at [677, 488] on div "**********" at bounding box center [515, 495] width 682 height 1130
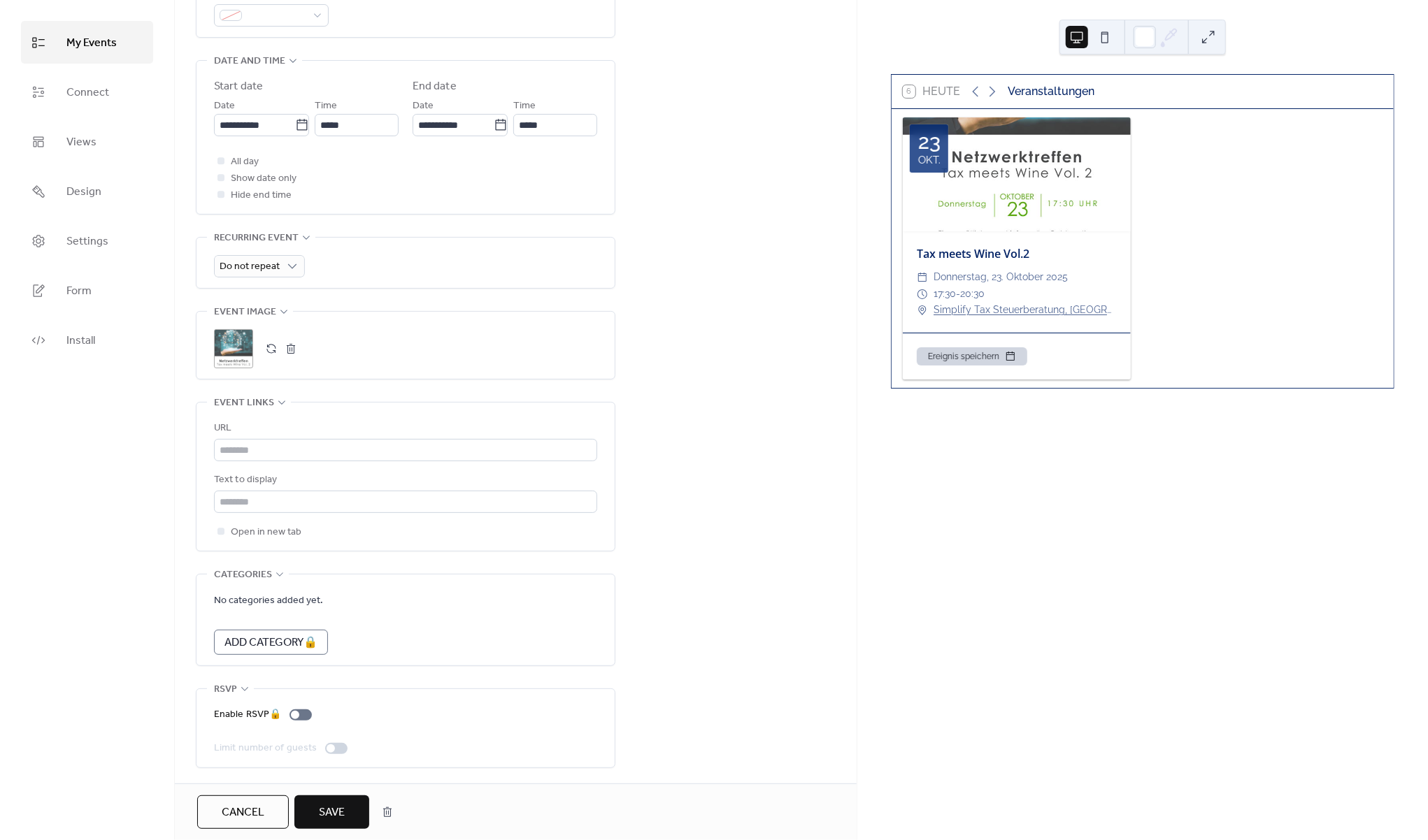
scroll to position [0, 0]
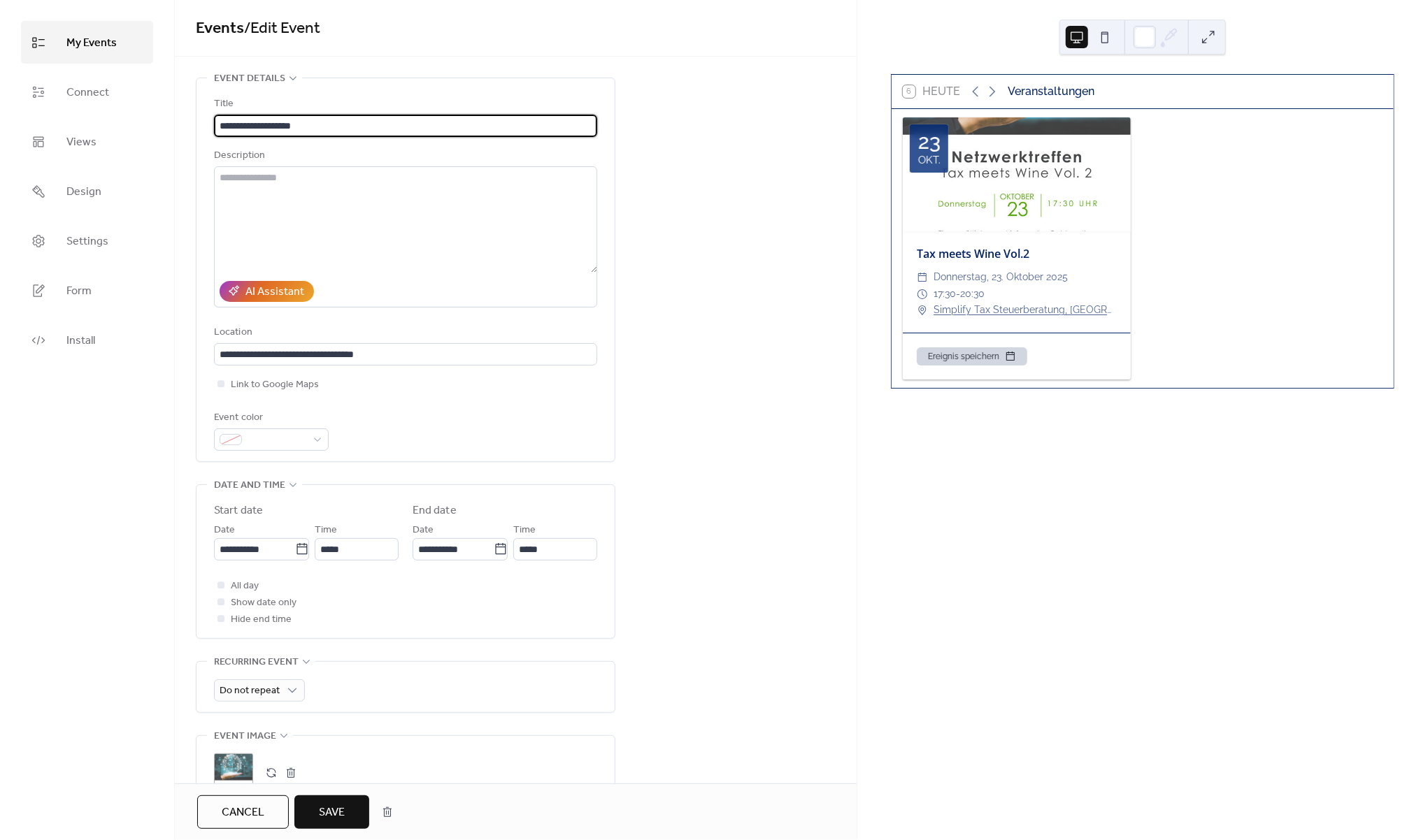
click at [221, 122] on input "**********" at bounding box center [406, 125] width 383 height 22
click at [363, 127] on input "**********" at bounding box center [406, 125] width 383 height 22
type input "**********"
click at [658, 143] on div "**********" at bounding box center [515, 642] width 682 height 1130
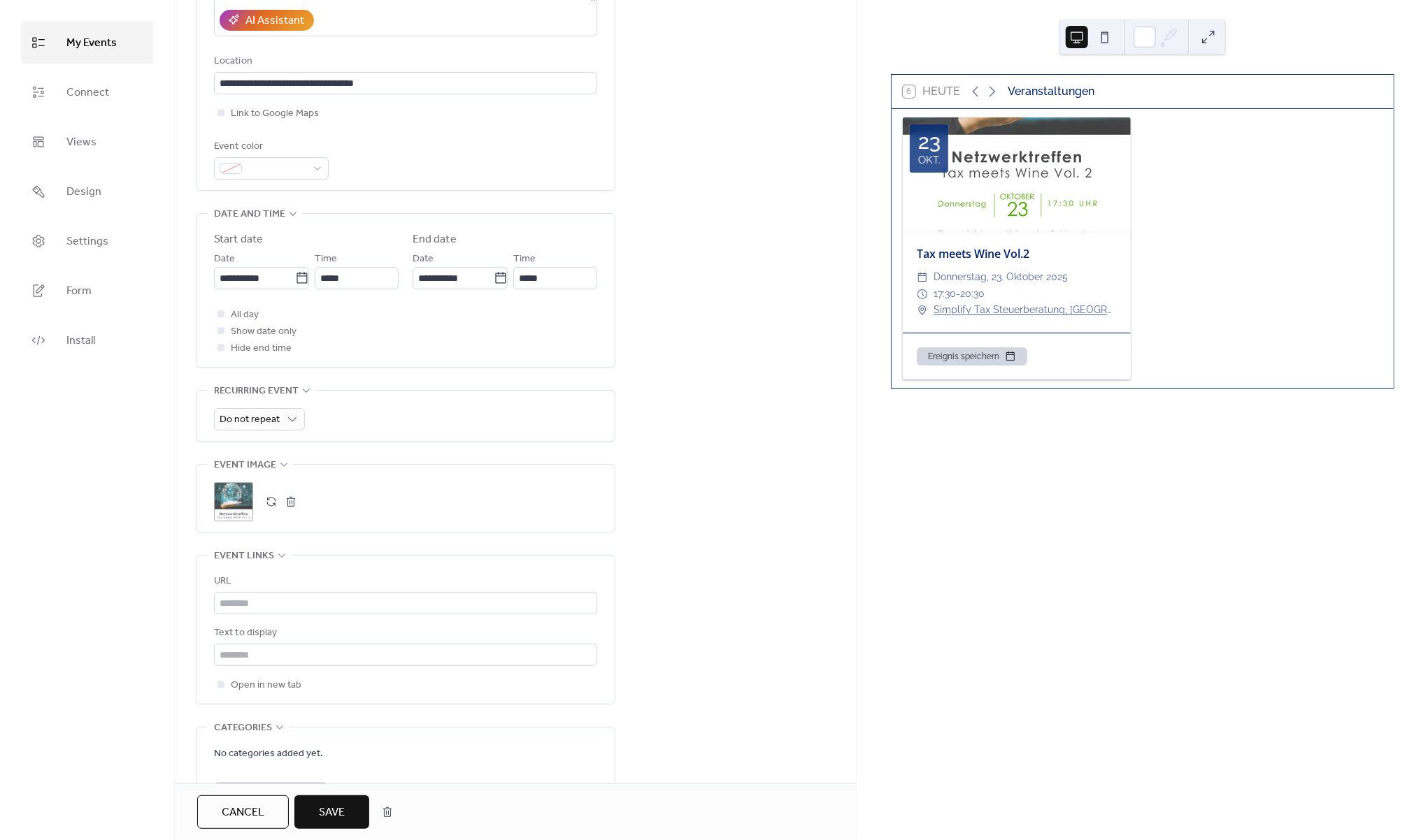
scroll to position [269, 0]
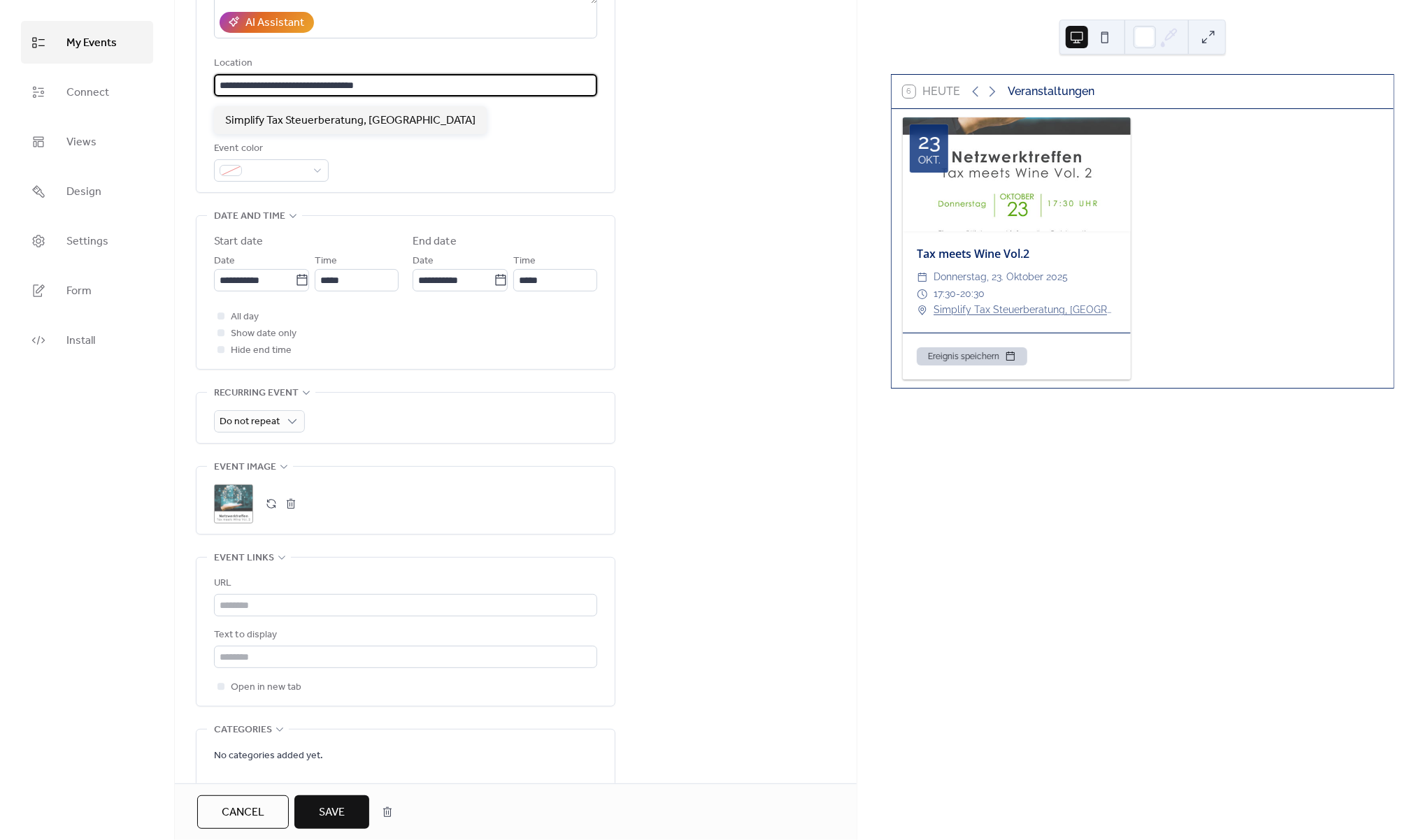
click at [396, 85] on input "**********" at bounding box center [406, 85] width 383 height 22
type input "**********"
click at [680, 129] on div "**********" at bounding box center [515, 374] width 682 height 1130
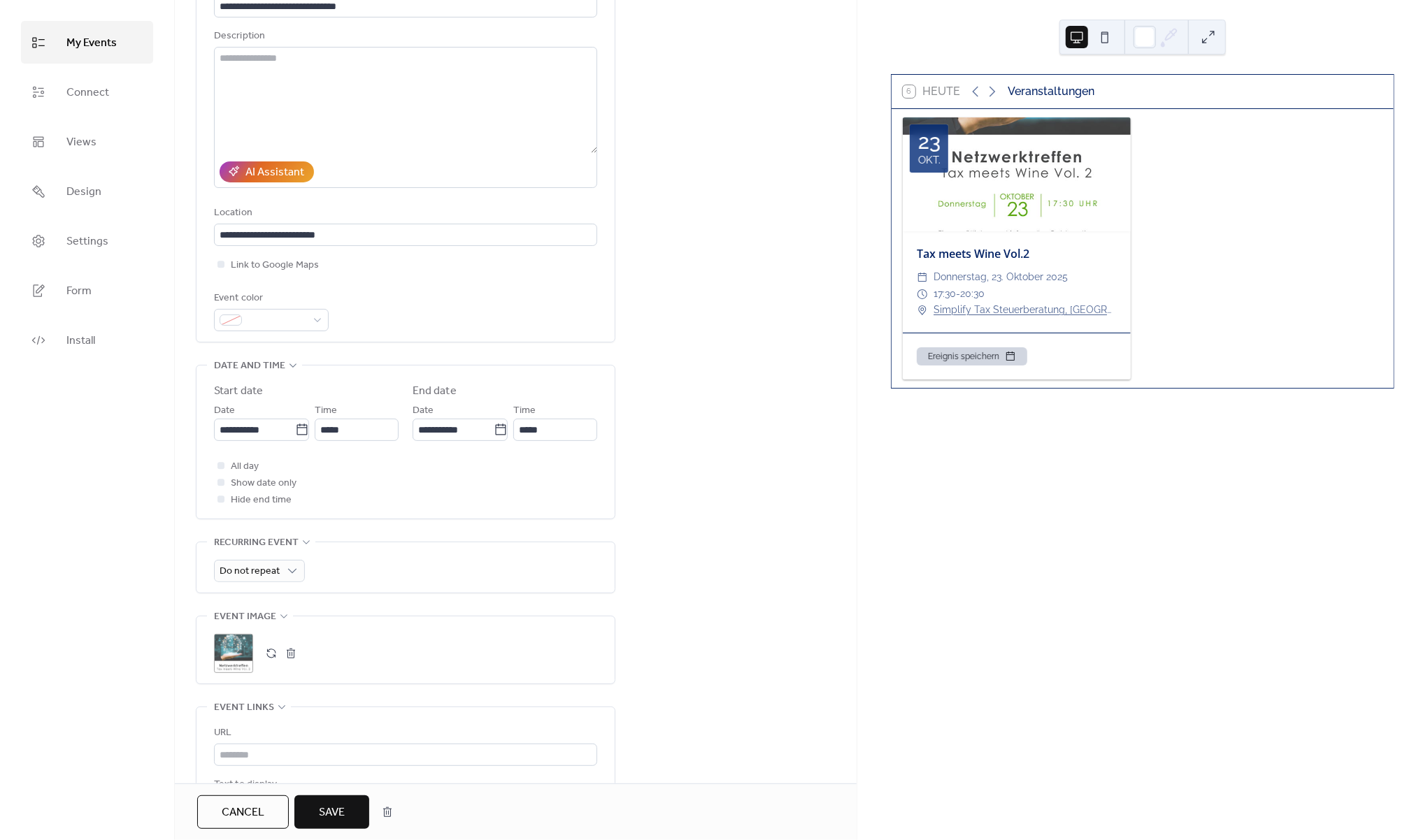
scroll to position [0, 0]
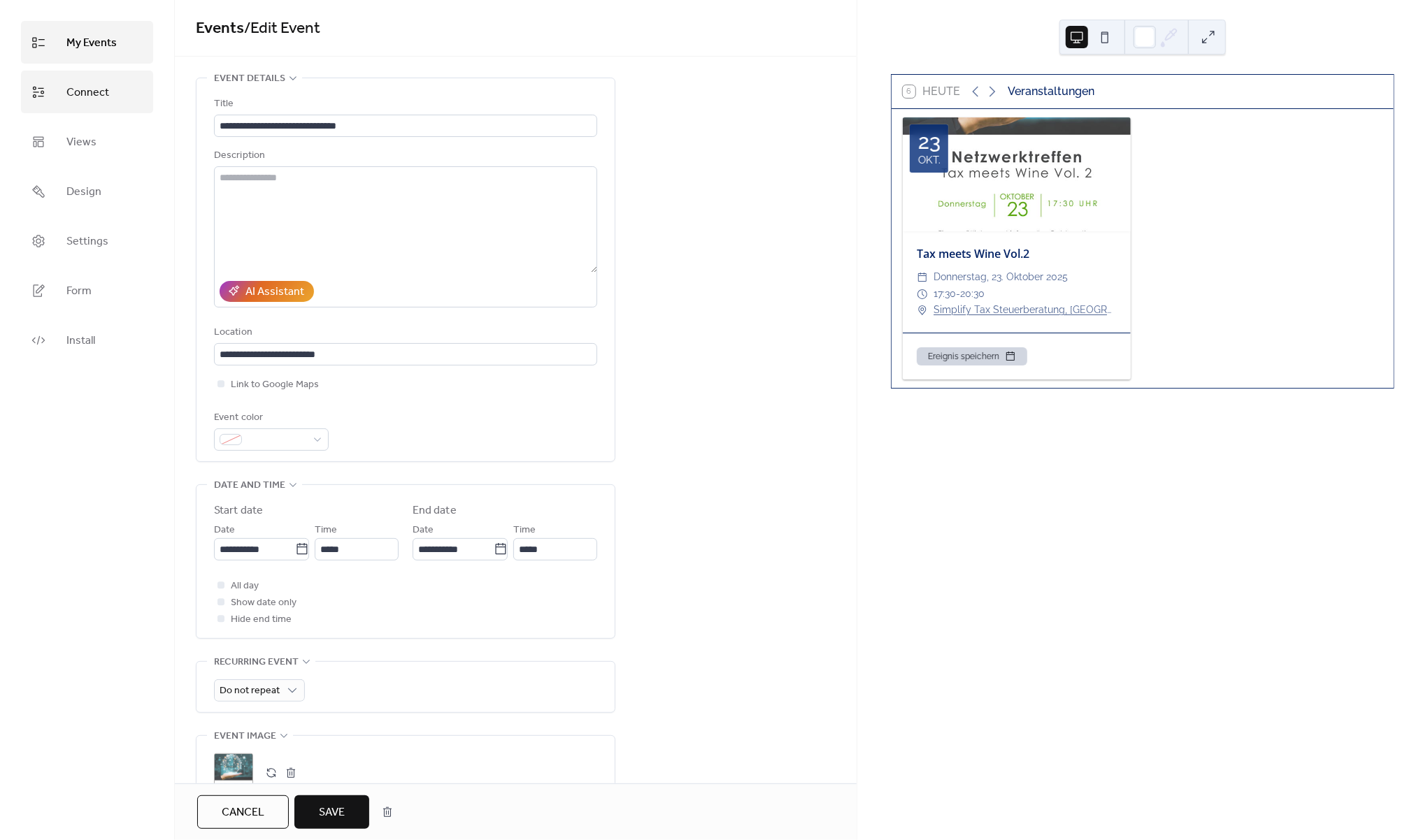
click at [58, 85] on link "Connect" at bounding box center [86, 92] width 132 height 43
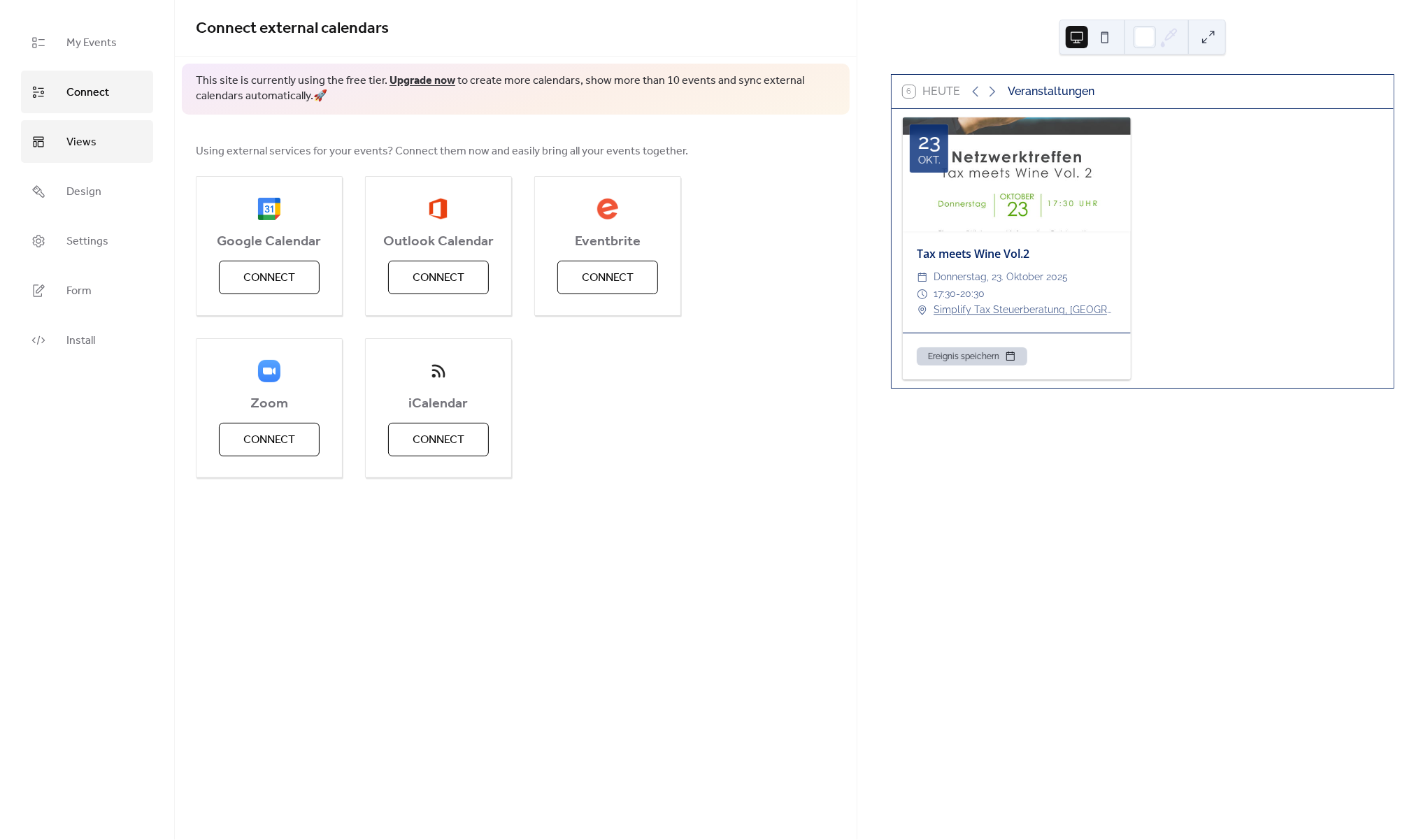
click at [44, 160] on link "Views" at bounding box center [86, 142] width 132 height 43
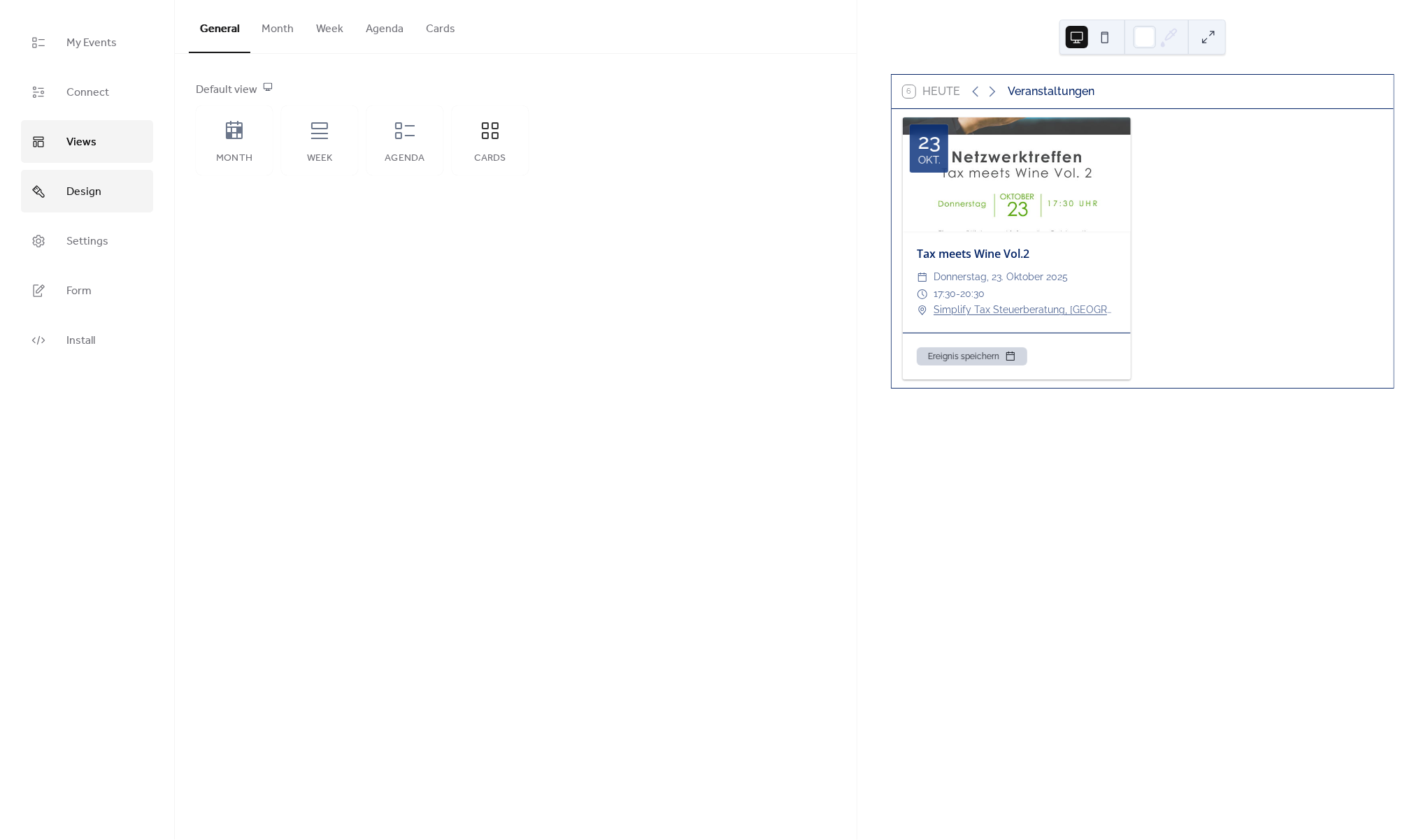
click at [66, 202] on link "Design" at bounding box center [86, 192] width 132 height 43
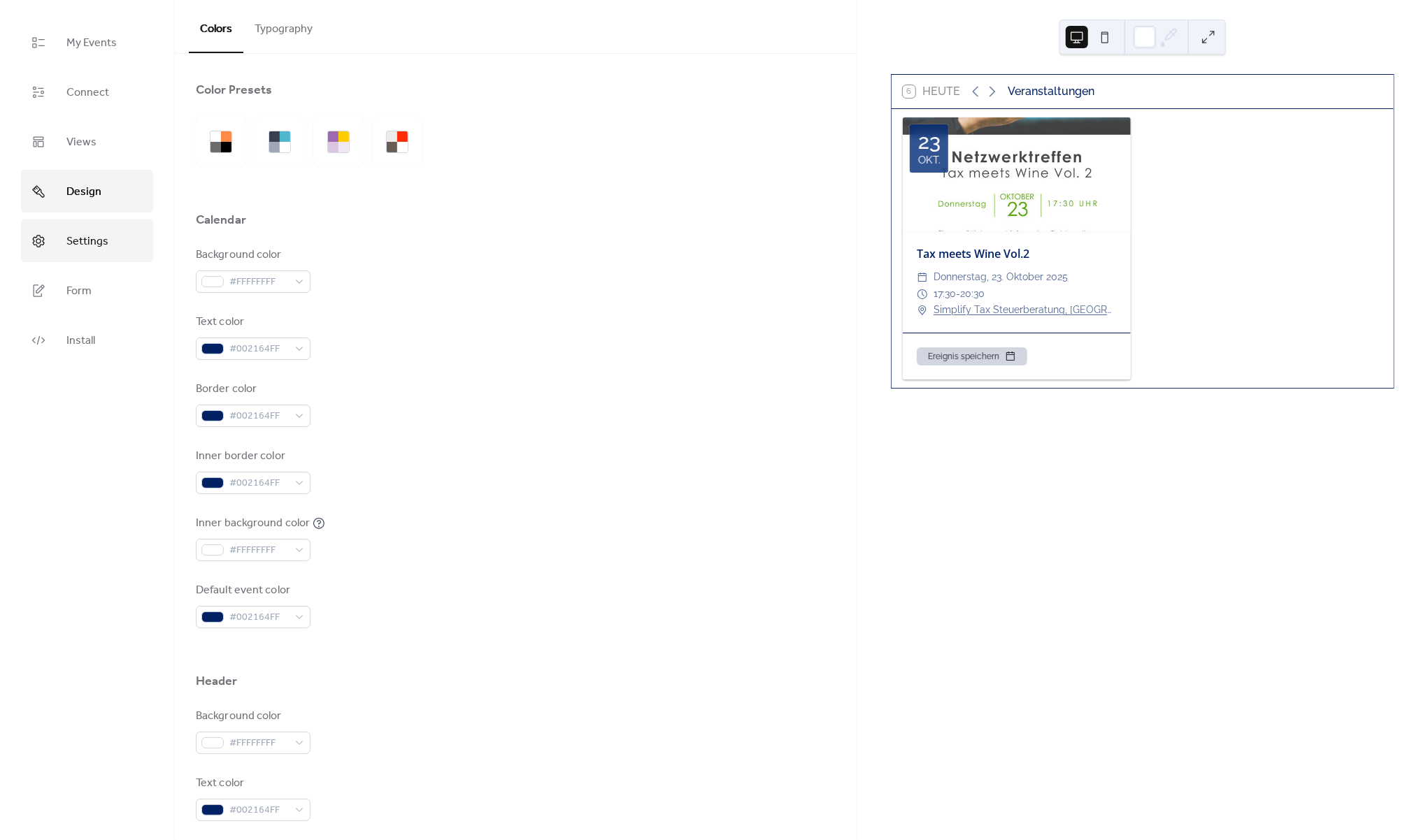
click at [55, 243] on link "Settings" at bounding box center [86, 241] width 132 height 43
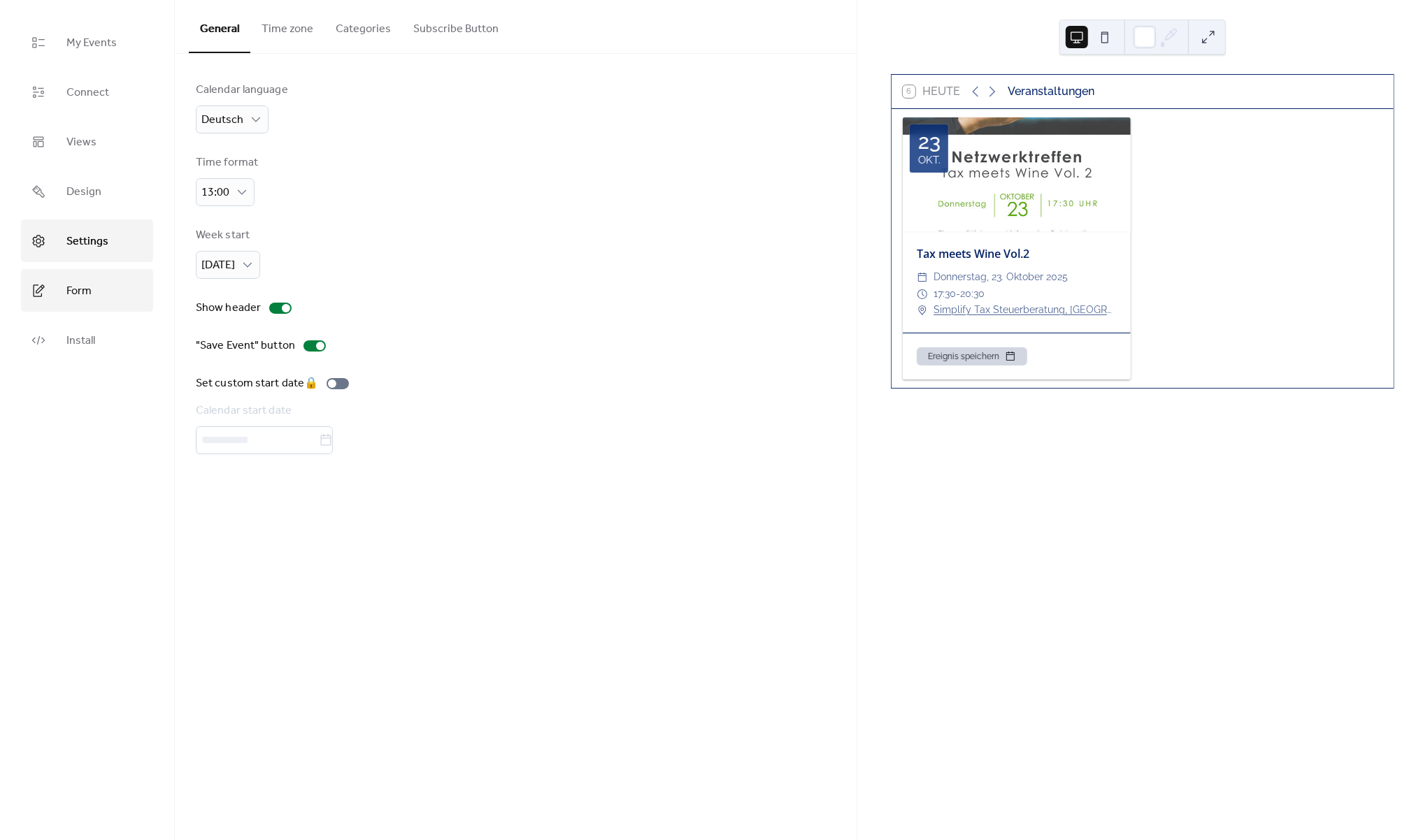
click at [53, 301] on link "Form" at bounding box center [86, 290] width 132 height 43
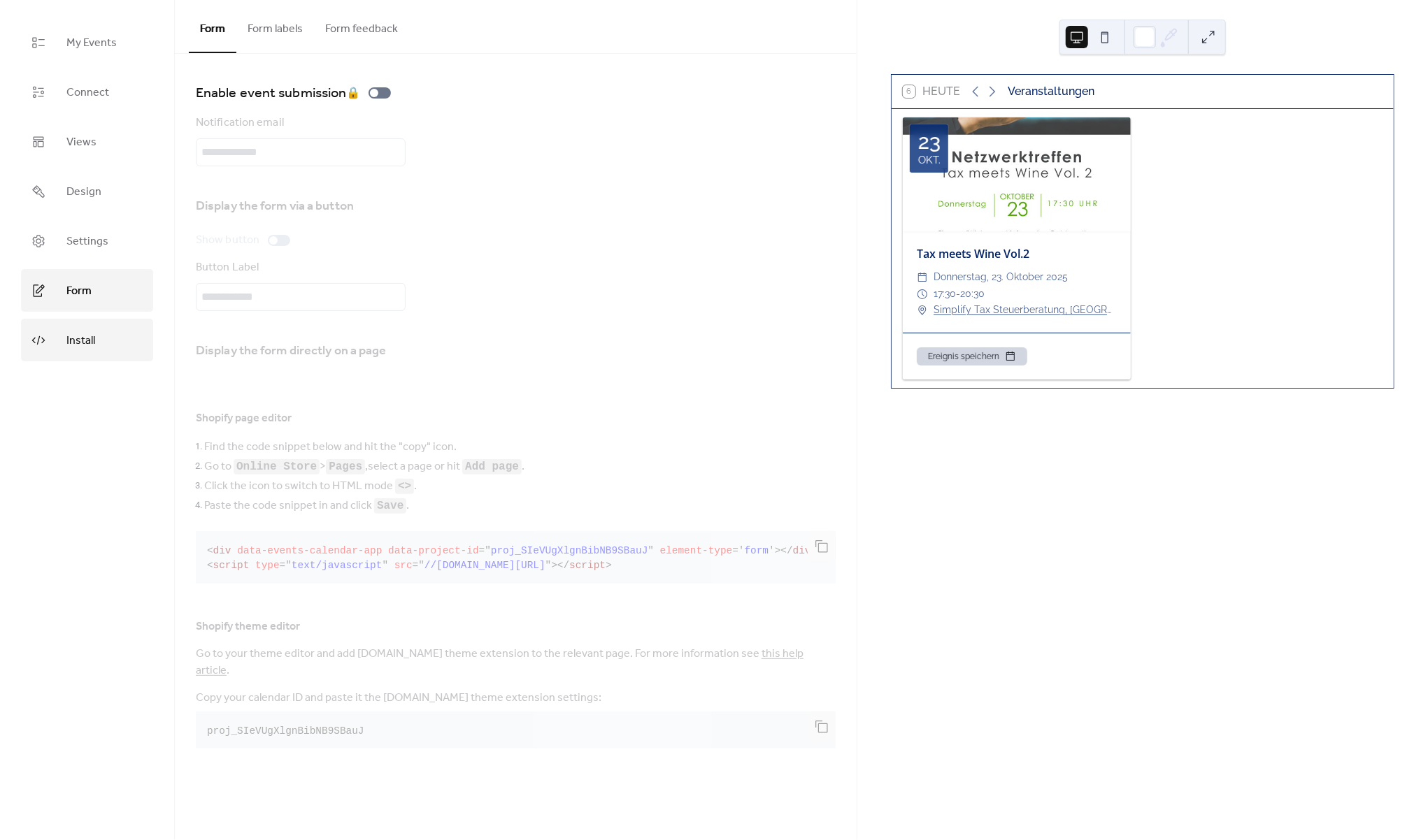
click at [63, 331] on link "Install" at bounding box center [86, 340] width 132 height 43
